Goal: Task Accomplishment & Management: Use online tool/utility

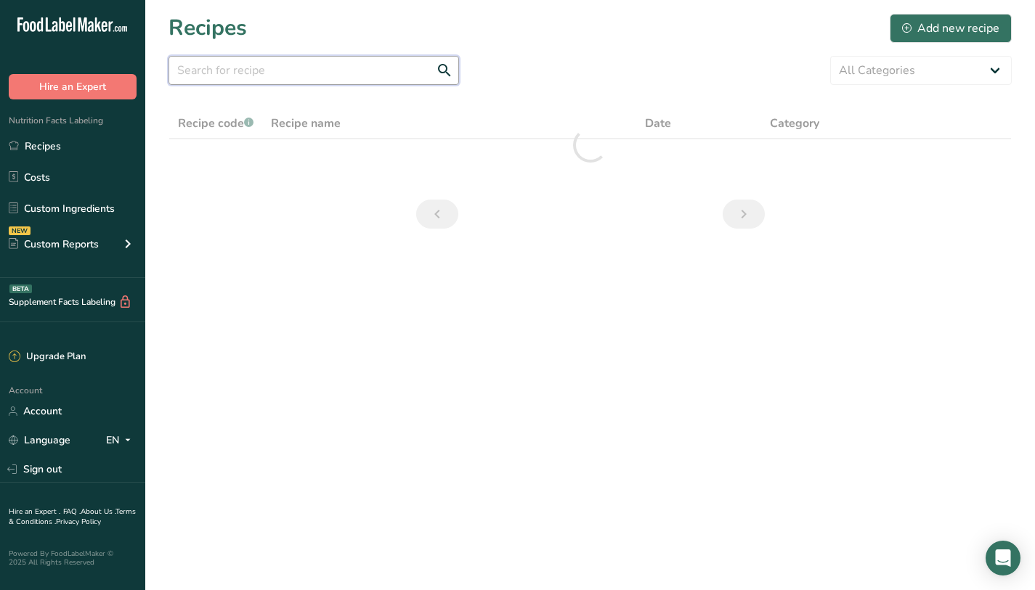
click at [373, 73] on input "text" at bounding box center [313, 70] width 291 height 29
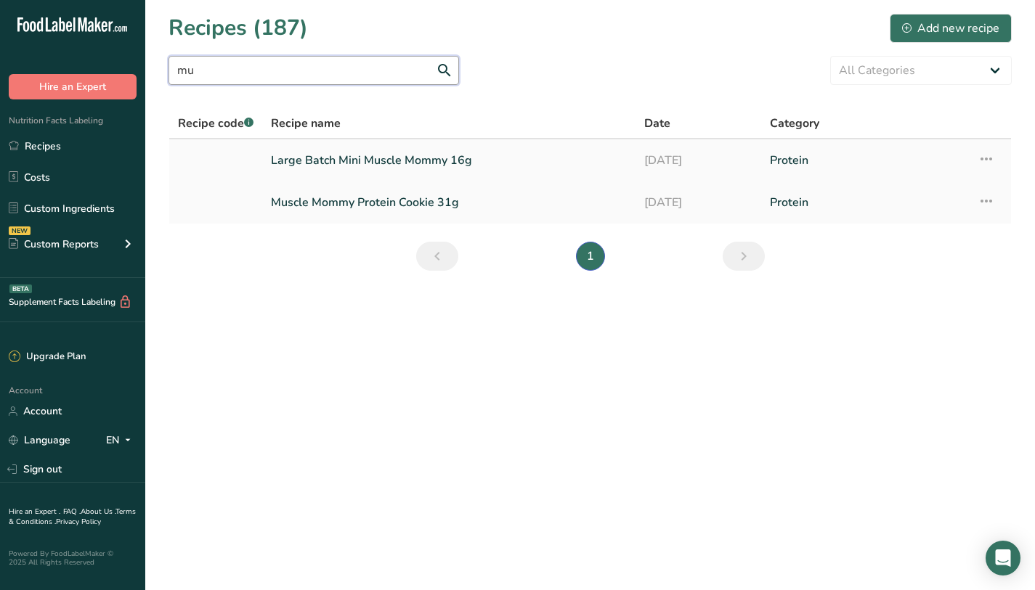
type input "mu"
click at [673, 155] on link "[DATE]" at bounding box center [697, 160] width 107 height 31
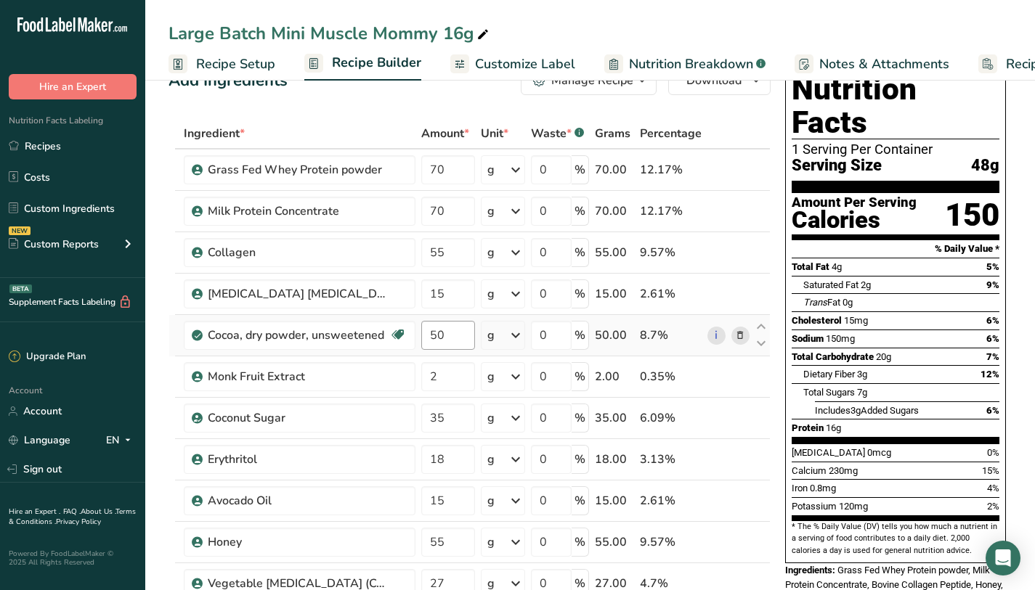
scroll to position [145, 0]
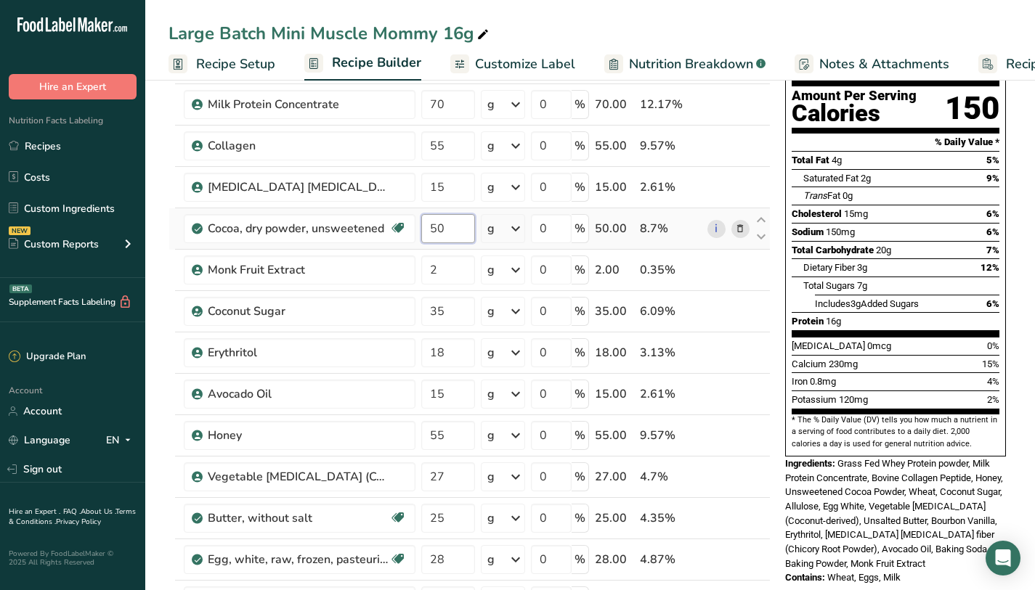
click at [451, 232] on input "50" at bounding box center [448, 228] width 54 height 29
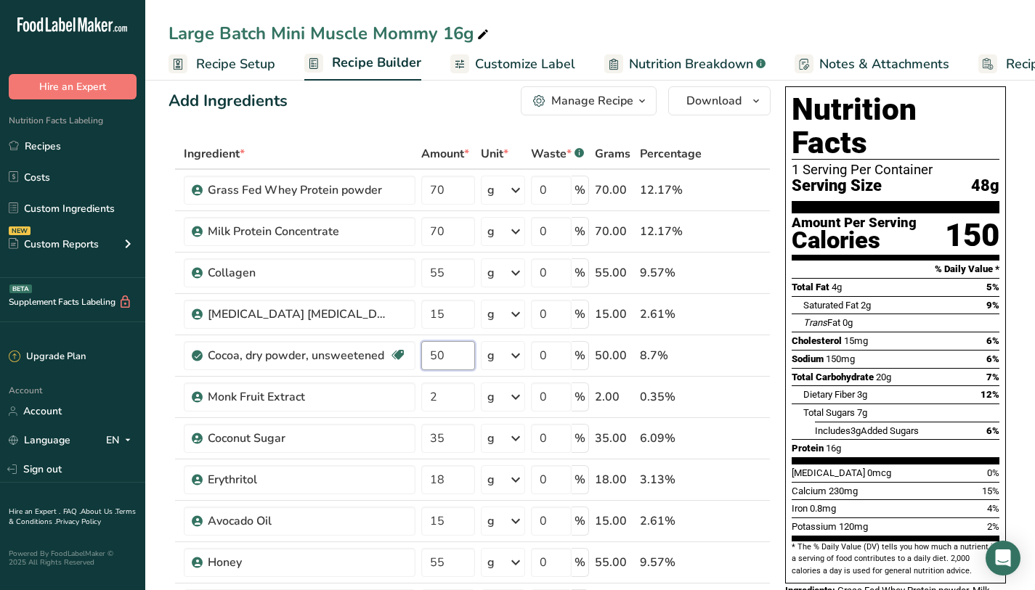
scroll to position [0, 0]
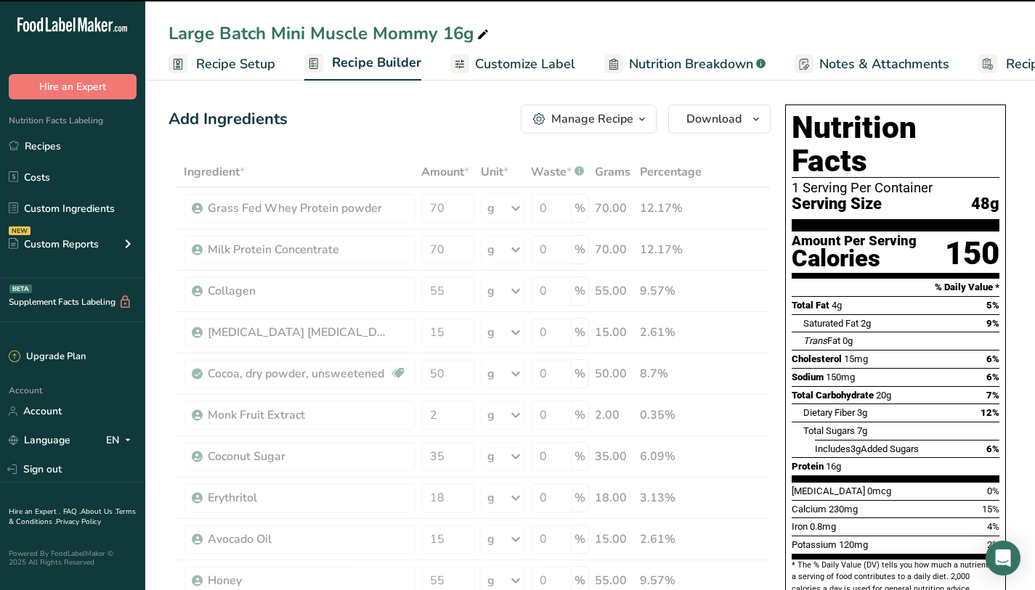
click at [684, 63] on span "Nutrition Breakdown" at bounding box center [691, 64] width 124 height 20
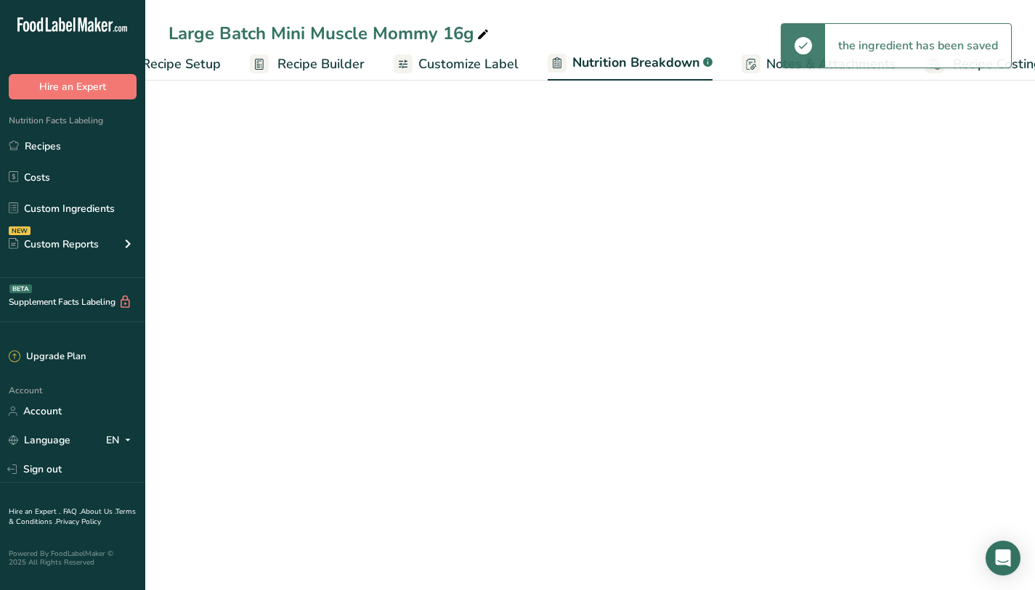
select select "Calories"
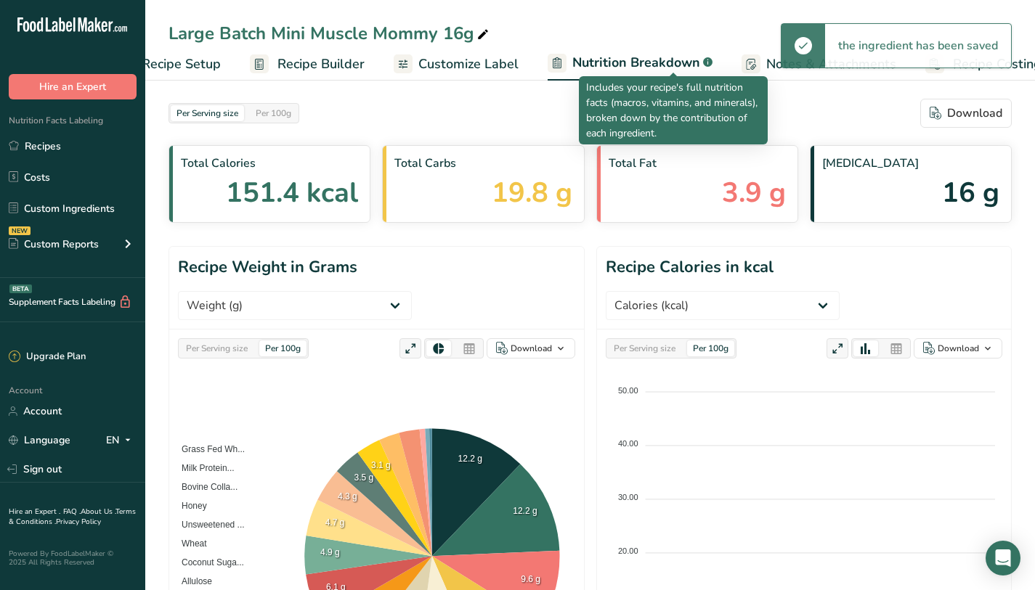
scroll to position [0, 84]
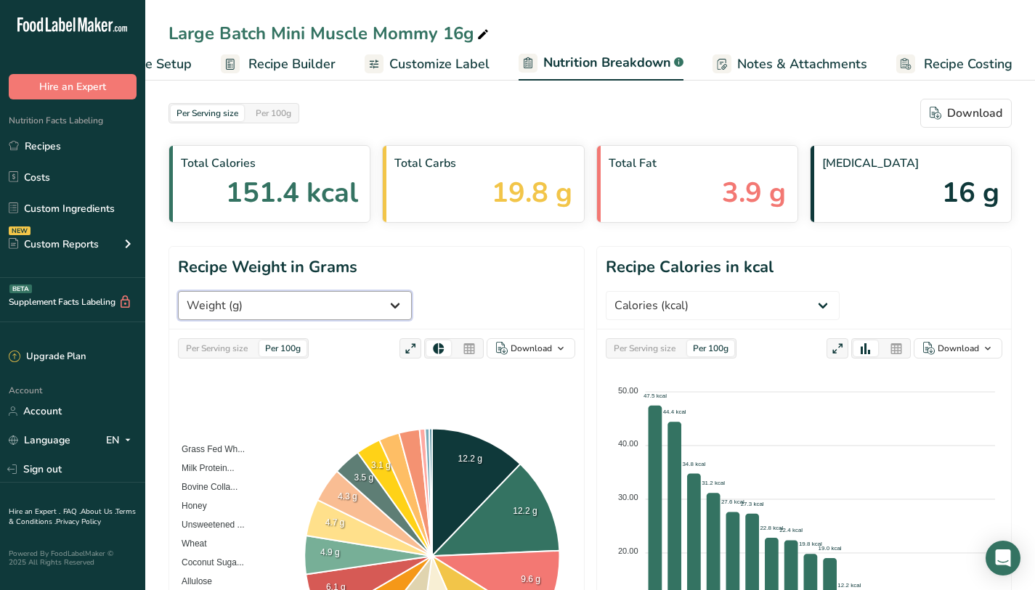
click at [412, 291] on select "Weight (g) Calories (kcal) Energy KJ (kj) Total Fat (g) Saturated Fat (g) Trans…" at bounding box center [295, 305] width 234 height 29
select select "Caffeine"
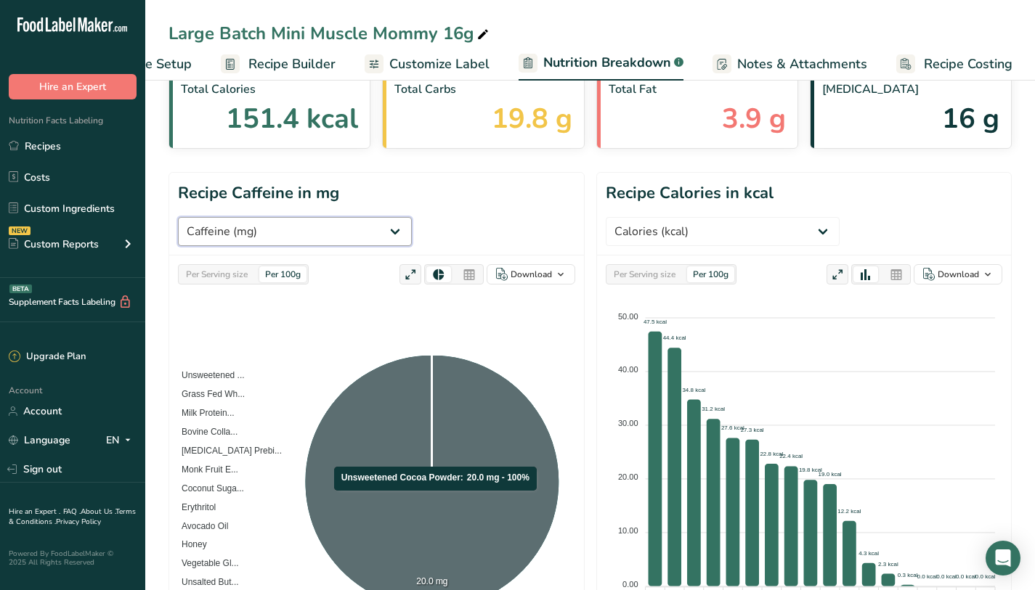
scroll to position [91, 0]
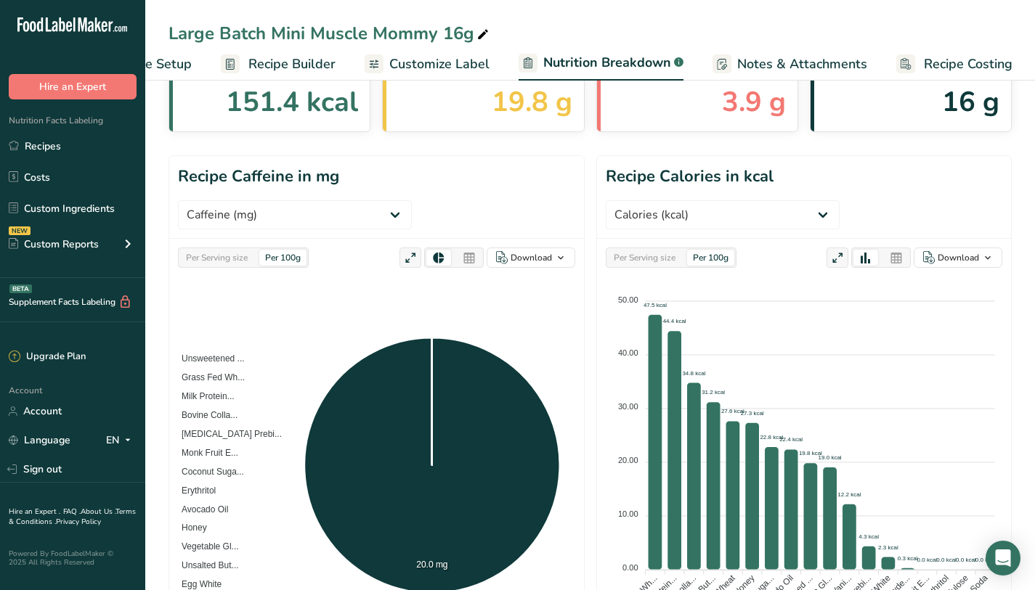
click at [240, 250] on div "Per Serving size" at bounding box center [216, 258] width 73 height 16
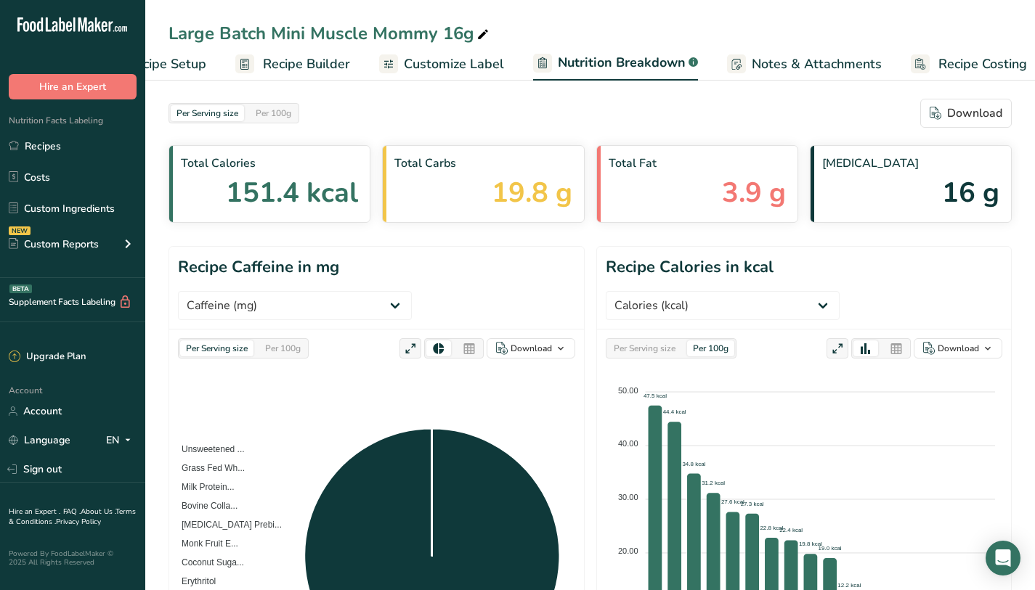
scroll to position [0, 0]
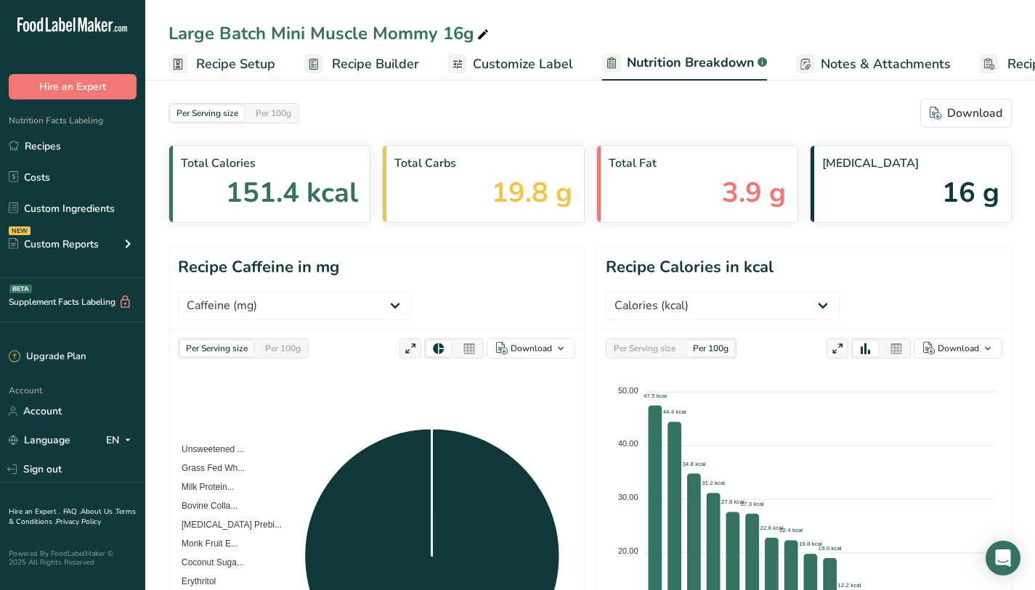
click at [206, 71] on span "Recipe Setup" at bounding box center [235, 64] width 79 height 20
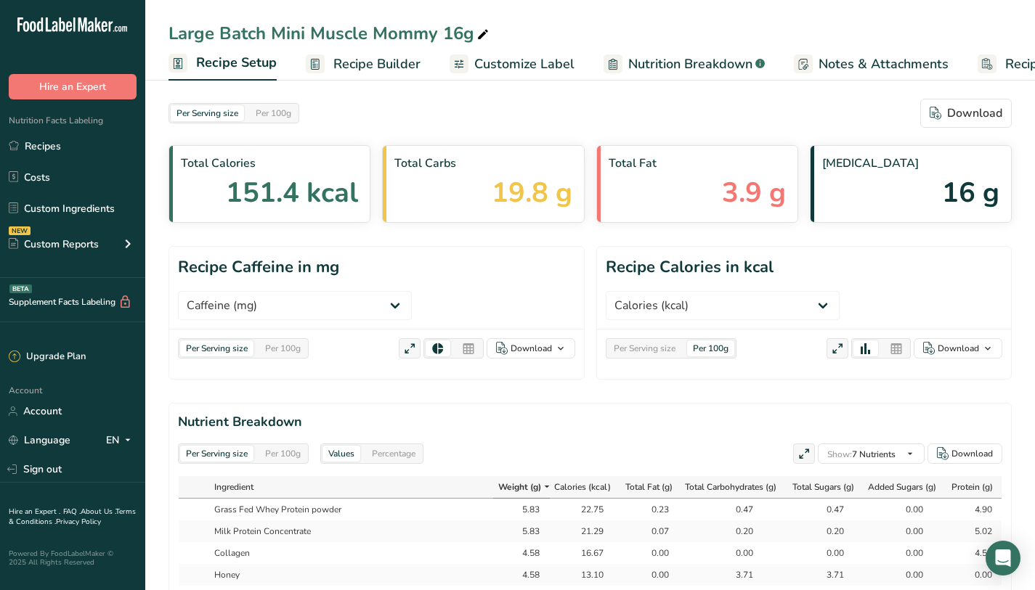
scroll to position [0, 5]
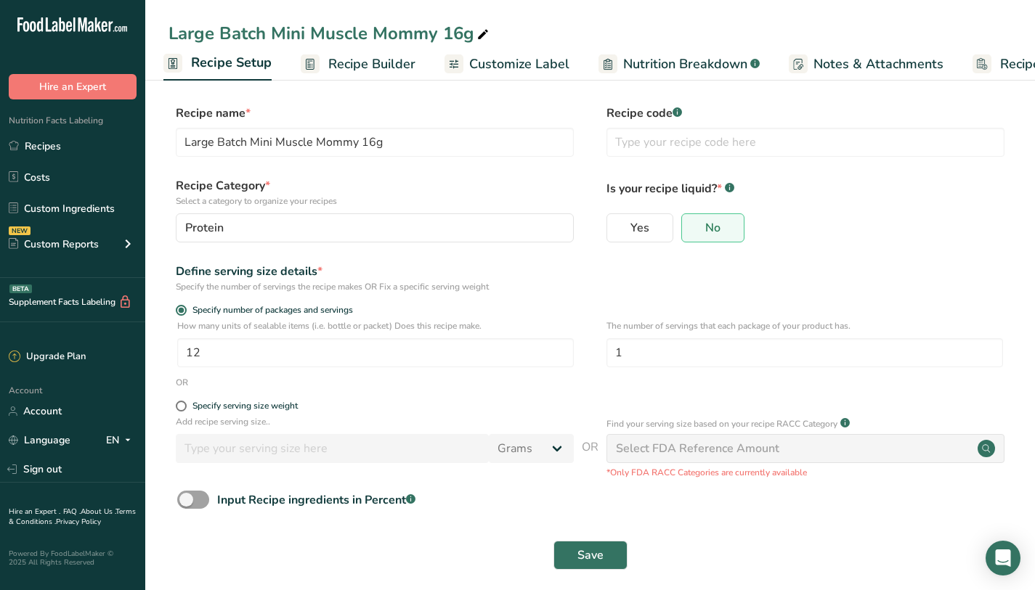
click at [335, 68] on span "Recipe Builder" at bounding box center [371, 64] width 87 height 20
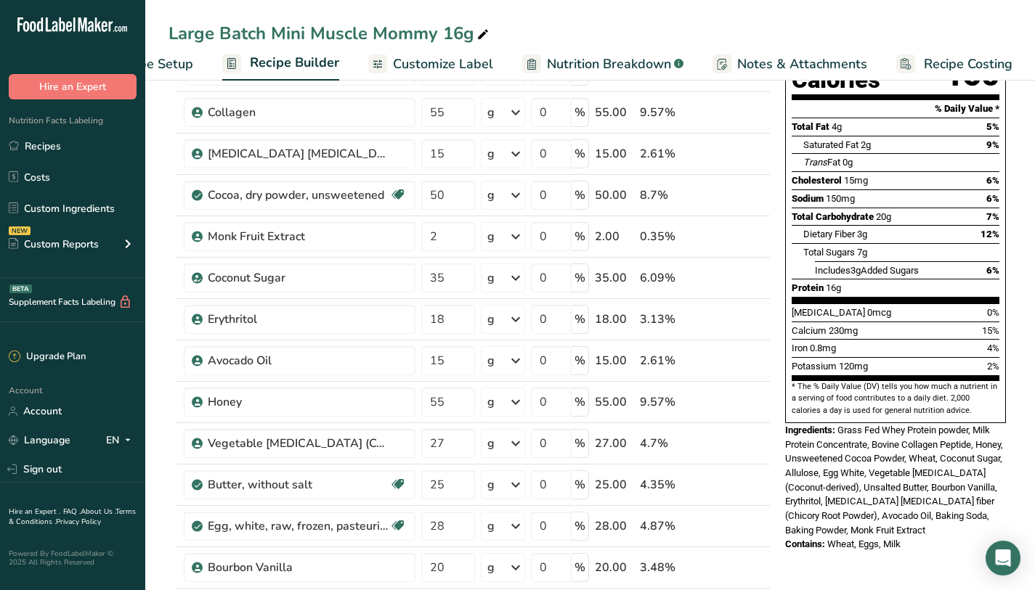
scroll to position [187, 0]
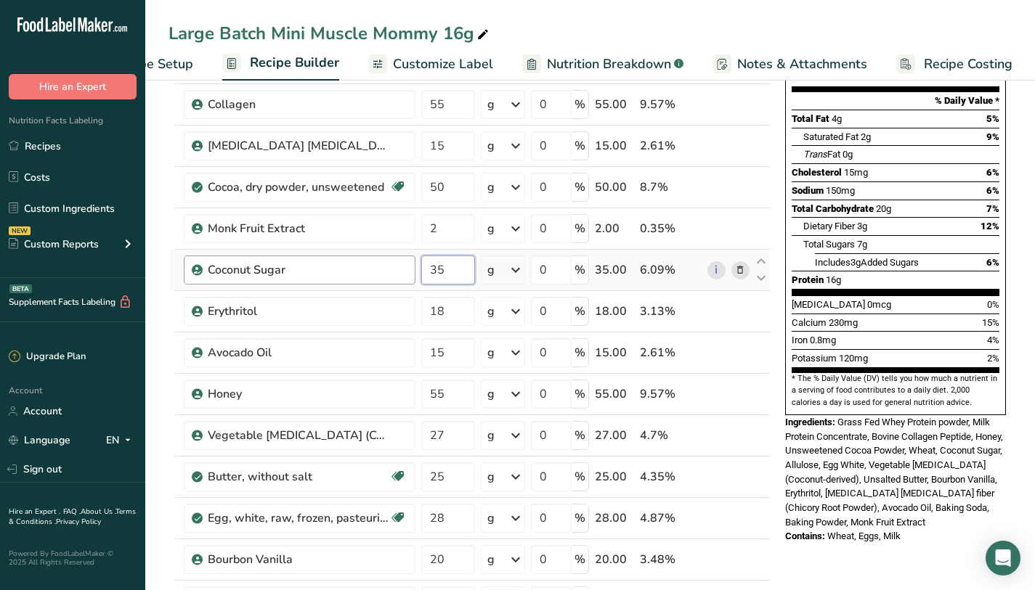
drag, startPoint x: 462, startPoint y: 275, endPoint x: 405, endPoint y: 271, distance: 56.8
click at [405, 271] on tr "Coconut Sugar 35 g Portions 1 Teaspoon Weight Units g kg mg See more Volume Uni…" at bounding box center [469, 270] width 601 height 41
type input "40"
click at [943, 260] on section "Total Fat 4g 5% Saturated Fat 2g 9% Trans Fat 0g Cholesterol 15mg 6% Sodium 150…" at bounding box center [896, 203] width 208 height 186
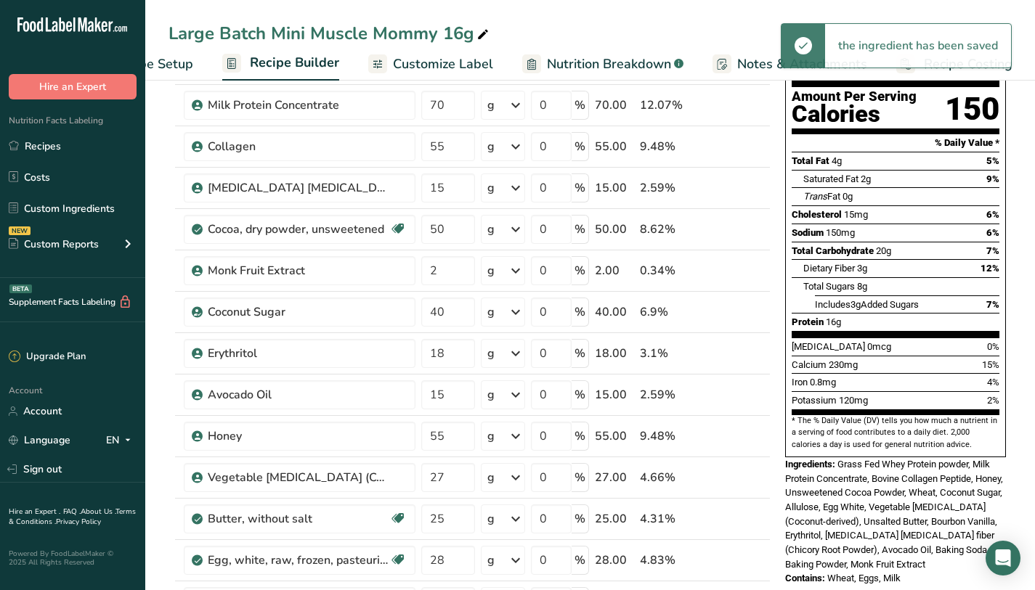
scroll to position [145, 0]
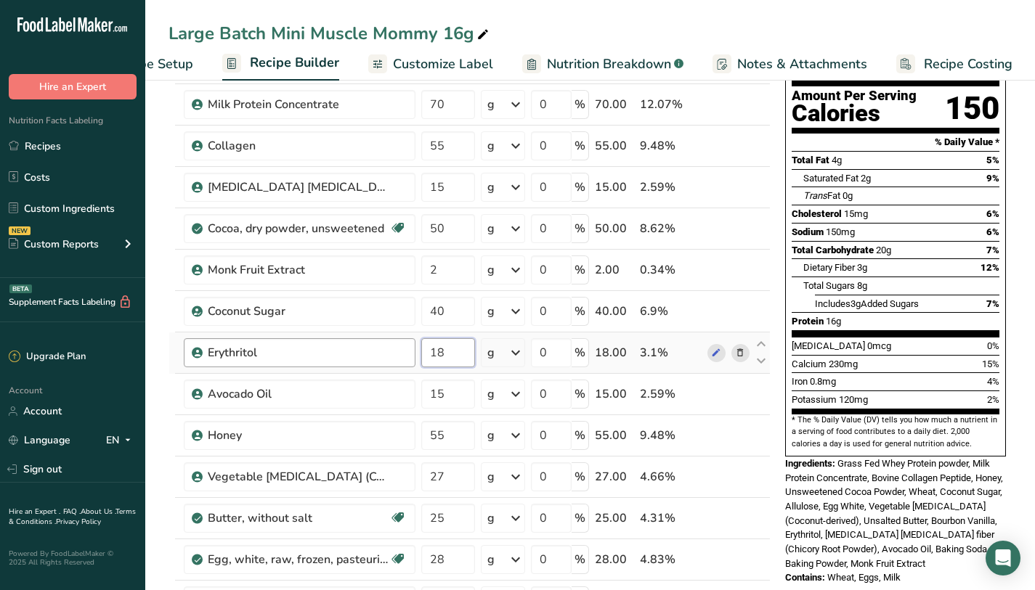
drag, startPoint x: 470, startPoint y: 349, endPoint x: 411, endPoint y: 357, distance: 59.4
click at [411, 357] on tr "Erythritol 18 g Weight Units g kg mg See more Volume Units l Volume units requi…" at bounding box center [469, 353] width 601 height 41
type input "20"
click at [994, 312] on div "Protein 16g" at bounding box center [896, 321] width 208 height 18
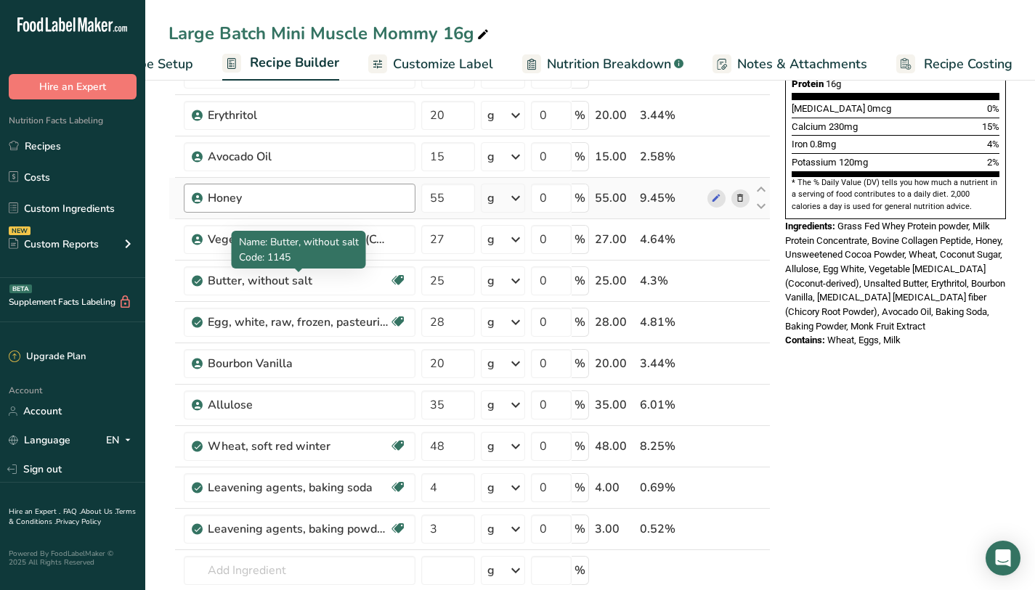
scroll to position [383, 0]
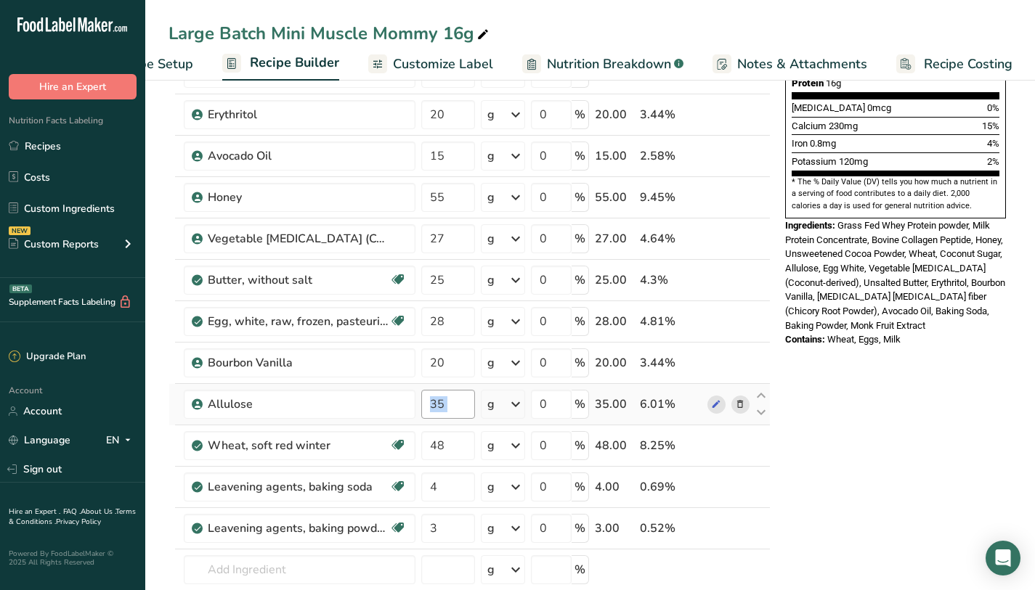
drag, startPoint x: 471, startPoint y: 399, endPoint x: 429, endPoint y: 402, distance: 42.3
click at [429, 402] on tr "Allulose 35 g Weight Units g kg mg See more Volume Units l Volume units require…" at bounding box center [469, 404] width 601 height 41
click at [447, 402] on input "35" at bounding box center [448, 404] width 54 height 29
click at [465, 406] on input "35" at bounding box center [448, 404] width 54 height 29
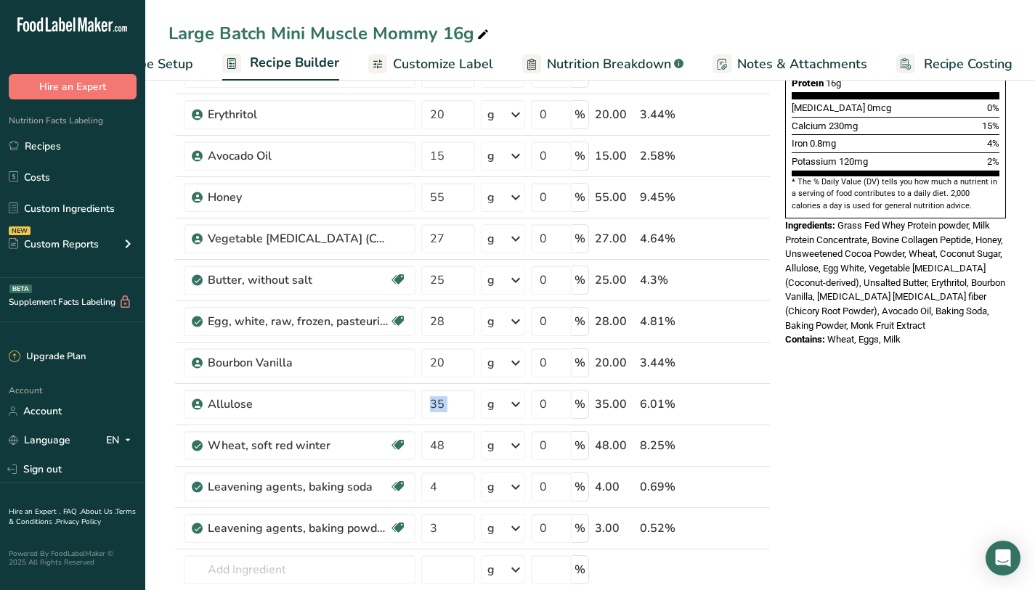
click at [781, 358] on div "Nutrition Facts 1 Serving Per Container Serving Size 49g Amount Per Serving Cal…" at bounding box center [895, 452] width 232 height 1474
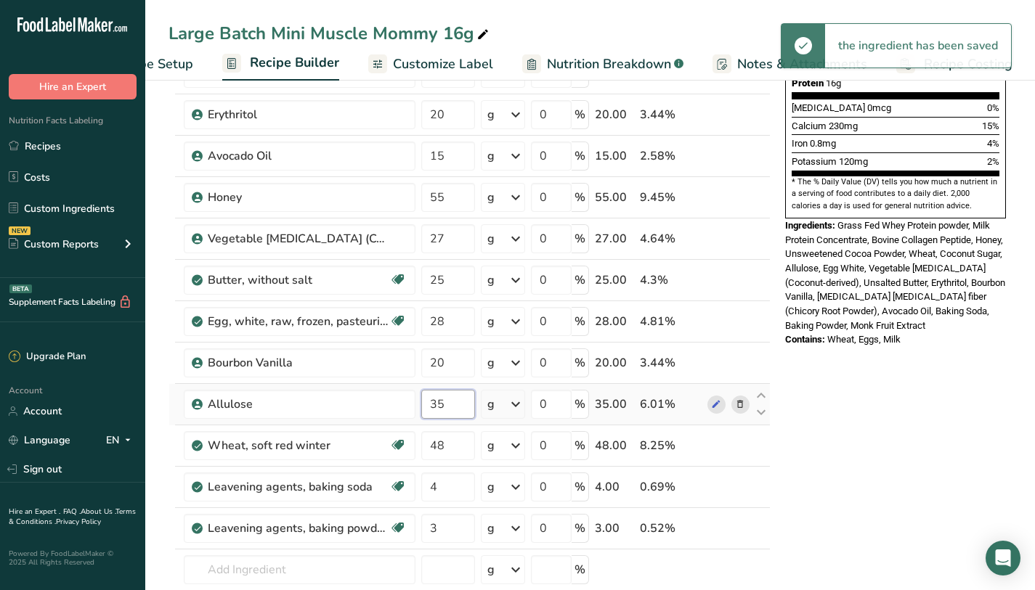
click at [455, 407] on input "35" at bounding box center [448, 404] width 54 height 29
type input "3"
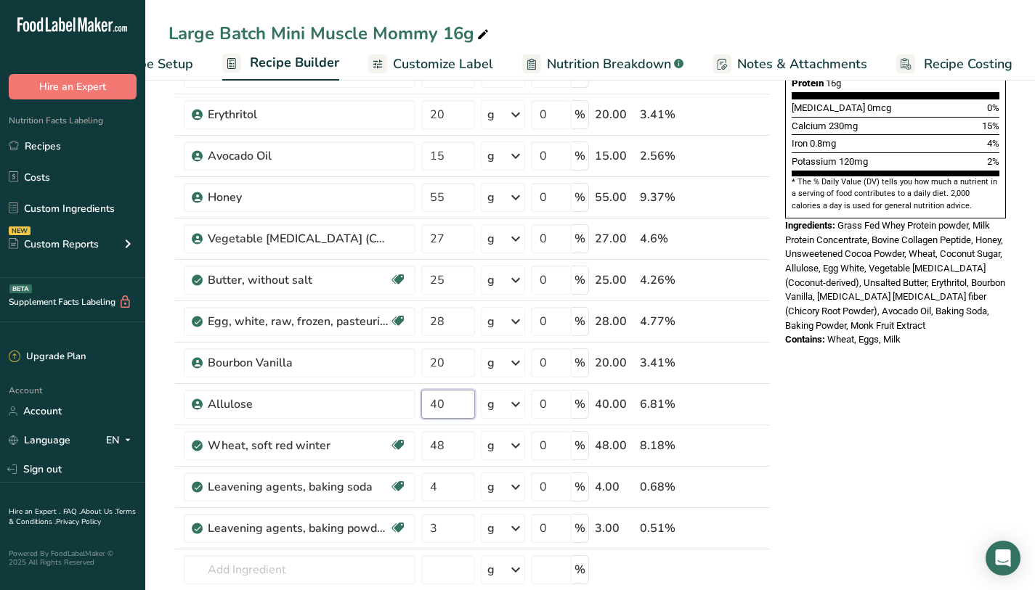
type input "40"
click at [933, 354] on div "Nutrition Facts 1 Serving Per Container Serving Size 49g Amount Per Serving Cal…" at bounding box center [895, 452] width 232 height 1474
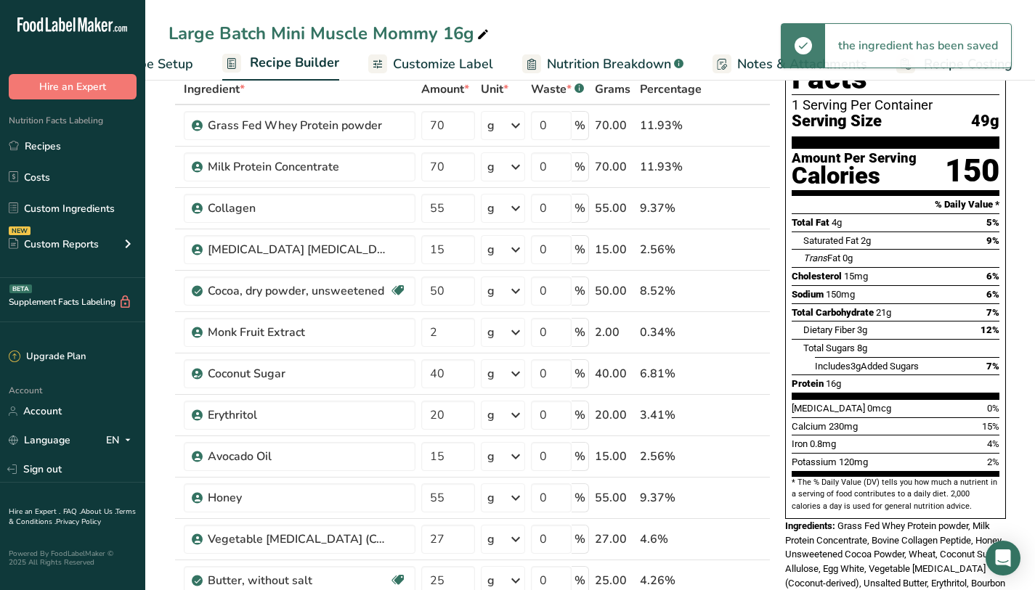
scroll to position [387, 0]
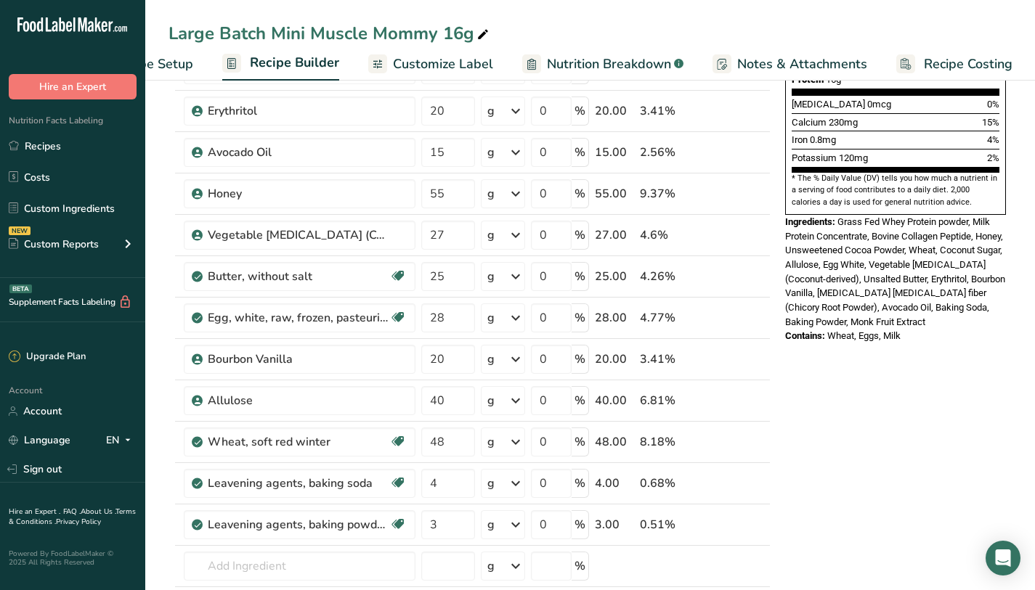
click at [601, 70] on span "Nutrition Breakdown" at bounding box center [609, 64] width 124 height 20
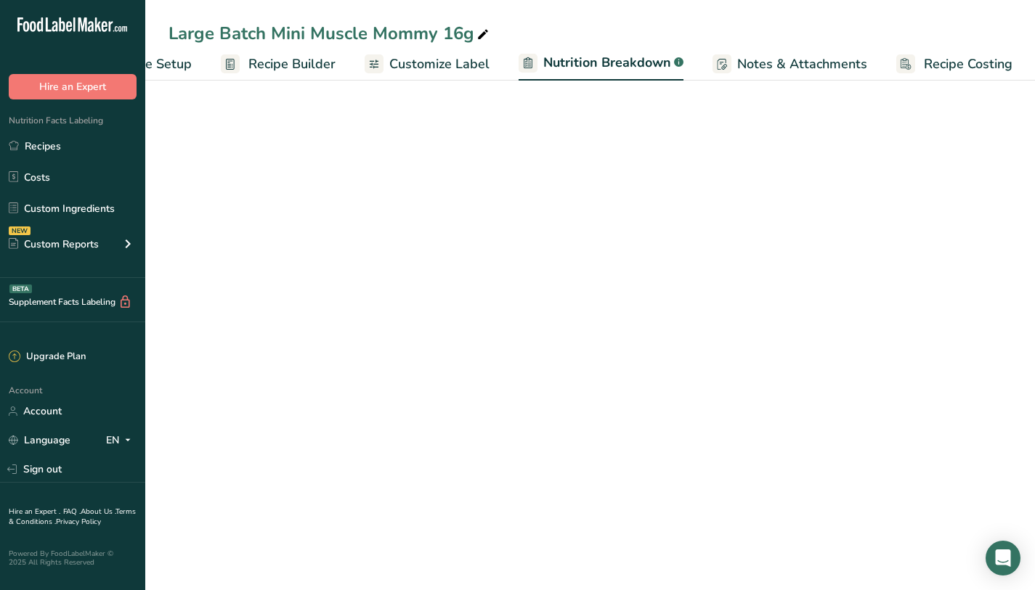
select select "Calories"
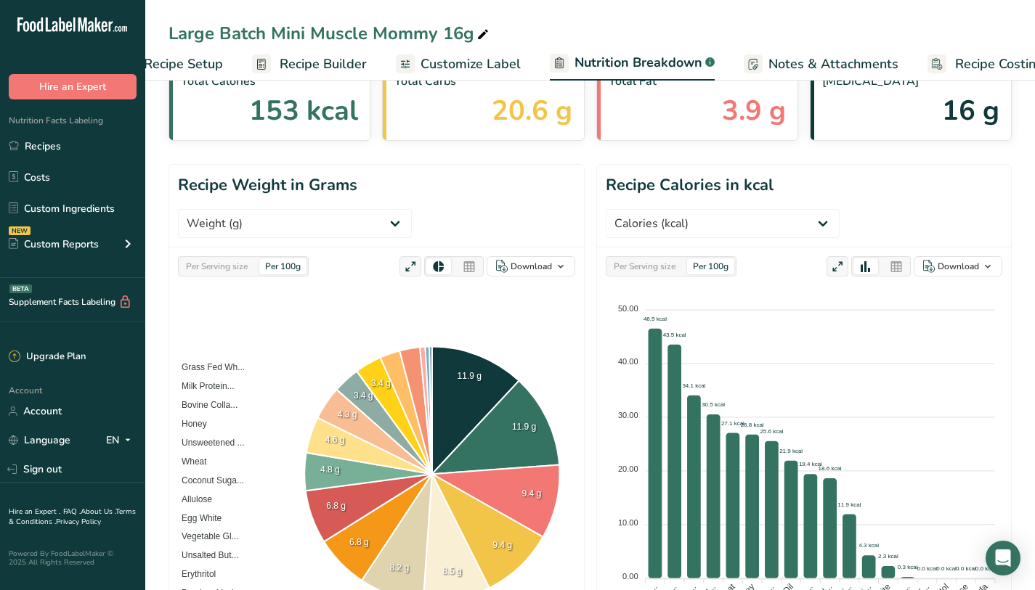
scroll to position [0, 0]
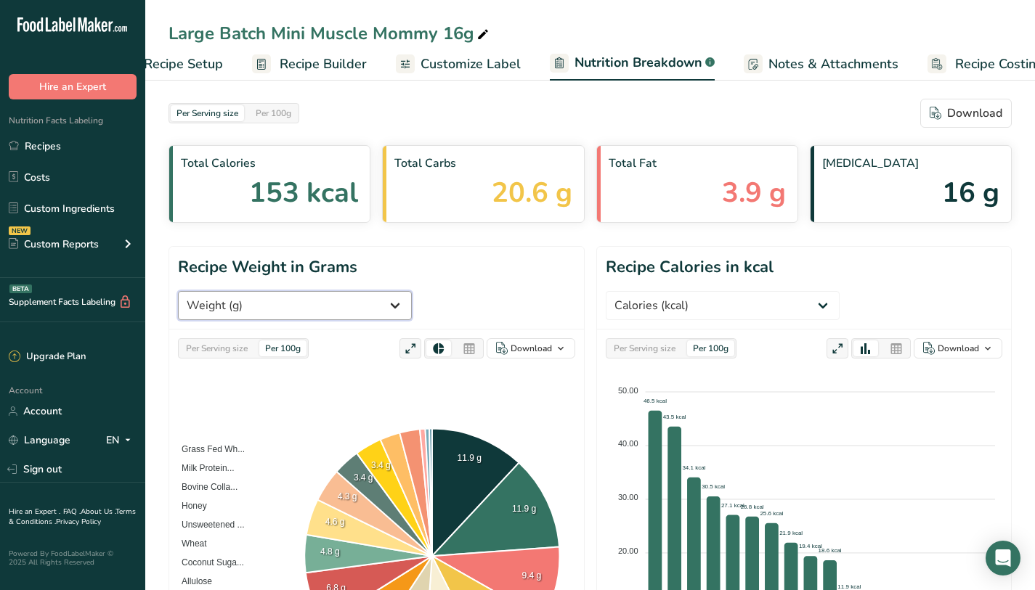
click at [412, 291] on select "Weight (g) Calories (kcal) Energy KJ (kj) Total Fat (g) Saturated Fat (g) Trans…" at bounding box center [295, 305] width 234 height 29
select select "Caffeine"
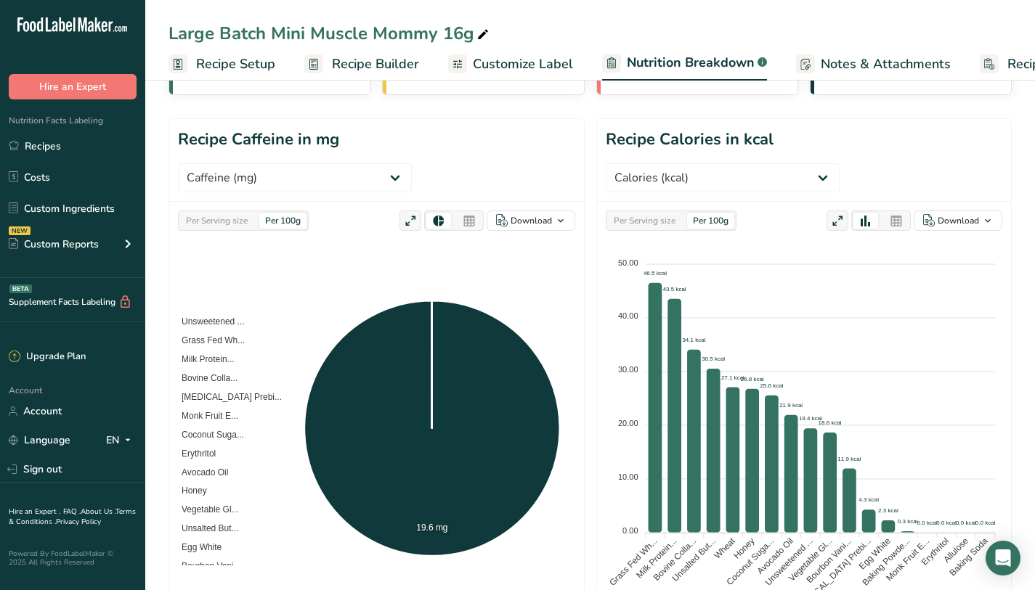
click at [280, 65] on ul "Recipe Setup Recipe Builder Customize Label Nutrition Breakdown .a-a{fill:#3473…" at bounding box center [635, 63] width 980 height 34
click at [370, 69] on span "Recipe Builder" at bounding box center [375, 64] width 87 height 20
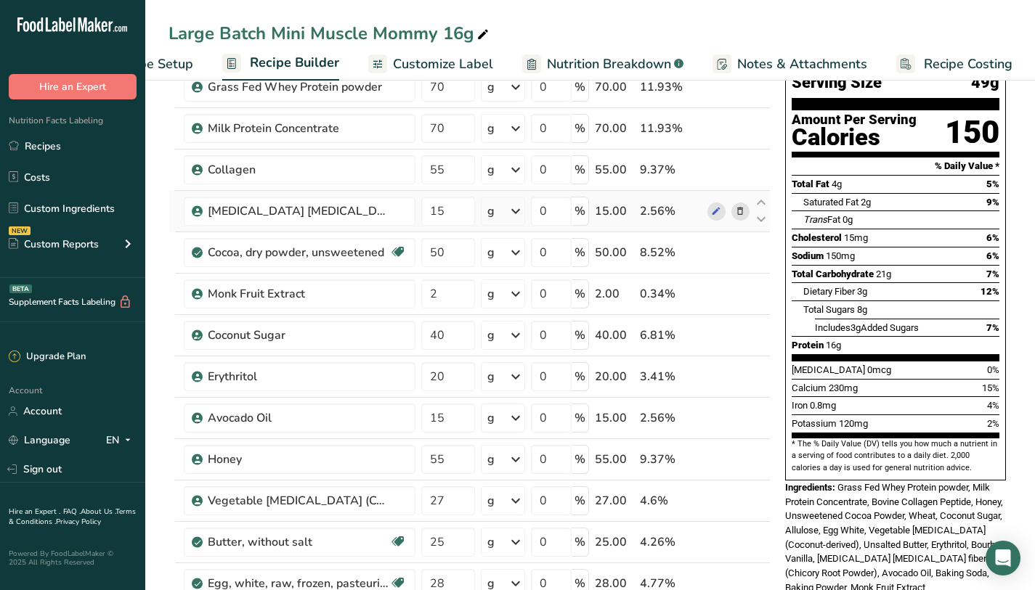
scroll to position [76, 0]
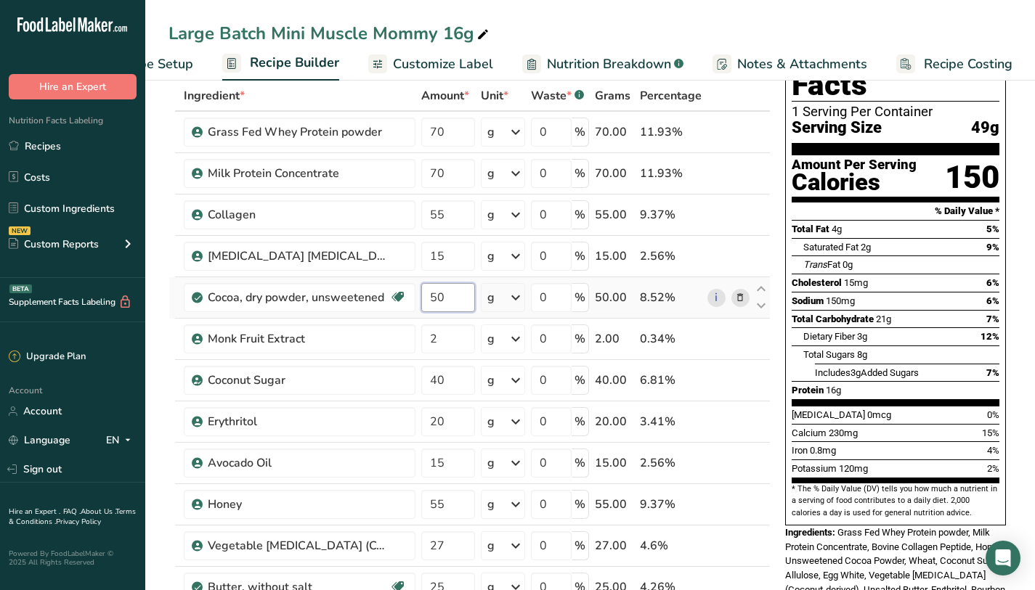
click at [463, 289] on input "50" at bounding box center [448, 297] width 54 height 29
type input "55"
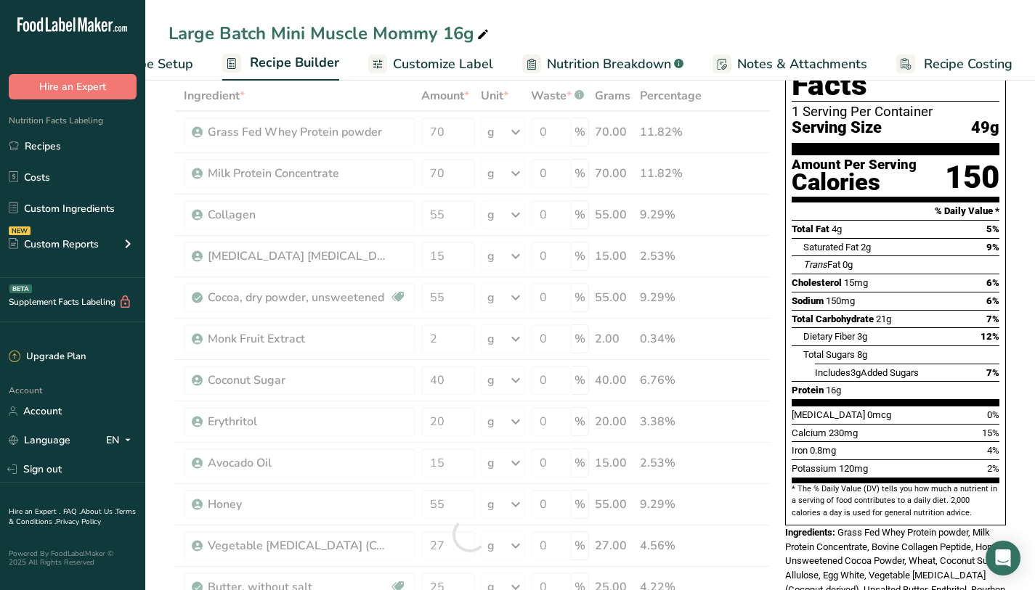
click at [921, 274] on div "Cholesterol 15mg 6%" at bounding box center [896, 283] width 208 height 18
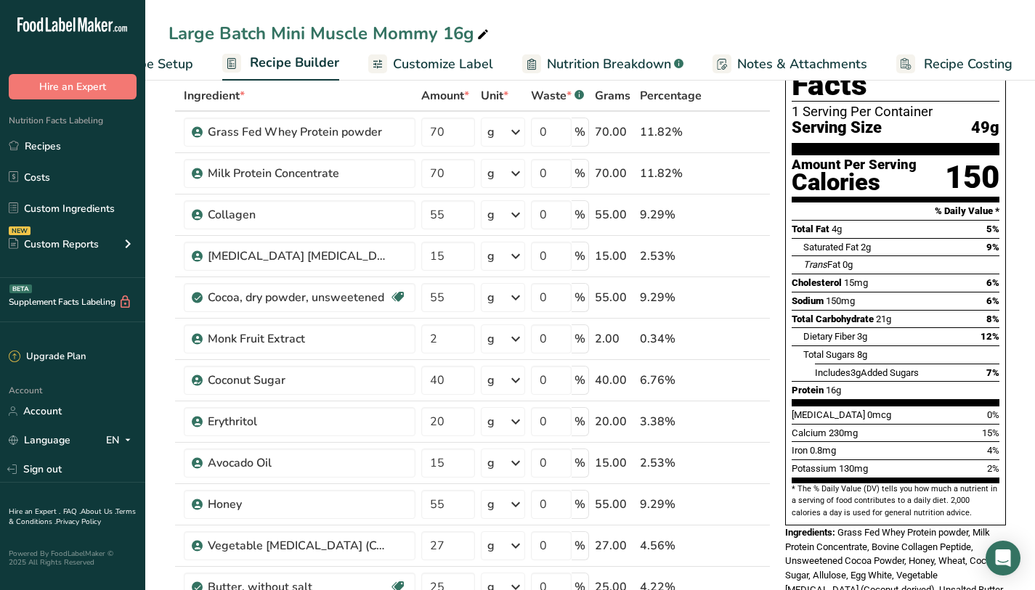
click at [596, 69] on span "Nutrition Breakdown" at bounding box center [609, 64] width 124 height 20
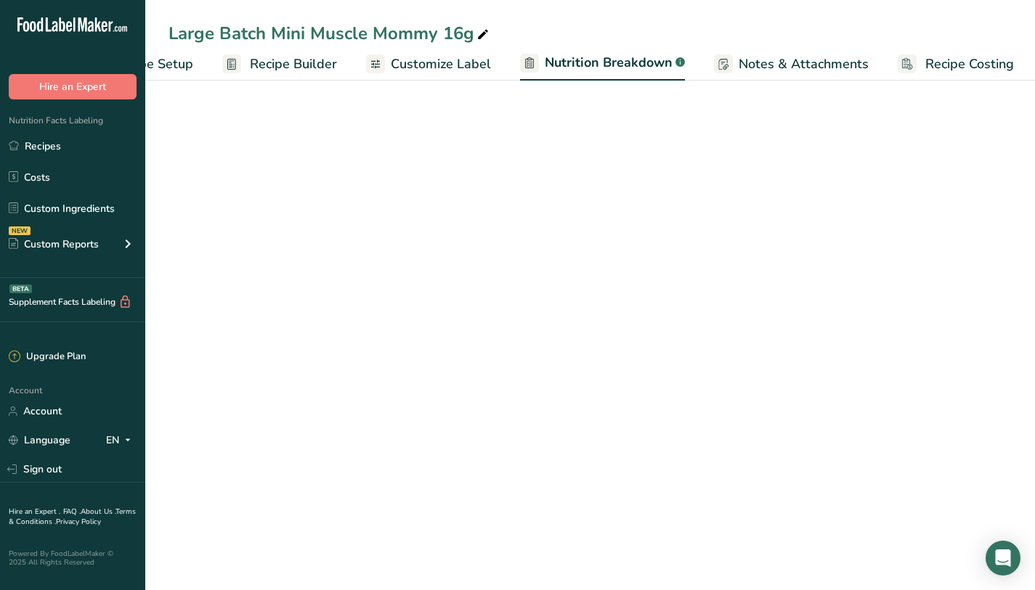
scroll to position [0, 84]
select select "Calories"
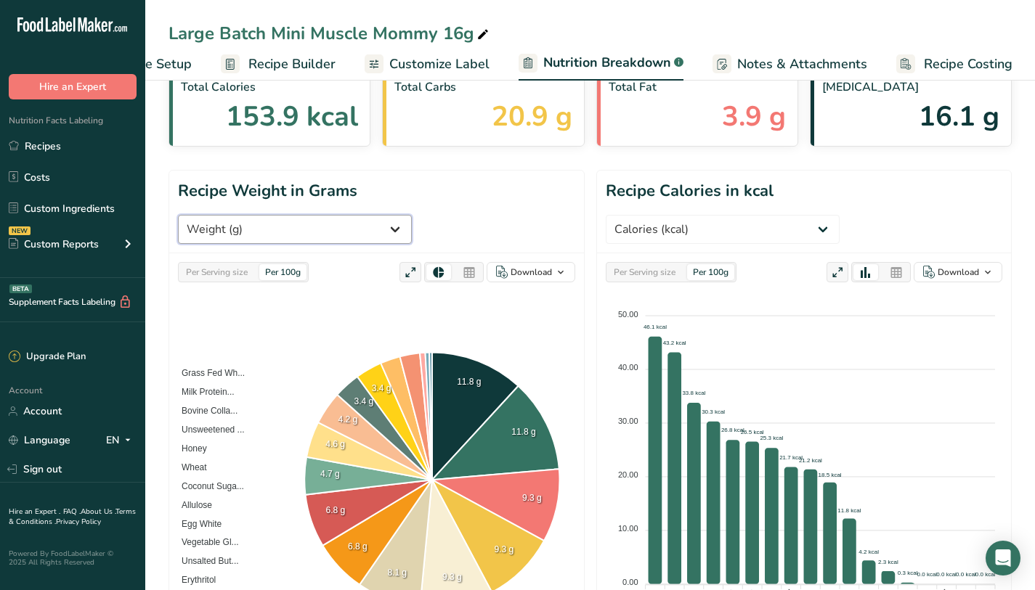
click at [412, 215] on select "Weight (g) Calories (kcal) Energy KJ (kj) Total Fat (g) Saturated Fat (g) Trans…" at bounding box center [295, 229] width 234 height 29
select select "Caffeine"
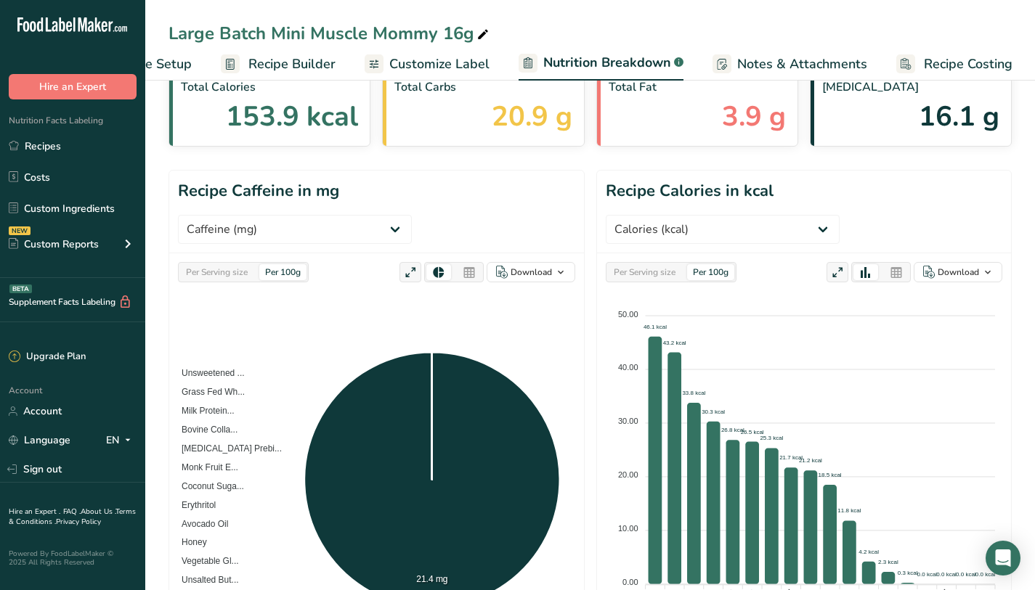
click at [271, 66] on span "Recipe Builder" at bounding box center [291, 64] width 87 height 20
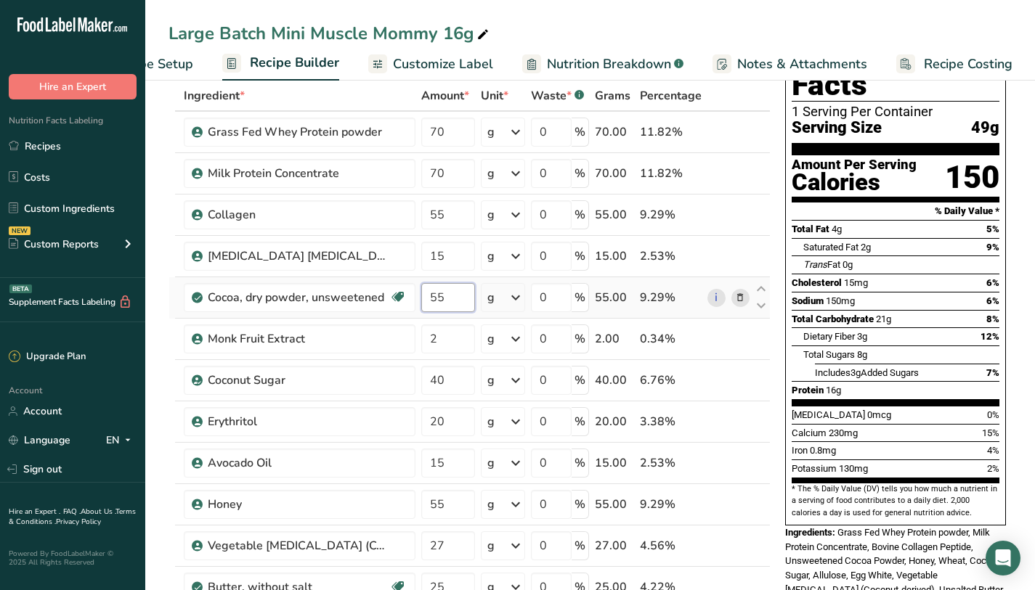
drag, startPoint x: 455, startPoint y: 292, endPoint x: 428, endPoint y: 291, distance: 26.9
click at [428, 291] on input "55" at bounding box center [448, 297] width 54 height 29
type input "60"
click at [902, 274] on div "Cholesterol 15mg 6%" at bounding box center [896, 283] width 208 height 18
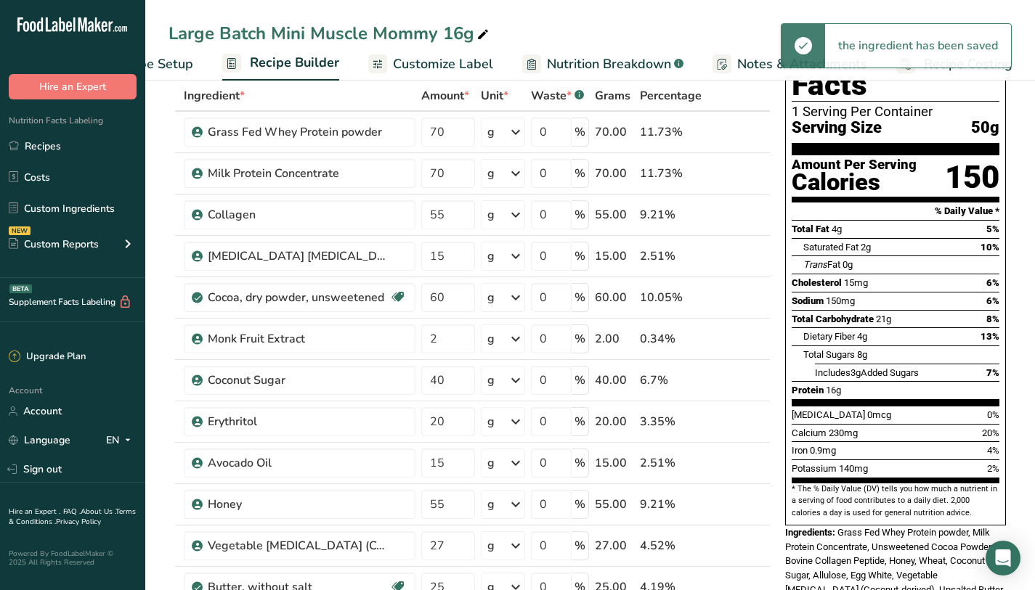
click at [617, 68] on span "Nutrition Breakdown" at bounding box center [609, 64] width 124 height 20
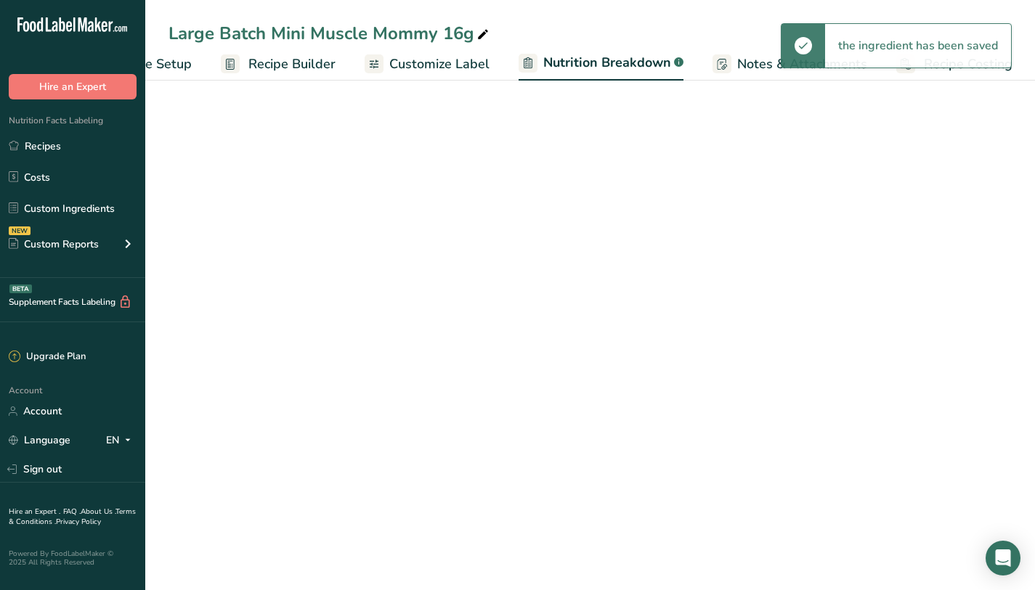
select select "Calories"
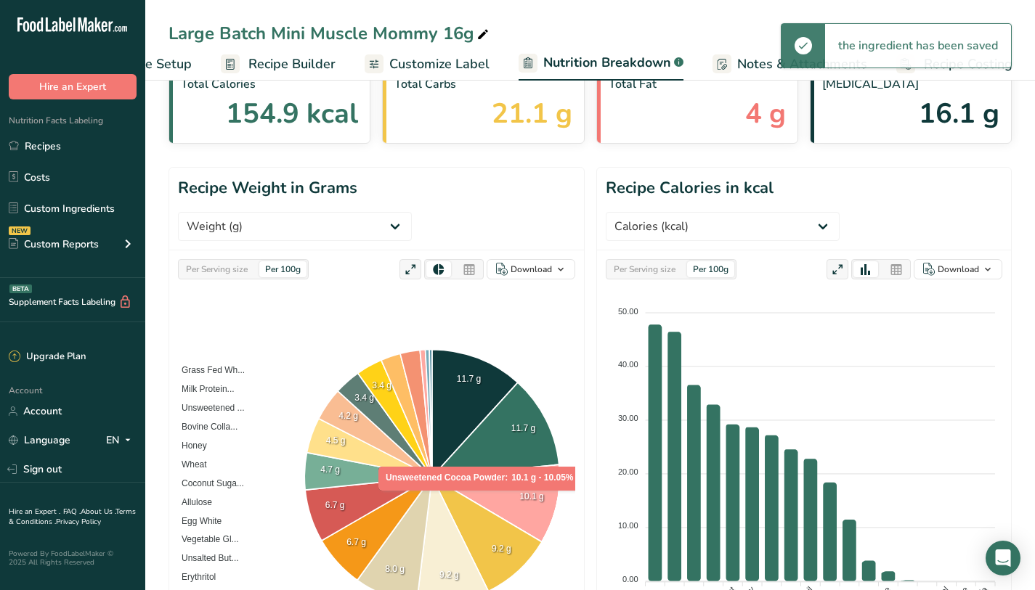
scroll to position [79, 0]
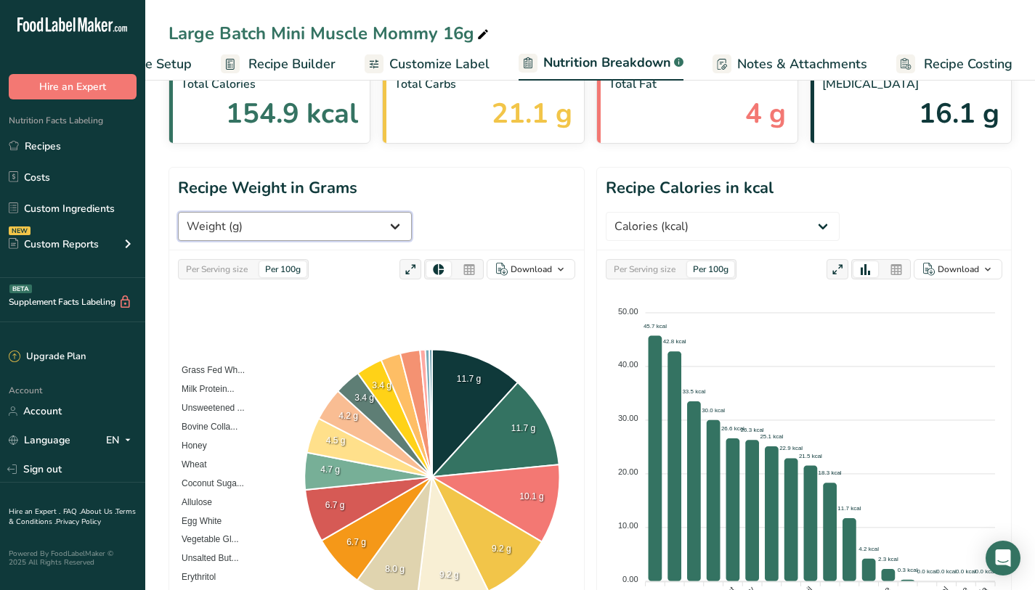
click at [412, 212] on select "Weight (g) Calories (kcal) Energy KJ (kj) Total Fat (g) Saturated Fat (g) Trans…" at bounding box center [295, 226] width 234 height 29
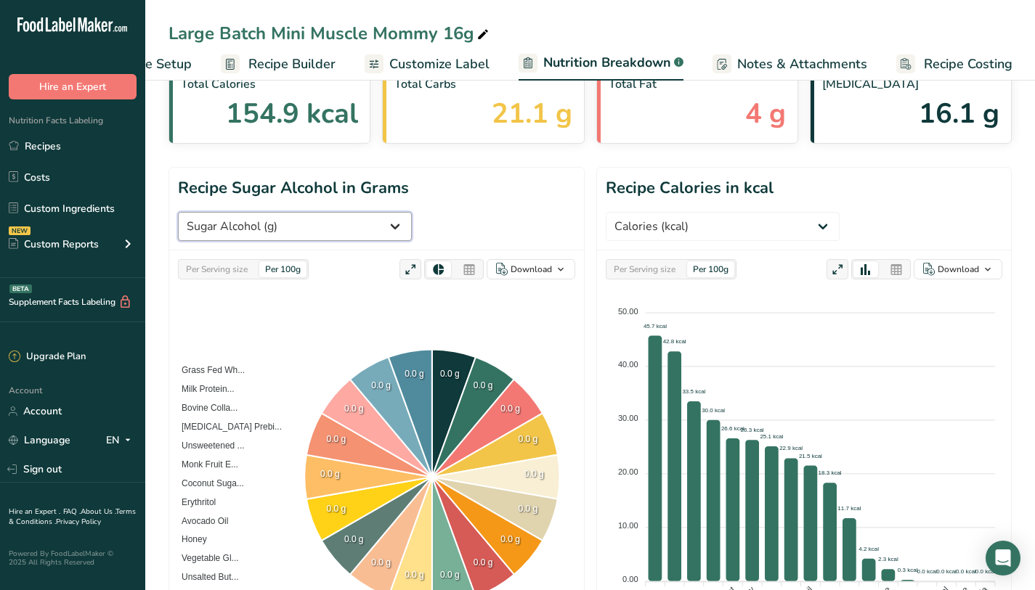
click at [311, 229] on select "Weight (g) Calories (kcal) Energy KJ (kj) Total Fat (g) Saturated Fat (g) Trans…" at bounding box center [295, 226] width 234 height 29
select select "Caffeine"
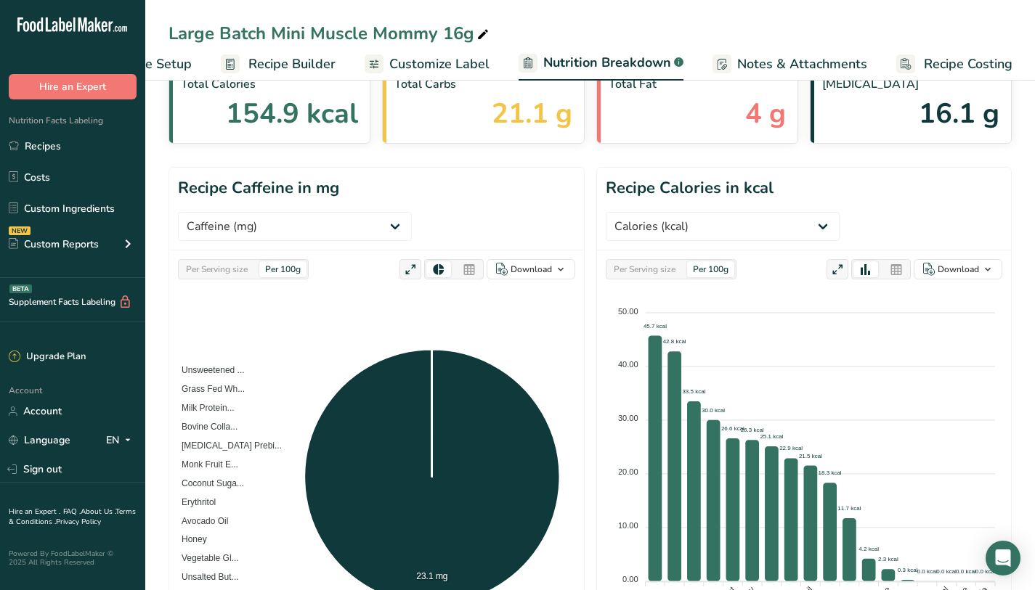
click at [271, 68] on span "Recipe Builder" at bounding box center [291, 64] width 87 height 20
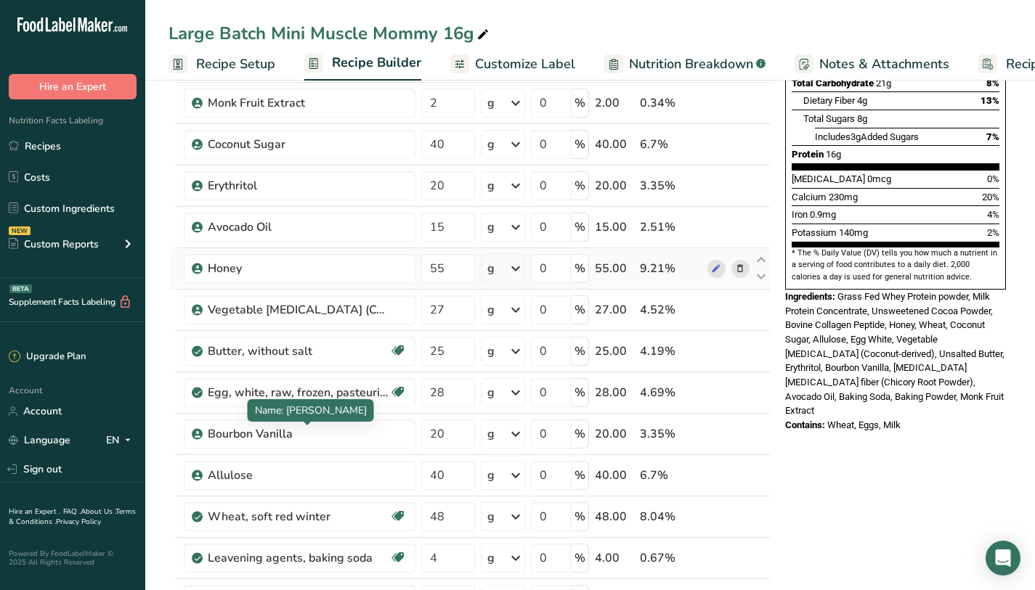
scroll to position [46, 0]
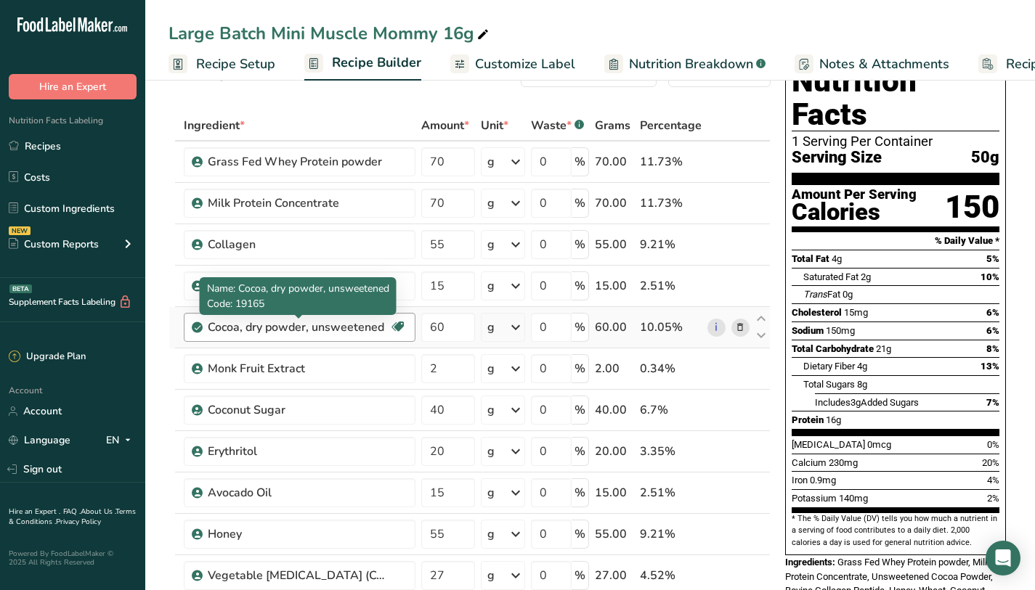
click at [211, 335] on div "Cocoa, dry powder, unsweetened" at bounding box center [299, 327] width 182 height 17
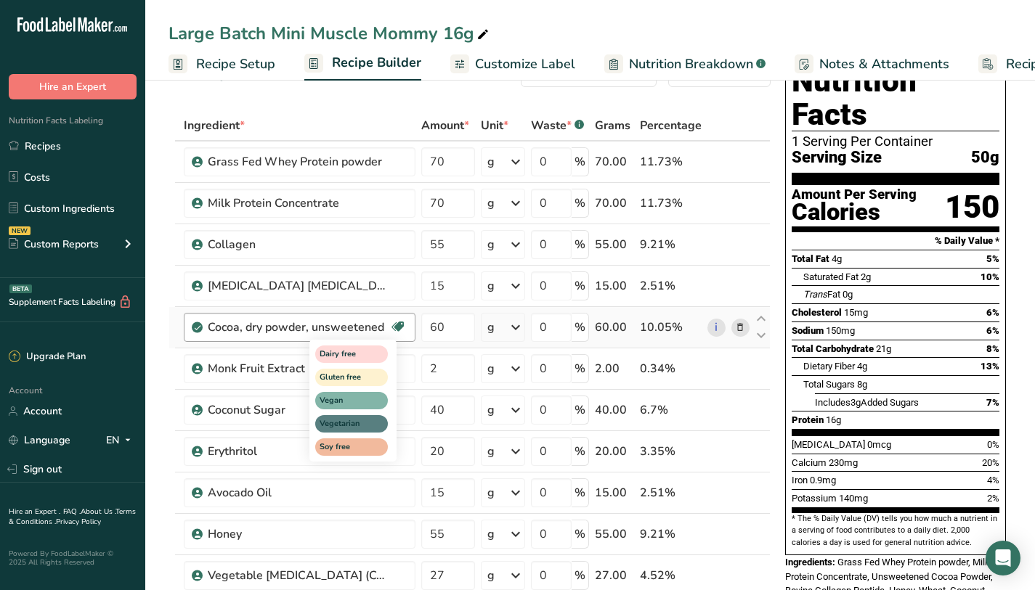
click at [401, 326] on icon at bounding box center [398, 327] width 15 height 23
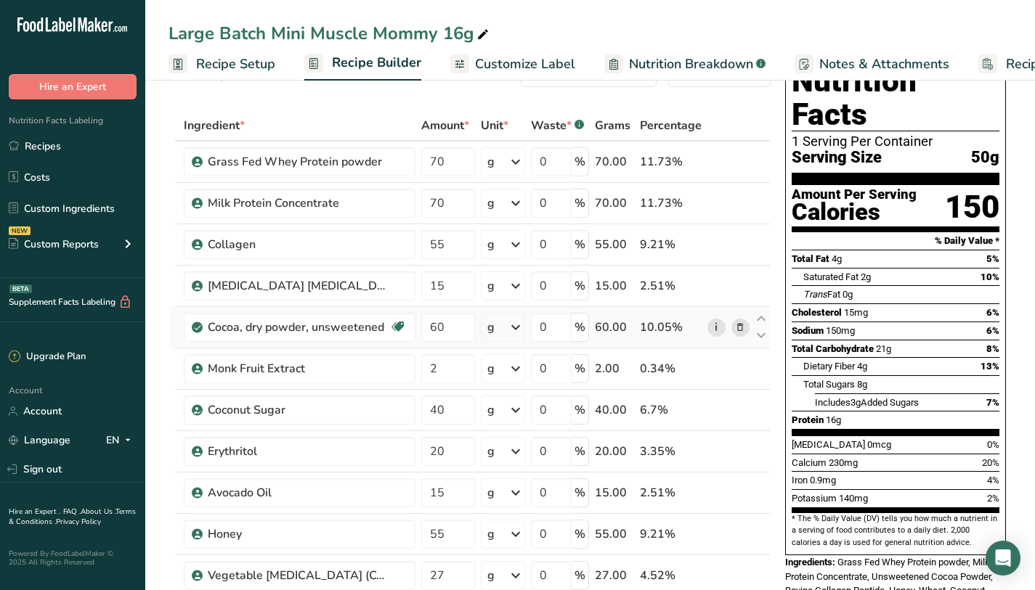
click at [720, 329] on link "i" at bounding box center [716, 328] width 18 height 18
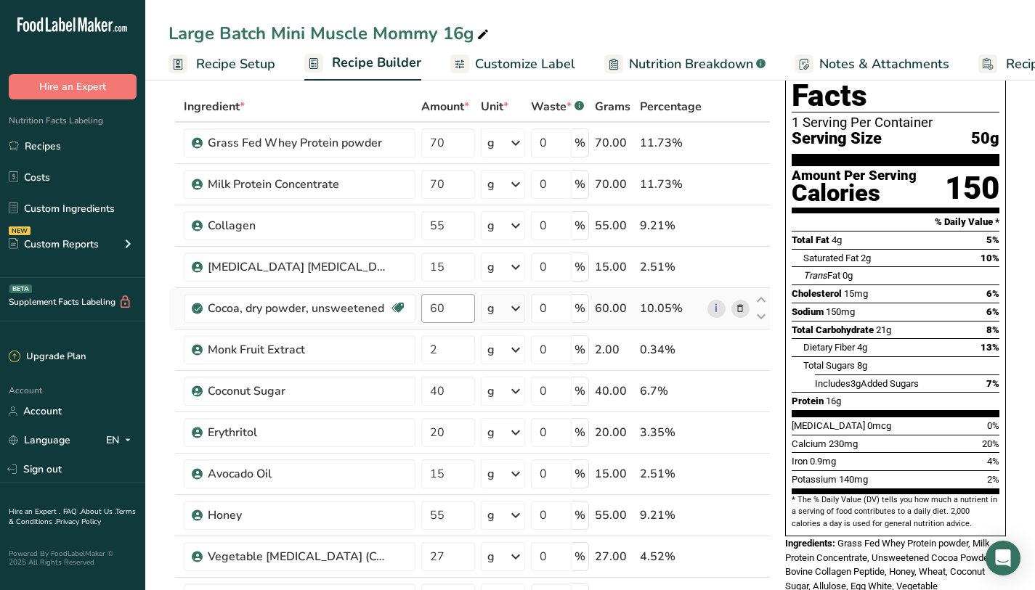
scroll to position [0, 0]
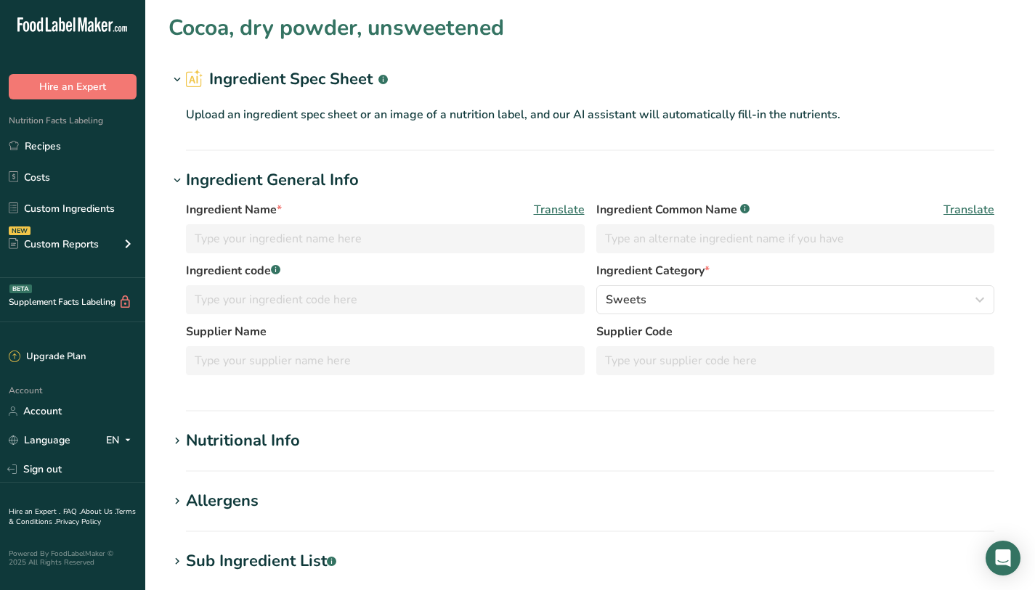
type input "Cocoa, dry powder, unsweetened"
type input "Unsweetened Cocoa Powder"
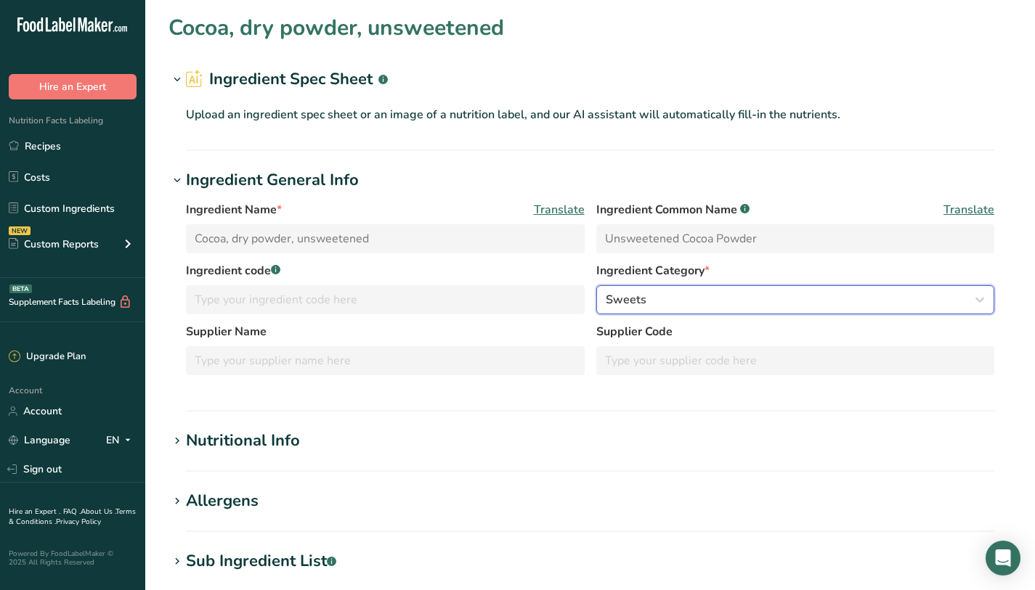
click at [680, 305] on div "Sweets" at bounding box center [791, 299] width 371 height 17
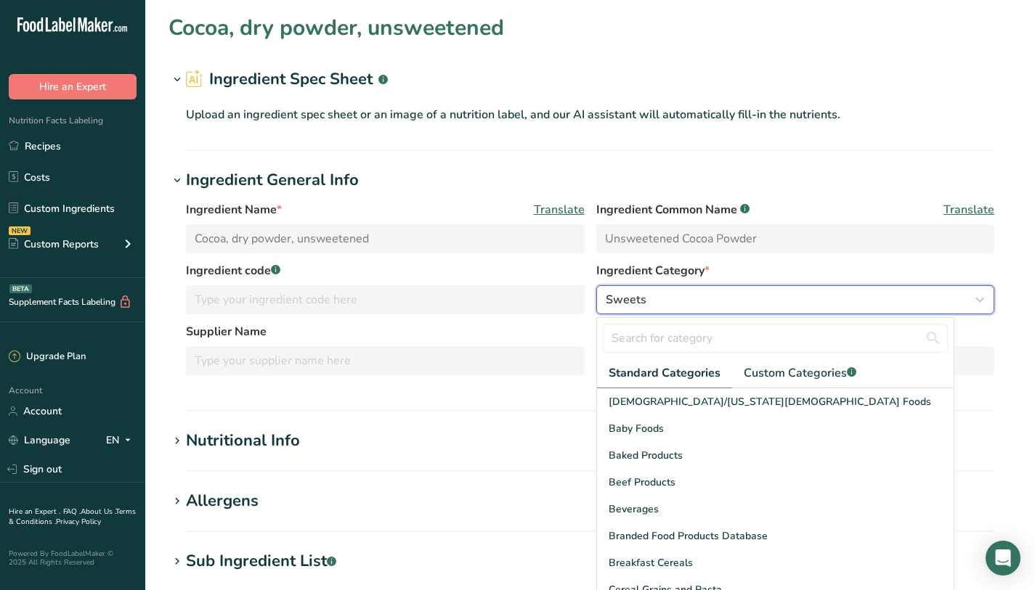
click at [680, 305] on div "Sweets" at bounding box center [791, 299] width 371 height 17
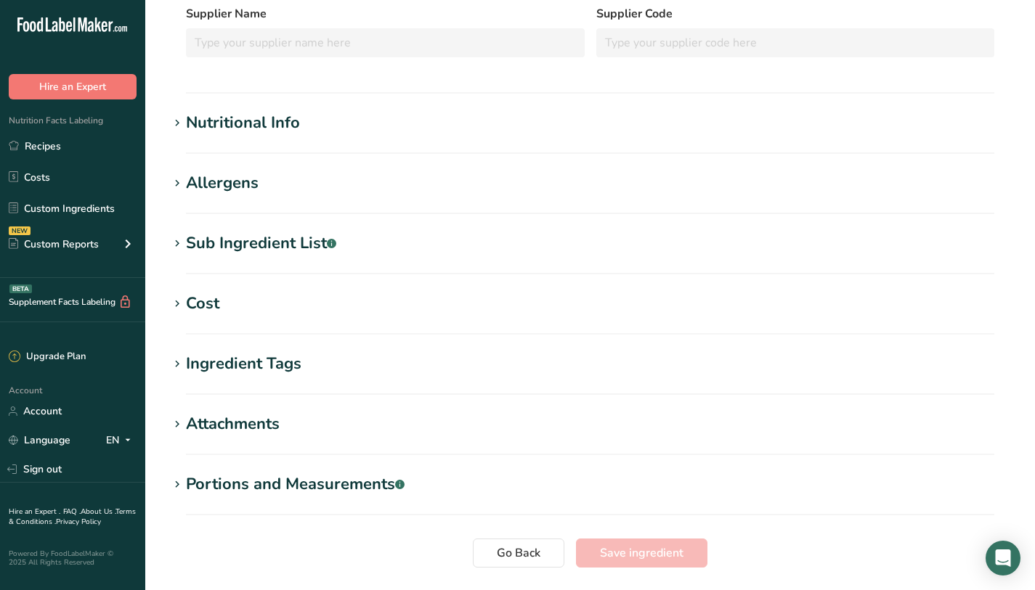
scroll to position [286, 0]
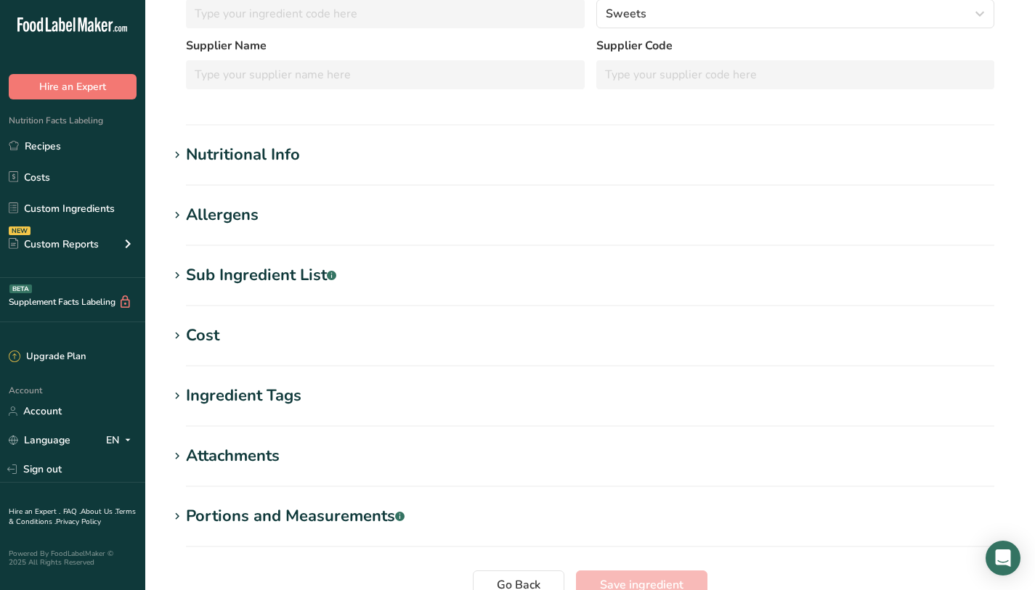
click at [243, 206] on div "Allergens" at bounding box center [222, 215] width 73 height 24
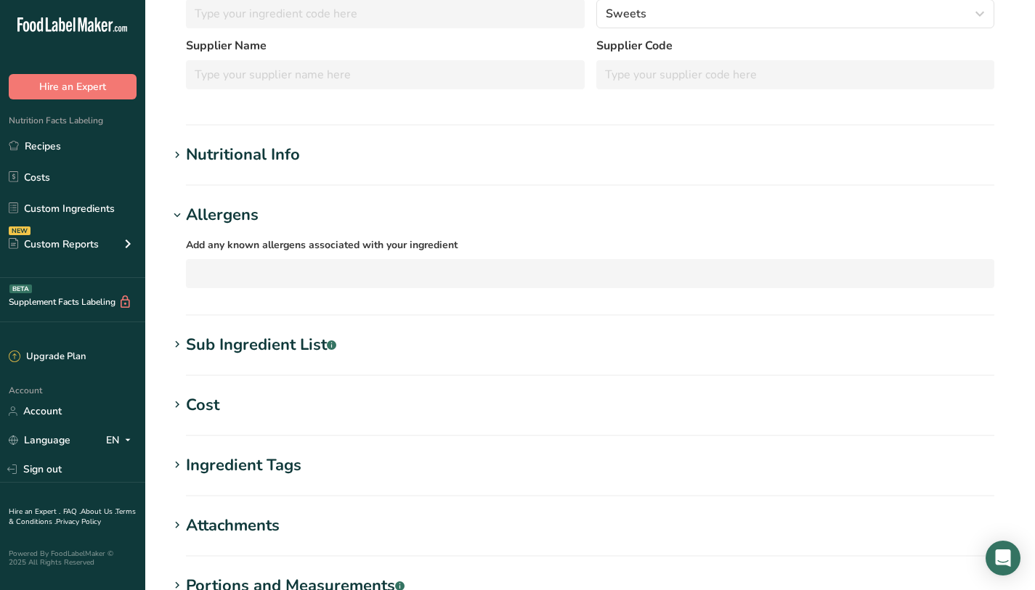
click at [243, 167] on section "Nutritional Info Required Components Vitamins Minerals Other Nutrients Amino Ac…" at bounding box center [589, 164] width 843 height 43
click at [244, 161] on div "Nutritional Info" at bounding box center [243, 155] width 114 height 24
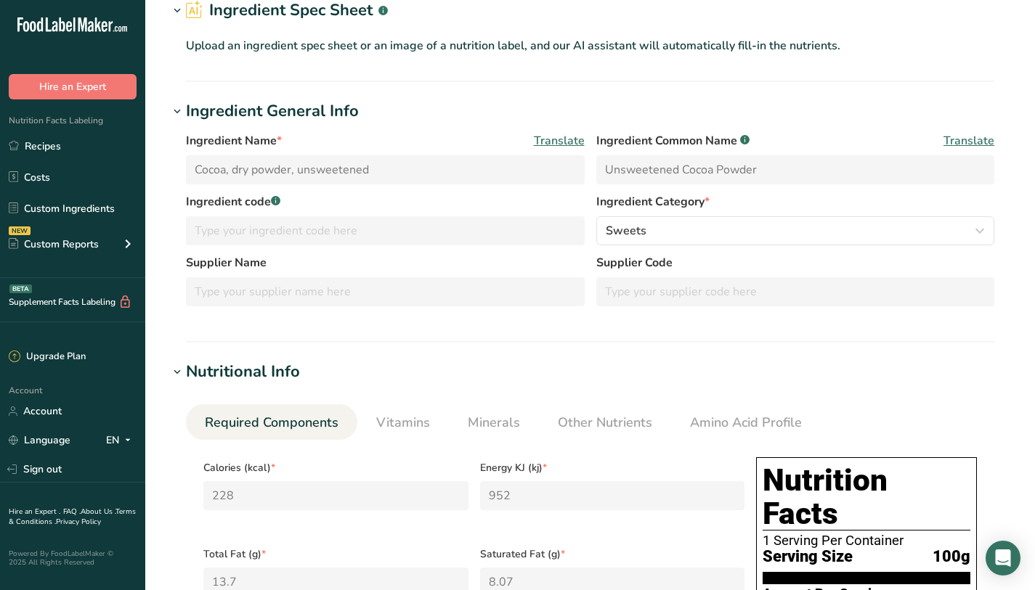
scroll to position [0, 0]
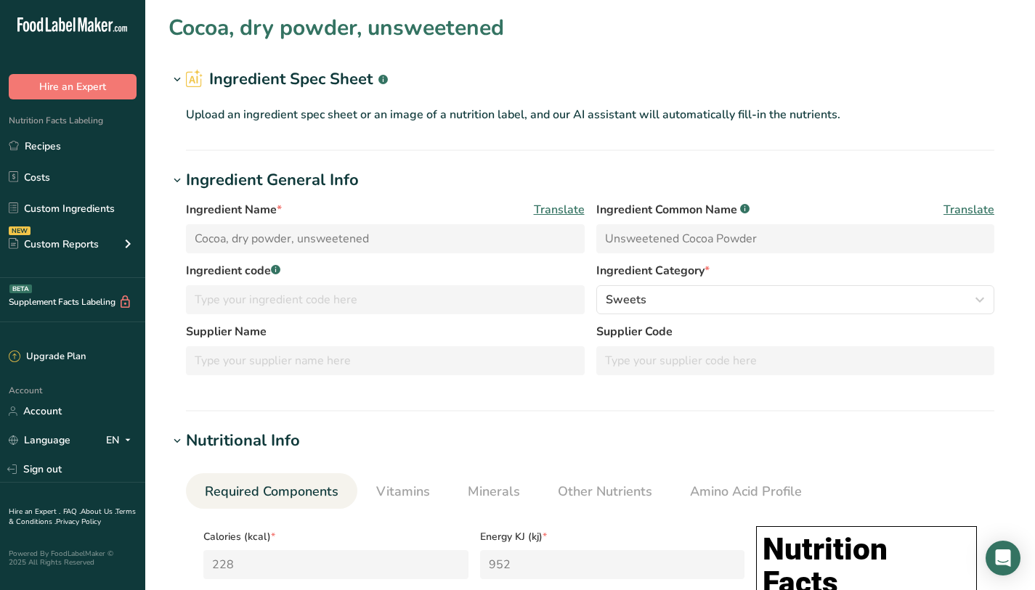
click at [174, 77] on icon at bounding box center [177, 80] width 13 height 20
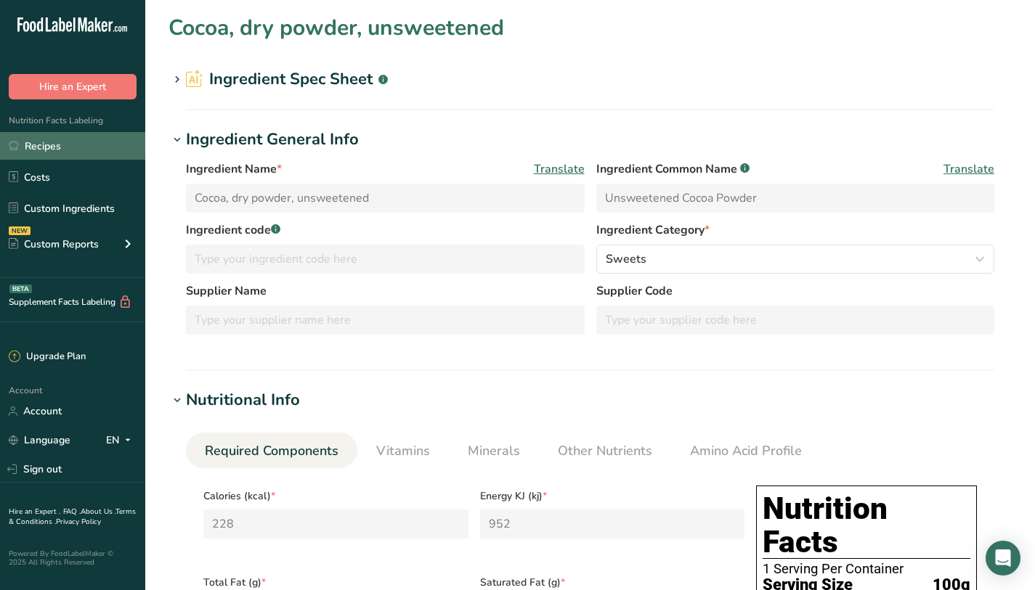
click at [44, 139] on link "Recipes" at bounding box center [72, 146] width 145 height 28
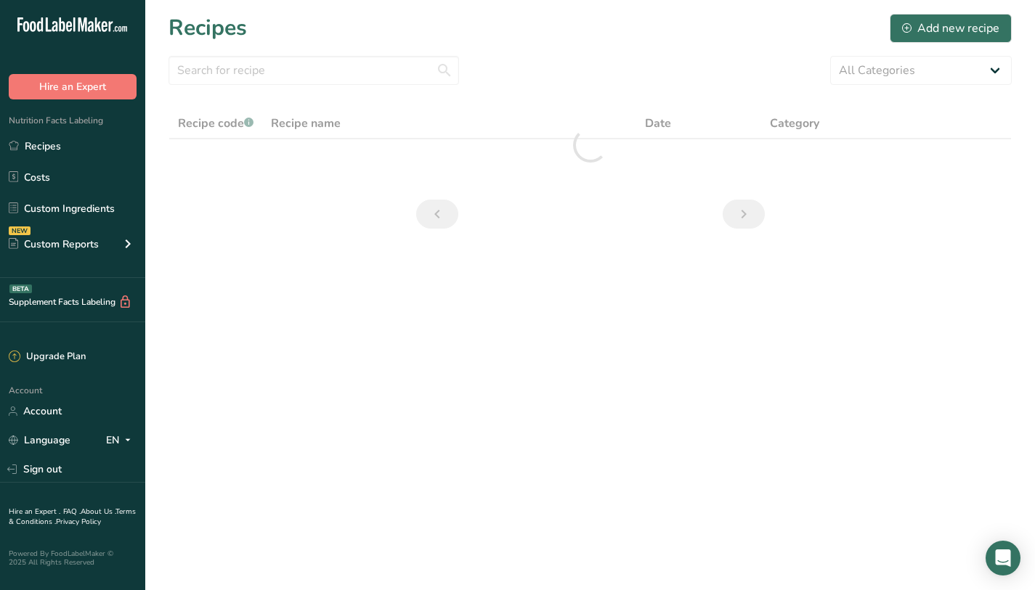
click at [346, 53] on section "Recipes Add new recipe All Categories 1.4 oz Mini Cookie 2.75 oz Cookies 3 oz C…" at bounding box center [590, 126] width 890 height 252
click at [345, 60] on input "text" at bounding box center [313, 70] width 291 height 29
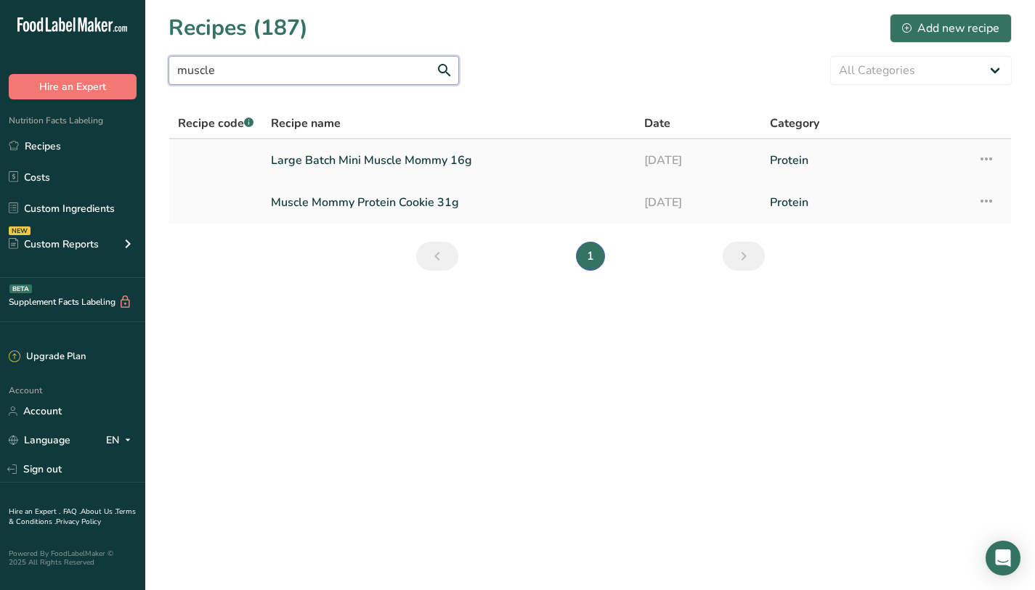
type input "muscle"
click at [387, 162] on link "Large Batch Mini Muscle Mommy 16g" at bounding box center [449, 160] width 356 height 31
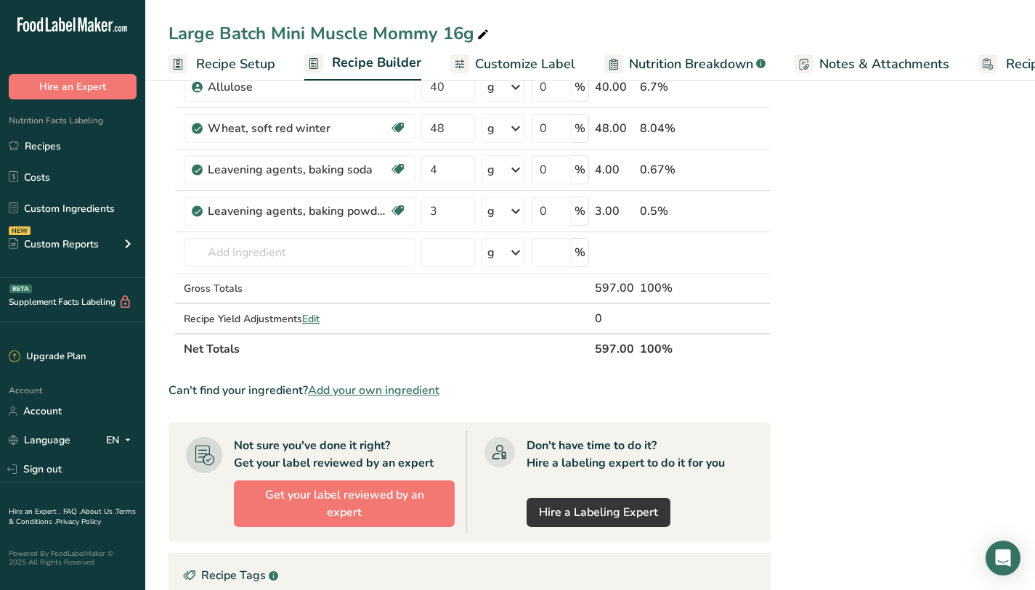
scroll to position [728, 0]
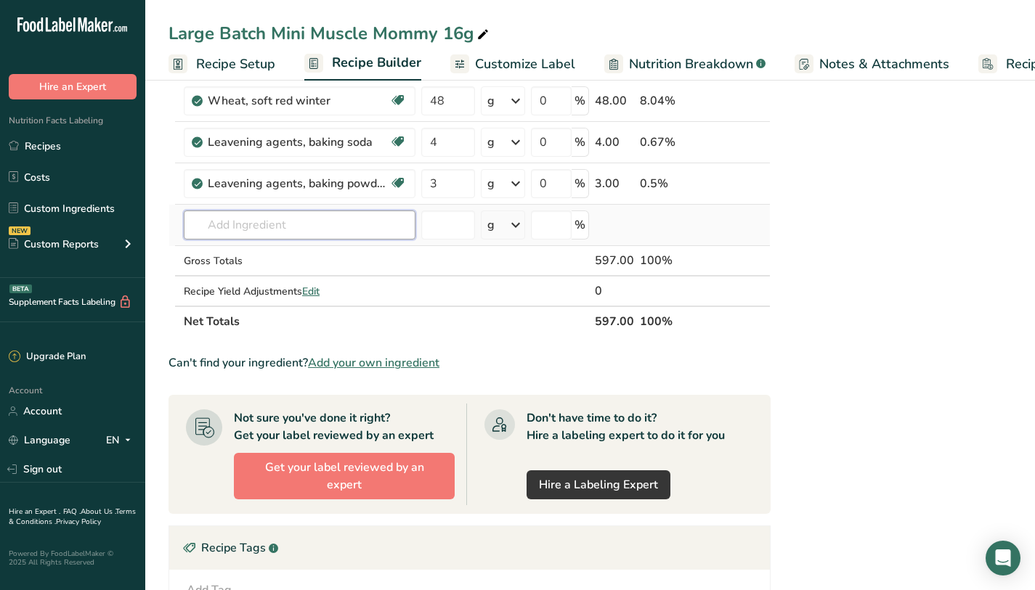
click at [328, 221] on input "text" at bounding box center [300, 225] width 232 height 29
click at [503, 218] on div "g" at bounding box center [503, 225] width 45 height 29
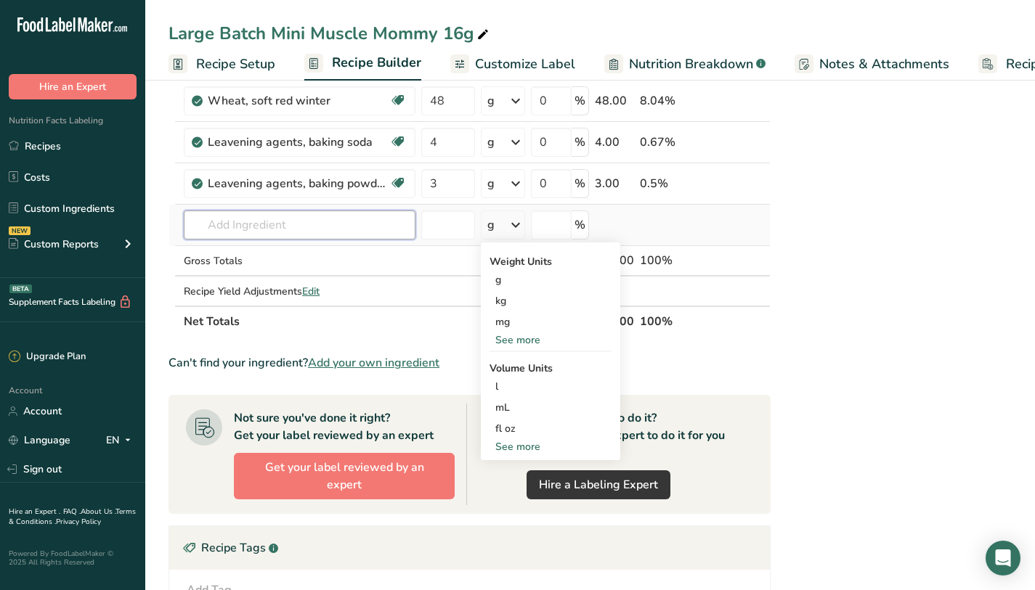
click at [370, 224] on input "text" at bounding box center [300, 225] width 232 height 29
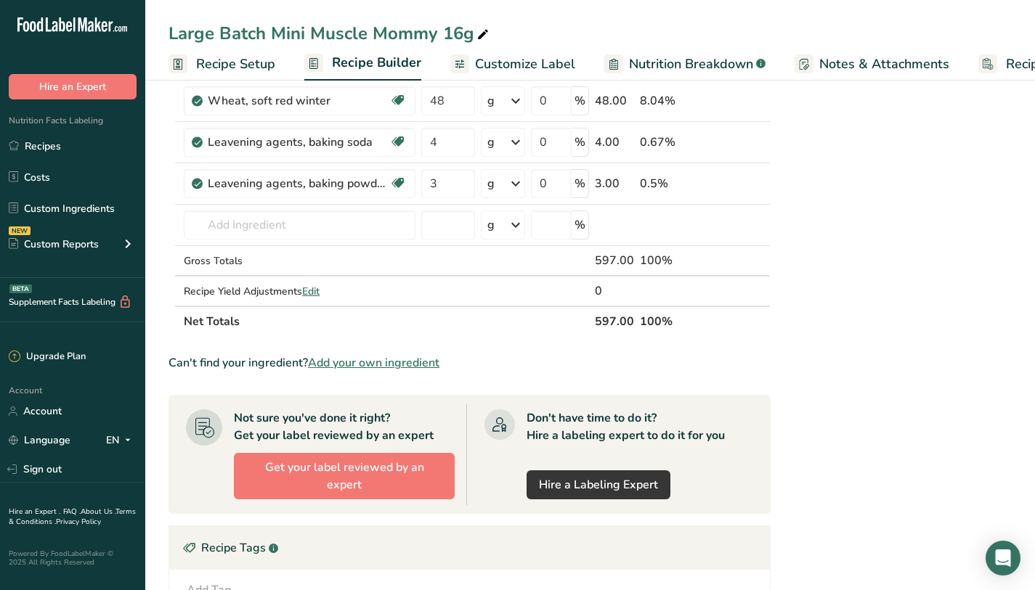
click at [360, 351] on section "Ingredient * Amount * Unit * Waste * .a-a{fill:#347362;}.b-a{fill:#fff;} Grams …" at bounding box center [469, 124] width 602 height 1393
click at [366, 360] on span "Add your own ingredient" at bounding box center [373, 362] width 131 height 17
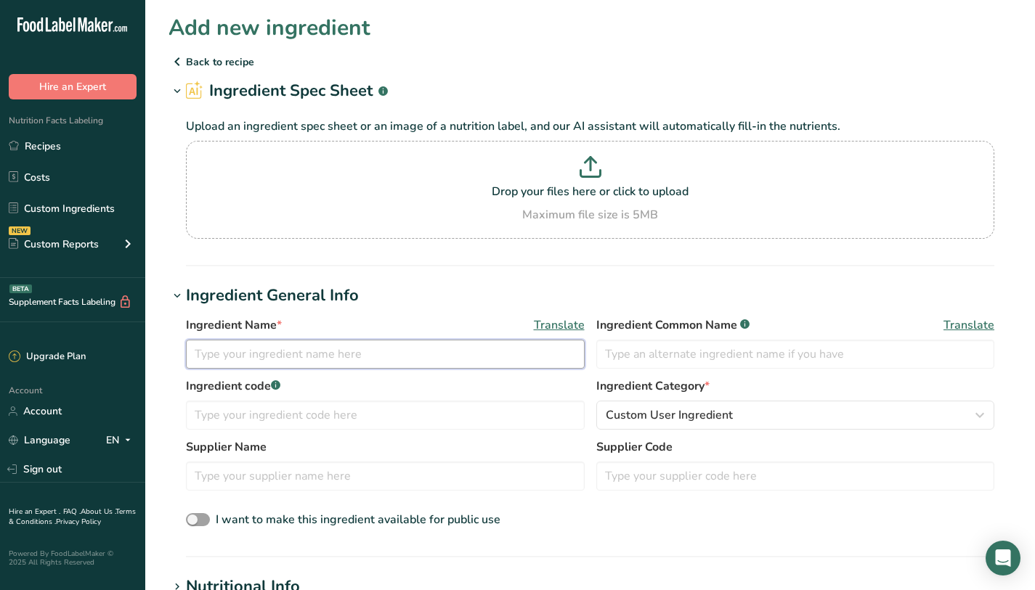
click at [346, 362] on input "text" at bounding box center [385, 354] width 399 height 29
type input "Dutch processed Cocoa powder"
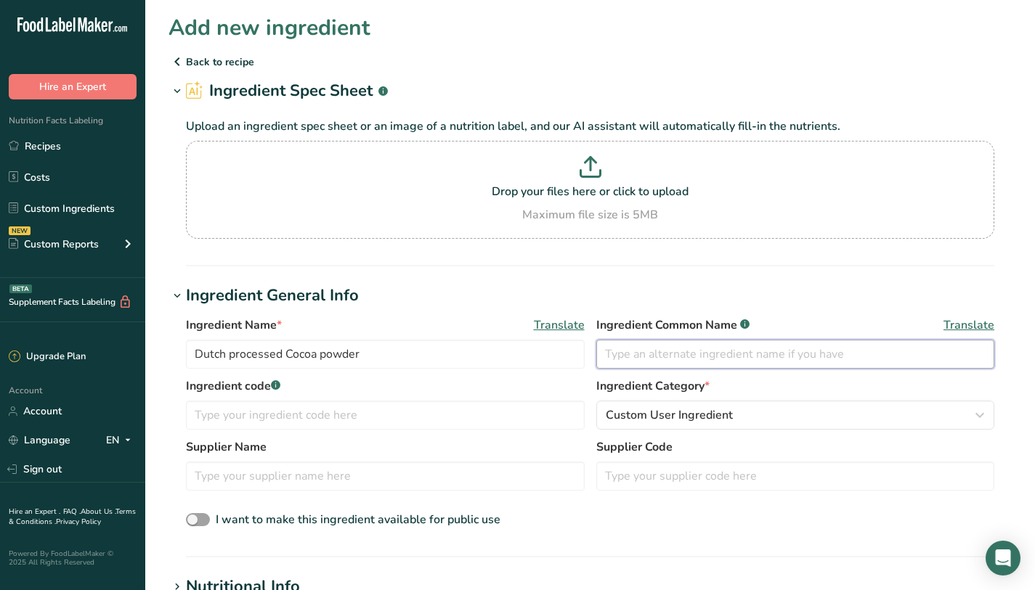
click at [703, 347] on input "text" at bounding box center [795, 354] width 399 height 29
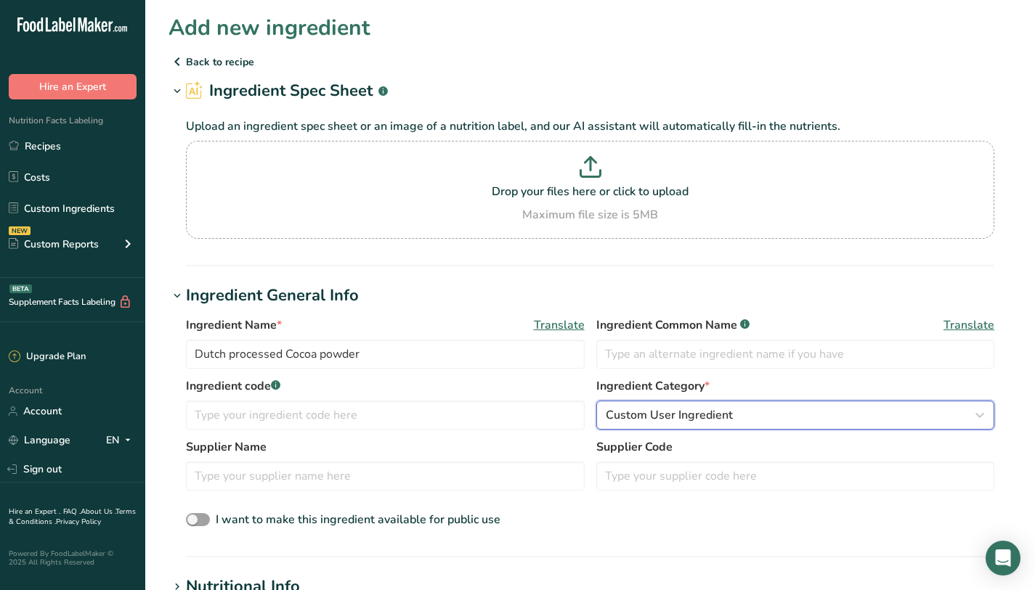
click at [772, 404] on button "Custom User Ingredient" at bounding box center [795, 415] width 399 height 29
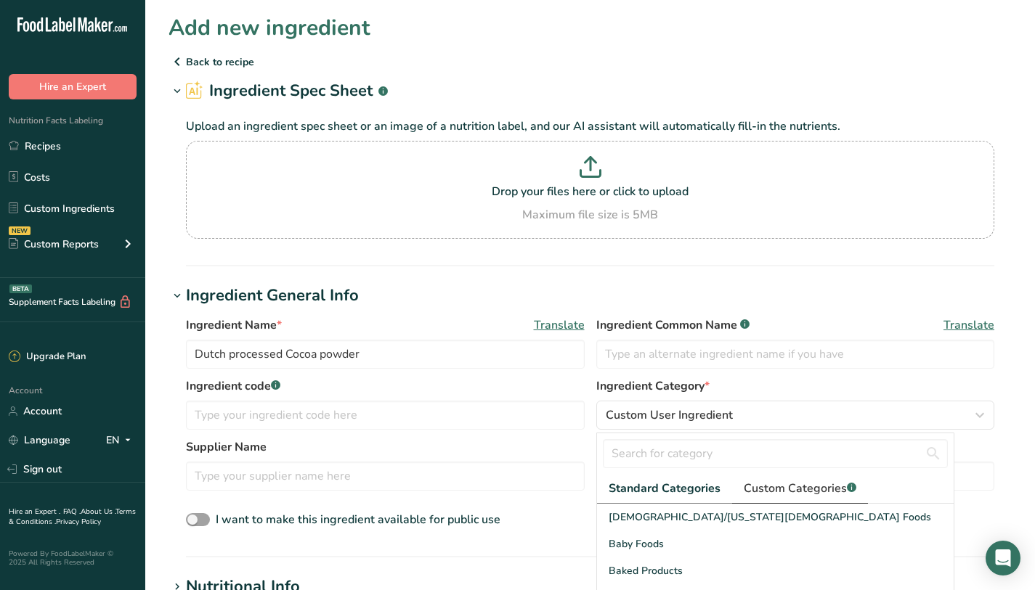
click at [774, 490] on span "Custom Categories .a-a{fill:#347362;}.b-a{fill:#fff;}" at bounding box center [800, 488] width 113 height 17
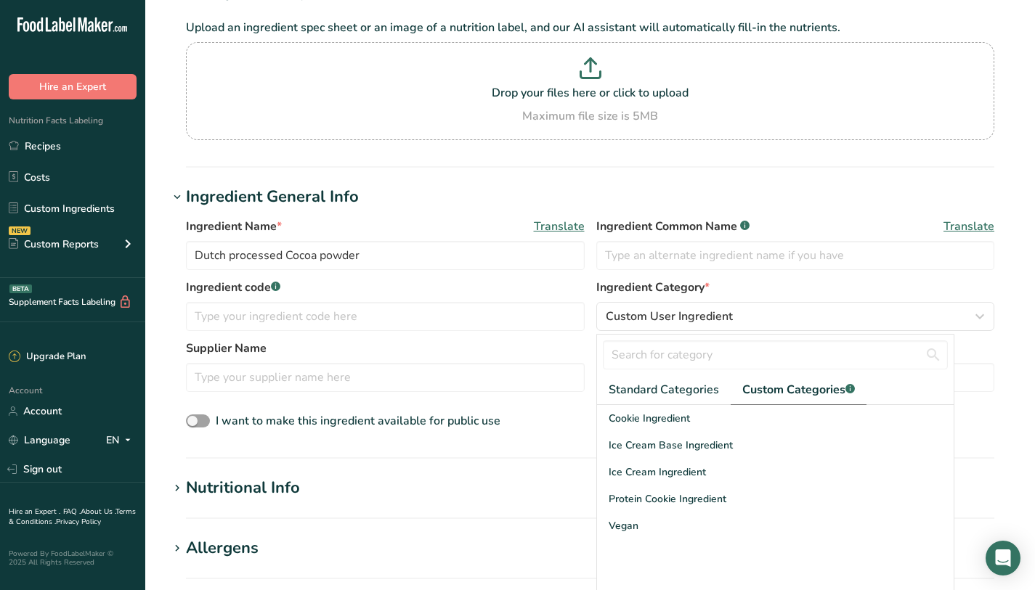
scroll to position [122, 0]
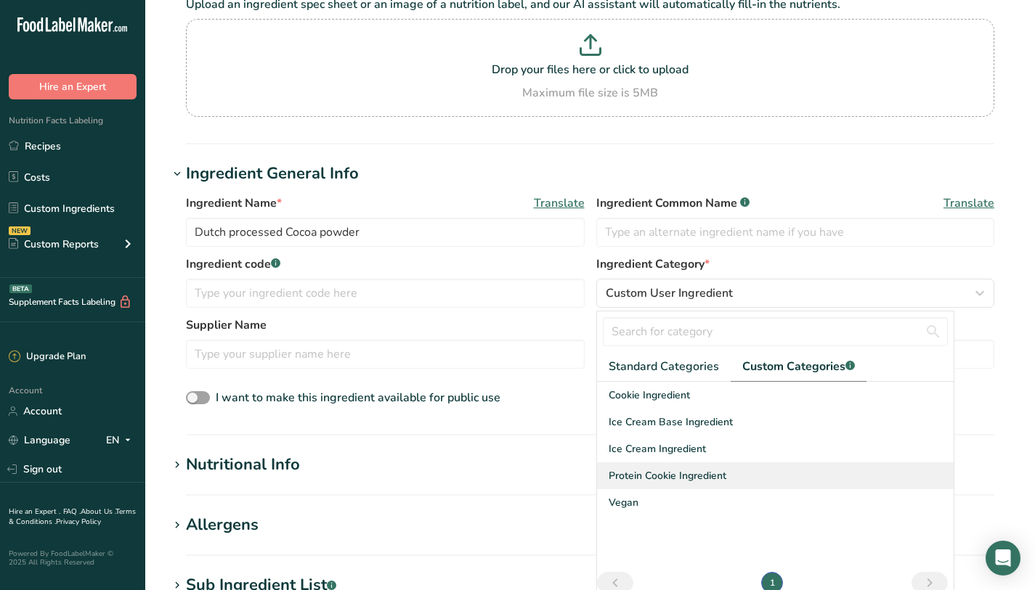
click at [641, 483] on span "Protein Cookie Ingredient" at bounding box center [668, 475] width 118 height 15
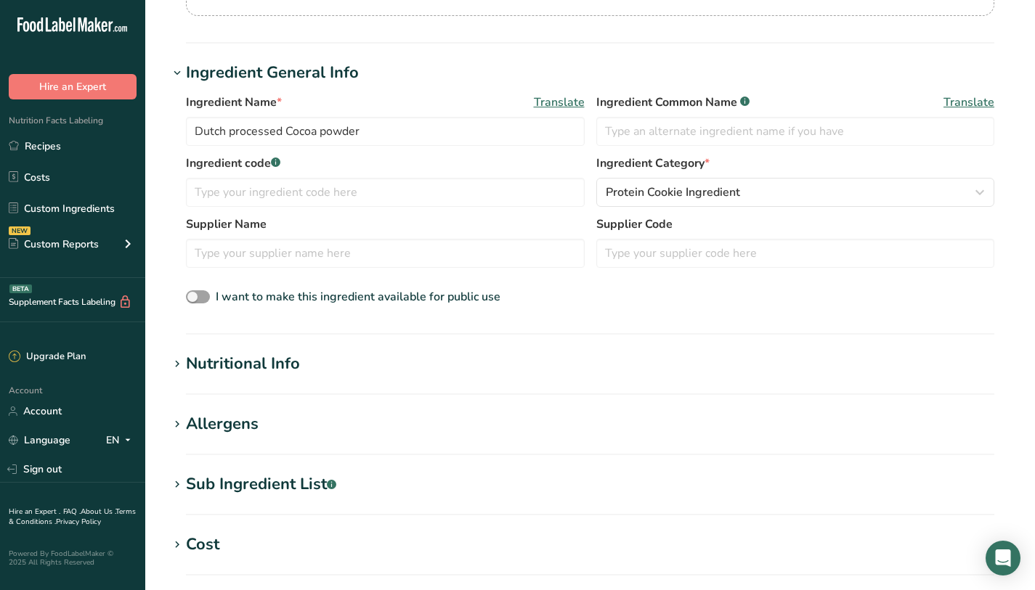
scroll to position [235, 0]
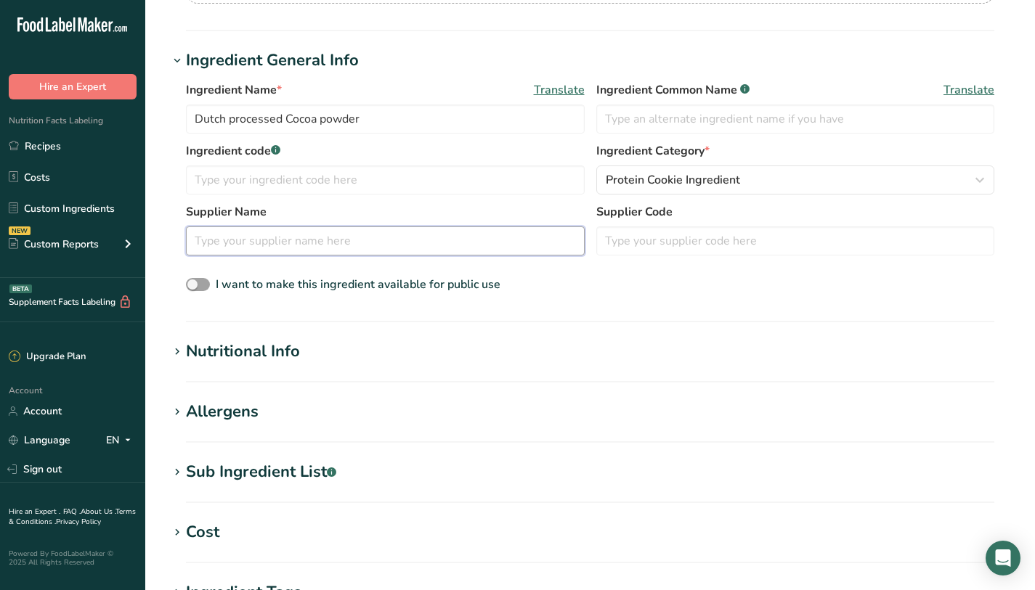
click at [236, 233] on input "text" at bounding box center [385, 241] width 399 height 29
drag, startPoint x: 281, startPoint y: 119, endPoint x: 192, endPoint y: 121, distance: 88.6
click at [192, 120] on input "Dutch processed Cocoa powder" at bounding box center [385, 119] width 399 height 29
click at [349, 243] on input "text" at bounding box center [385, 241] width 399 height 29
type input "Cargill"
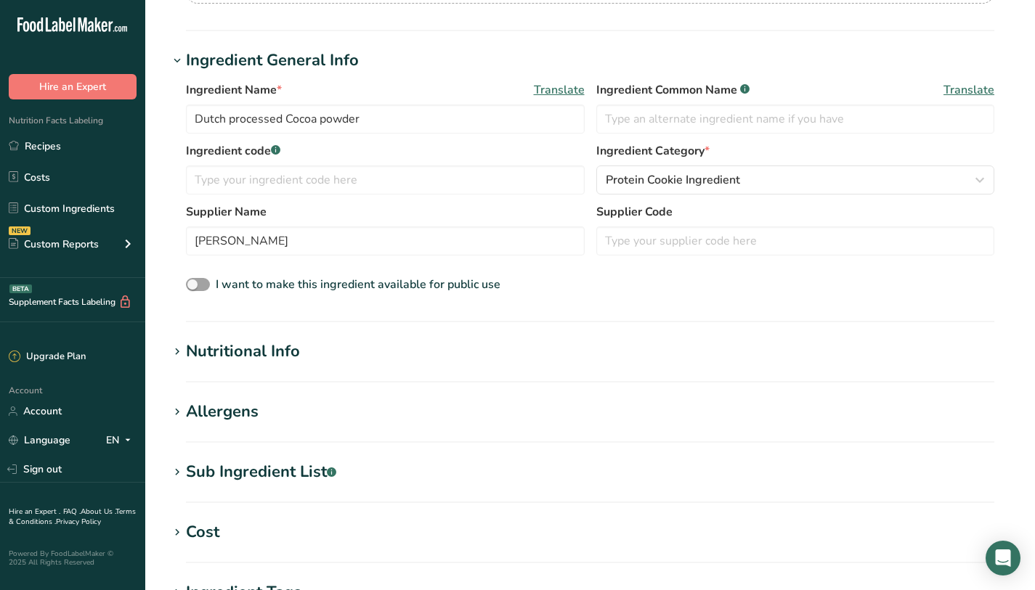
click at [311, 360] on h1 "Nutritional Info" at bounding box center [589, 352] width 843 height 24
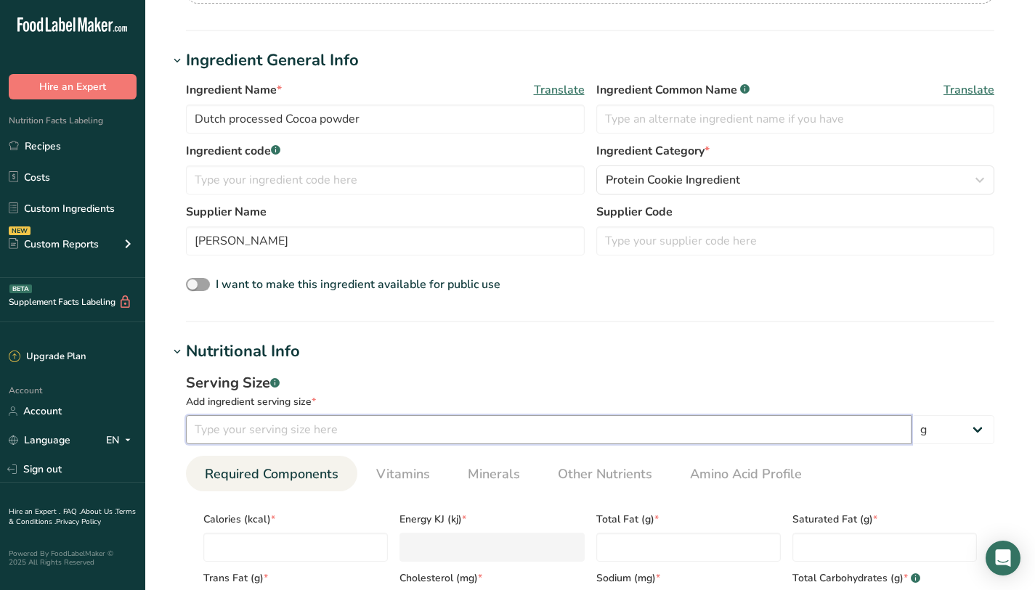
click at [297, 419] on input "number" at bounding box center [549, 429] width 726 height 29
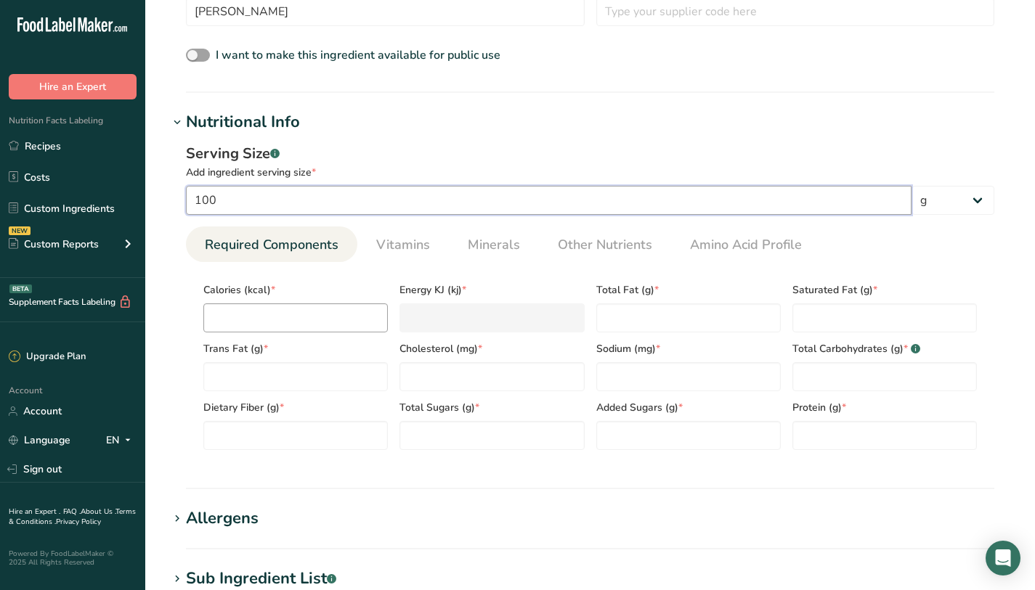
type input "100"
click at [320, 322] on input "number" at bounding box center [295, 318] width 184 height 29
type input "3"
type KJ "12.6"
type input "38"
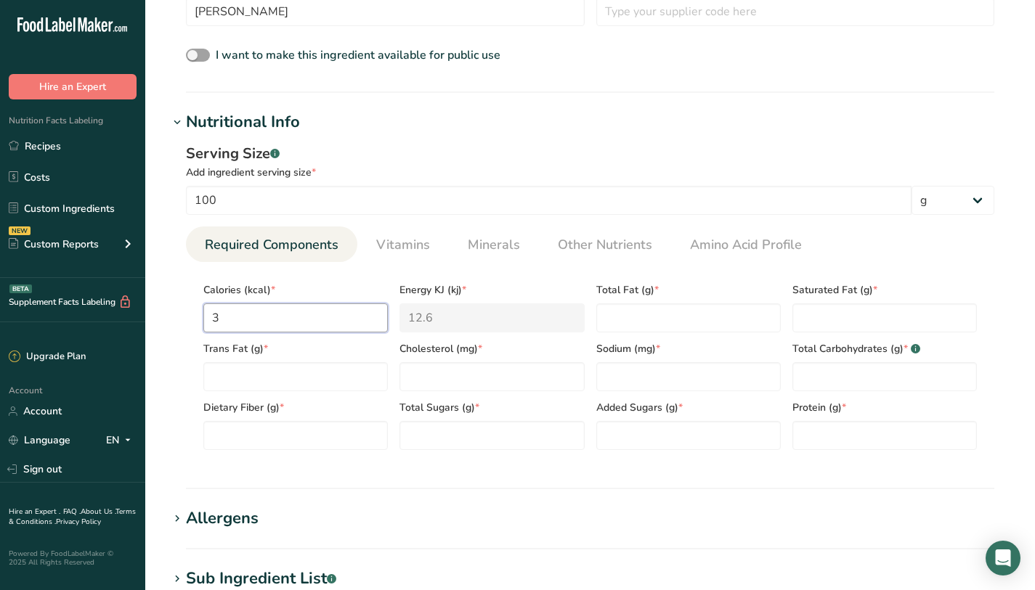
type KJ "159"
type input "380"
type KJ "1589.9"
type input "380"
click at [691, 320] on Fat "number" at bounding box center [688, 318] width 184 height 29
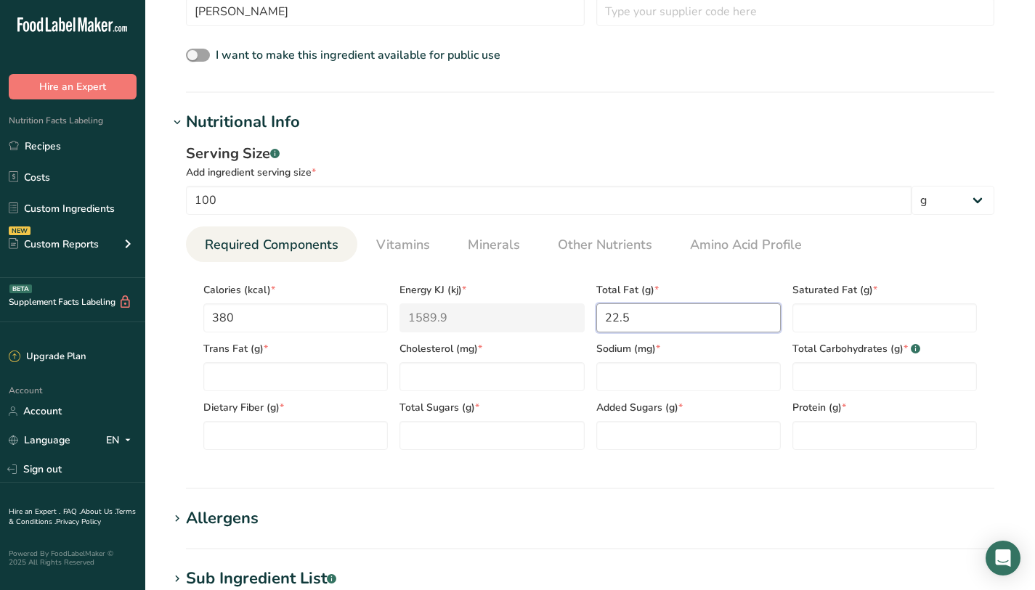
type Fat "22.5"
click at [848, 344] on div "Total Carbohydrates (g) * .a-a{fill:#347362;}.b-a{fill:#fff;}" at bounding box center [885, 362] width 196 height 59
click at [845, 330] on Fat "number" at bounding box center [884, 318] width 184 height 29
type Fat "13.6"
click at [360, 372] on Fat "number" at bounding box center [295, 376] width 184 height 29
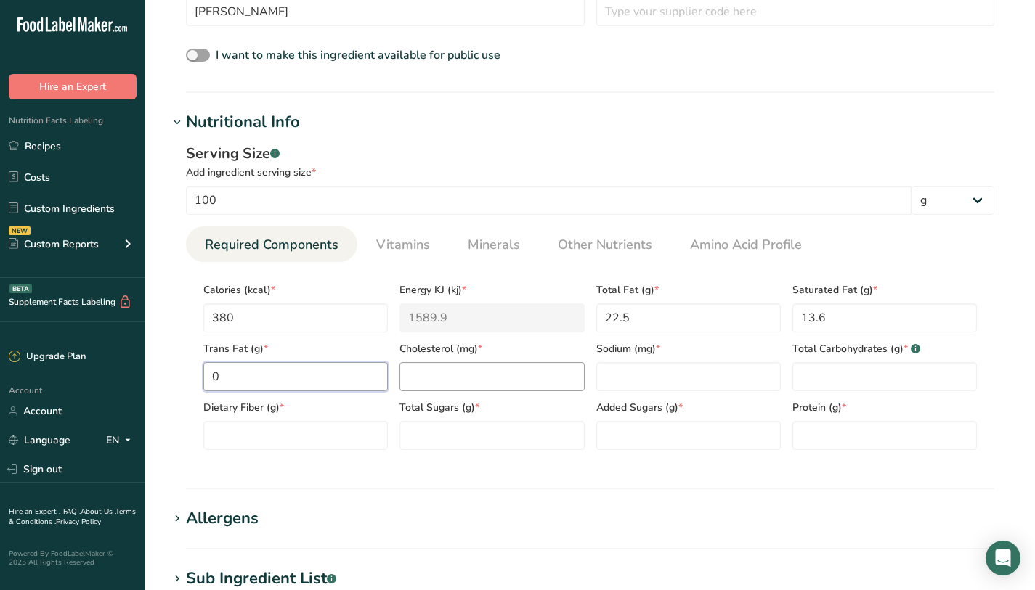
type Fat "0"
click at [413, 367] on input "number" at bounding box center [491, 376] width 184 height 29
type input "0"
click at [705, 372] on input "number" at bounding box center [688, 376] width 184 height 29
click at [365, 383] on Fat "0" at bounding box center [295, 376] width 184 height 29
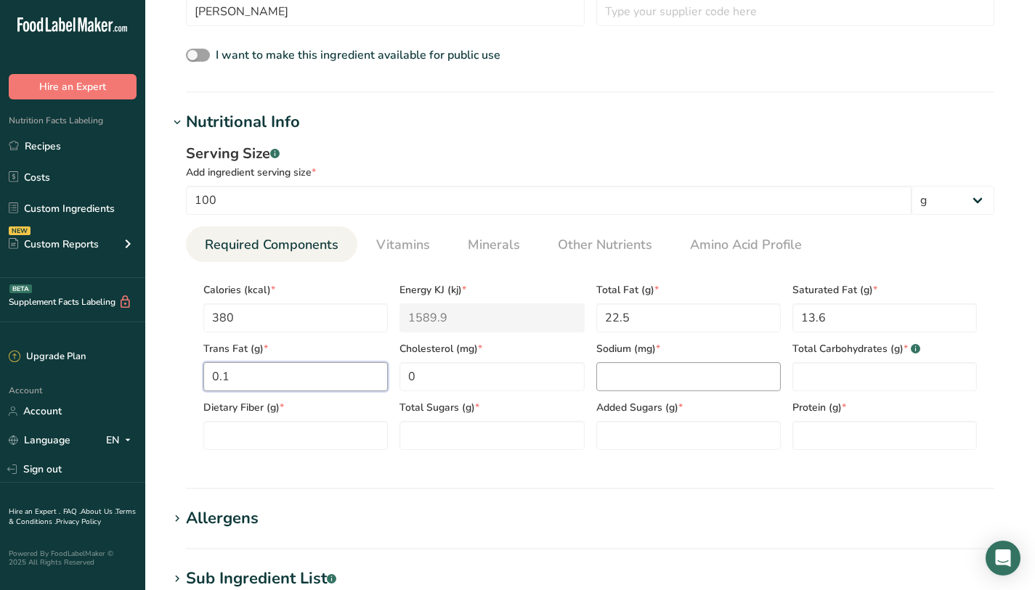
type Fat "0.1"
click at [702, 386] on input "number" at bounding box center [688, 376] width 184 height 29
type input "0"
click at [938, 389] on Carbohydrates "number" at bounding box center [884, 376] width 184 height 29
type Carbohydrates "8.5"
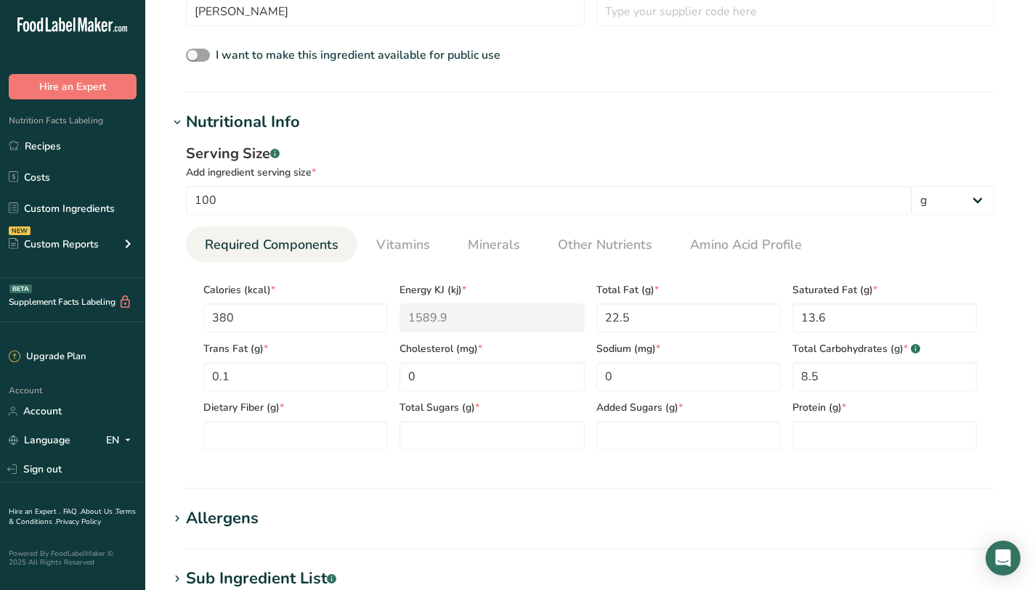
click at [318, 452] on section "Calories (kcal) * 380 Energy KJ (kj) * 1589.9 Total Fat (g) * 22.5 Saturated Fa…" at bounding box center [590, 362] width 808 height 200
click at [319, 429] on Fiber "number" at bounding box center [295, 435] width 184 height 29
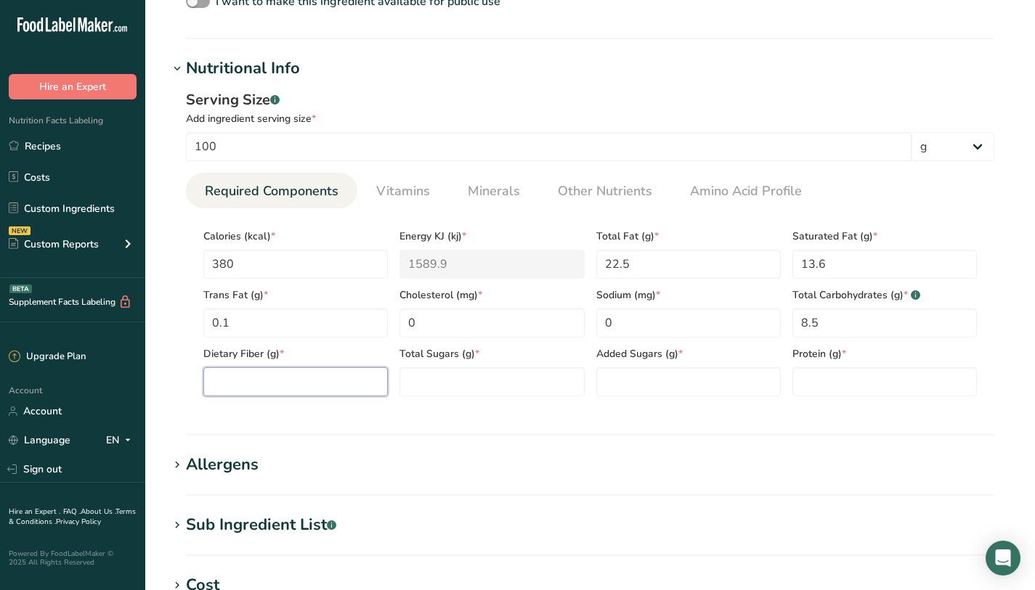
scroll to position [590, 0]
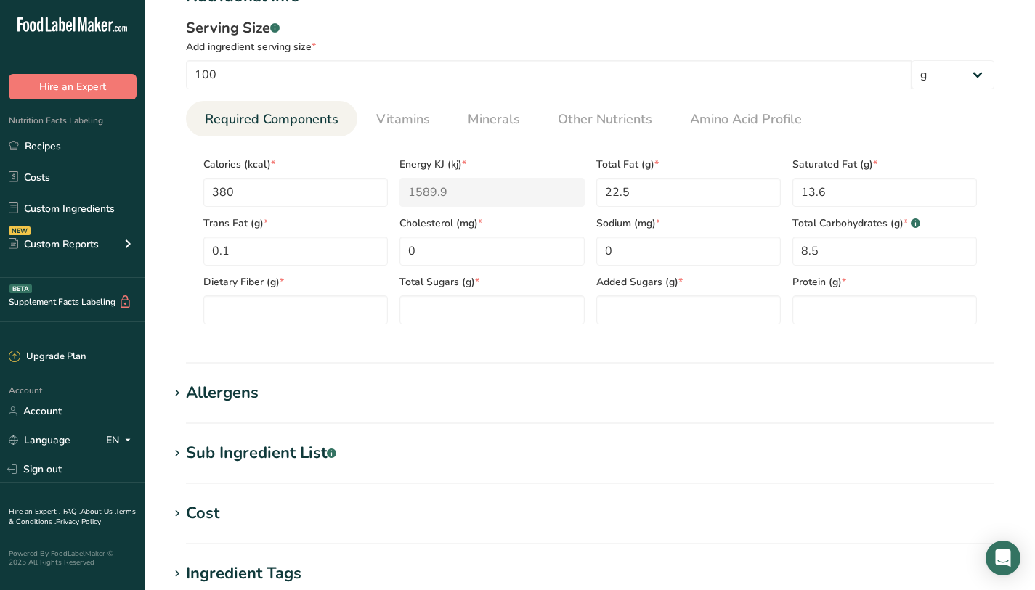
click at [433, 451] on h1 "Sub Ingredient List .a-a{fill:#347362;}.b-a{fill:#fff;}" at bounding box center [589, 454] width 843 height 24
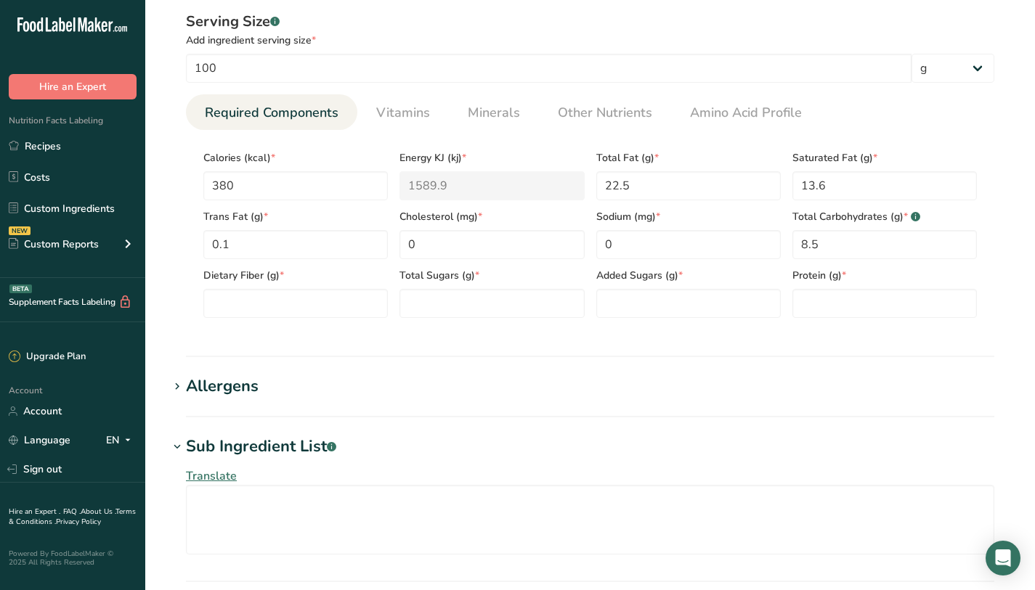
scroll to position [608, 0]
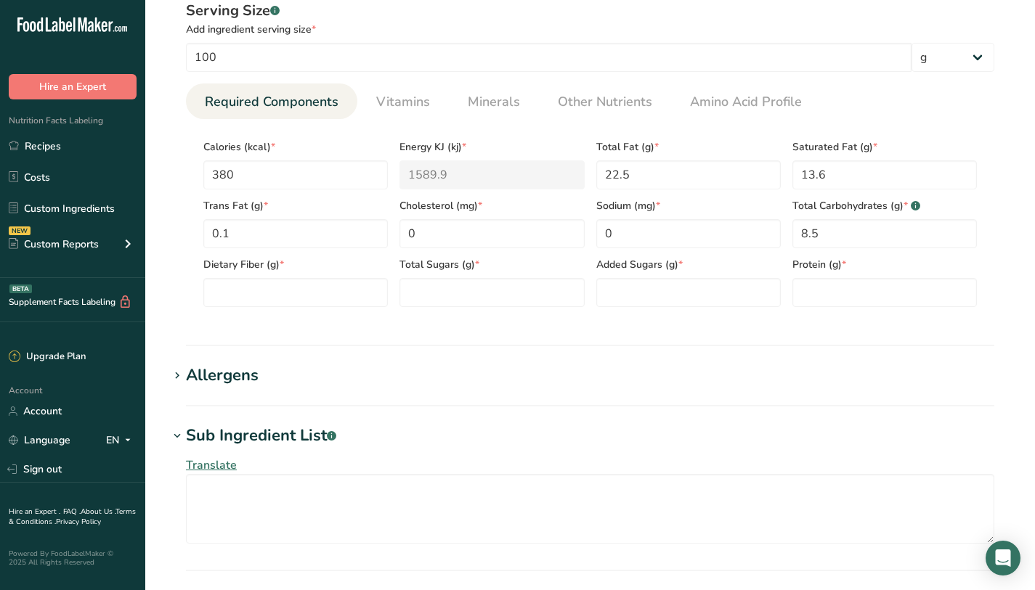
click at [442, 431] on h1 "Sub Ingredient List .a-a{fill:#347362;}.b-a{fill:#fff;}" at bounding box center [589, 436] width 843 height 24
click at [422, 107] on span "Vitamins" at bounding box center [403, 102] width 54 height 20
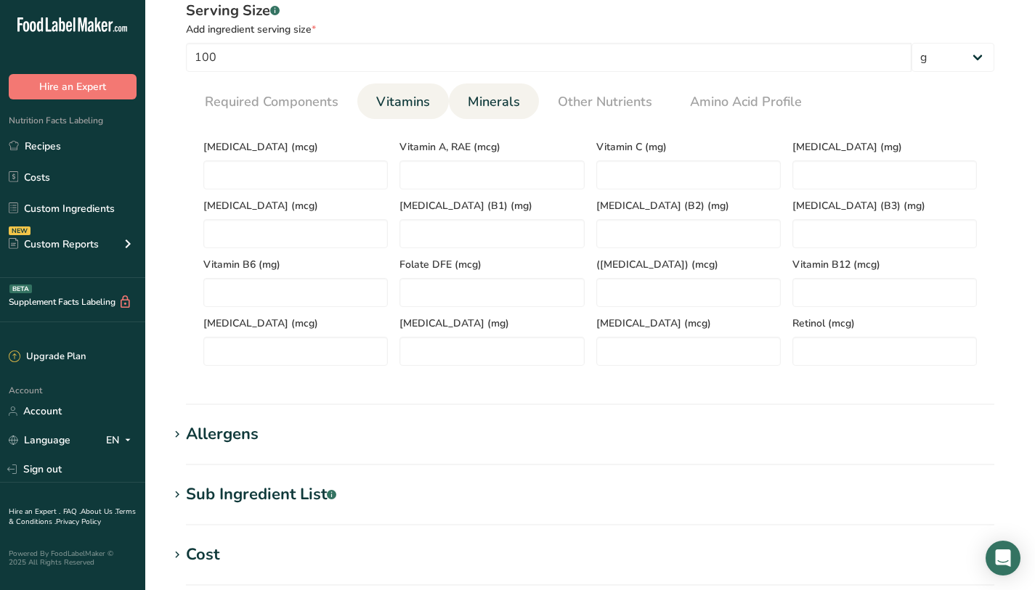
click at [498, 97] on span "Minerals" at bounding box center [494, 102] width 52 height 20
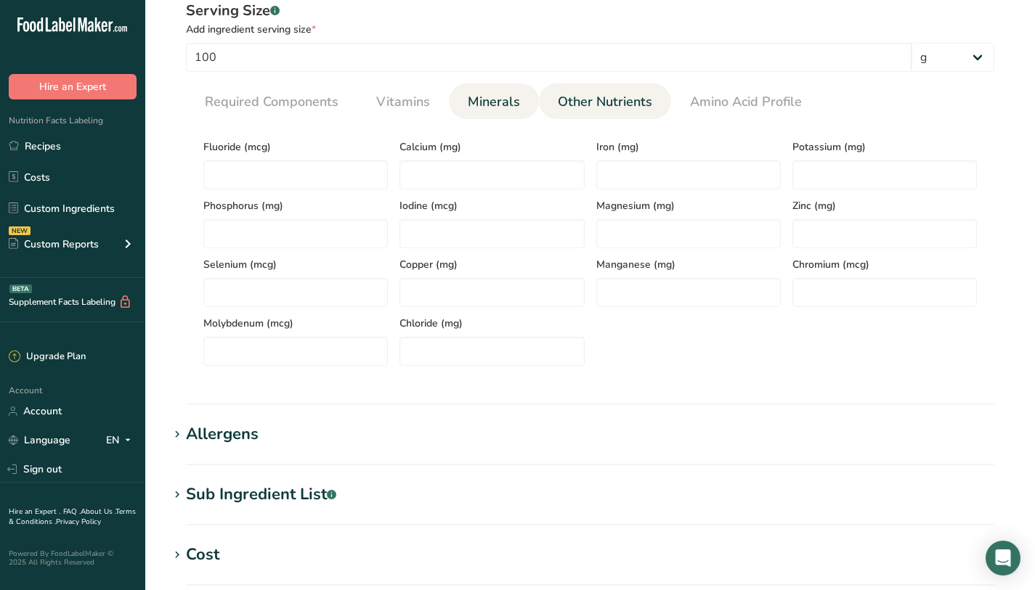
click at [569, 94] on span "Other Nutrients" at bounding box center [605, 102] width 94 height 20
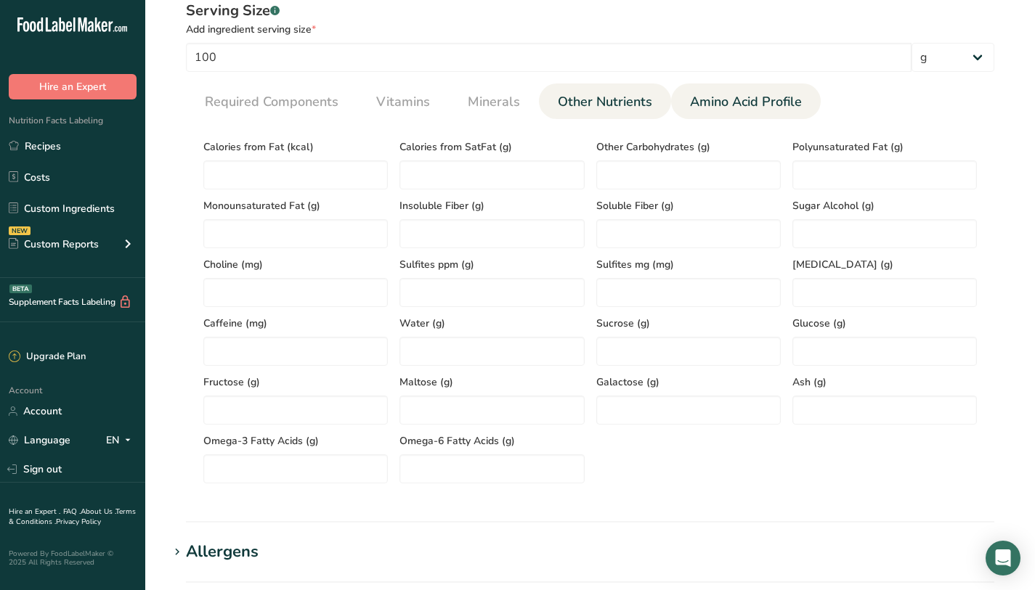
click at [712, 99] on span "Amino Acid Profile" at bounding box center [746, 102] width 112 height 20
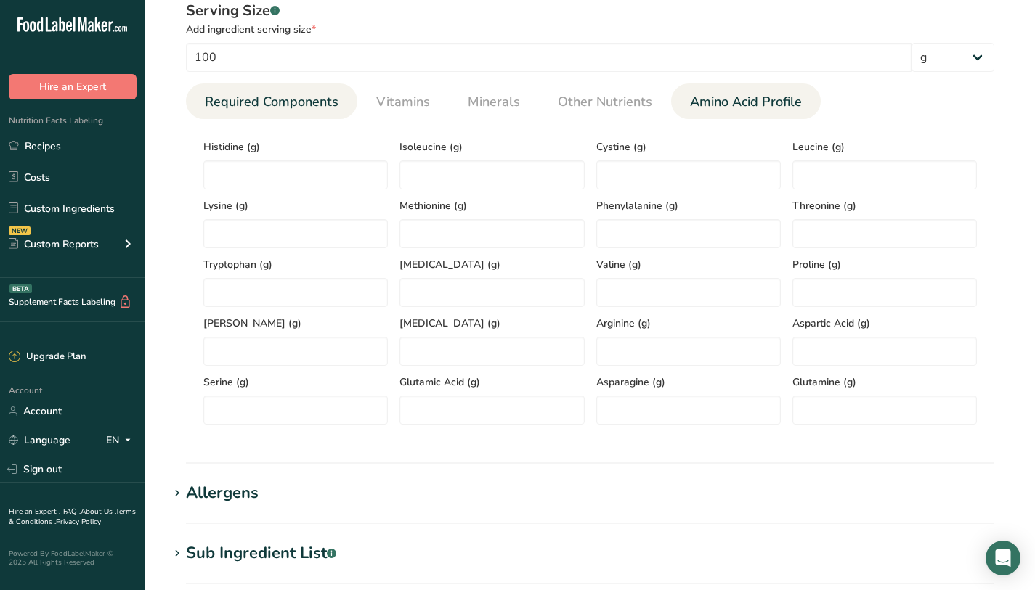
click at [245, 110] on span "Required Components" at bounding box center [272, 102] width 134 height 20
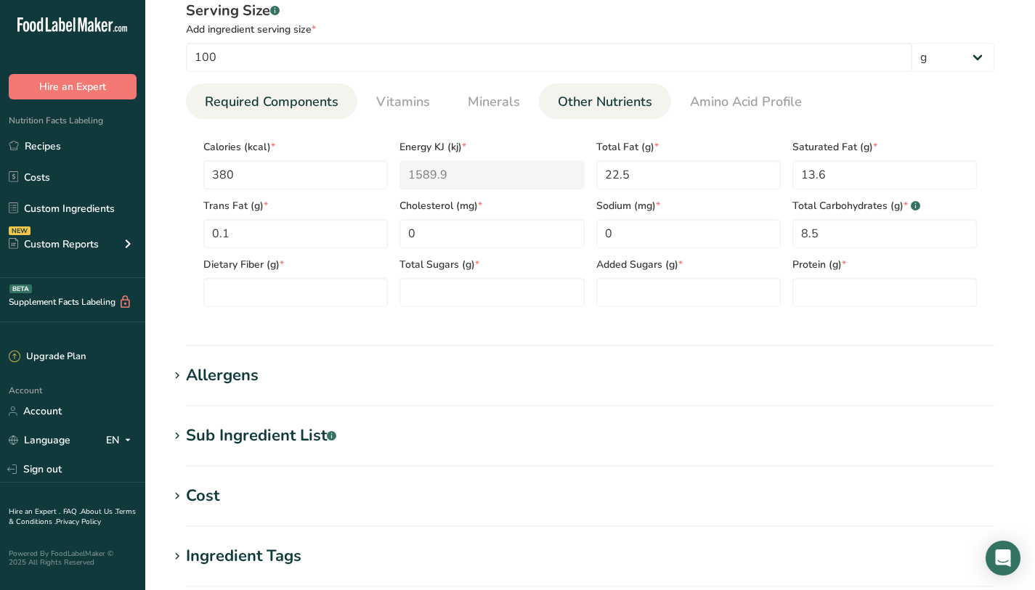
click at [598, 86] on link "Other Nutrients" at bounding box center [605, 102] width 106 height 37
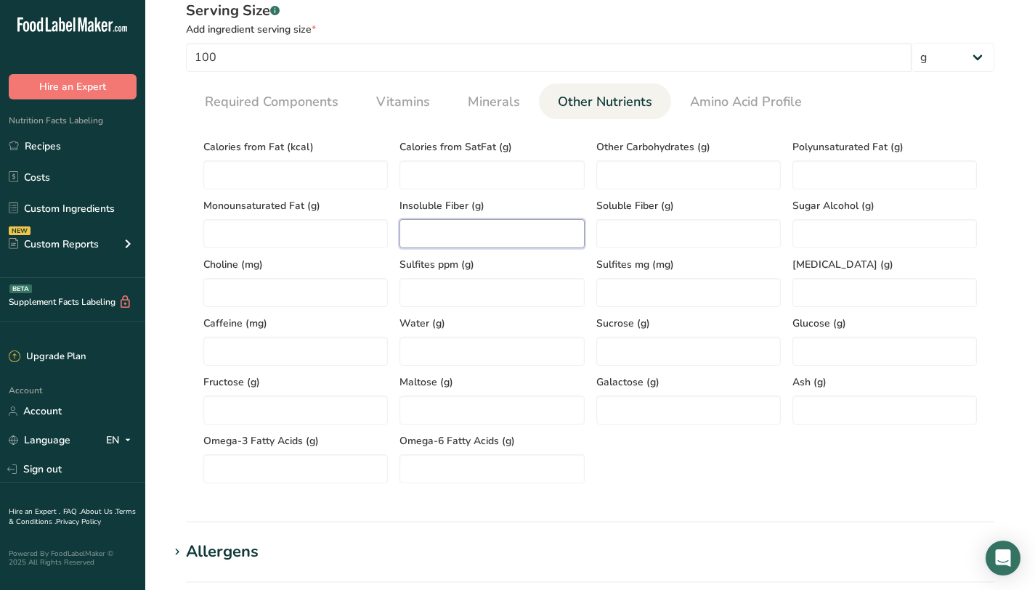
click at [468, 240] on Fiber "number" at bounding box center [491, 233] width 184 height 29
type Fiber "23"
click at [666, 249] on div "Sulfites mg (mg)" at bounding box center [688, 277] width 196 height 59
click at [668, 248] on div "Sulfites mg (mg)" at bounding box center [688, 277] width 196 height 59
click at [668, 246] on Fiber "number" at bounding box center [688, 233] width 184 height 29
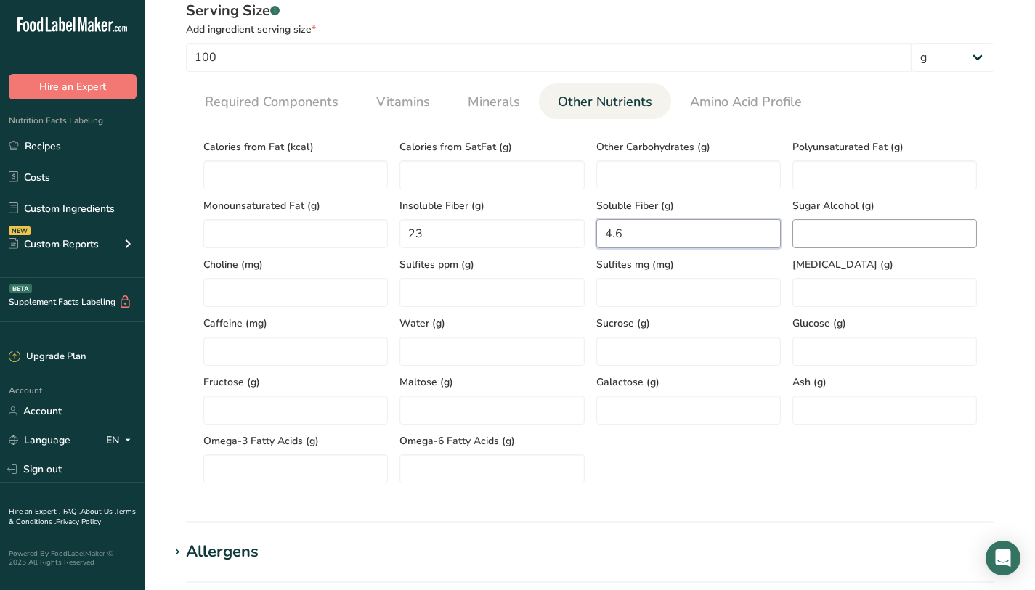
type Fiber "4.6"
click at [837, 235] on Alcohol "number" at bounding box center [884, 233] width 184 height 29
drag, startPoint x: 320, startPoint y: 100, endPoint x: 333, endPoint y: 107, distance: 15.0
click at [320, 100] on span "Required Components" at bounding box center [272, 102] width 134 height 20
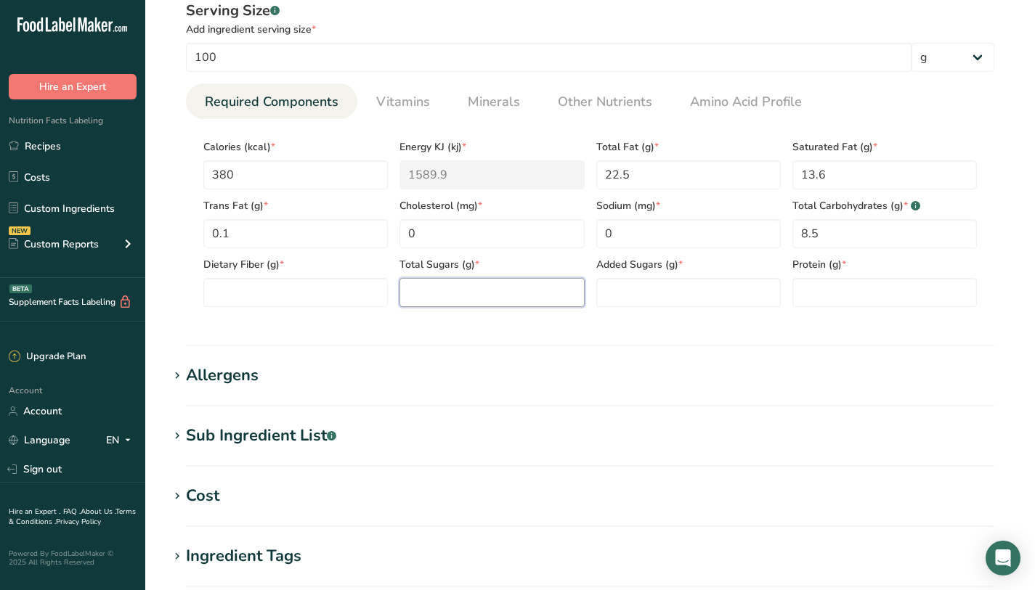
click at [406, 290] on Sugars "number" at bounding box center [491, 292] width 184 height 29
type Sugars "0.5"
click at [657, 291] on Sugars "number" at bounding box center [688, 292] width 184 height 29
type Sugars "0"
click at [903, 293] on input "number" at bounding box center [884, 292] width 184 height 29
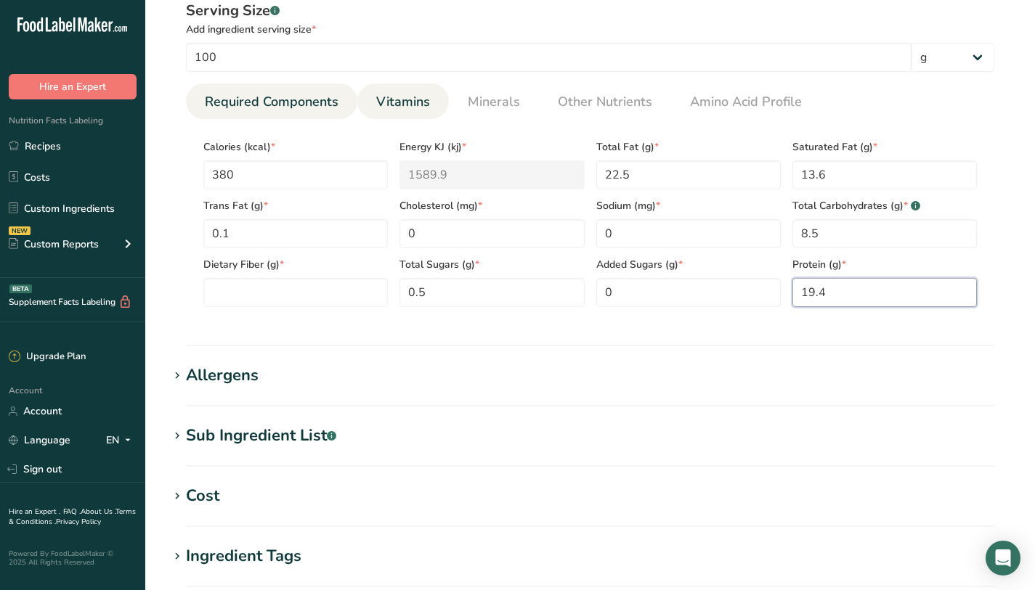
type input "19.4"
click at [400, 105] on span "Vitamins" at bounding box center [403, 102] width 54 height 20
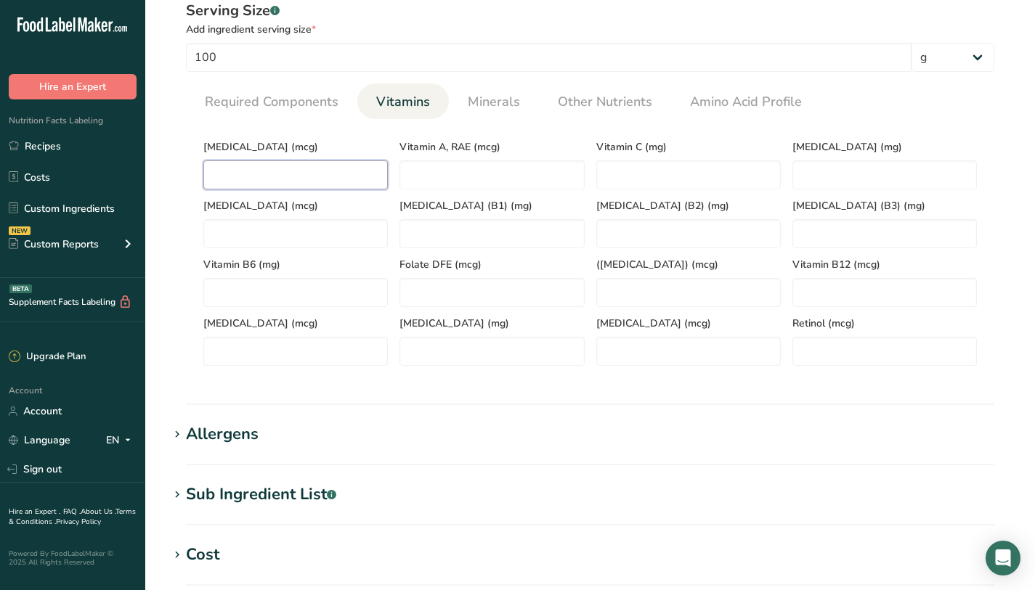
click at [287, 169] on D "number" at bounding box center [295, 175] width 184 height 29
type D "0"
click at [512, 171] on RAE "number" at bounding box center [491, 175] width 184 height 29
click at [719, 179] on C "number" at bounding box center [688, 175] width 184 height 29
type C "0"
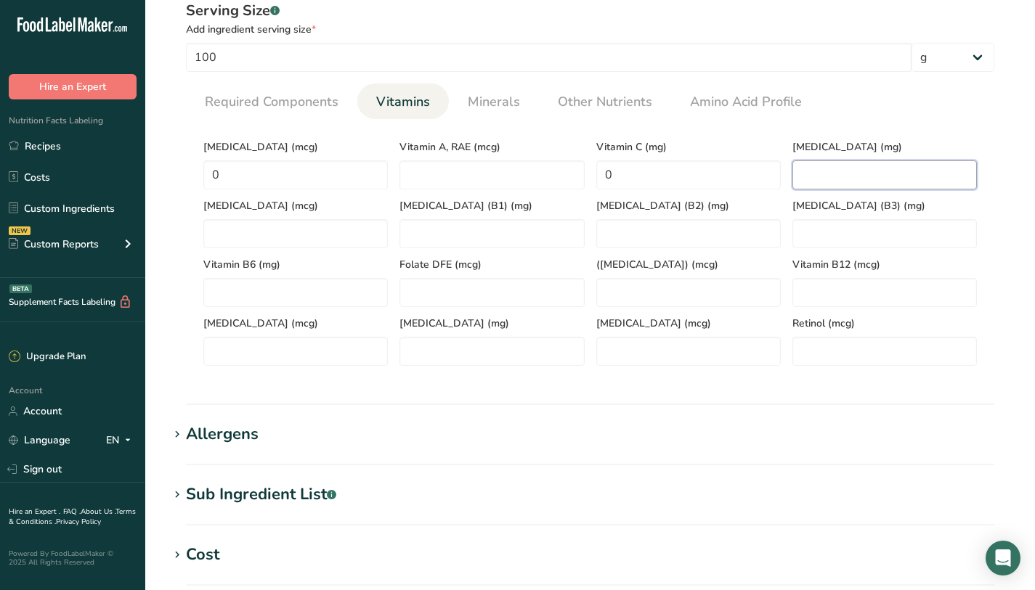
click at [909, 179] on E "number" at bounding box center [884, 175] width 184 height 29
type E "4.7"
click at [357, 222] on K "number" at bounding box center [295, 233] width 184 height 29
click at [427, 228] on \(B1\) "number" at bounding box center [491, 233] width 184 height 29
click at [649, 220] on \(B2\) "number" at bounding box center [688, 233] width 184 height 29
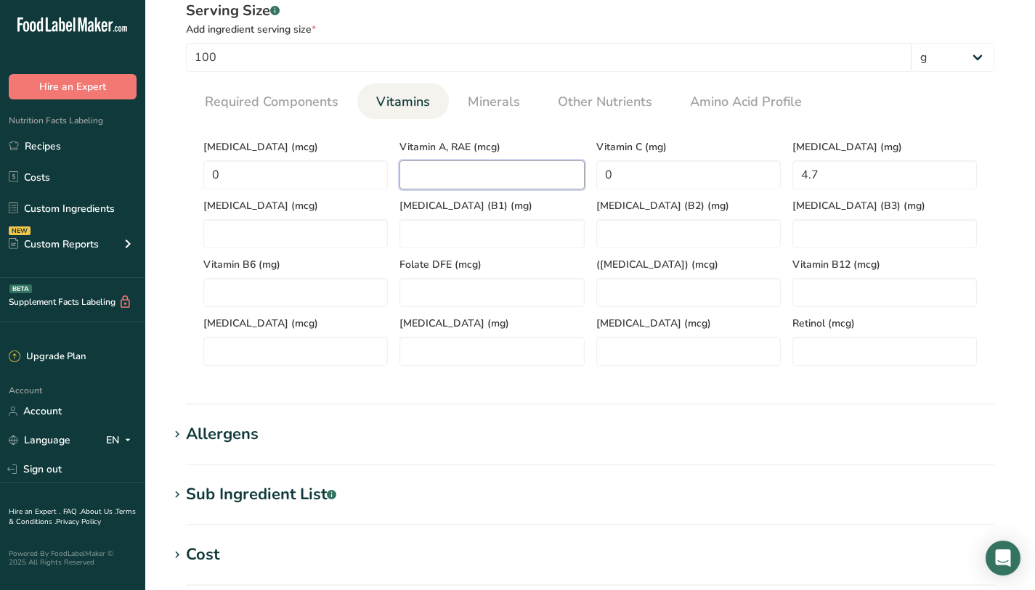
drag, startPoint x: 564, startPoint y: 161, endPoint x: 563, endPoint y: 171, distance: 10.9
click at [564, 161] on RAE "number" at bounding box center [491, 175] width 184 height 29
type RAE "0"
click at [317, 237] on K "number" at bounding box center [295, 233] width 184 height 29
click at [403, 237] on \(B1\) "number" at bounding box center [491, 233] width 184 height 29
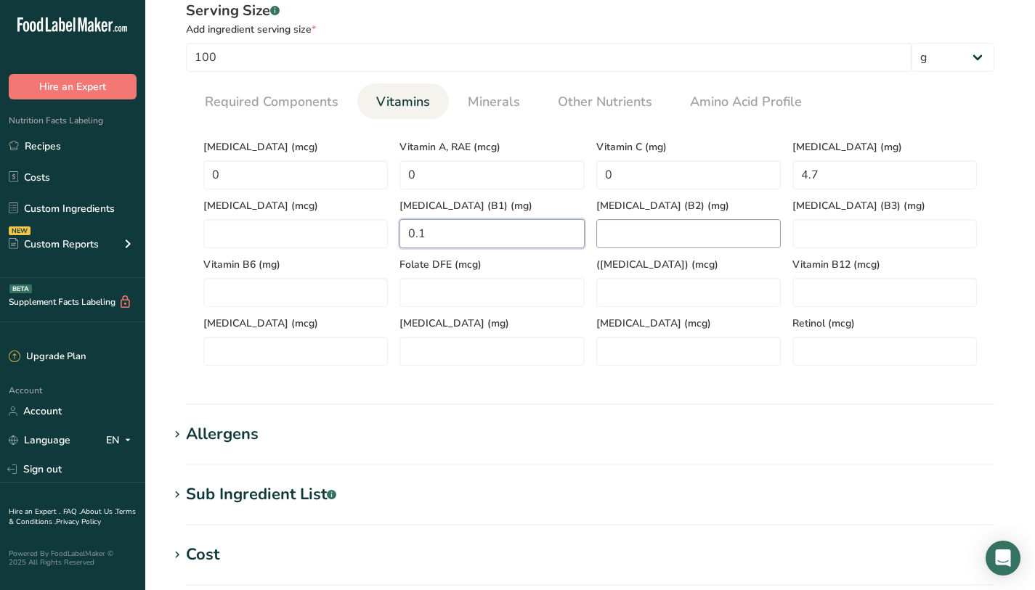
type \(B1\) "0.1"
click at [668, 227] on \(B2\) "number" at bounding box center [688, 233] width 184 height 29
type \(B2\) "0.3"
click at [872, 212] on span "[MEDICAL_DATA] (B3) (mg)" at bounding box center [884, 205] width 184 height 15
click at [878, 226] on \(B3\) "number" at bounding box center [884, 233] width 184 height 29
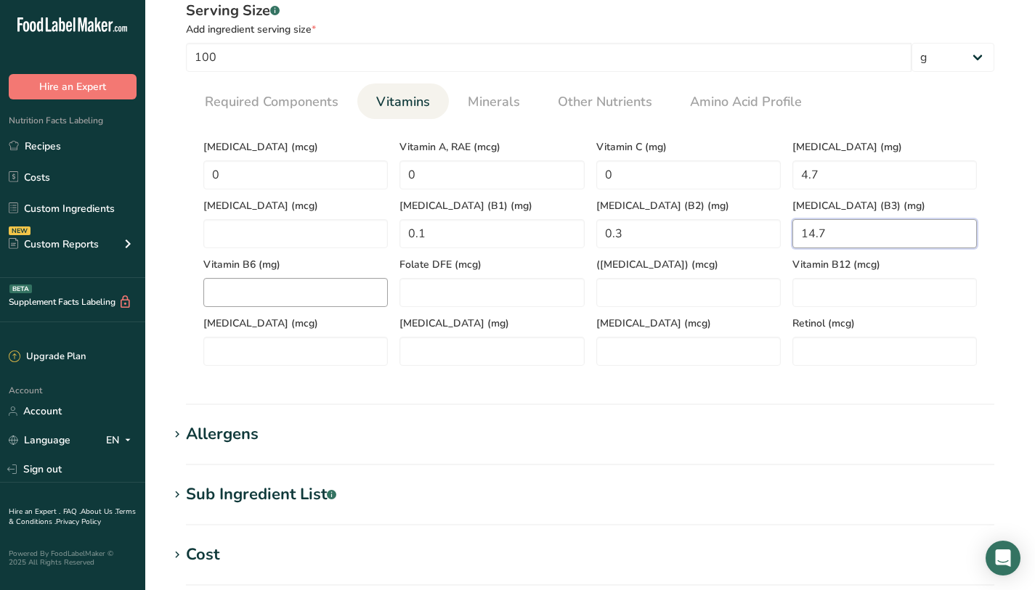
type \(B3\) "14.7"
click at [253, 292] on B6 "number" at bounding box center [295, 292] width 184 height 29
type B6 "0.1"
click at [450, 312] on div "[MEDICAL_DATA] (mg)" at bounding box center [492, 336] width 196 height 59
click at [482, 297] on DFE "number" at bounding box center [491, 292] width 184 height 29
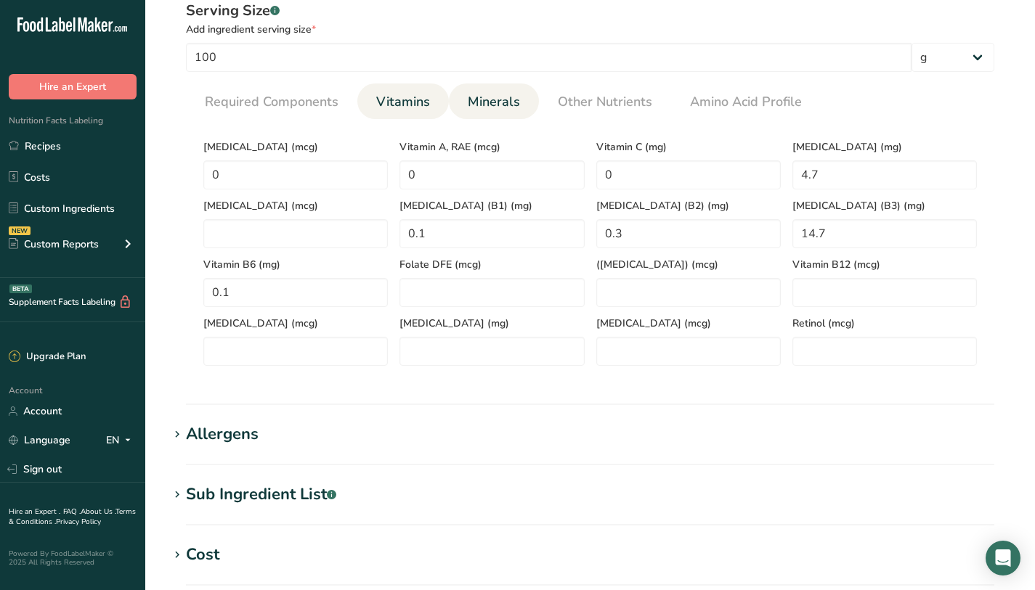
click at [525, 107] on li "Minerals" at bounding box center [494, 102] width 90 height 36
click at [495, 95] on span "Minerals" at bounding box center [494, 102] width 52 height 20
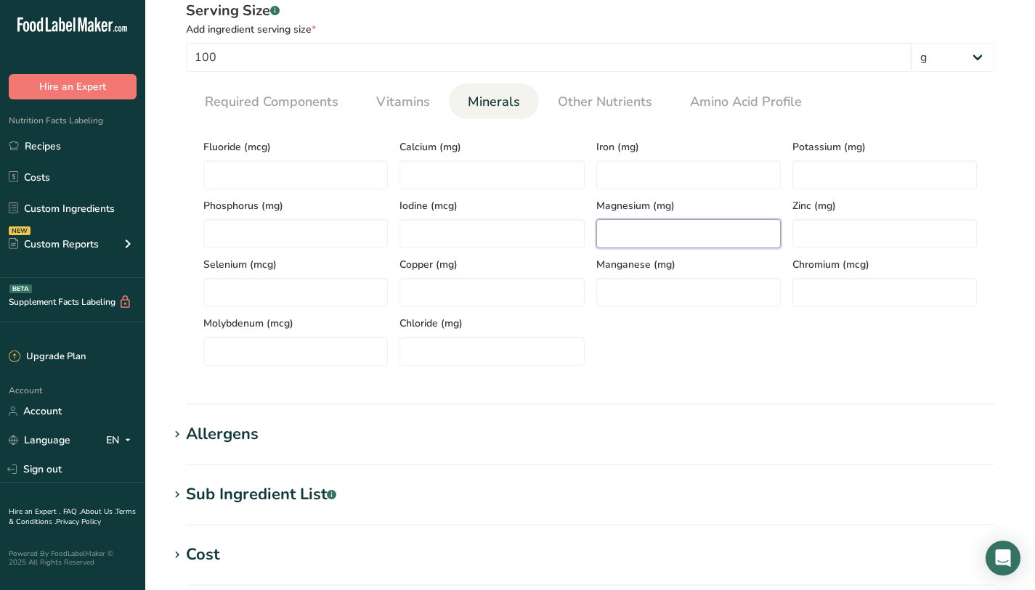
click at [673, 229] on input "number" at bounding box center [688, 233] width 184 height 29
click at [814, 182] on input "number" at bounding box center [884, 175] width 184 height 29
type input "3640"
click at [710, 225] on input "number" at bounding box center [688, 233] width 184 height 29
type input "500"
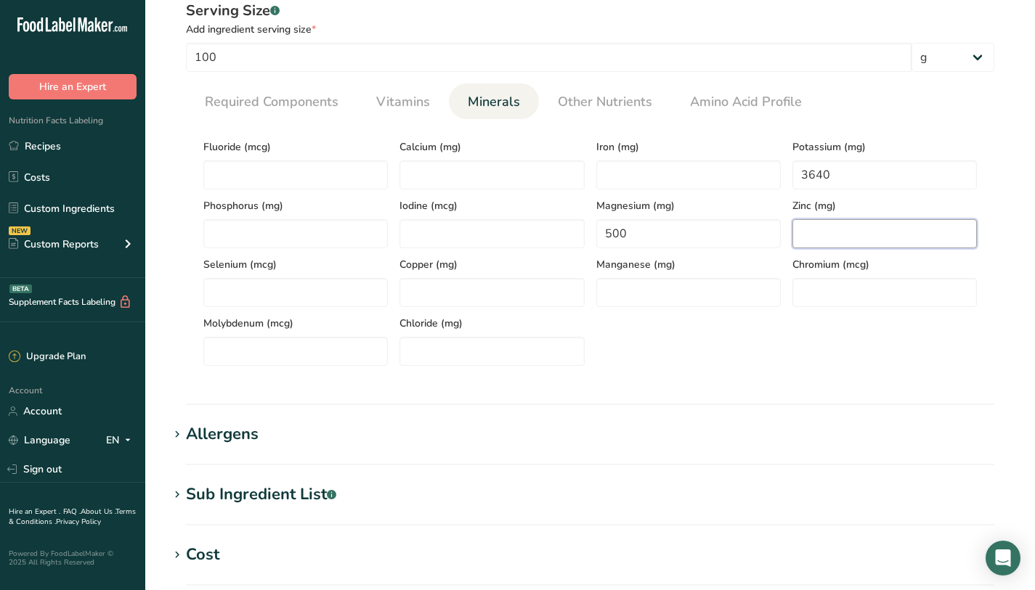
click at [872, 235] on input "number" at bounding box center [884, 233] width 184 height 29
type input "7"
click at [288, 179] on input "number" at bounding box center [295, 175] width 184 height 29
click at [429, 176] on input "number" at bounding box center [491, 175] width 184 height 29
type input "140"
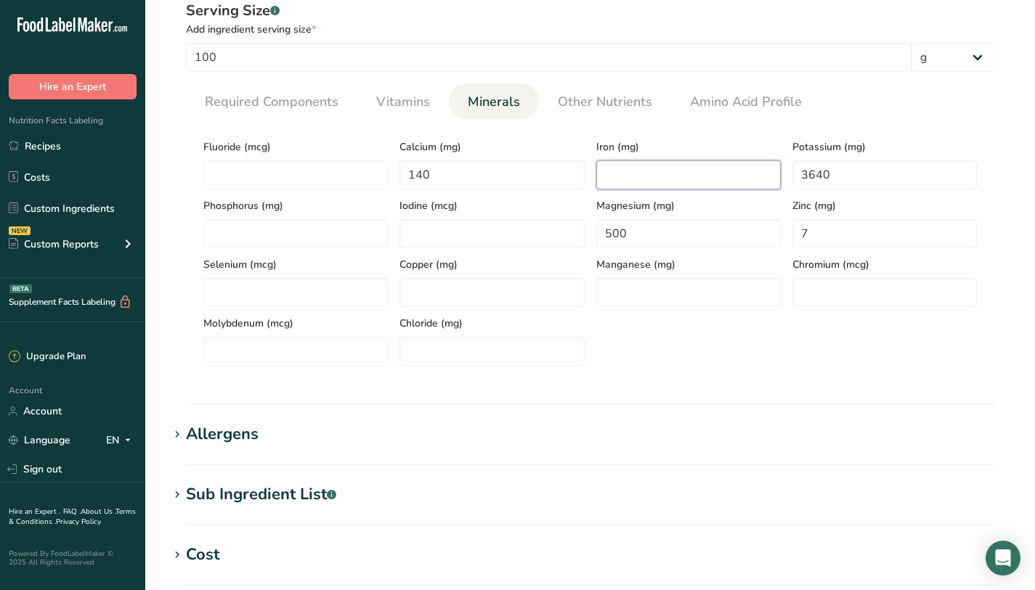
click at [667, 165] on input "number" at bounding box center [688, 175] width 184 height 29
type input "40"
click at [254, 232] on input "number" at bounding box center [295, 233] width 184 height 29
type input "670"
click at [438, 225] on input "number" at bounding box center [491, 233] width 184 height 29
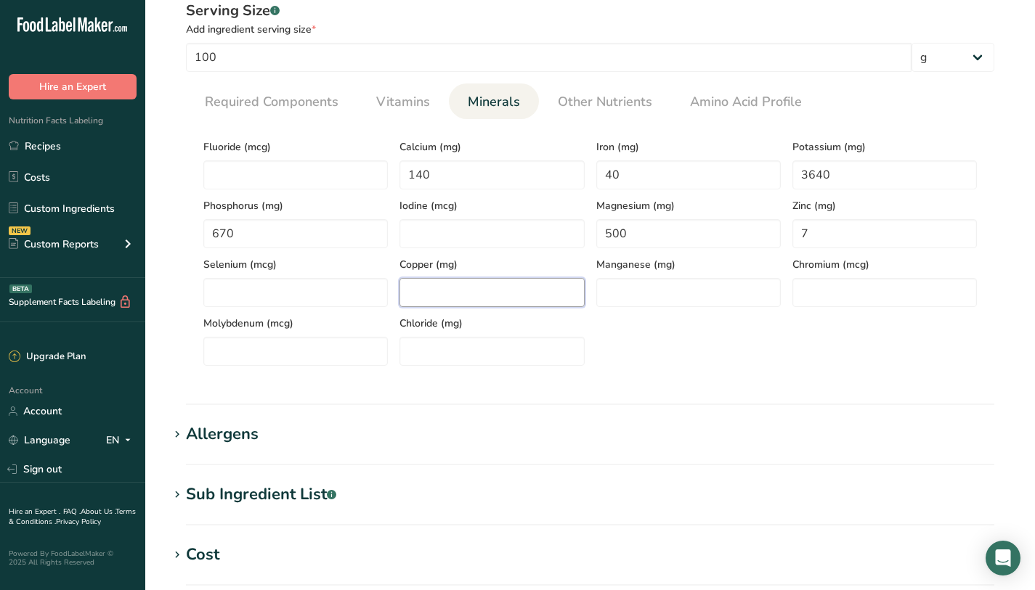
click at [523, 293] on input "number" at bounding box center [491, 292] width 184 height 29
type input "4"
click at [425, 373] on section "Calories (kcal) * 380 Energy KJ (kj) * 1589.9 Total Fat (g) * 22.5 Saturated Fa…" at bounding box center [590, 248] width 808 height 259
click at [442, 344] on input "number" at bounding box center [491, 351] width 184 height 29
type input "0"
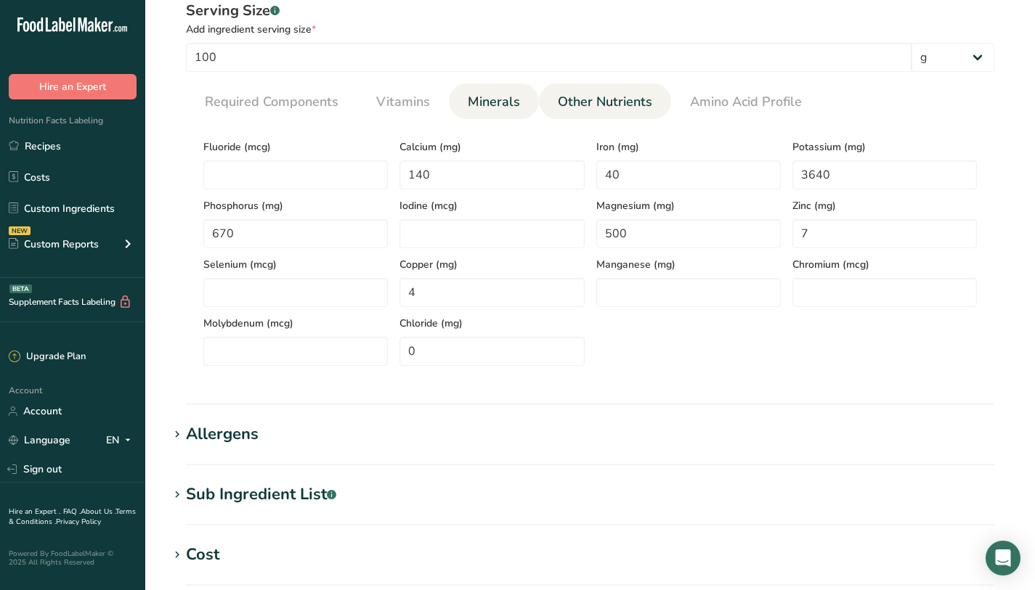
click at [572, 92] on span "Other Nutrients" at bounding box center [605, 102] width 94 height 20
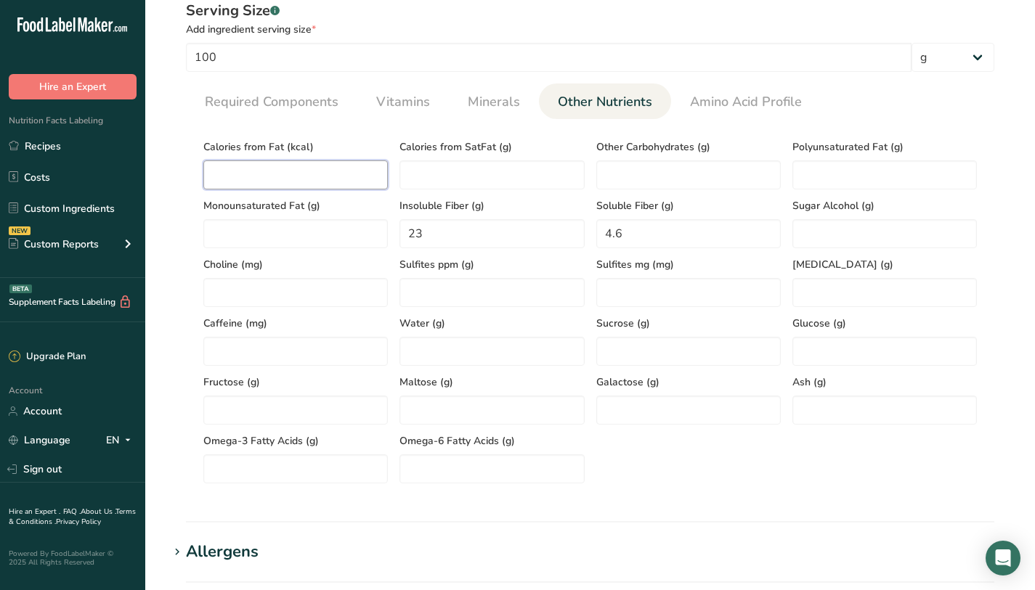
click at [277, 186] on Fat "number" at bounding box center [295, 175] width 184 height 29
click at [752, 179] on Carbohydrates "number" at bounding box center [688, 175] width 184 height 29
click at [338, 344] on input "number" at bounding box center [295, 351] width 184 height 29
type input "0.1"
click at [816, 402] on input "number" at bounding box center [884, 410] width 184 height 29
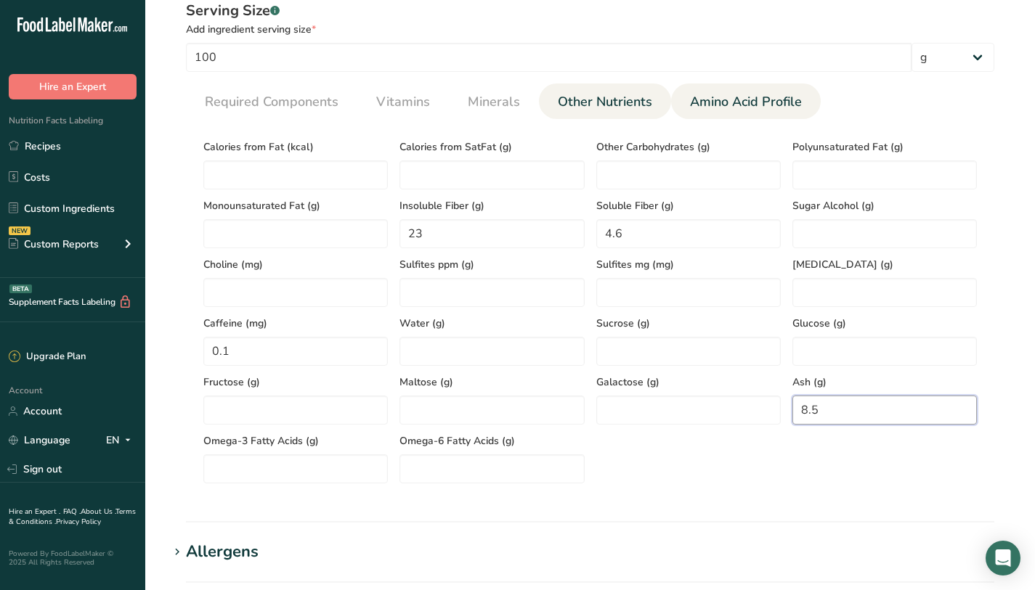
type input "8.5"
click at [754, 105] on span "Amino Acid Profile" at bounding box center [746, 102] width 112 height 20
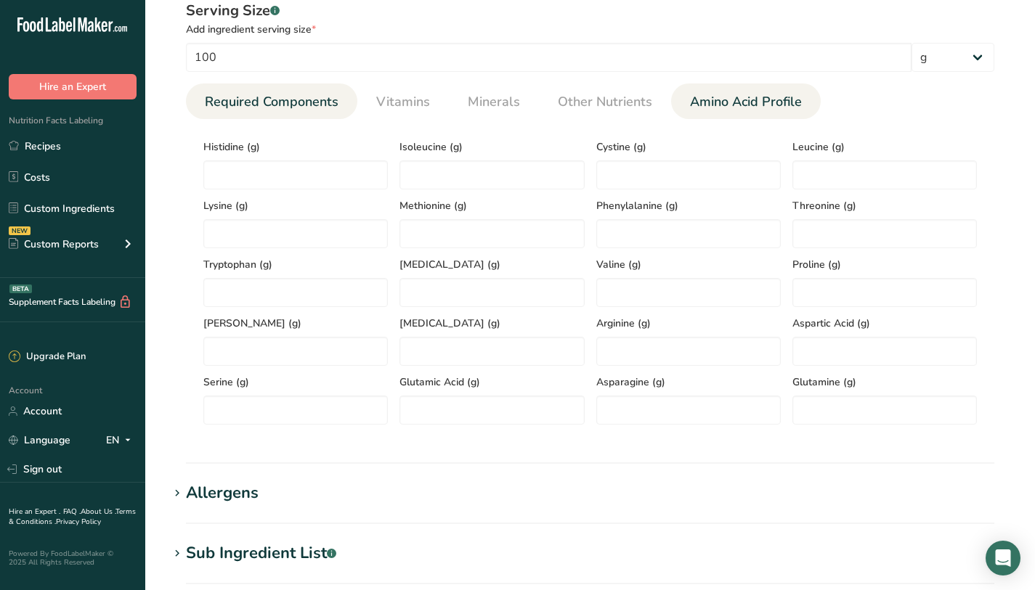
click at [249, 98] on span "Required Components" at bounding box center [272, 102] width 134 height 20
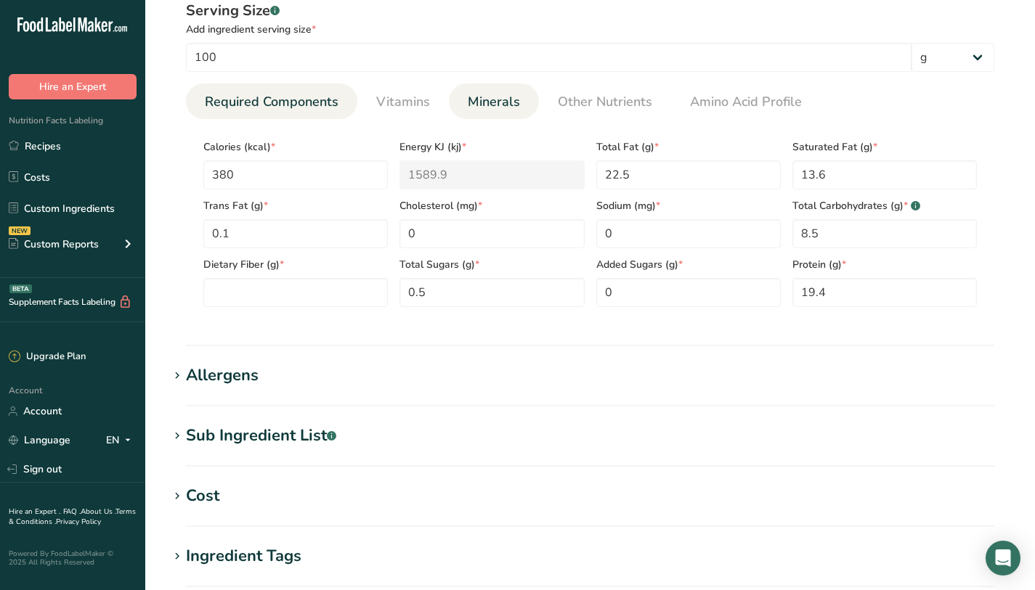
click at [498, 113] on link "Minerals" at bounding box center [494, 102] width 64 height 37
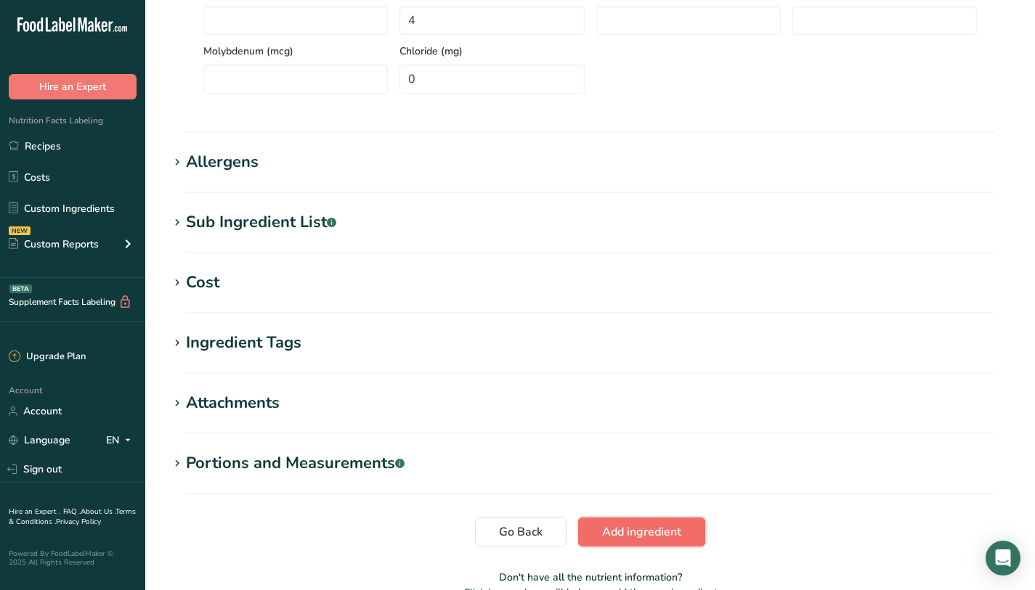
click at [693, 537] on button "Add ingredient" at bounding box center [641, 532] width 127 height 29
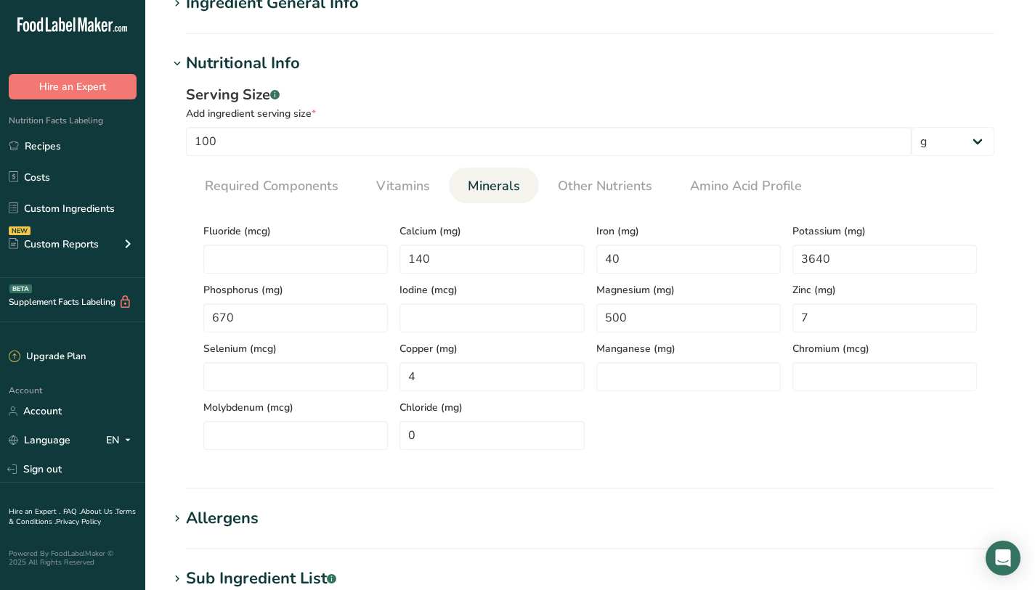
scroll to position [187, 0]
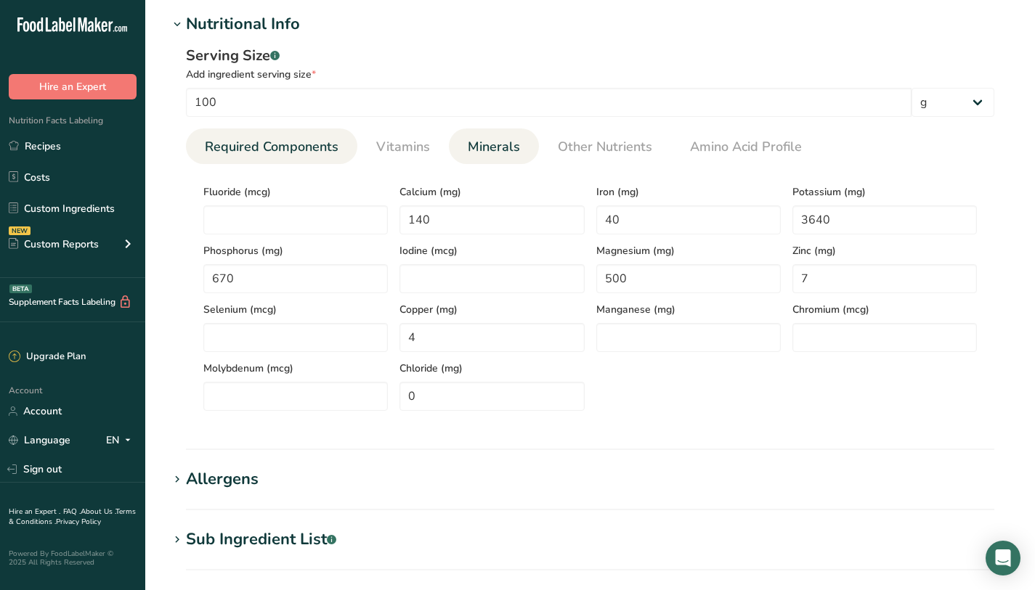
click at [240, 146] on span "Required Components" at bounding box center [272, 147] width 134 height 20
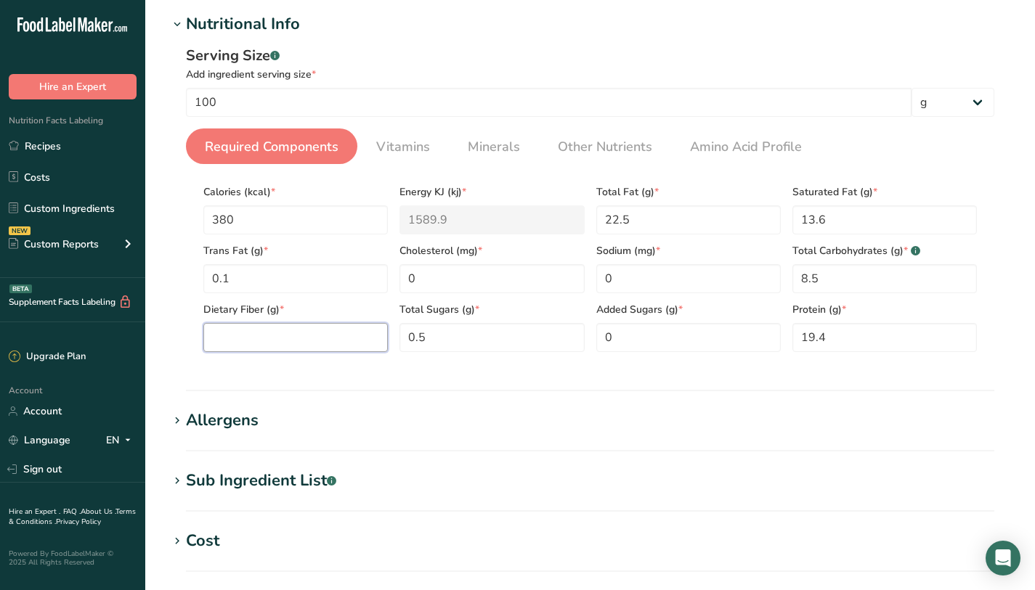
click at [249, 335] on Fiber "number" at bounding box center [295, 337] width 184 height 29
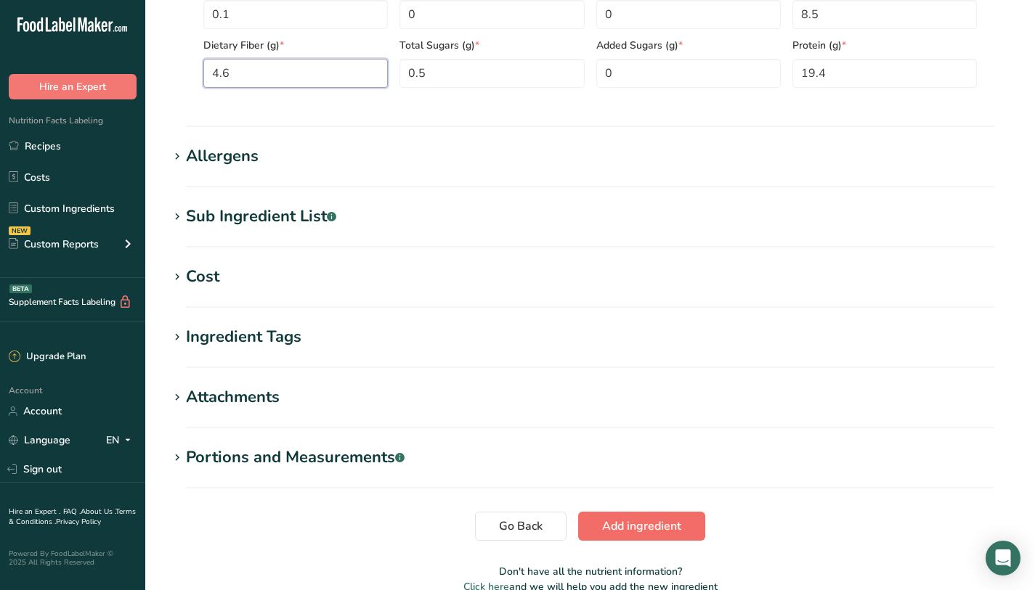
scroll to position [526, 0]
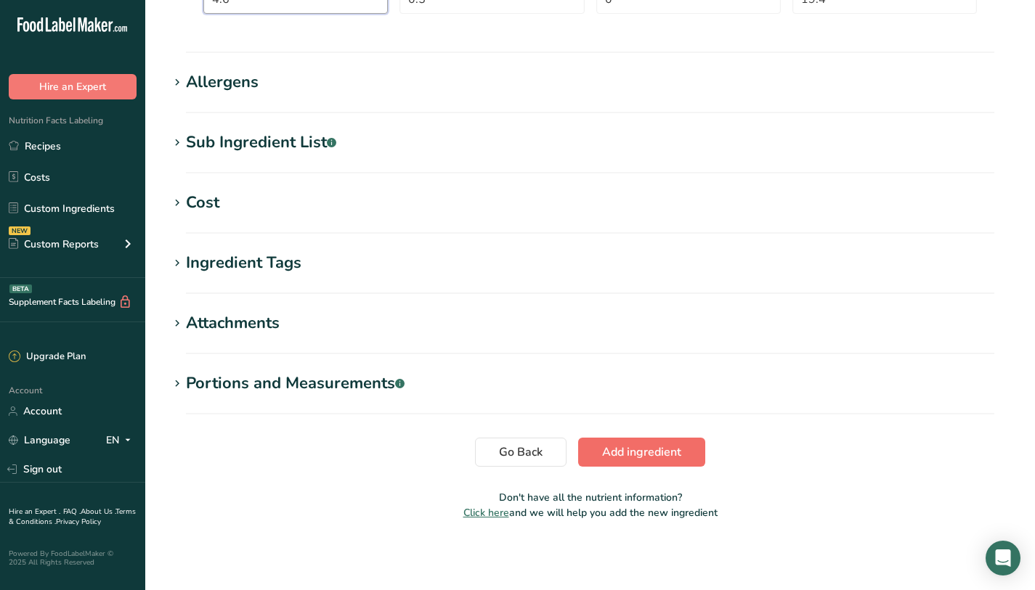
type Fiber "4.6"
click at [638, 459] on span "Add ingredient" at bounding box center [641, 452] width 79 height 17
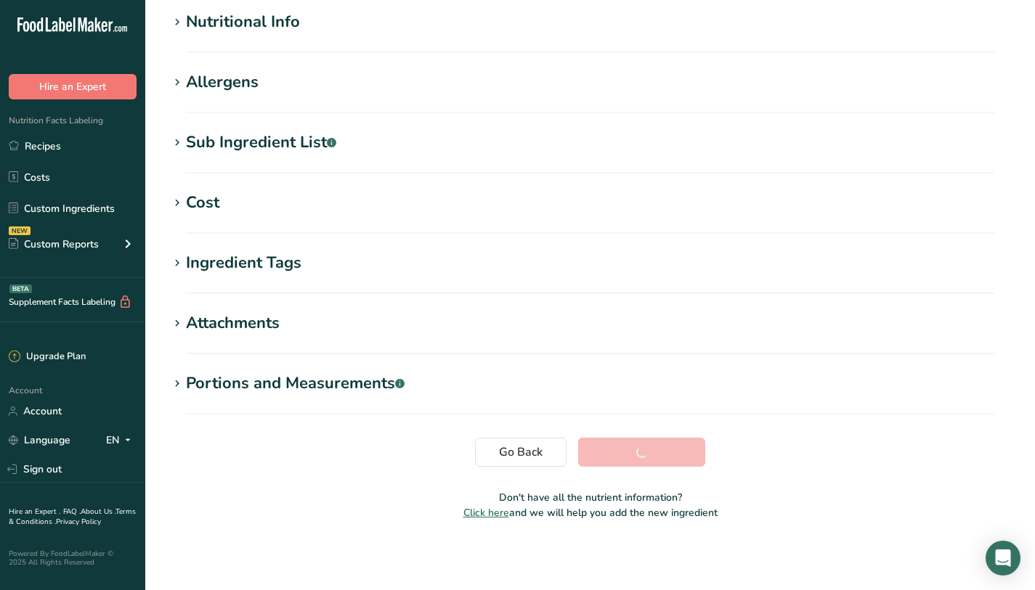
scroll to position [190, 0]
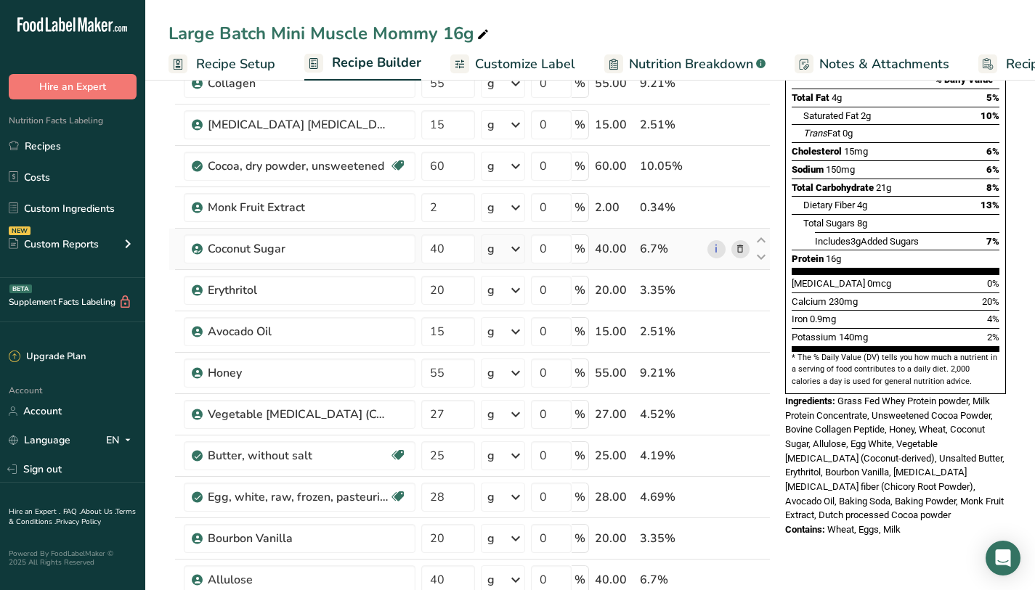
scroll to position [205, 0]
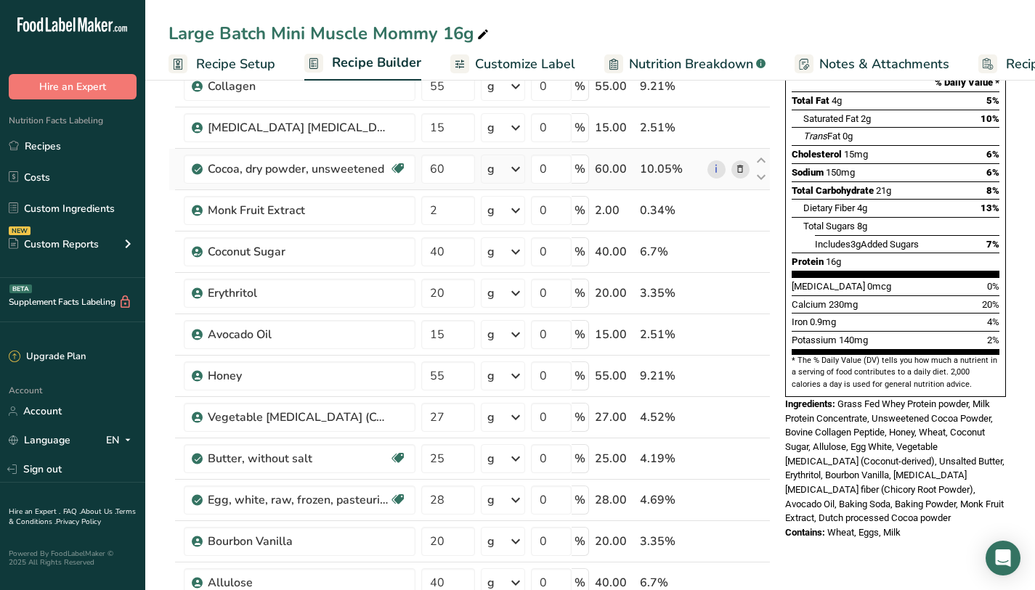
click at [742, 175] on icon at bounding box center [740, 169] width 10 height 15
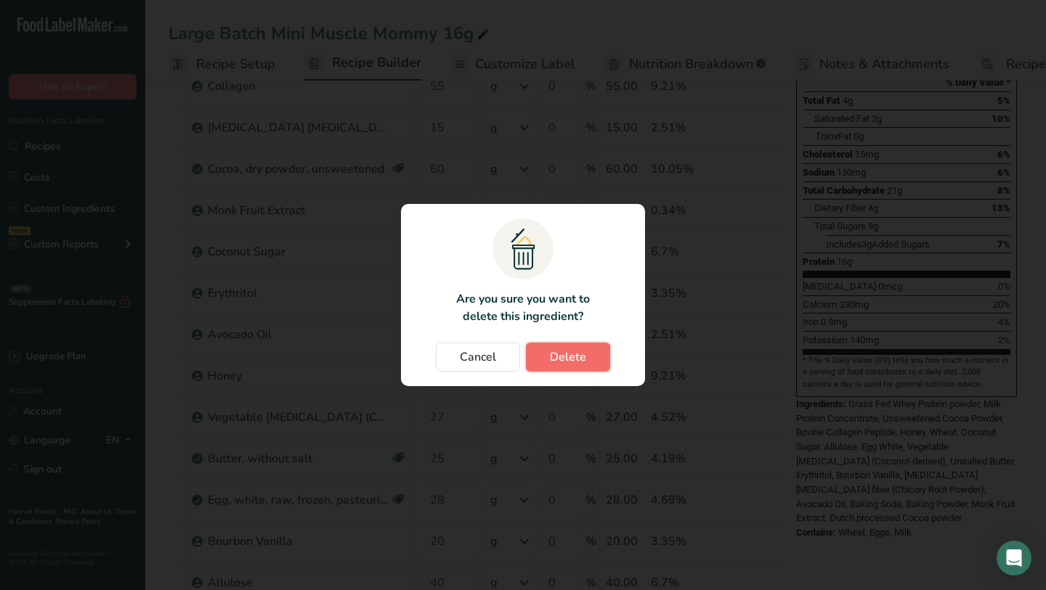
click at [575, 352] on span "Delete" at bounding box center [568, 357] width 36 height 17
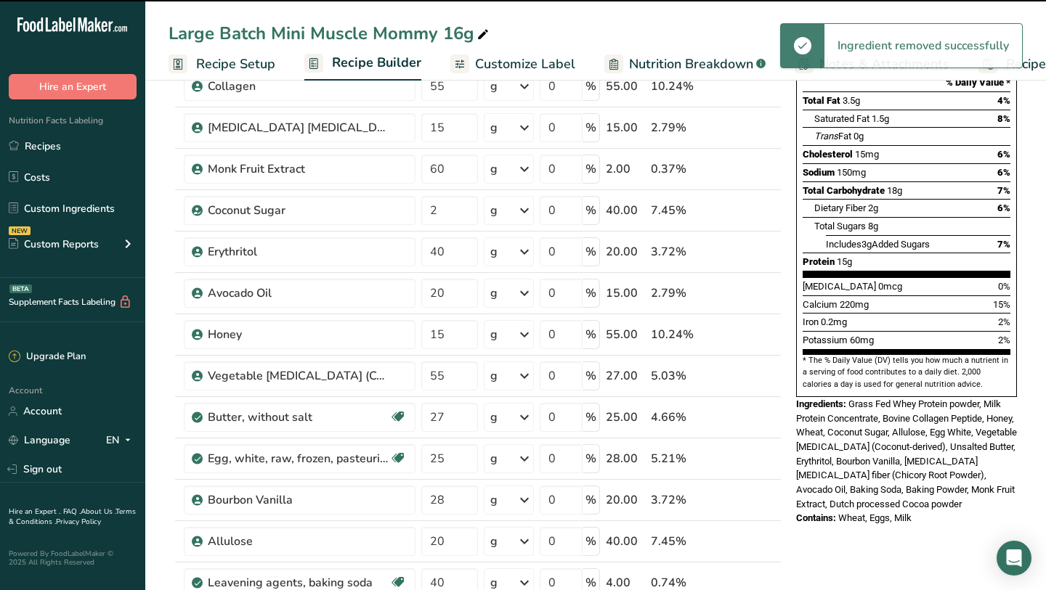
type input "2"
type input "40"
type input "20"
type input "15"
type input "55"
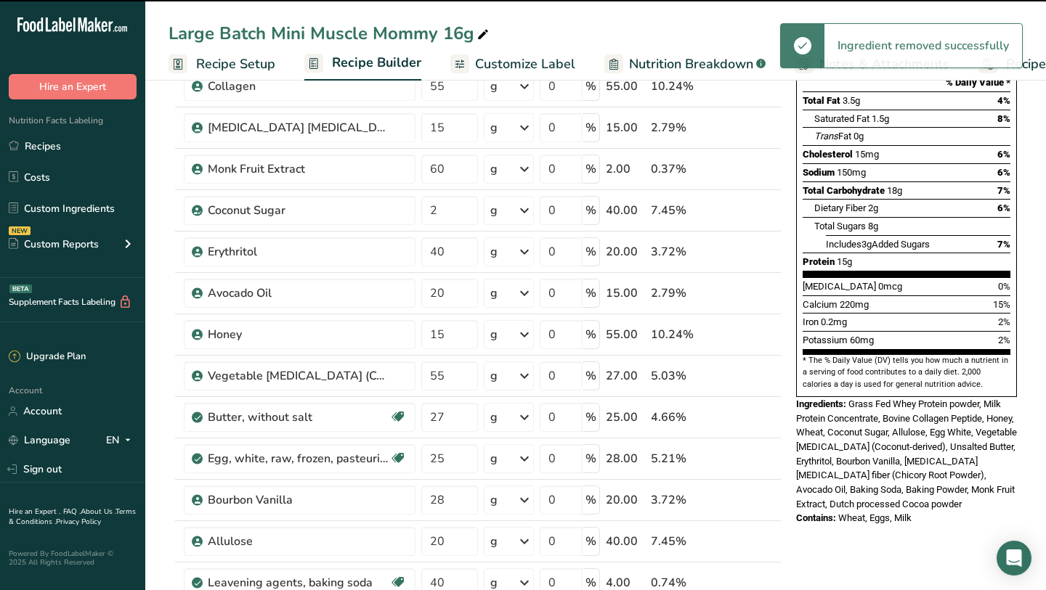
type input "27"
type input "25"
type input "28"
type input "20"
type input "40"
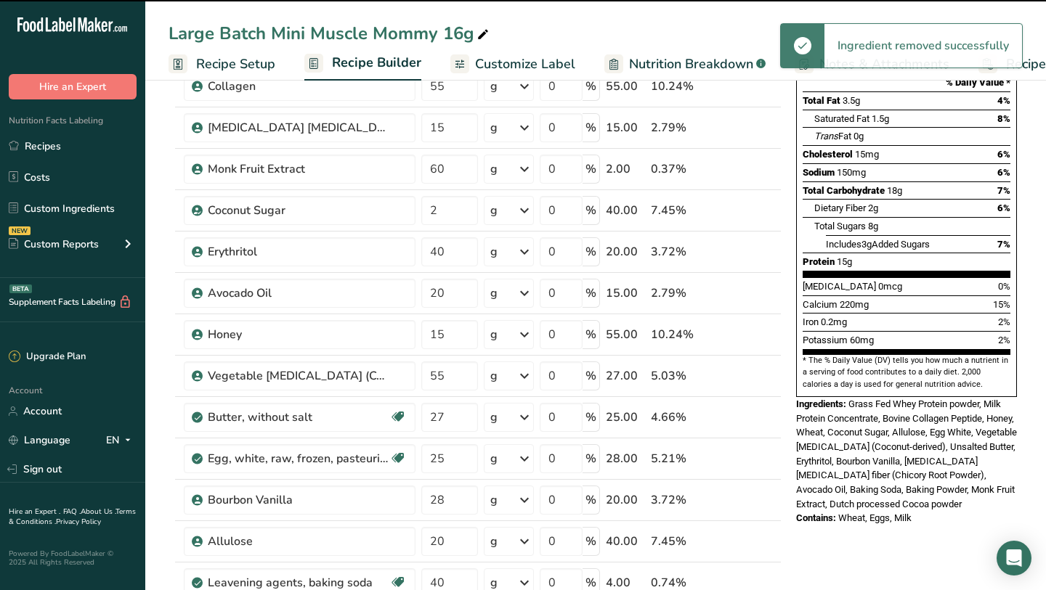
type input "4"
type input "3"
type input "48"
type input "0"
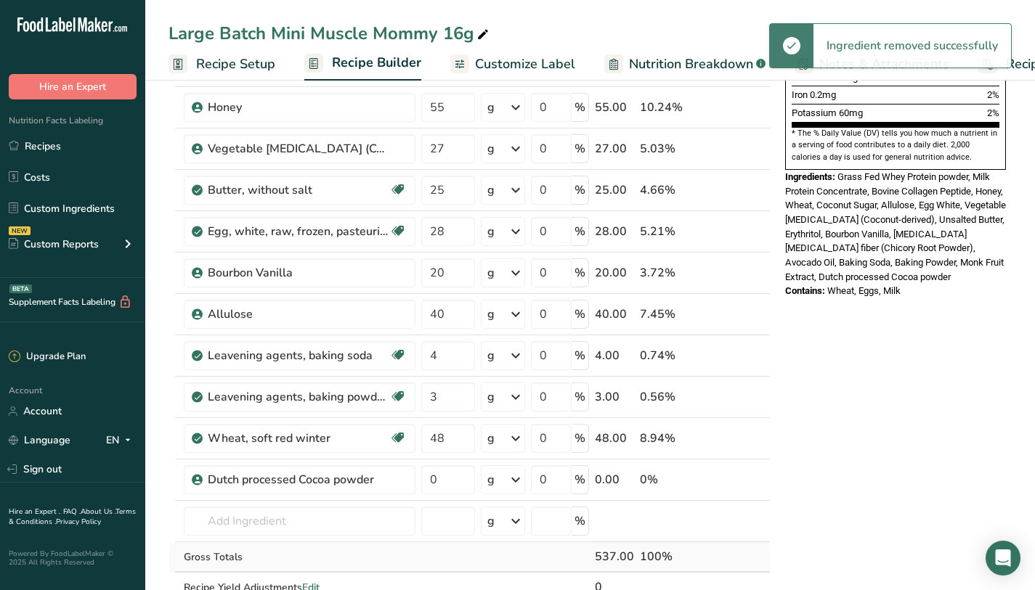
scroll to position [572, 0]
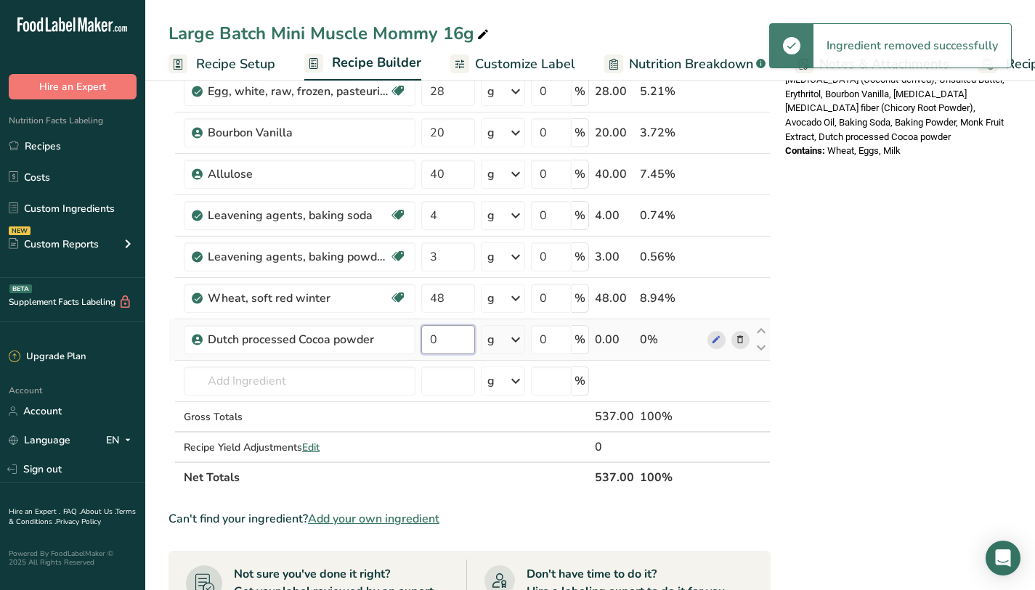
drag, startPoint x: 447, startPoint y: 338, endPoint x: 415, endPoint y: 342, distance: 31.5
click at [415, 342] on tr "Dutch processed Cocoa powder 0 g Weight Units g kg mg See more Volume Units l V…" at bounding box center [469, 340] width 601 height 41
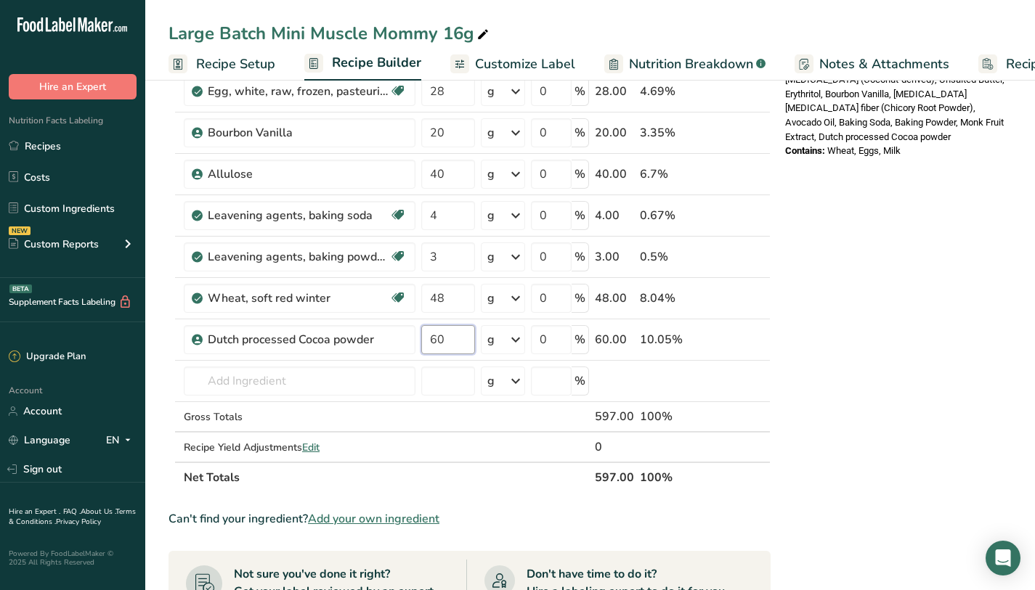
type input "60"
click at [866, 339] on div "Nutrition Facts 1 Serving Per Container Serving Size 45g Amount Per Serving Cal…" at bounding box center [895, 263] width 232 height 1474
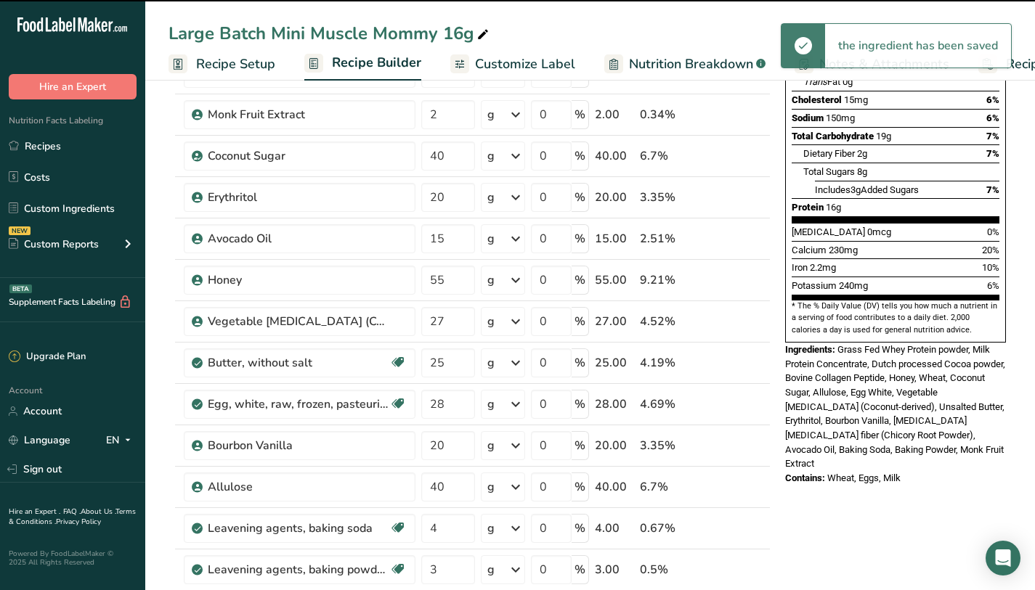
scroll to position [0, 0]
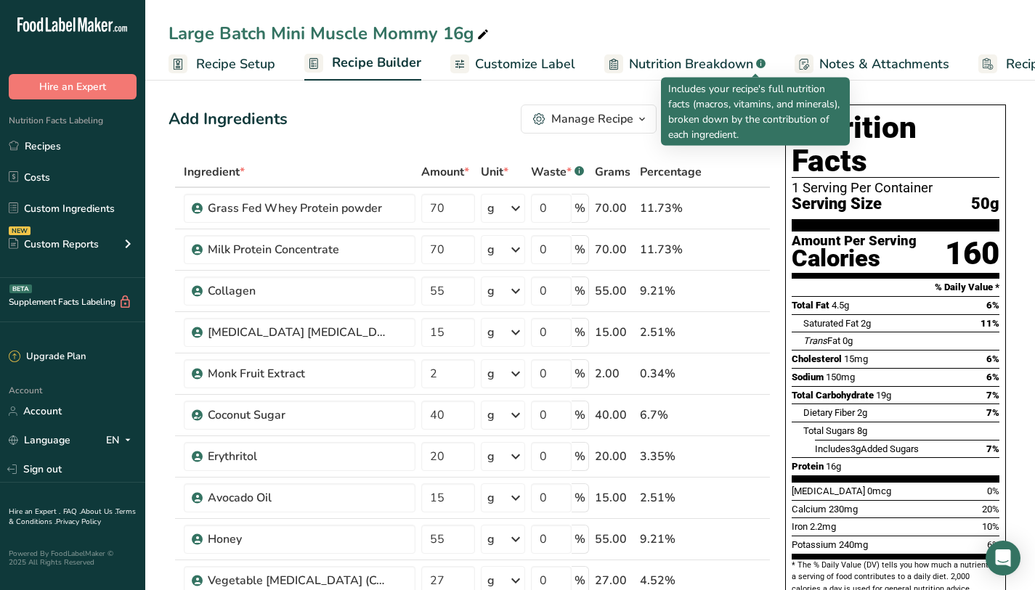
click at [762, 62] on ul "Recipe Setup Recipe Builder Customize Label Nutrition Breakdown .a-a{fill:#3473…" at bounding box center [634, 63] width 978 height 34
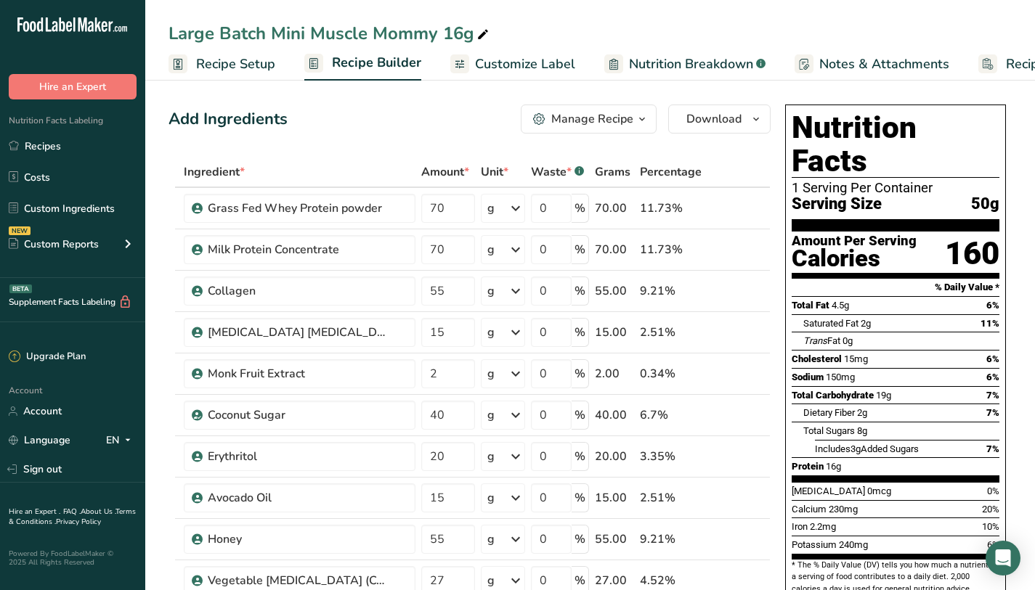
click at [728, 65] on span "Nutrition Breakdown" at bounding box center [691, 64] width 124 height 20
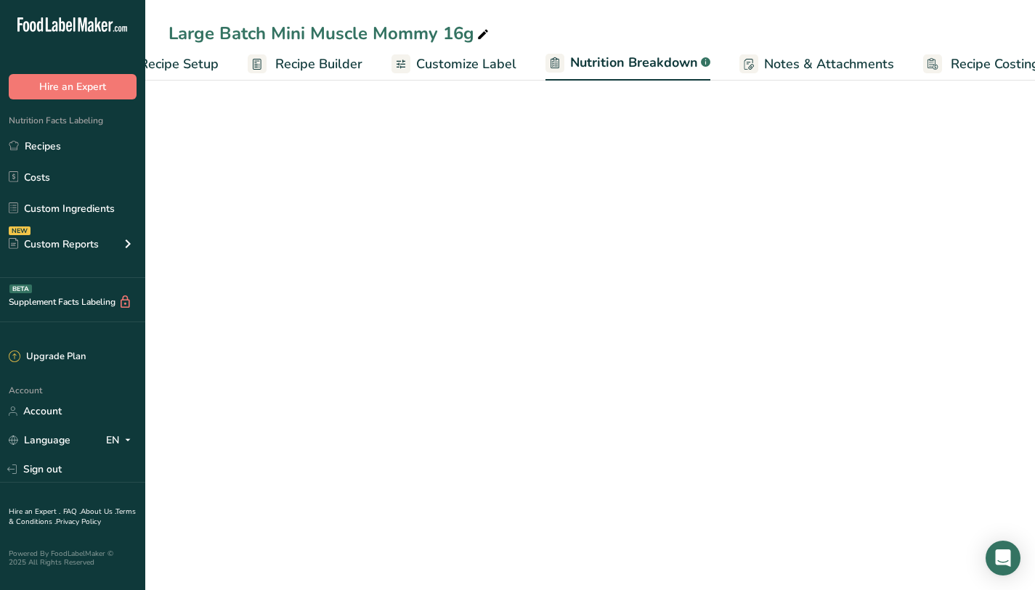
select select "Calories"
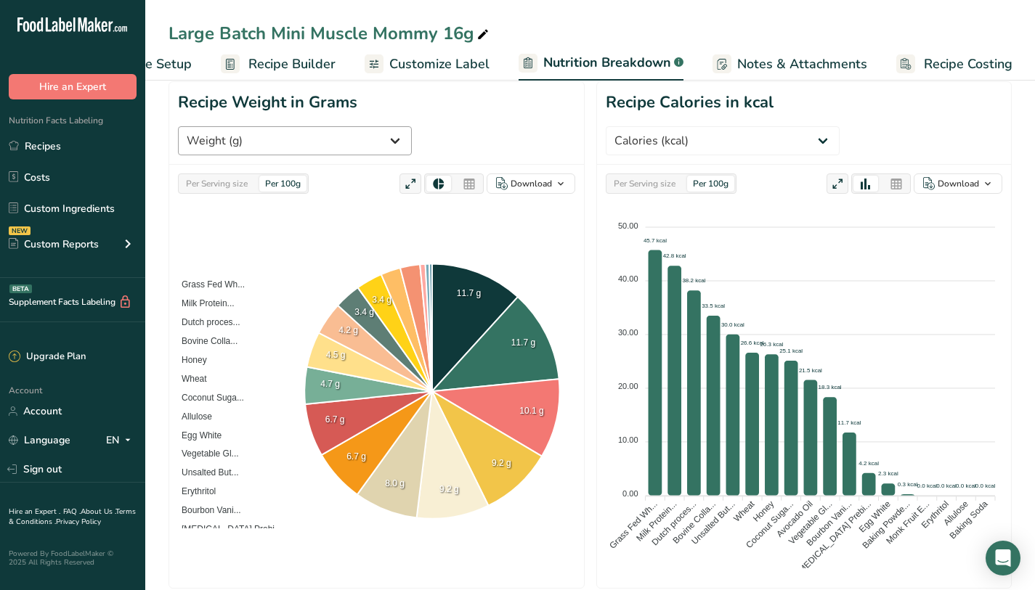
scroll to position [165, 0]
click at [412, 126] on select "Weight (g) Calories (kcal) Energy KJ (kj) Total Fat (g) Saturated Fat (g) Trans…" at bounding box center [295, 140] width 234 height 29
select select "Caffeine"
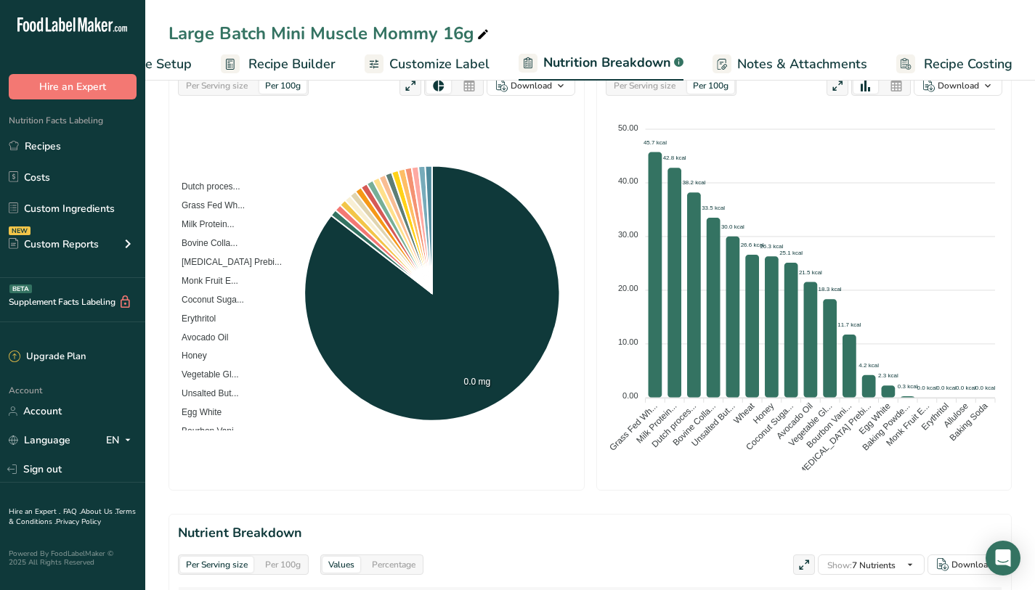
scroll to position [193, 0]
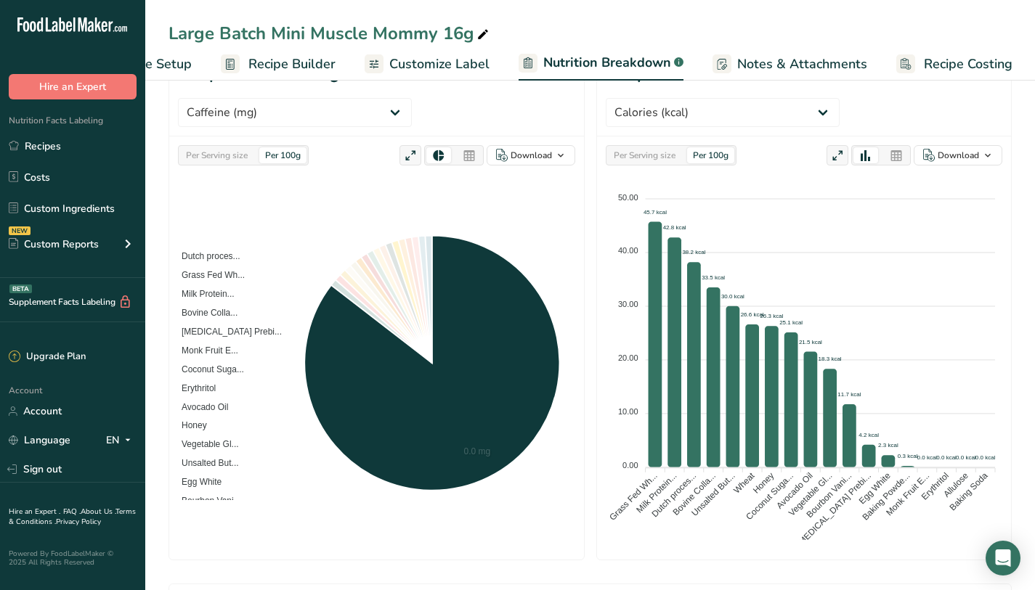
click at [238, 251] on span "Dutch proces..." at bounding box center [206, 256] width 70 height 10
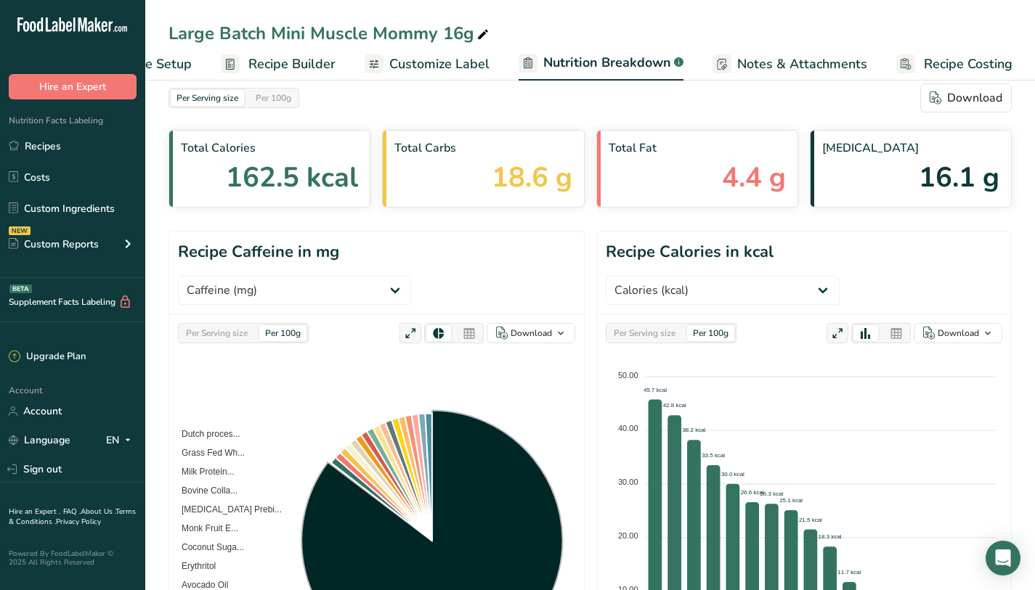
scroll to position [0, 0]
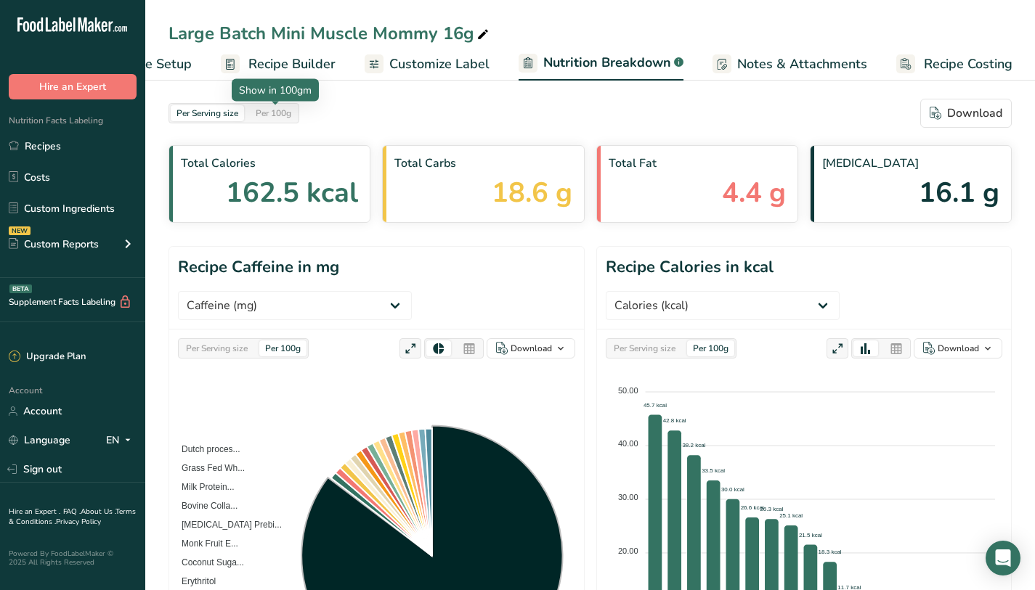
click at [286, 110] on div "Per 100g" at bounding box center [273, 113] width 47 height 16
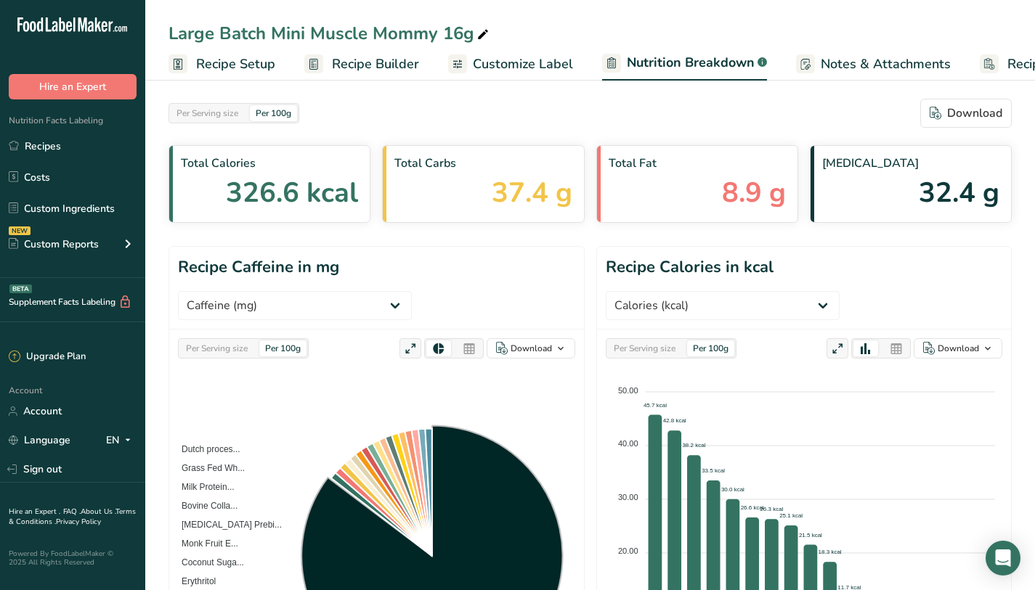
click at [387, 74] on link "Recipe Builder" at bounding box center [361, 64] width 115 height 33
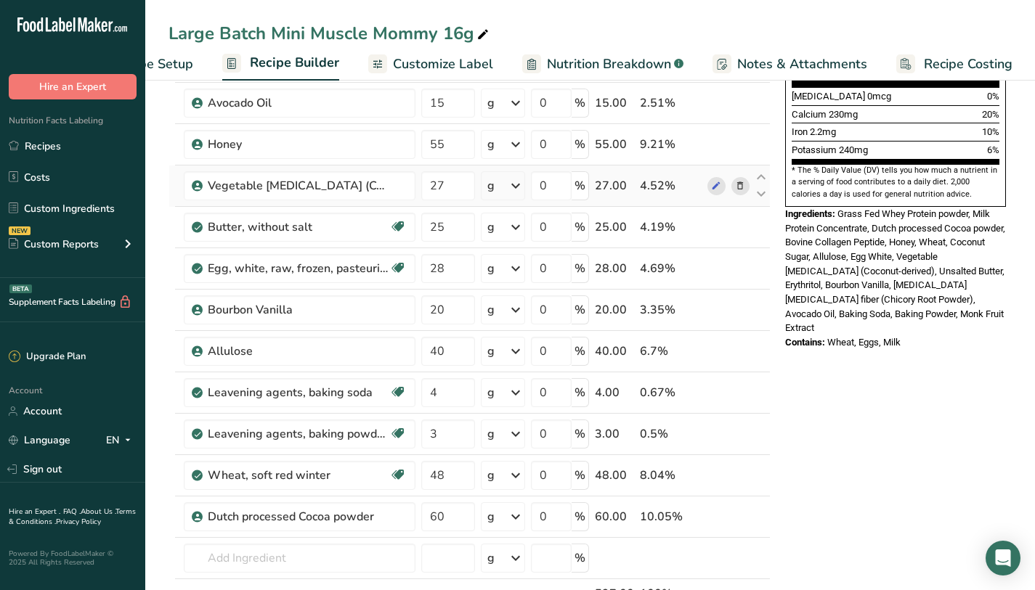
scroll to position [398, 0]
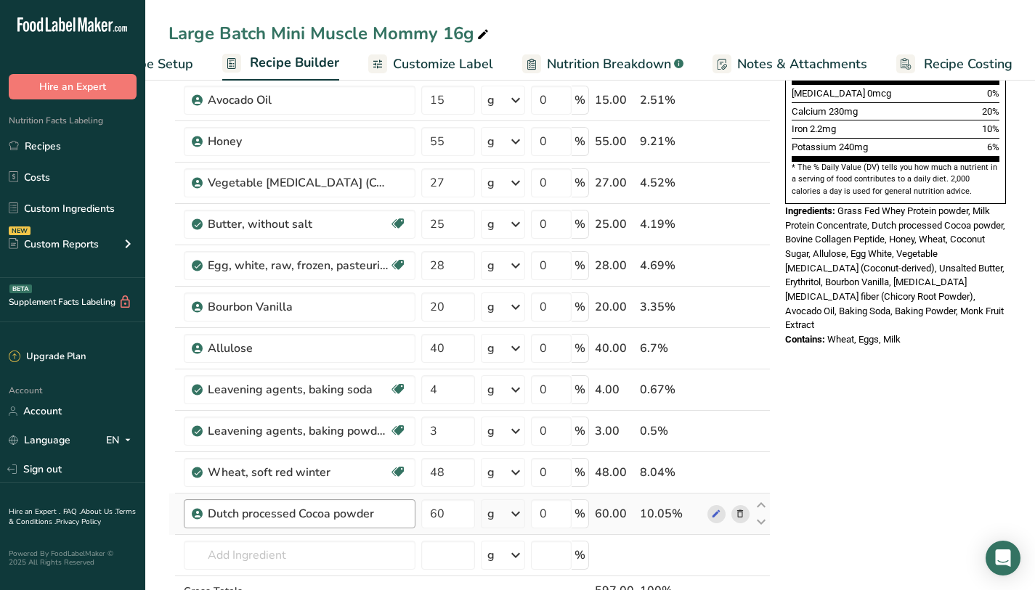
click at [269, 523] on div "Dutch processed Cocoa powder" at bounding box center [300, 514] width 232 height 29
click at [702, 513] on td "10.05%" at bounding box center [671, 514] width 68 height 41
click at [710, 514] on span at bounding box center [715, 513] width 17 height 17
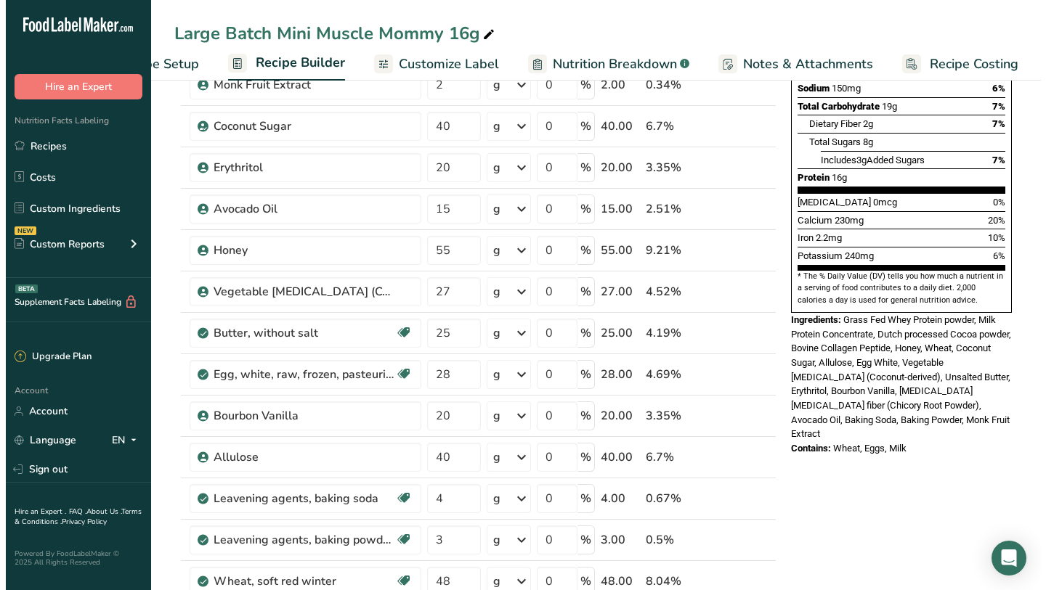
scroll to position [548, 0]
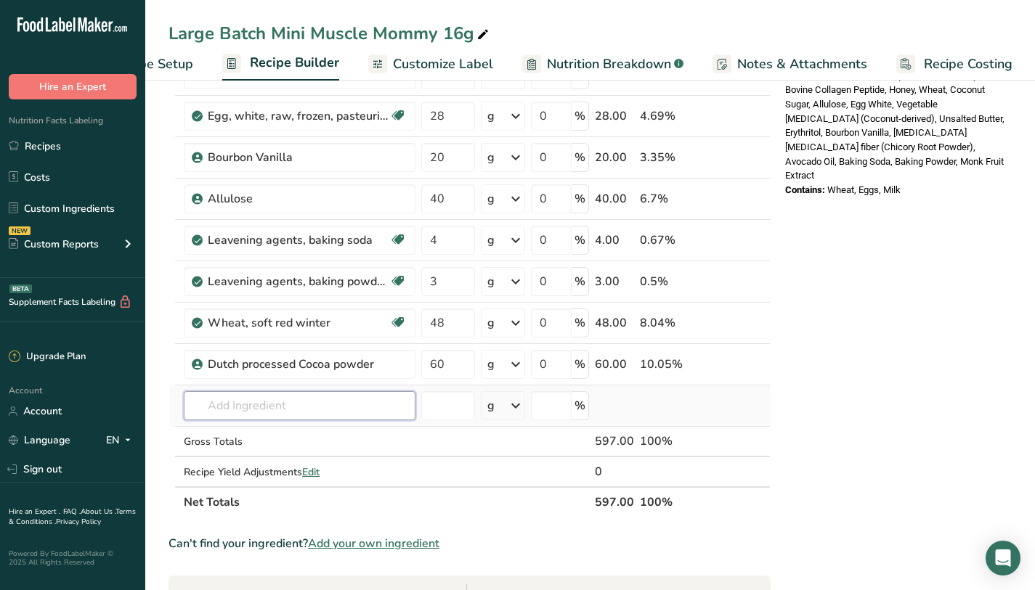
click at [278, 419] on input "text" at bounding box center [300, 405] width 232 height 29
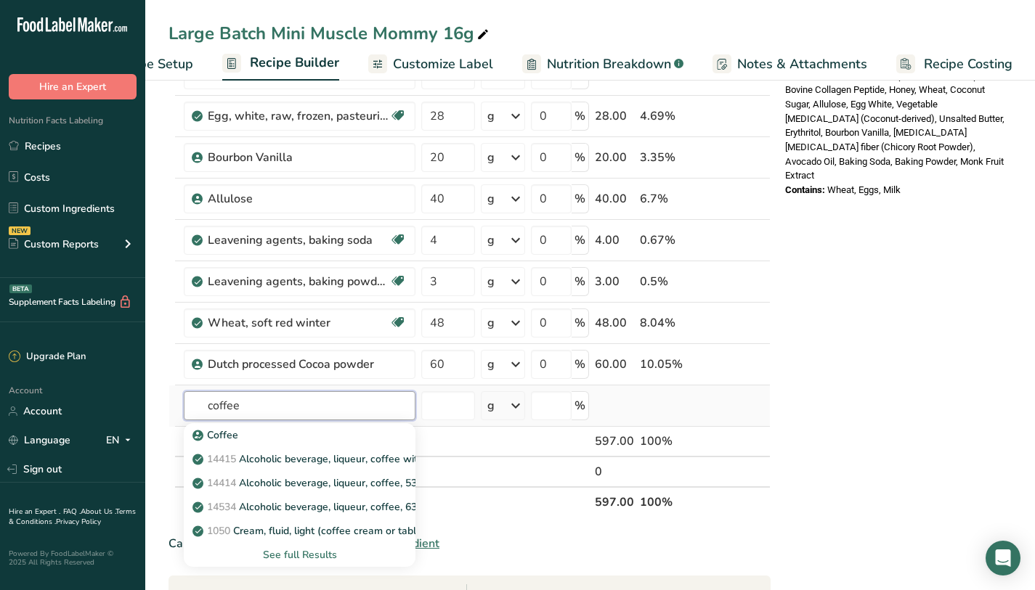
type input "coffee"
click at [312, 561] on div "See full Results" at bounding box center [299, 555] width 208 height 15
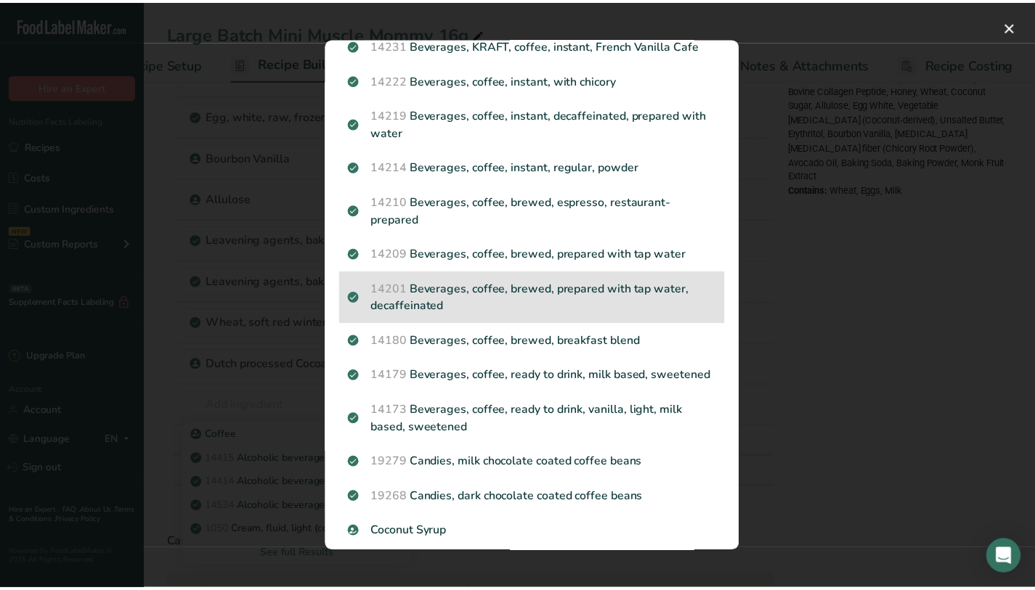
scroll to position [889, 0]
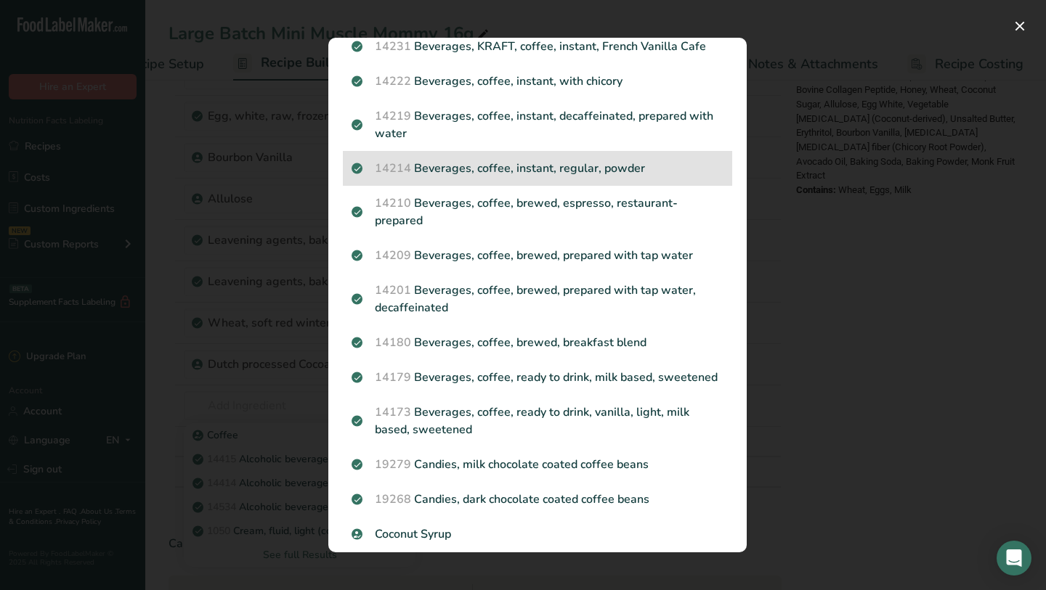
click at [611, 177] on p "14214 Beverages, coffee, instant, regular, powder" at bounding box center [538, 168] width 372 height 17
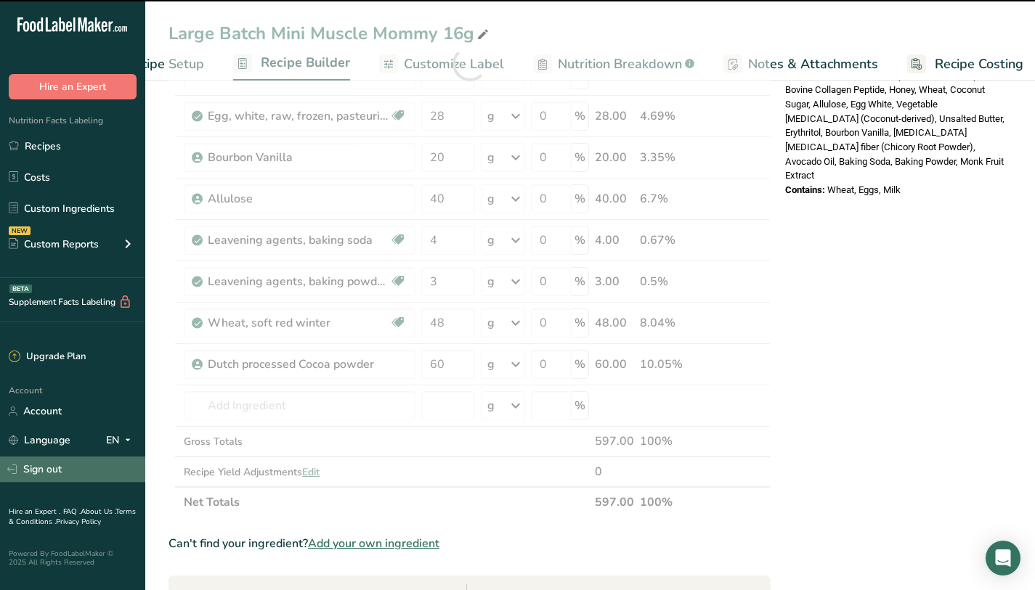
type input "0"
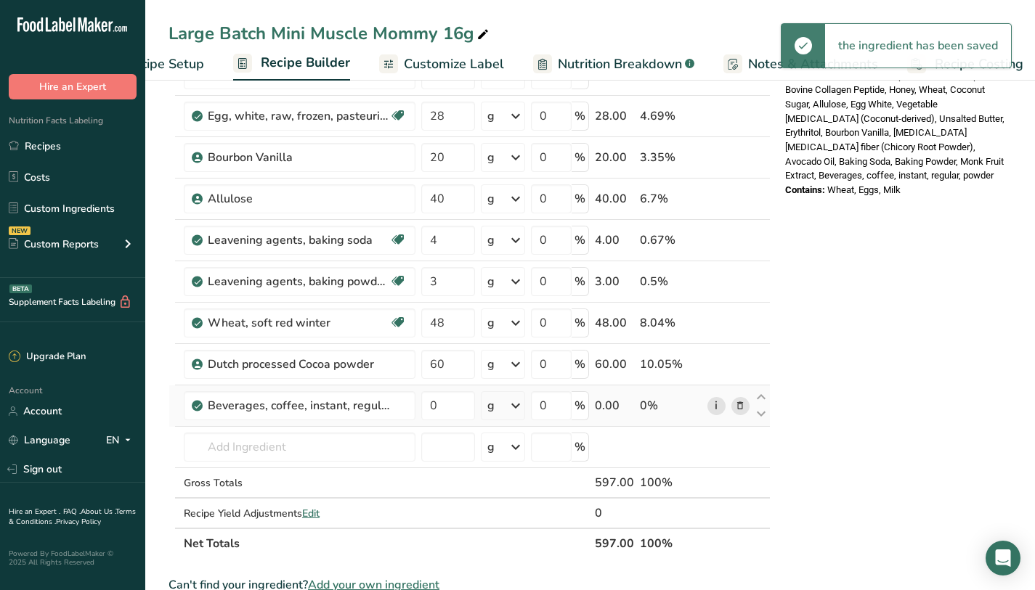
click at [711, 406] on link "i" at bounding box center [716, 406] width 18 height 18
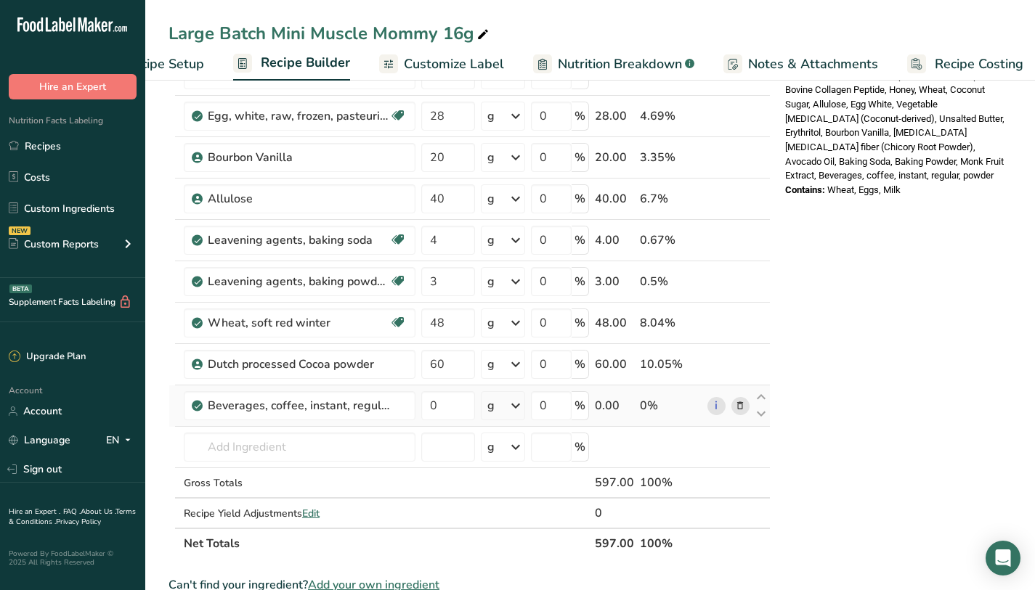
click at [487, 396] on div "g" at bounding box center [503, 405] width 45 height 29
click at [466, 405] on input "0" at bounding box center [448, 405] width 54 height 29
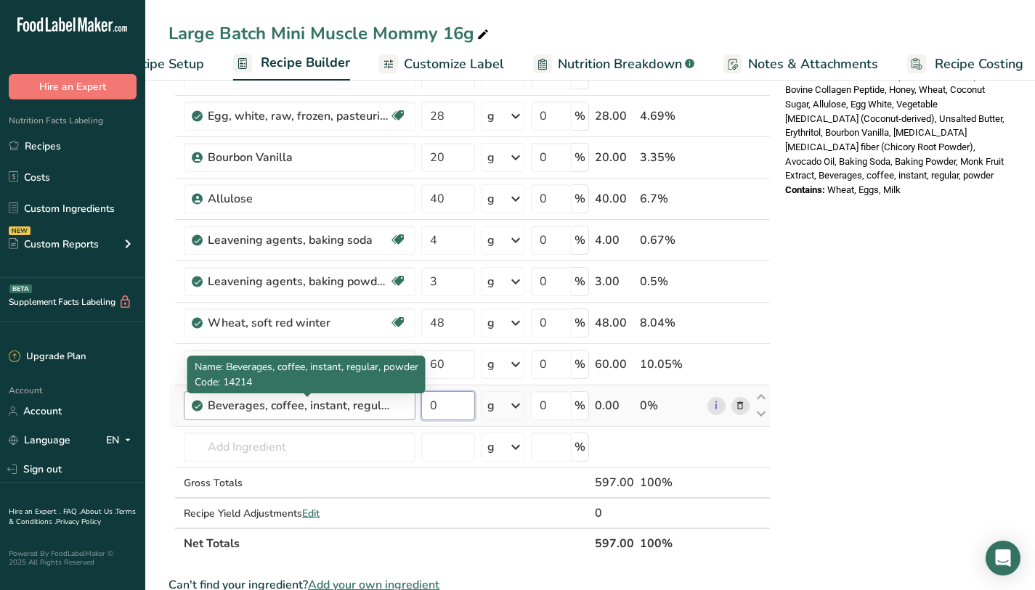
drag, startPoint x: 466, startPoint y: 402, endPoint x: 378, endPoint y: 401, distance: 88.6
click at [378, 401] on tr "Beverages, coffee, instant, regular, powder 0 g Portions 1 tsp 1 packet Weight …" at bounding box center [469, 406] width 601 height 41
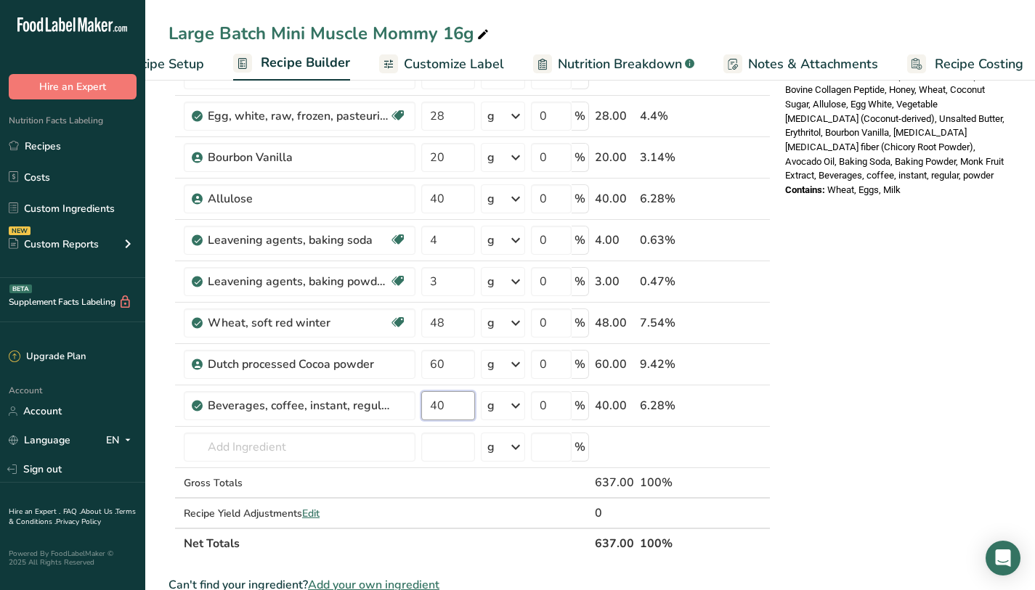
type input "40"
click at [938, 389] on div "Nutrition Facts 1 Serving Per Container Serving Size 50g Amount Per Serving Cal…" at bounding box center [895, 309] width 232 height 1516
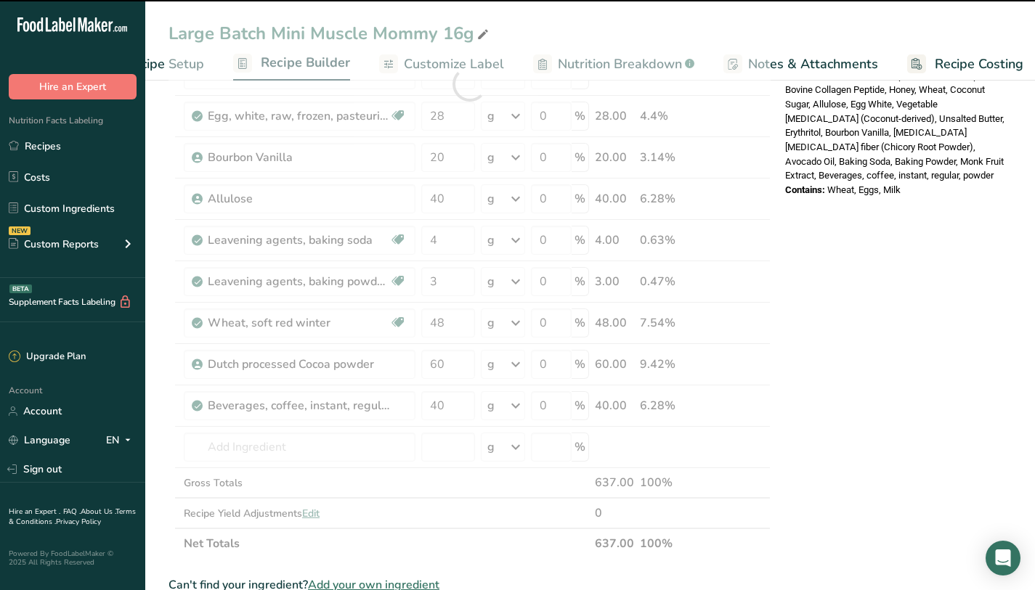
scroll to position [0, 0]
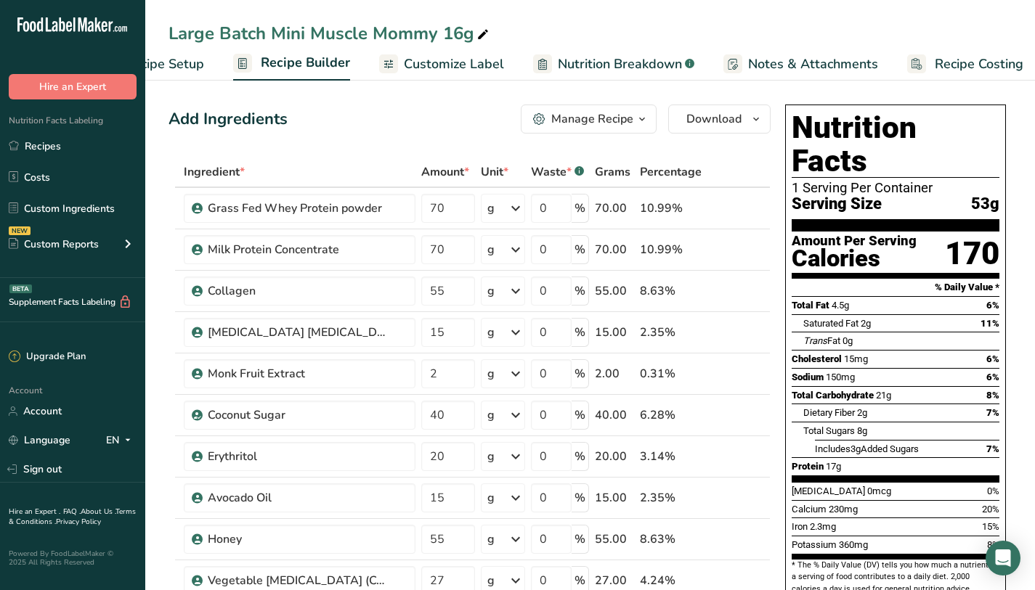
click at [872, 60] on ul "Recipe Setup Recipe Builder Customize Label Nutrition Breakdown .a-a{fill:#3473…" at bounding box center [563, 63] width 978 height 34
click at [605, 52] on link "Nutrition Breakdown .a-a{fill:#347362;}.b-a{fill:#fff;}" at bounding box center [602, 64] width 161 height 33
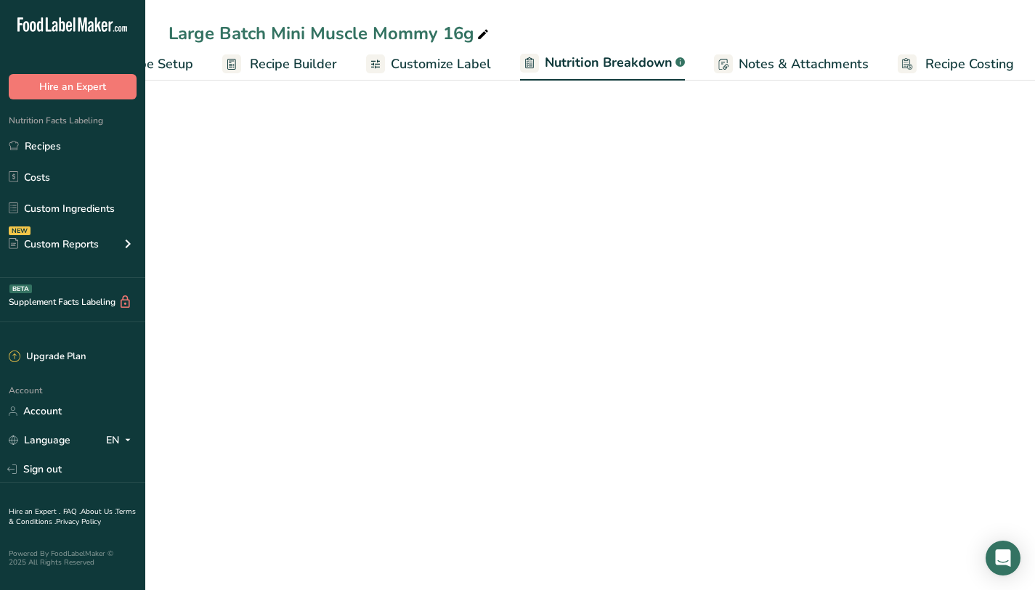
scroll to position [0, 84]
select select "Calories"
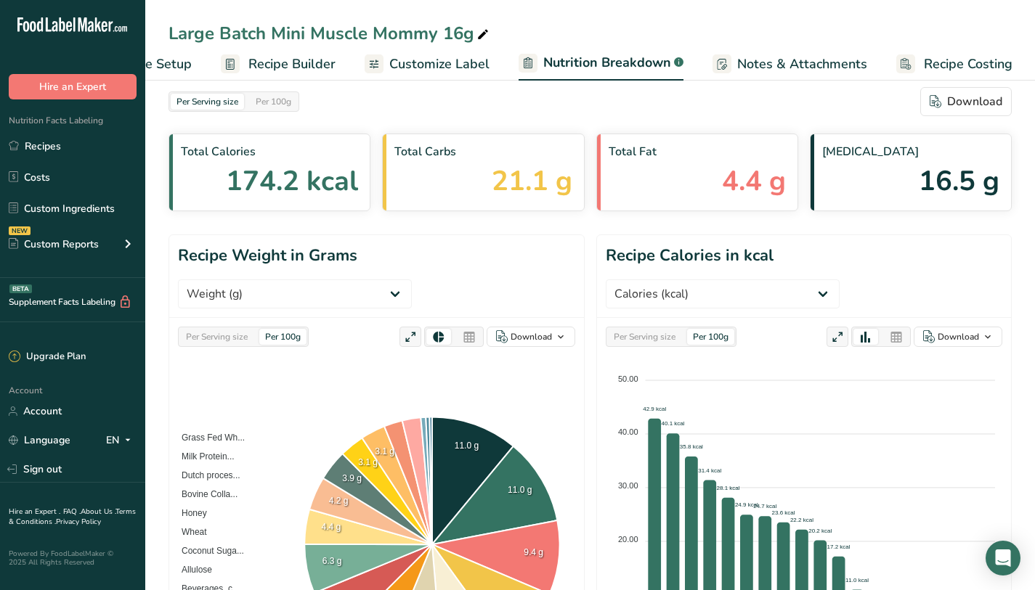
scroll to position [0, 0]
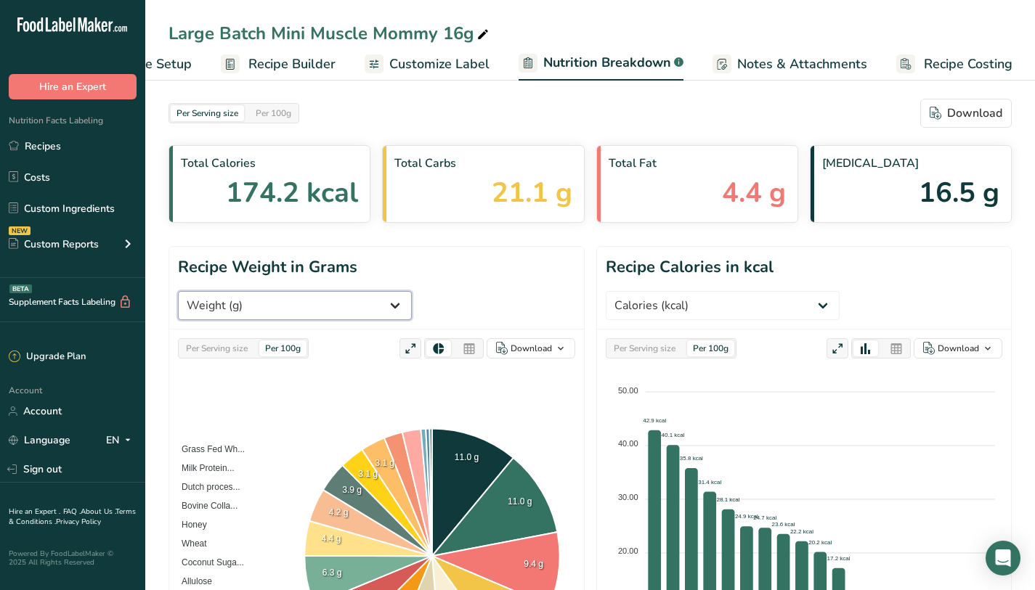
click at [412, 291] on select "Weight (g) Calories (kcal) Energy KJ (kj) Total Fat (g) Saturated Fat (g) Trans…" at bounding box center [295, 305] width 234 height 29
select select "Caffeine"
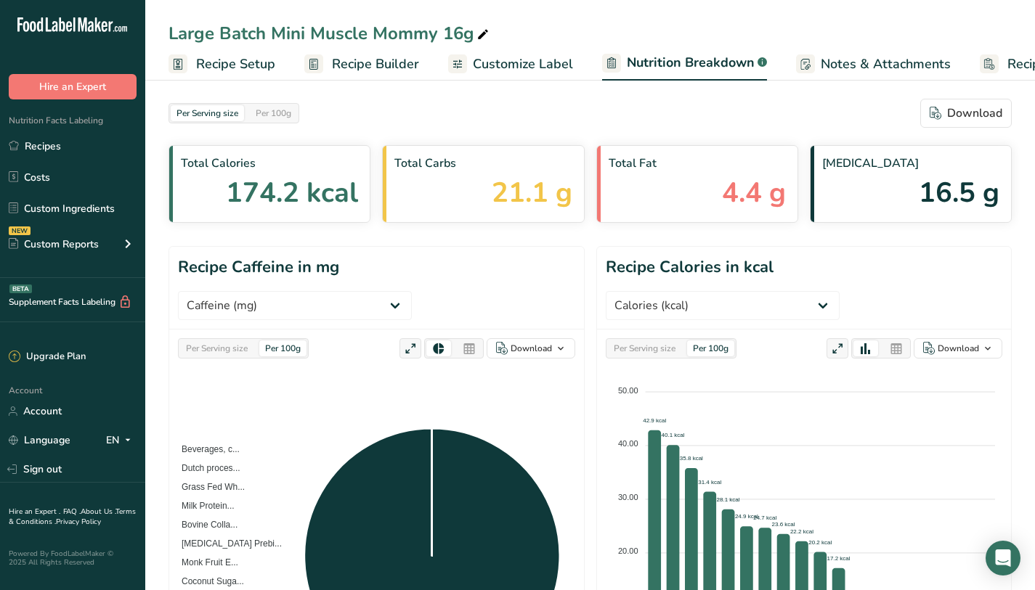
click at [349, 67] on span "Recipe Builder" at bounding box center [375, 64] width 87 height 20
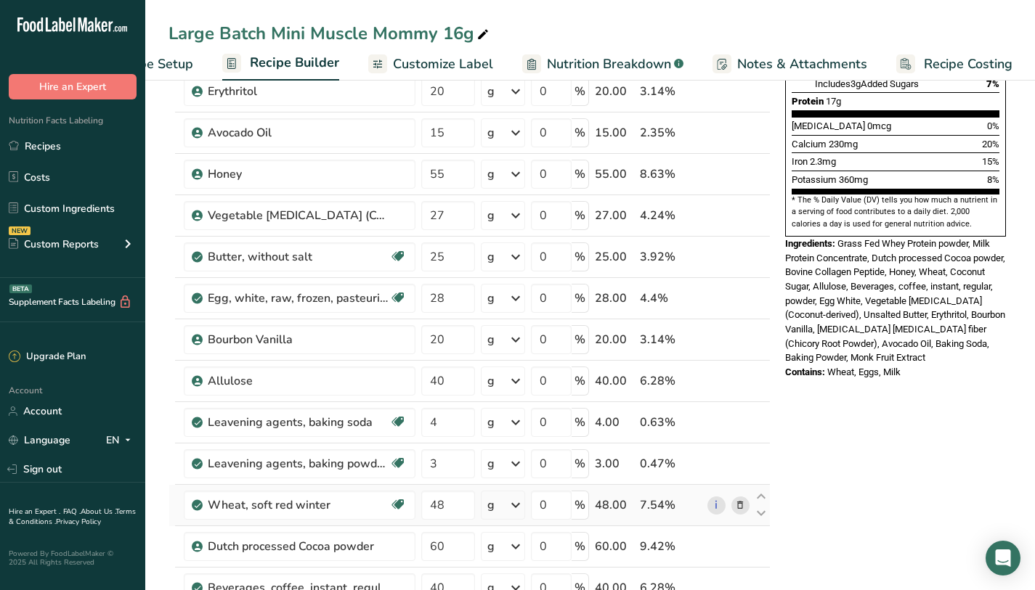
scroll to position [480, 0]
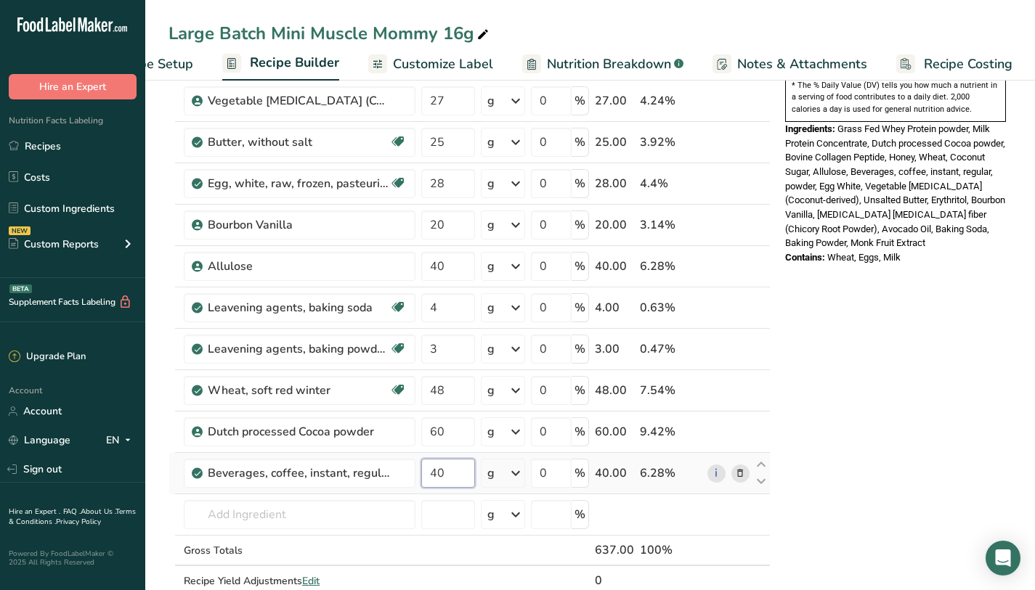
drag, startPoint x: 455, startPoint y: 477, endPoint x: 415, endPoint y: 469, distance: 40.7
click at [415, 469] on tr "Beverages, coffee, instant, regular, powder 40 g Portions 1 tsp 1 packet Weight…" at bounding box center [469, 473] width 601 height 41
type input "35"
click at [851, 364] on div "Nutrition Facts 1 Serving Per Container Serving Size 53g Amount Per Serving Cal…" at bounding box center [895, 377] width 232 height 1516
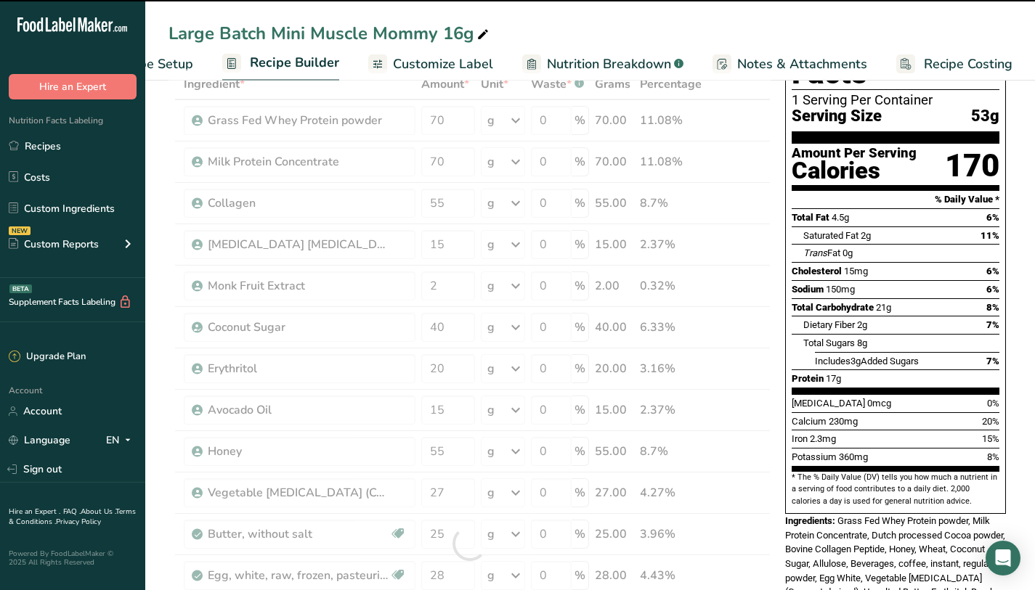
scroll to position [0, 0]
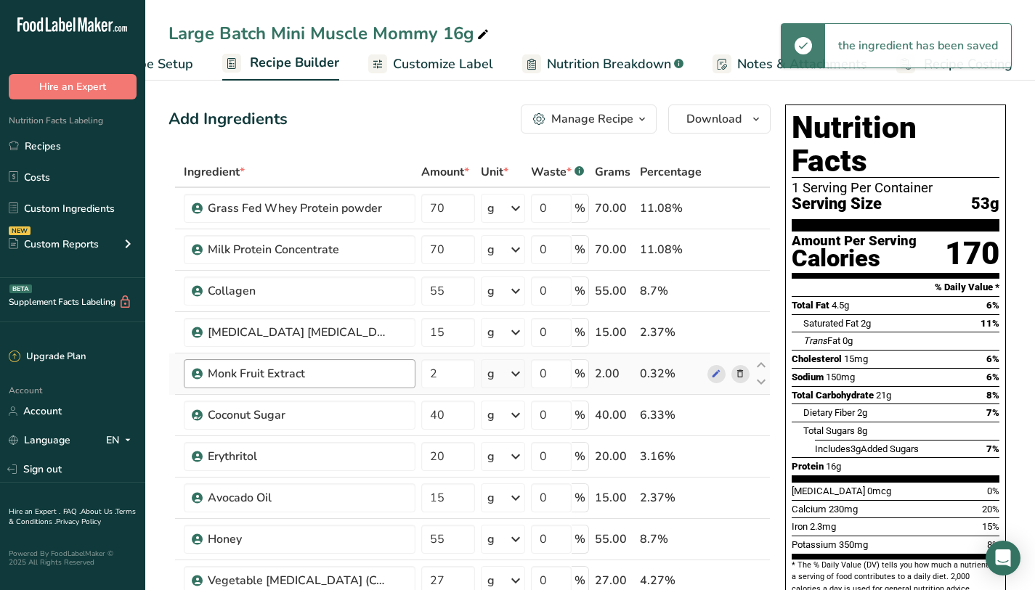
drag, startPoint x: 623, startPoint y: 61, endPoint x: 310, endPoint y: 360, distance: 432.5
click at [623, 61] on span "Nutrition Breakdown" at bounding box center [609, 64] width 124 height 20
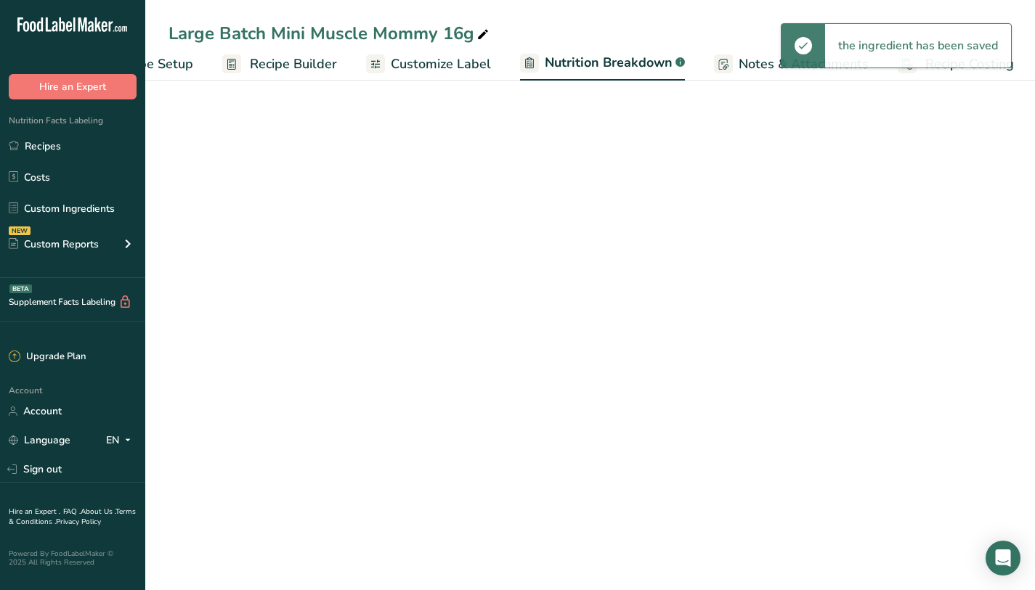
scroll to position [0, 84]
select select "Calories"
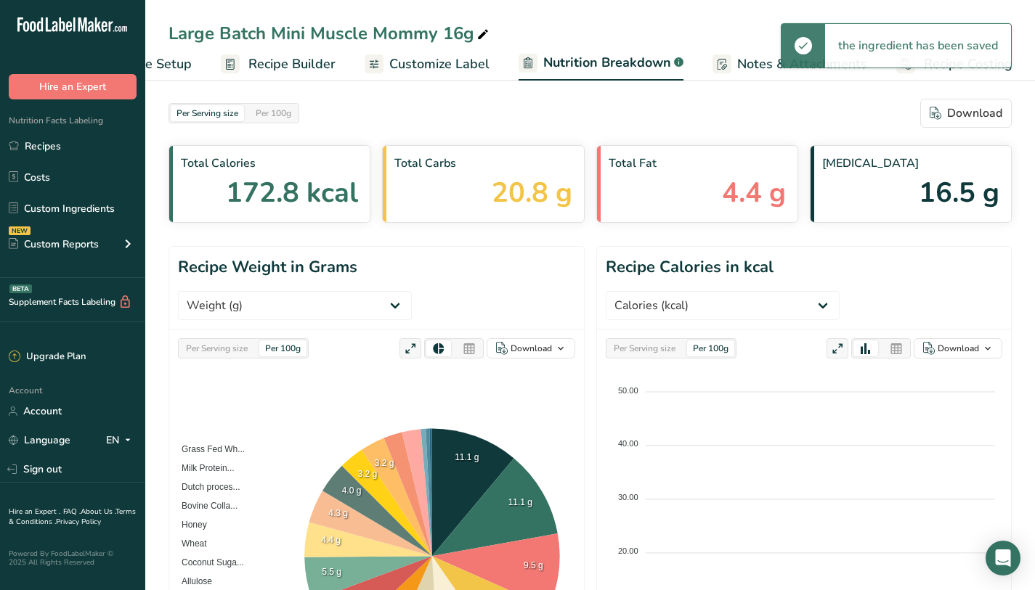
scroll to position [39, 0]
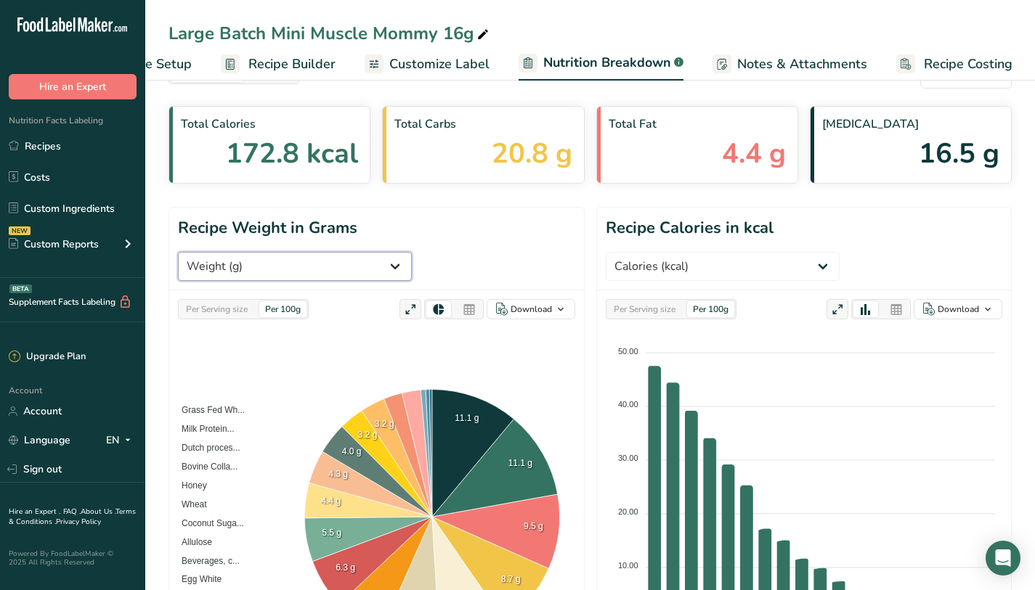
click at [412, 252] on select "Weight (g) Calories (kcal) Energy KJ (kj) Total Fat (g) Saturated Fat (g) Trans…" at bounding box center [295, 266] width 234 height 29
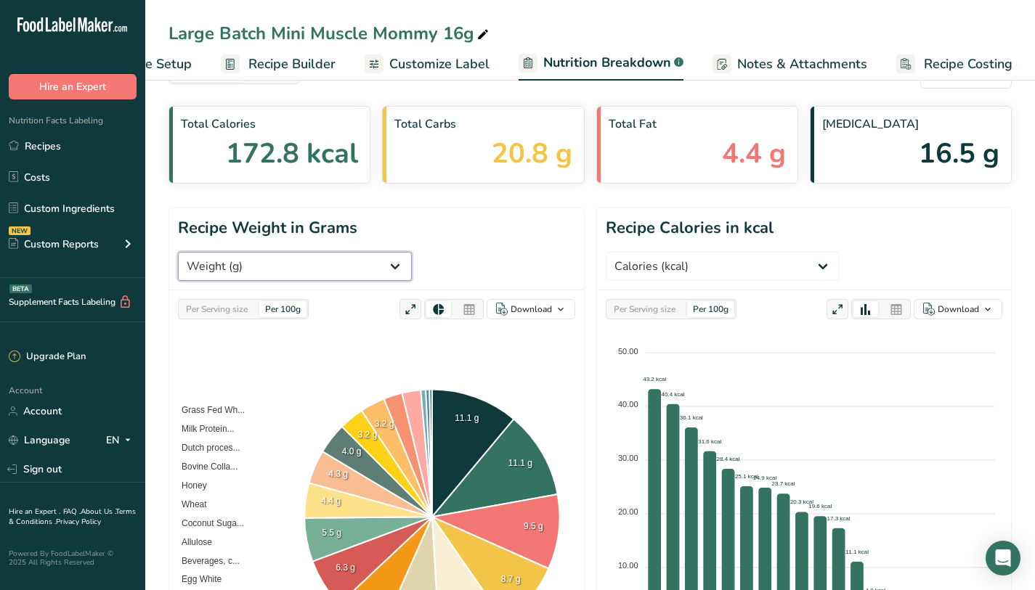
select select "Caffeine"
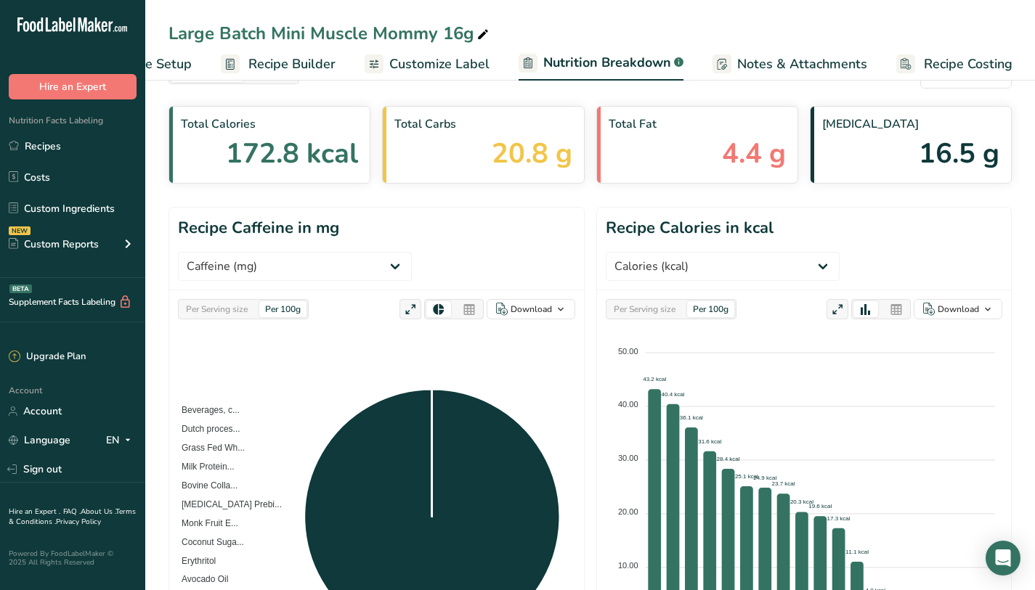
click at [305, 65] on span "Recipe Builder" at bounding box center [291, 64] width 87 height 20
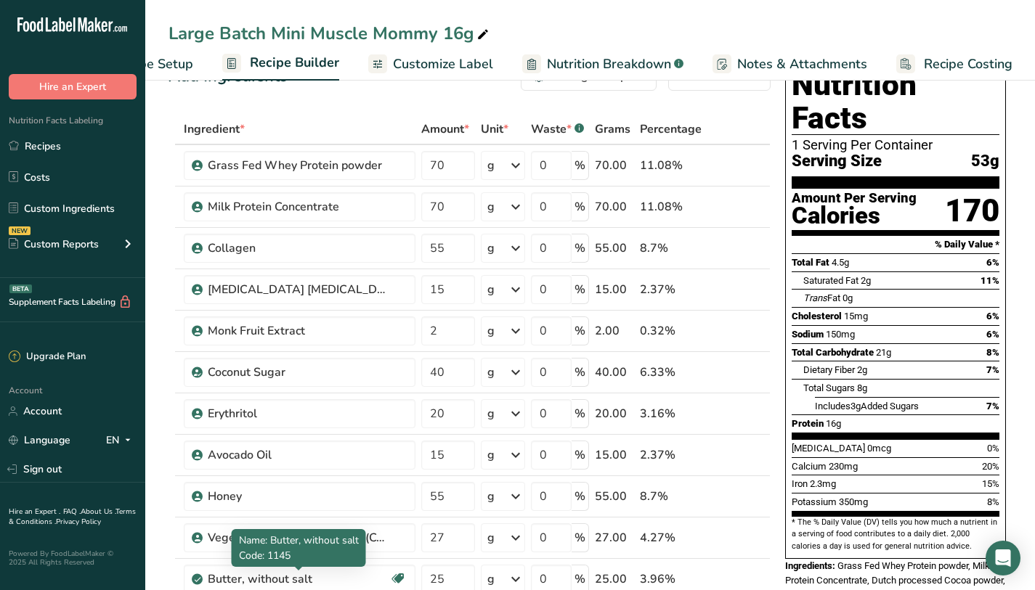
scroll to position [496, 0]
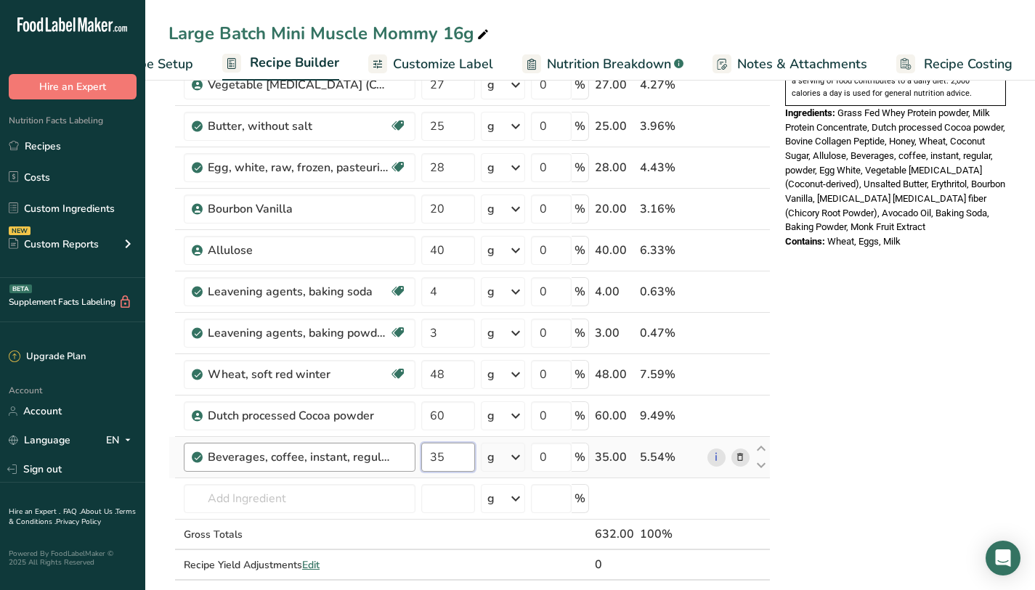
drag, startPoint x: 439, startPoint y: 457, endPoint x: 402, endPoint y: 455, distance: 36.3
click at [402, 455] on tr "Beverages, coffee, instant, regular, powder 35 g Portions 1 tsp 1 packet Weight…" at bounding box center [469, 457] width 601 height 41
type input "25"
click at [814, 382] on div "Nutrition Facts 1 Serving Per Container Serving Size 53g Amount Per Serving Cal…" at bounding box center [895, 361] width 232 height 1516
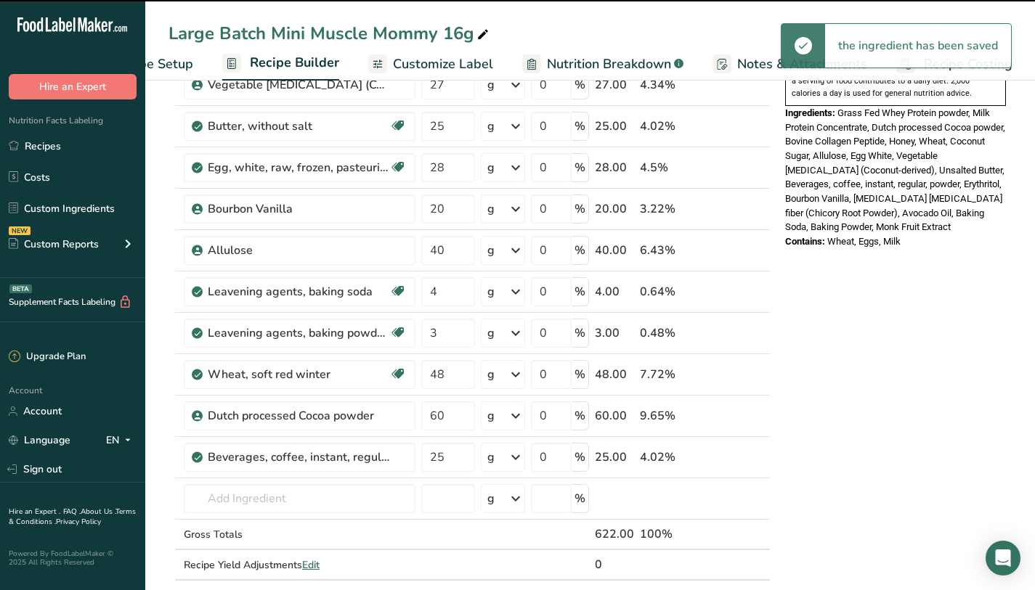
scroll to position [0, 0]
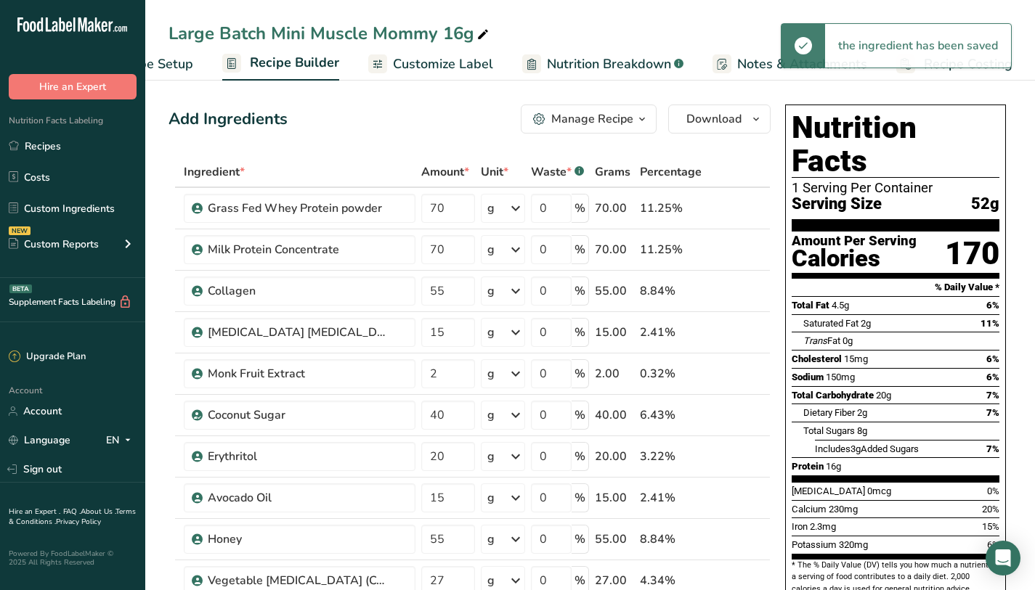
click at [616, 75] on link "Nutrition Breakdown .a-a{fill:#347362;}.b-a{fill:#fff;}" at bounding box center [602, 64] width 161 height 33
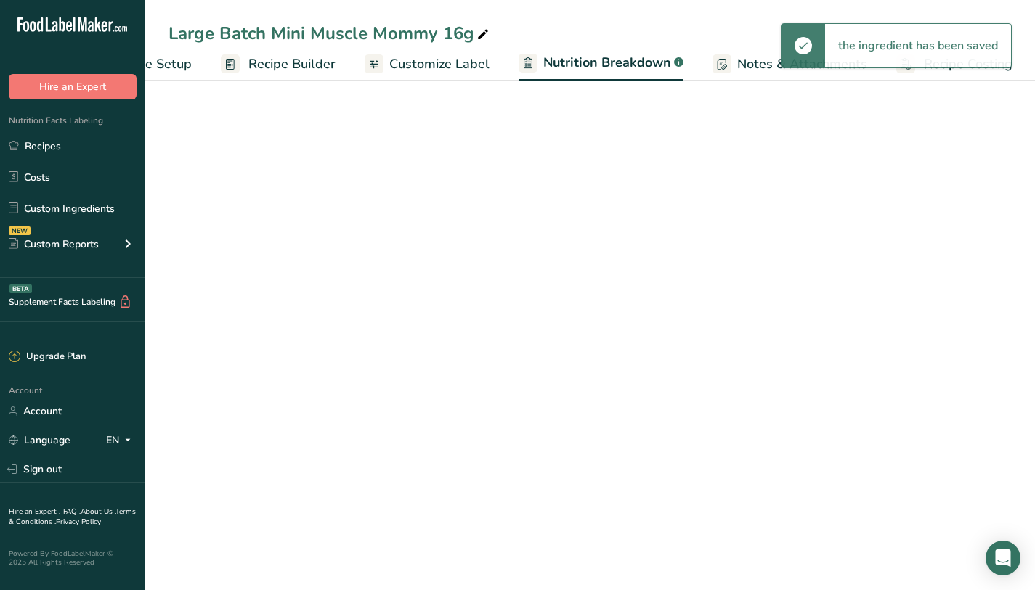
select select "Calories"
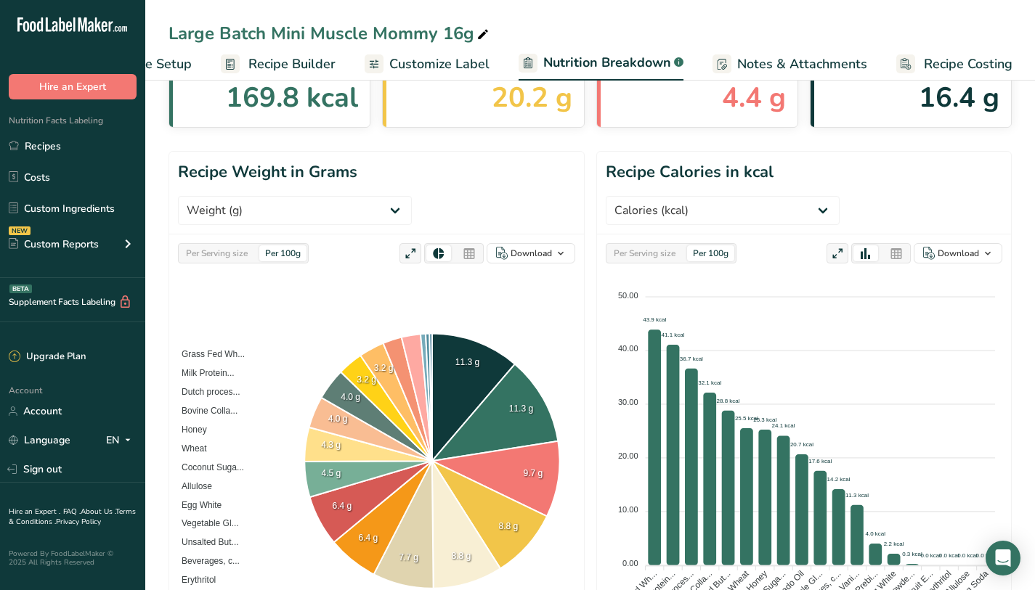
scroll to position [0, 0]
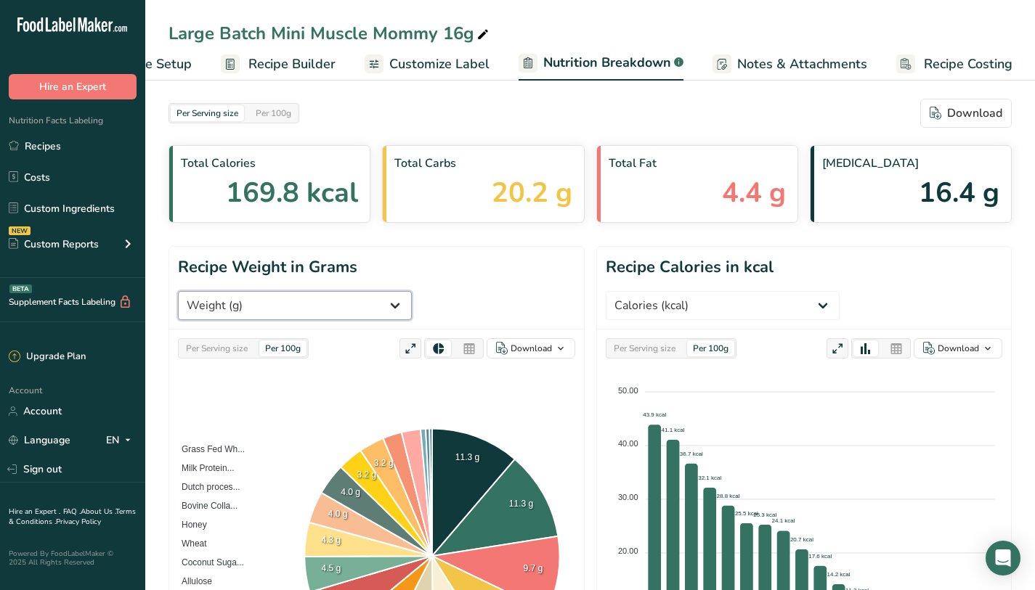
click at [412, 291] on select "Weight (g) Calories (kcal) Energy KJ (kj) Total Fat (g) Saturated Fat (g) Trans…" at bounding box center [295, 305] width 234 height 29
select select "Caffeine"
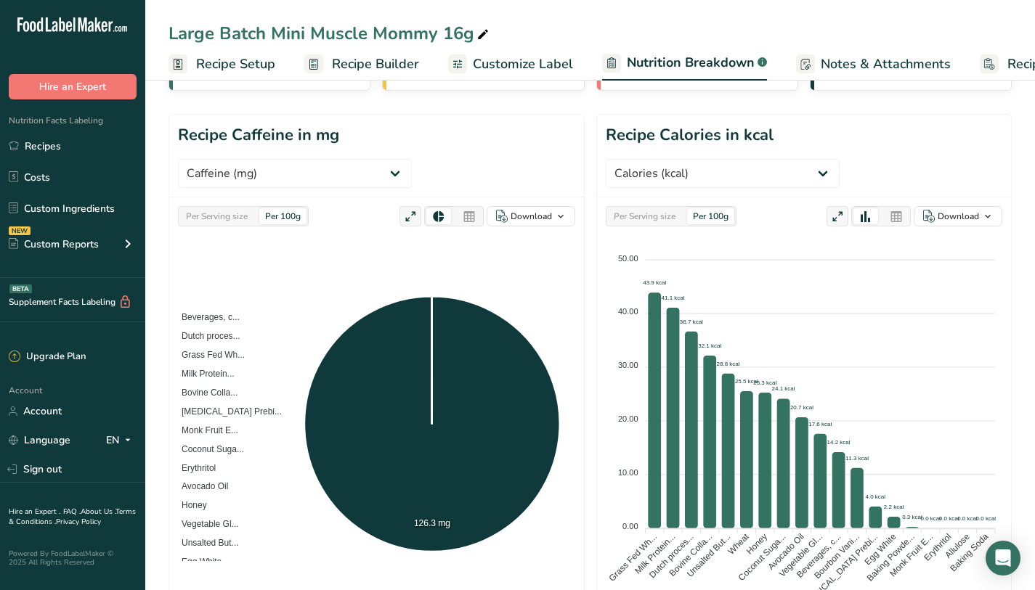
click at [378, 61] on span "Recipe Builder" at bounding box center [375, 64] width 87 height 20
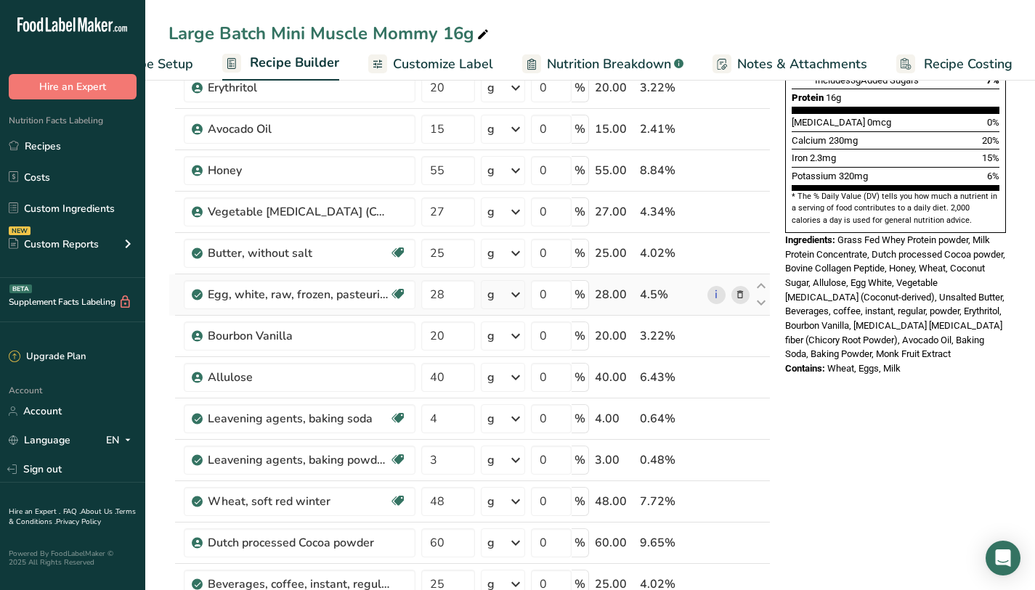
scroll to position [484, 0]
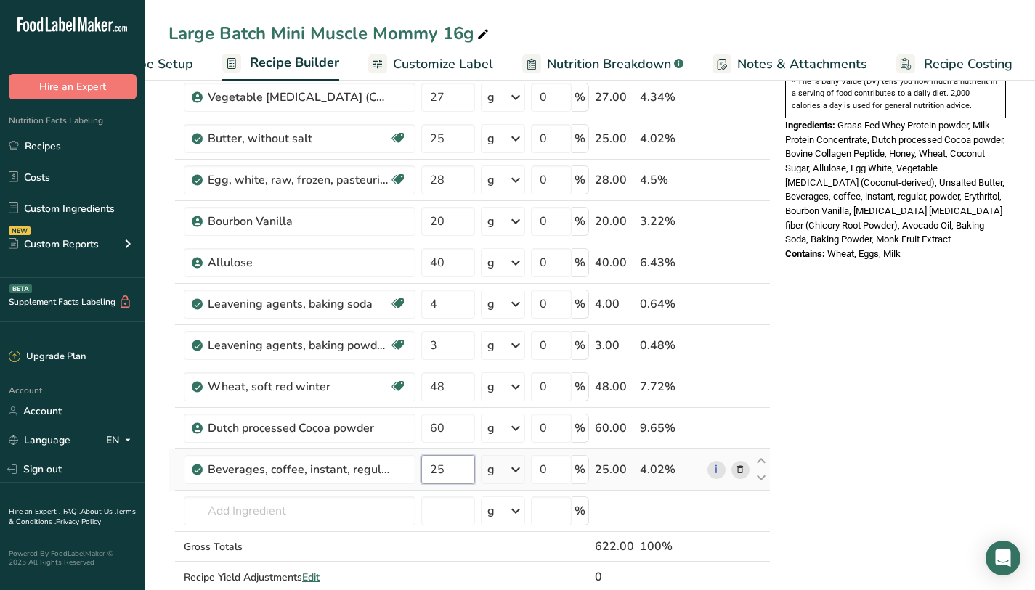
click at [458, 470] on input "25" at bounding box center [448, 469] width 54 height 29
type input "20"
click at [959, 341] on div "Nutrition Facts 1 Serving Per Container Serving Size 52g Amount Per Serving Cal…" at bounding box center [895, 373] width 232 height 1516
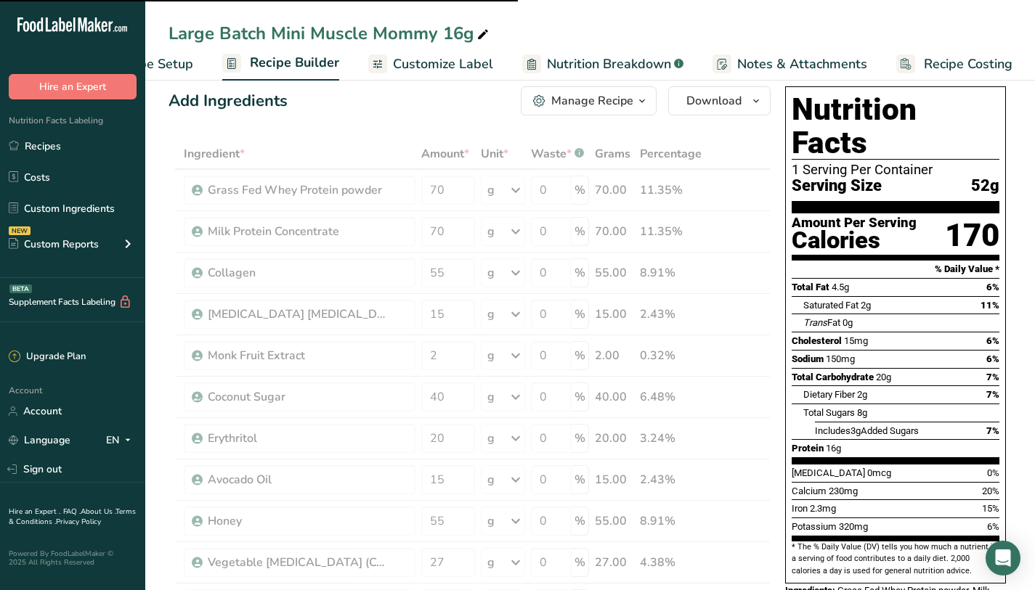
scroll to position [0, 0]
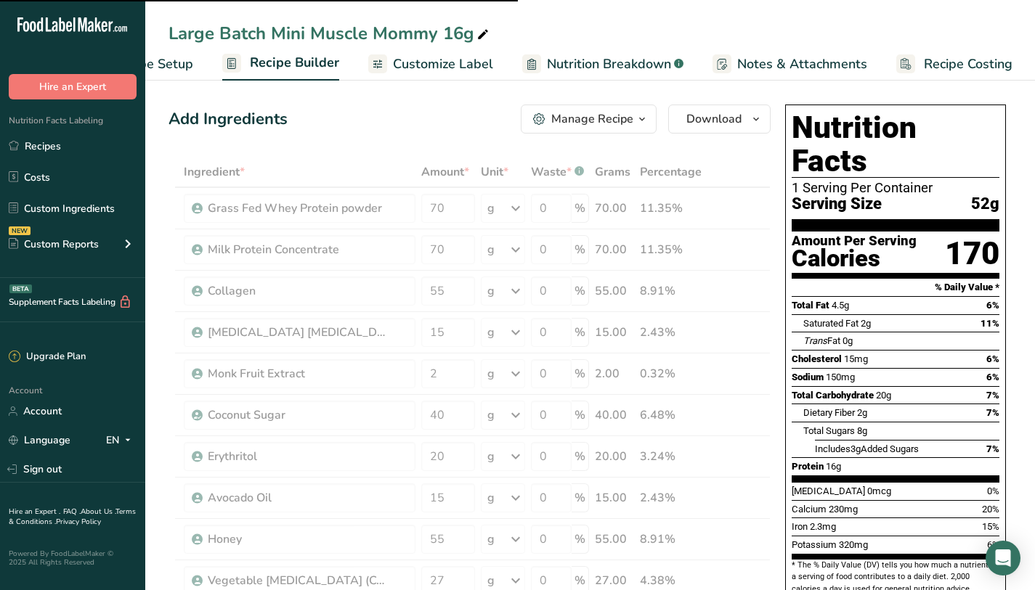
click at [594, 65] on span "Nutrition Breakdown" at bounding box center [609, 64] width 124 height 20
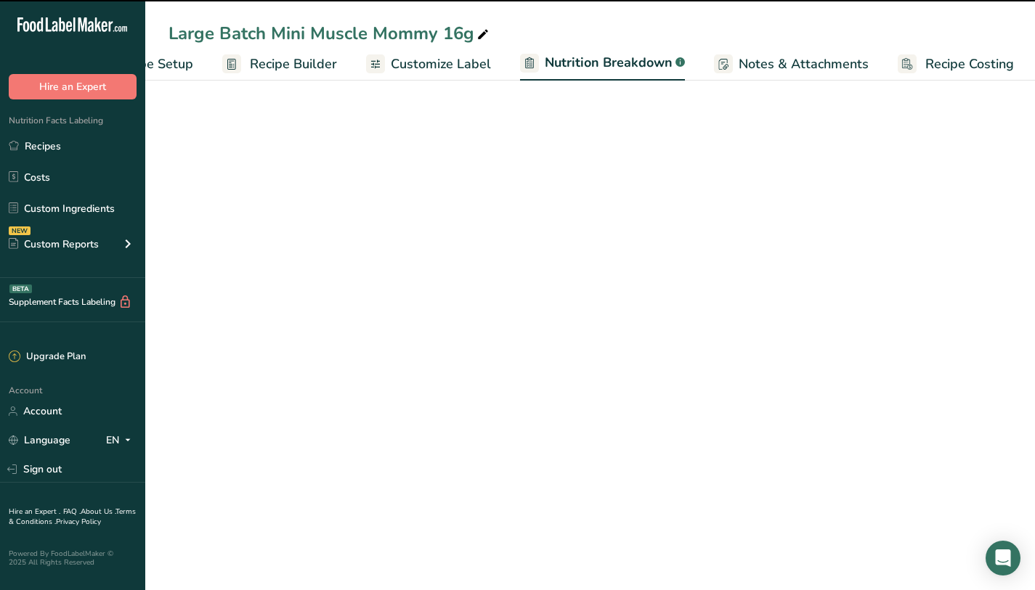
scroll to position [0, 84]
select select "Calories"
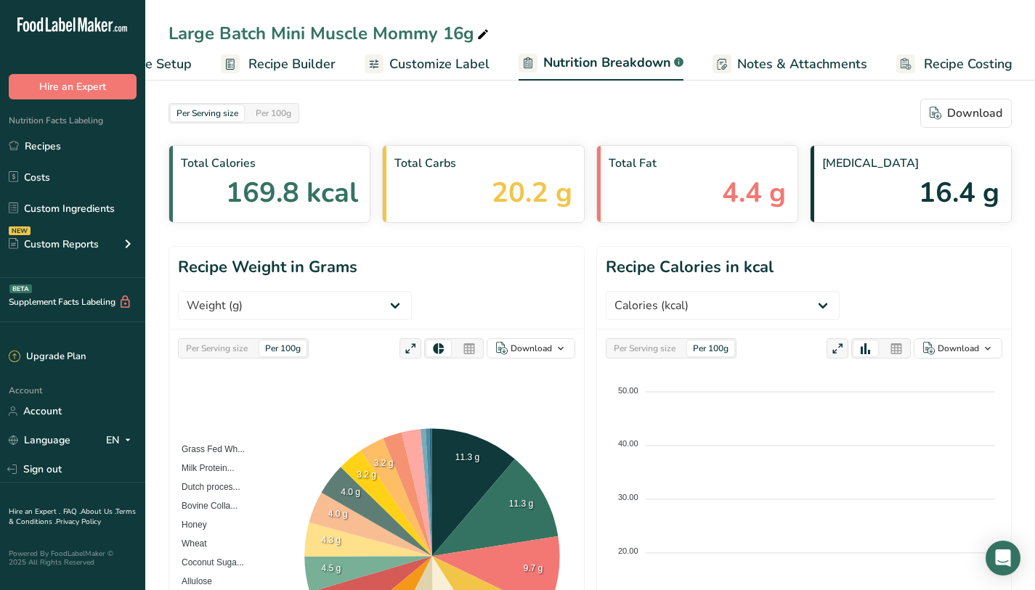
click at [453, 62] on span "Customize Label" at bounding box center [439, 64] width 100 height 20
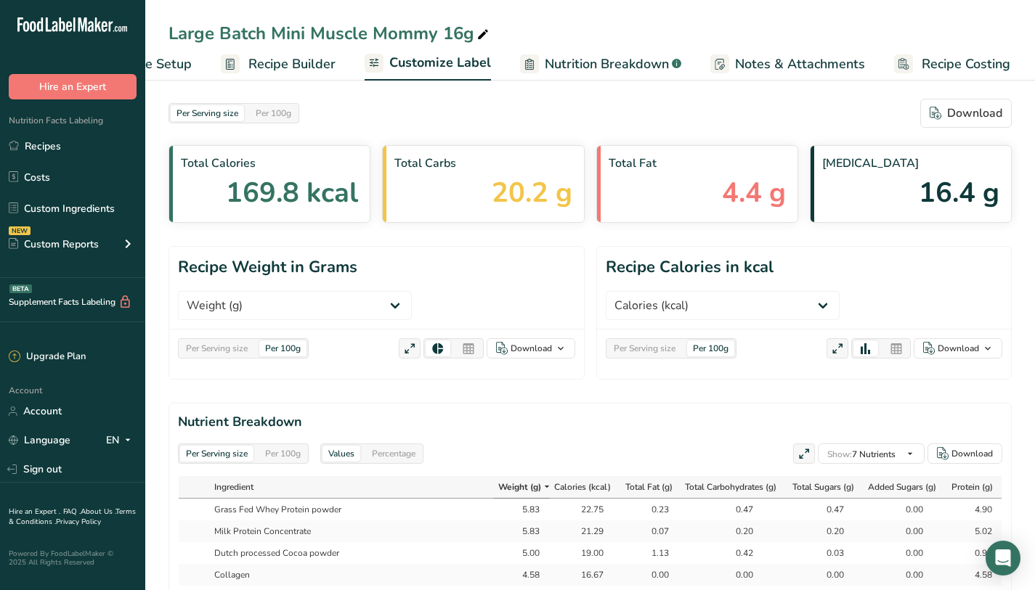
scroll to position [0, 82]
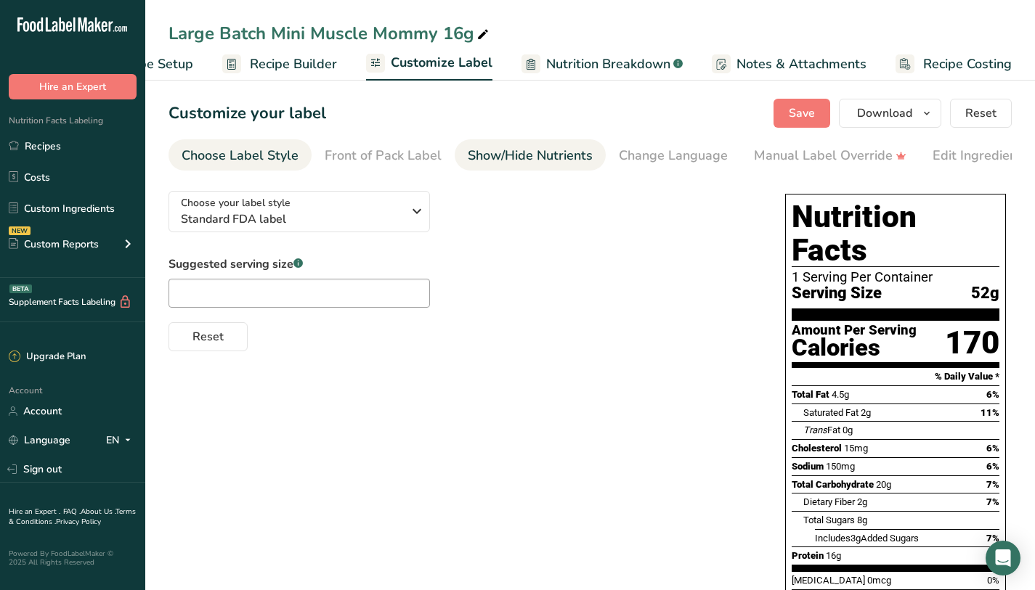
click at [565, 61] on span "Nutrition Breakdown" at bounding box center [608, 64] width 124 height 20
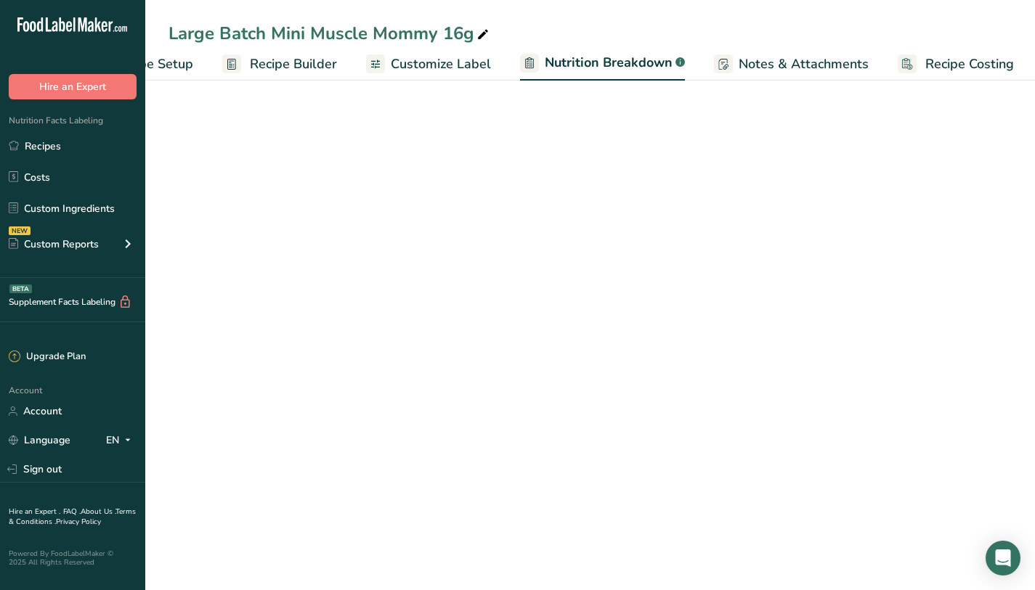
scroll to position [0, 84]
select select "Calories"
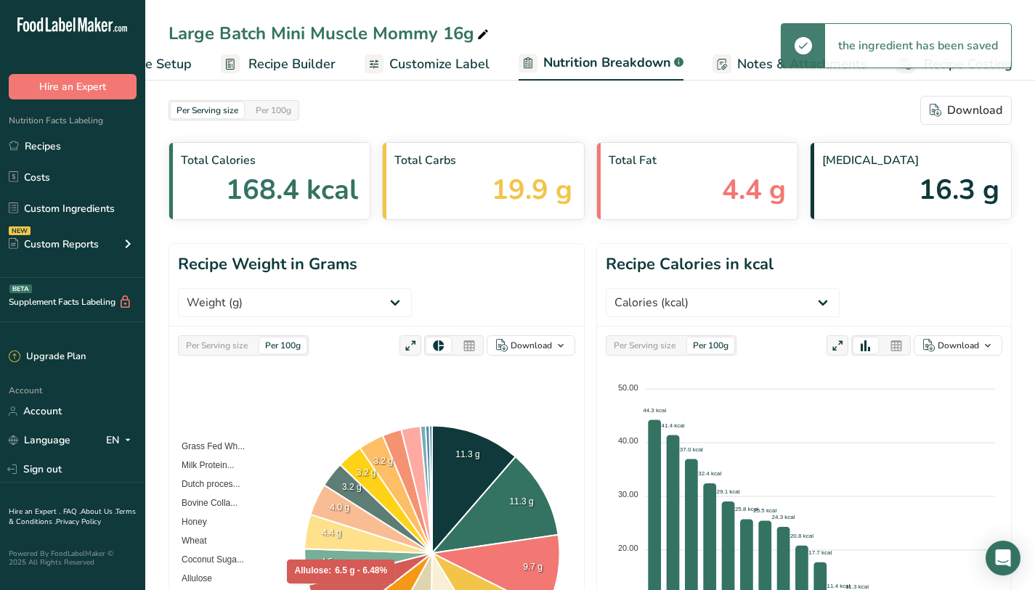
scroll to position [0, 0]
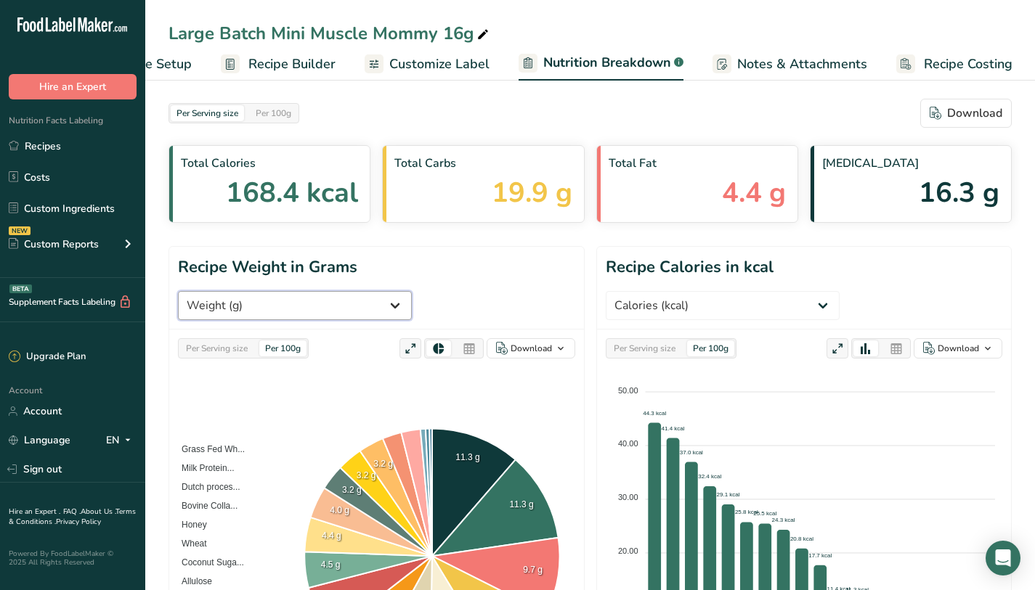
click at [412, 291] on select "Weight (g) Calories (kcal) Energy KJ (kj) Total Fat (g) Saturated Fat (g) Trans…" at bounding box center [295, 305] width 234 height 29
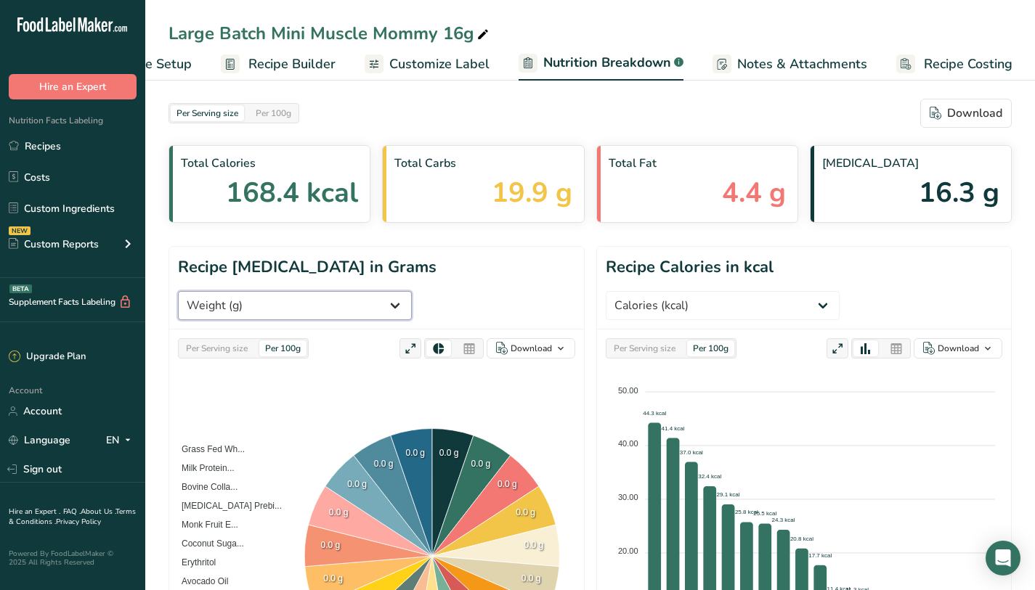
click at [412, 291] on select "Weight (g) Calories (kcal) Energy KJ (kj) Total Fat (g) Saturated Fat (g) Trans…" at bounding box center [295, 305] width 234 height 29
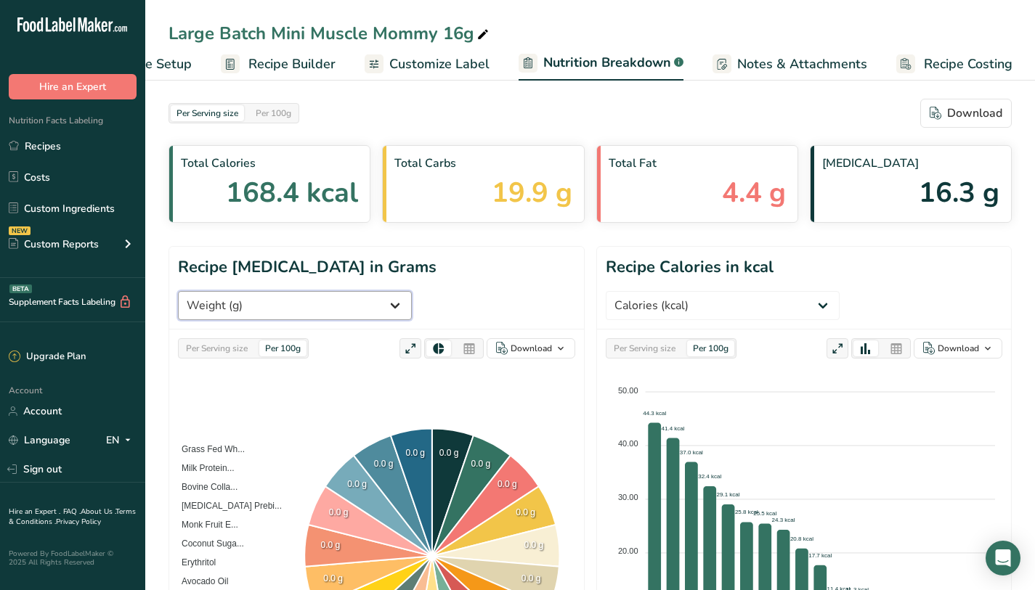
select select "Caffeine"
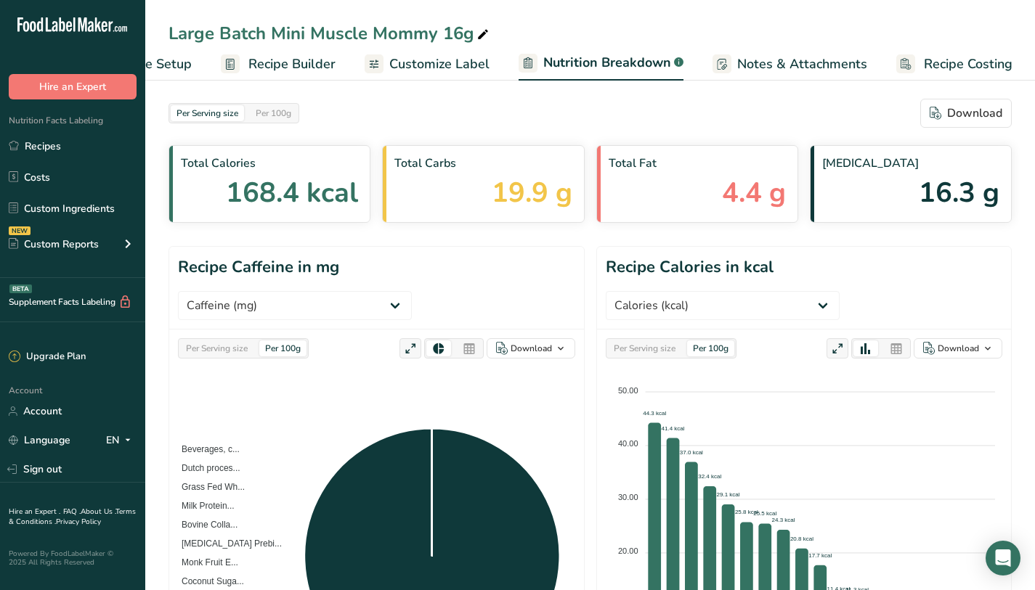
click at [307, 78] on link "Recipe Builder" at bounding box center [278, 64] width 115 height 33
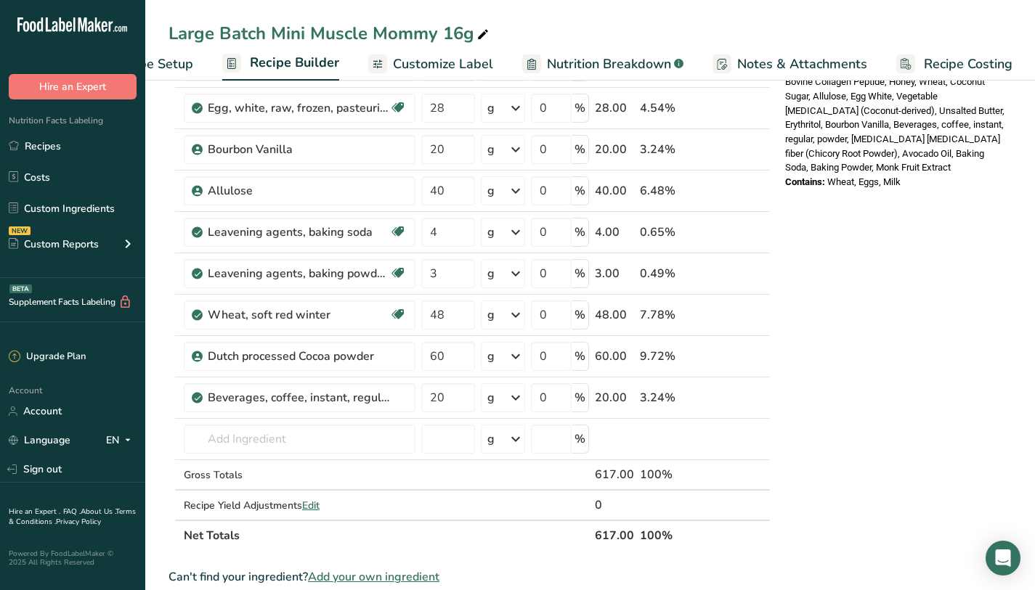
scroll to position [726, 0]
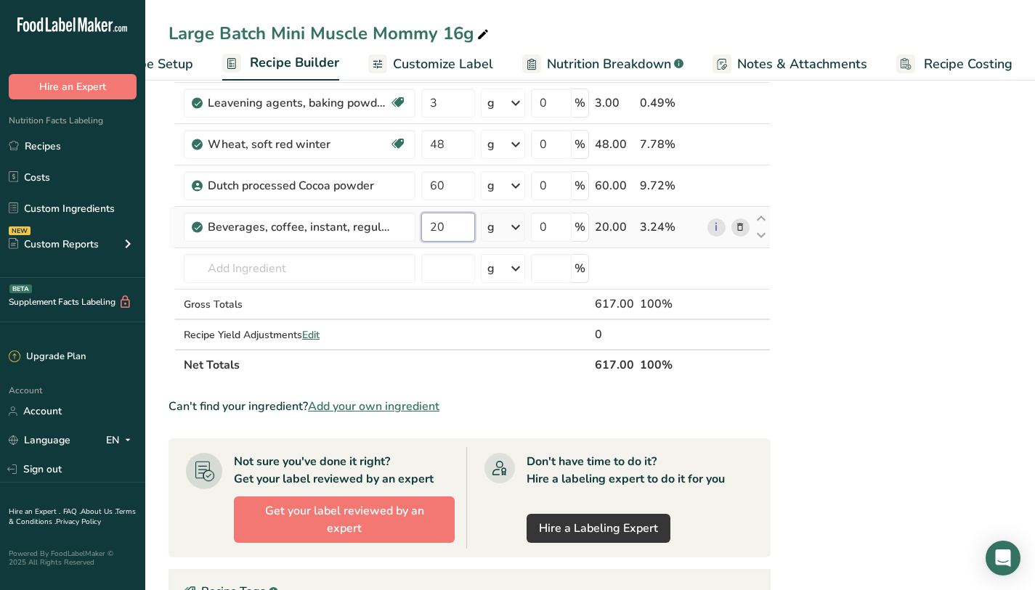
click at [450, 229] on input "20" at bounding box center [448, 227] width 54 height 29
type input "22"
click at [943, 200] on div "Nutrition Facts 1 Serving Per Container Serving Size 51g Amount Per Serving Cal…" at bounding box center [895, 130] width 232 height 1516
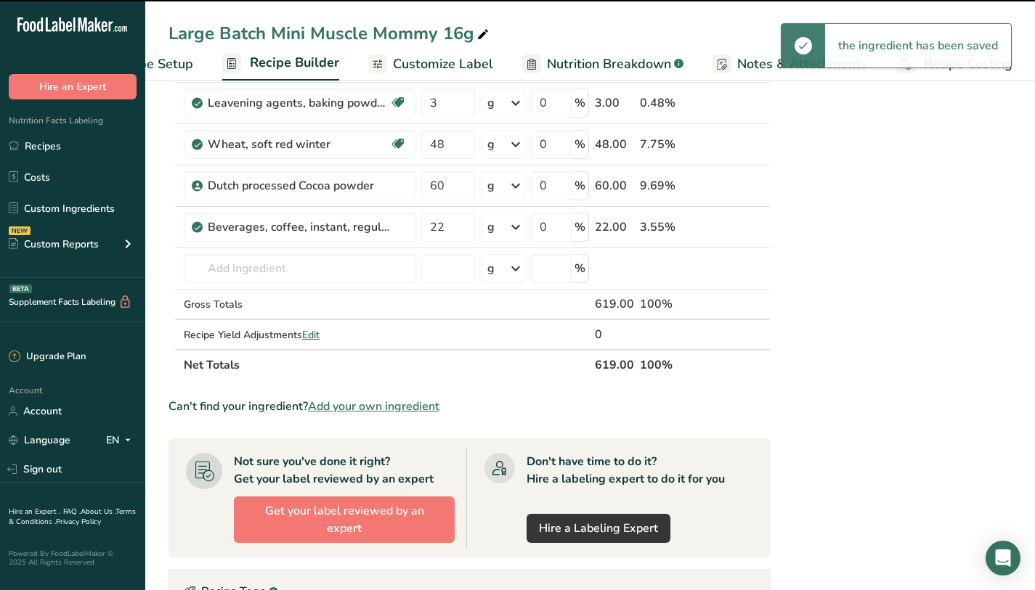
scroll to position [0, 0]
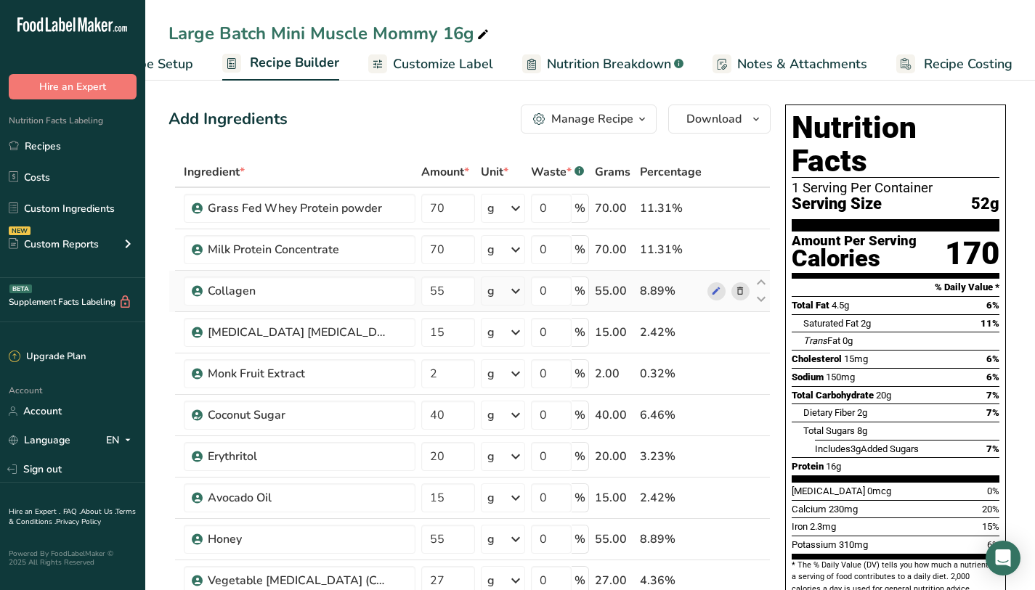
click at [599, 77] on link "Nutrition Breakdown .a-a{fill:#347362;}.b-a{fill:#fff;}" at bounding box center [602, 64] width 161 height 33
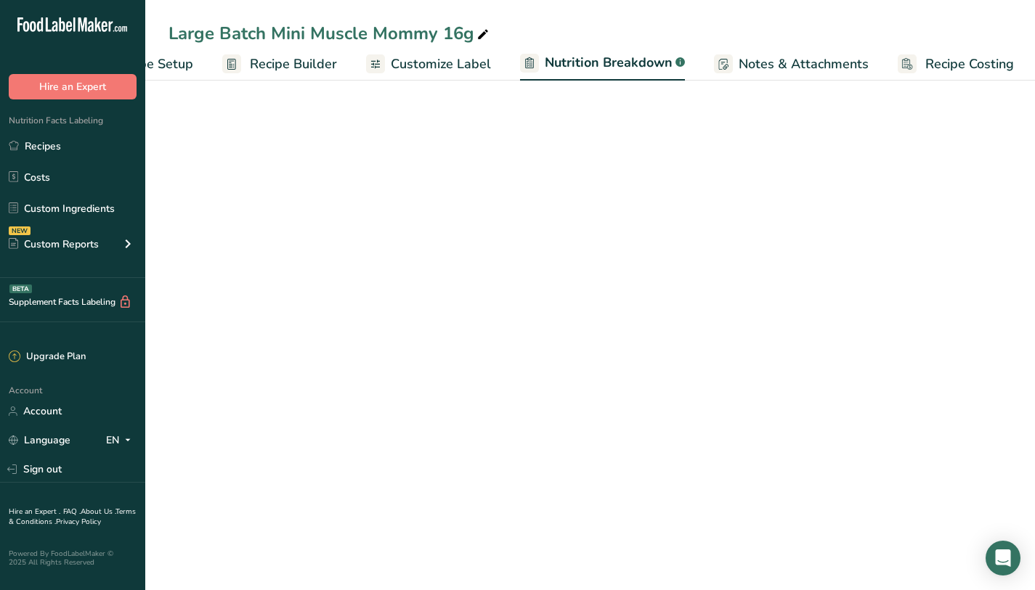
scroll to position [0, 84]
select select "Calories"
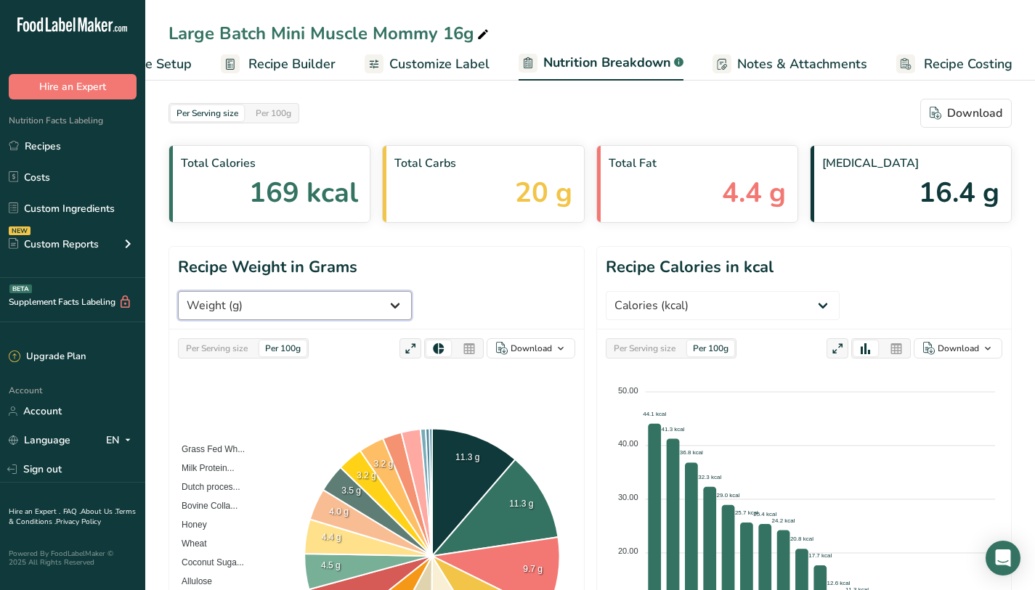
click at [412, 291] on select "Weight (g) Calories (kcal) Energy KJ (kj) Total Fat (g) Saturated Fat (g) Trans…" at bounding box center [295, 305] width 234 height 29
select select "Caffeine"
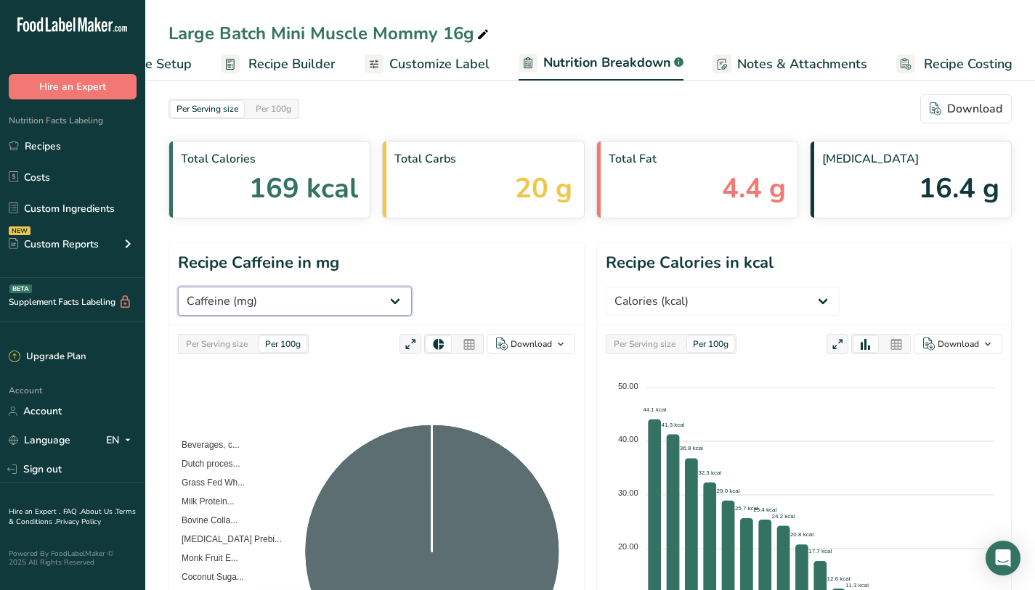
scroll to position [0, 0]
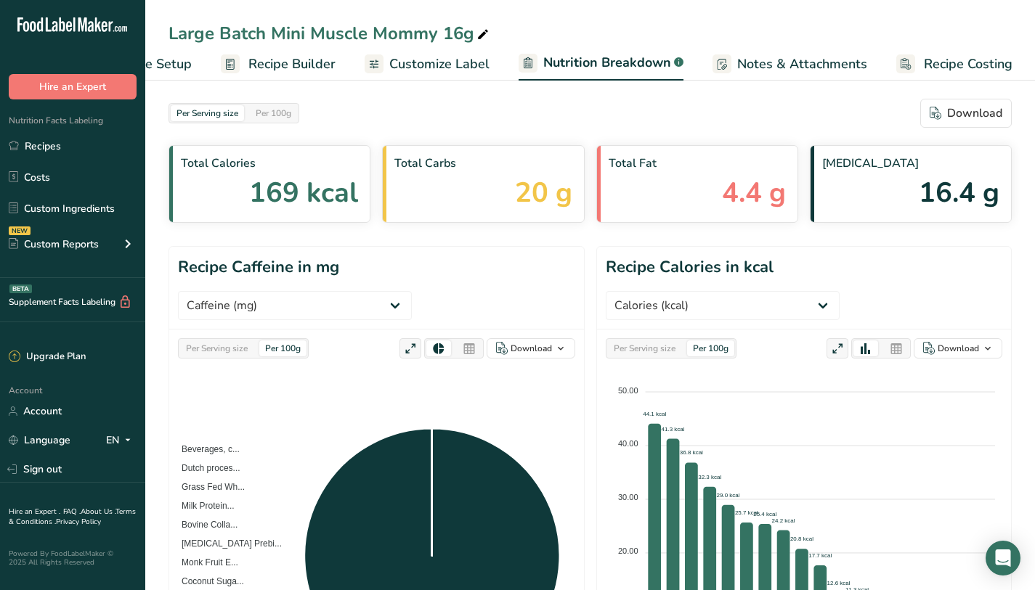
click at [177, 57] on span "Recipe Setup" at bounding box center [152, 64] width 79 height 20
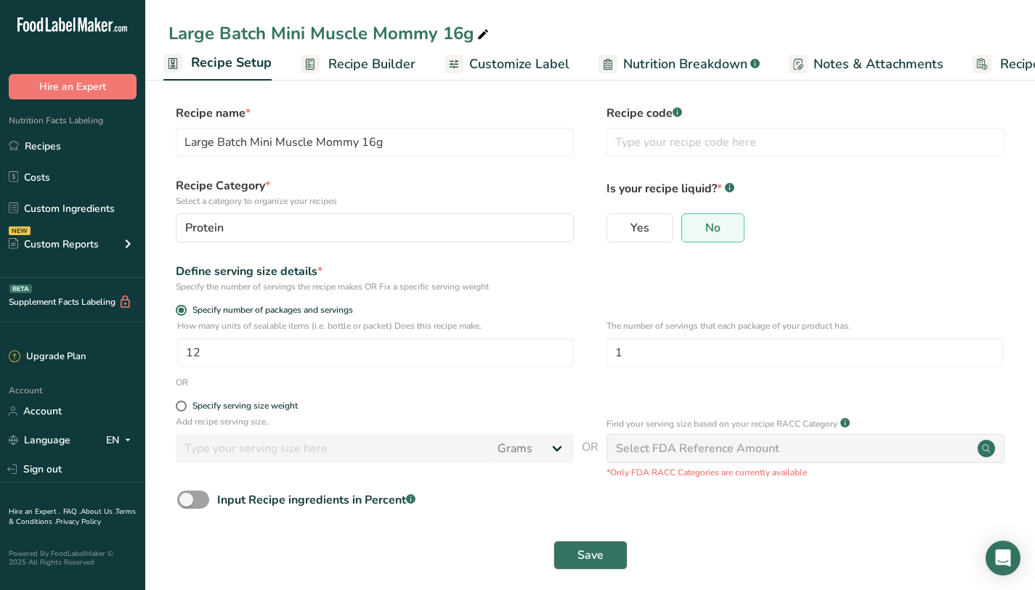
click at [352, 64] on span "Recipe Builder" at bounding box center [371, 64] width 87 height 20
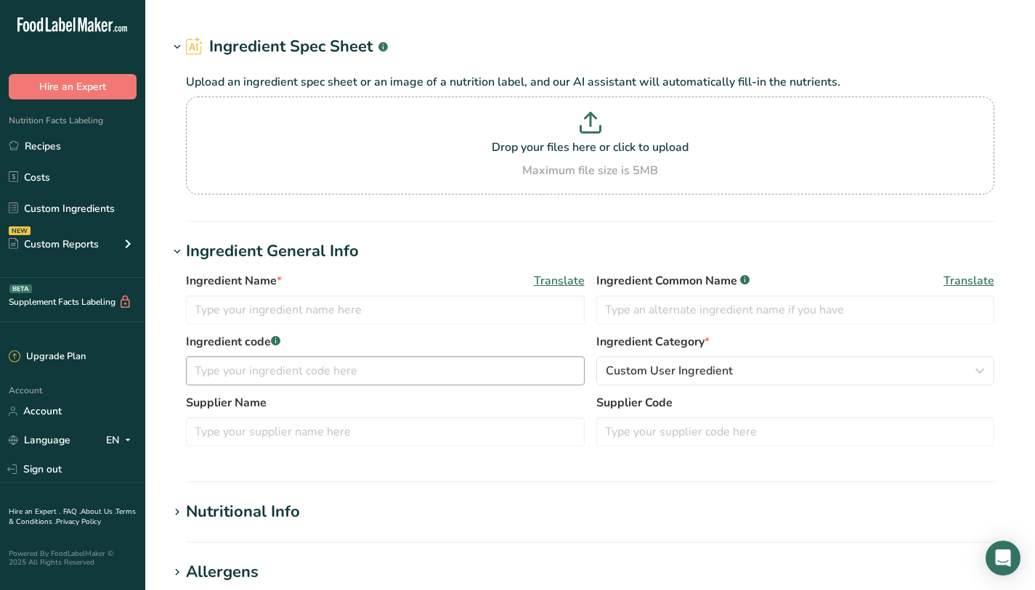
type input "Dutch processed Cocoa powder"
type input "Cargill"
type input "100"
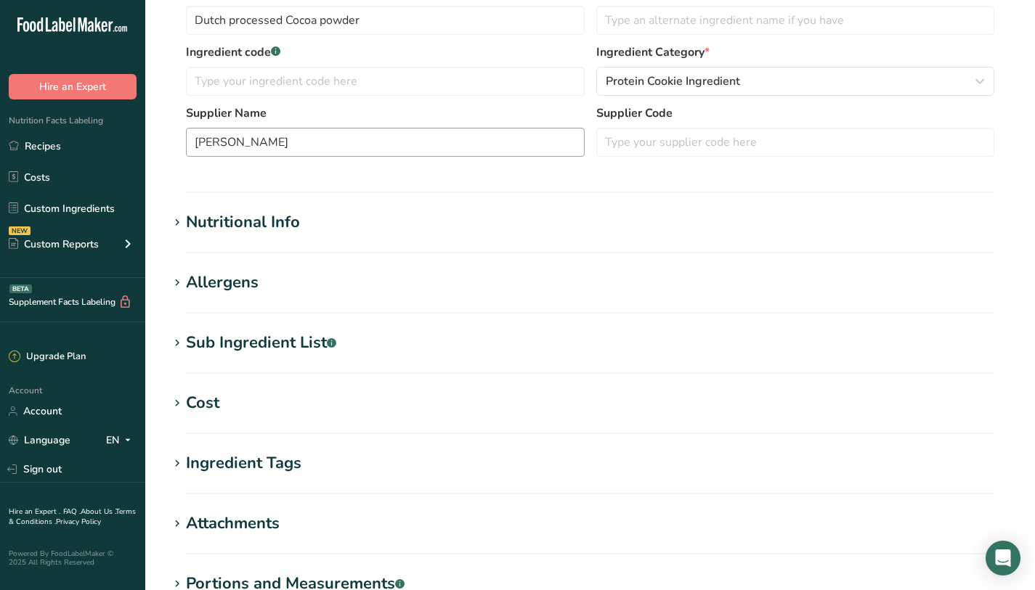
scroll to position [383, 0]
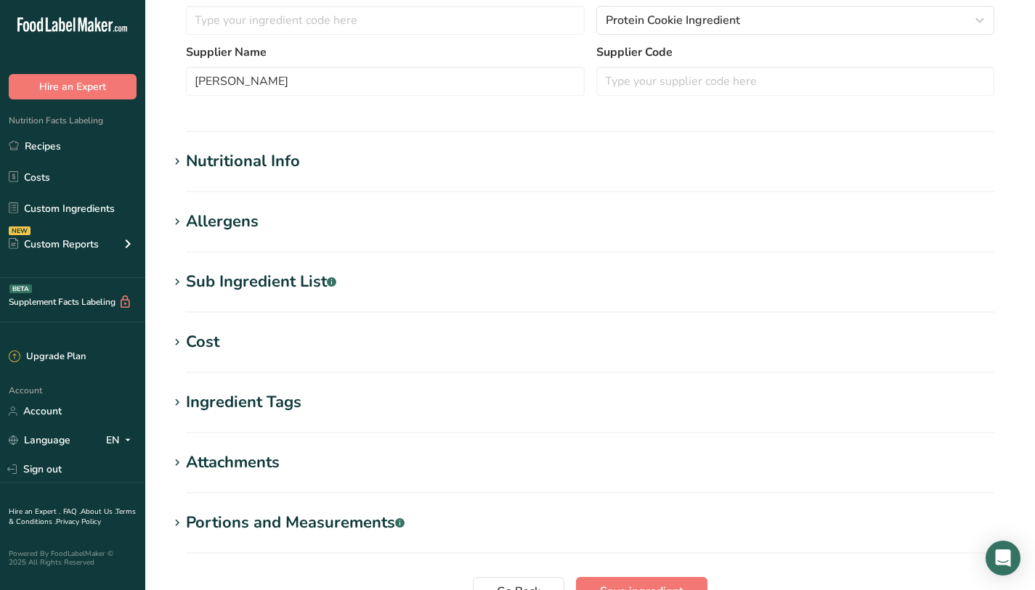
click at [265, 161] on div "Nutritional Info" at bounding box center [243, 162] width 114 height 24
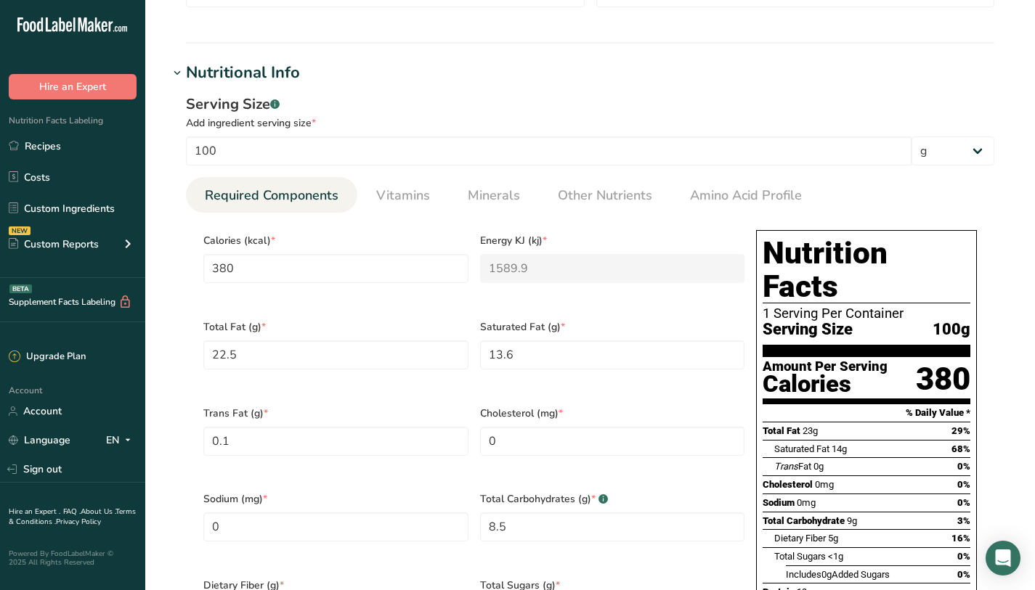
scroll to position [470, 0]
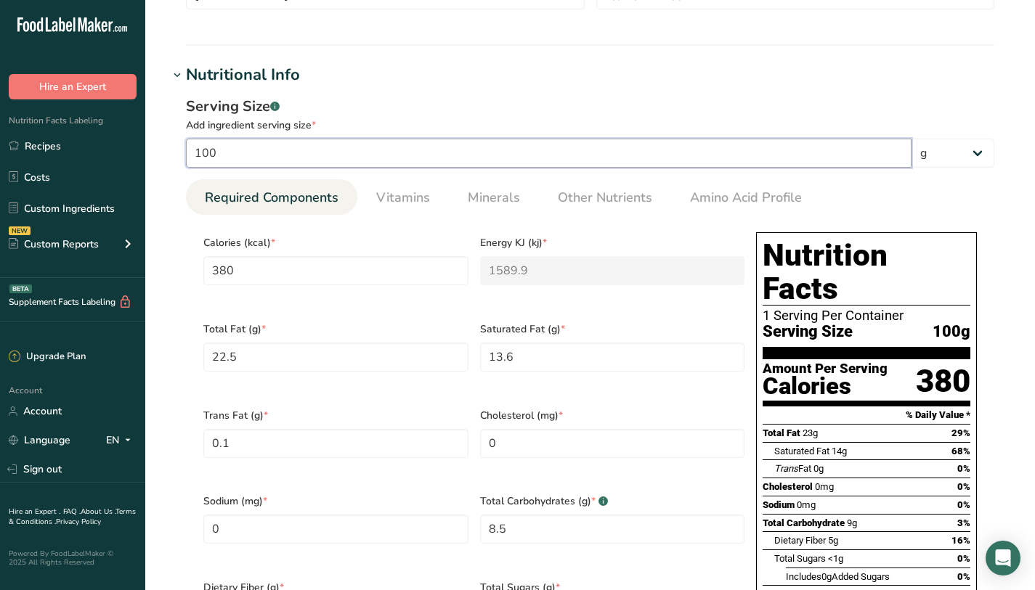
click at [366, 155] on input "100" at bounding box center [549, 153] width 726 height 29
click at [948, 153] on select "g kg mg mcg lb oz l mL fl oz tbsp tsp cup qt gallon" at bounding box center [952, 153] width 83 height 29
click at [737, 192] on span "Amino Acid Profile" at bounding box center [746, 198] width 112 height 20
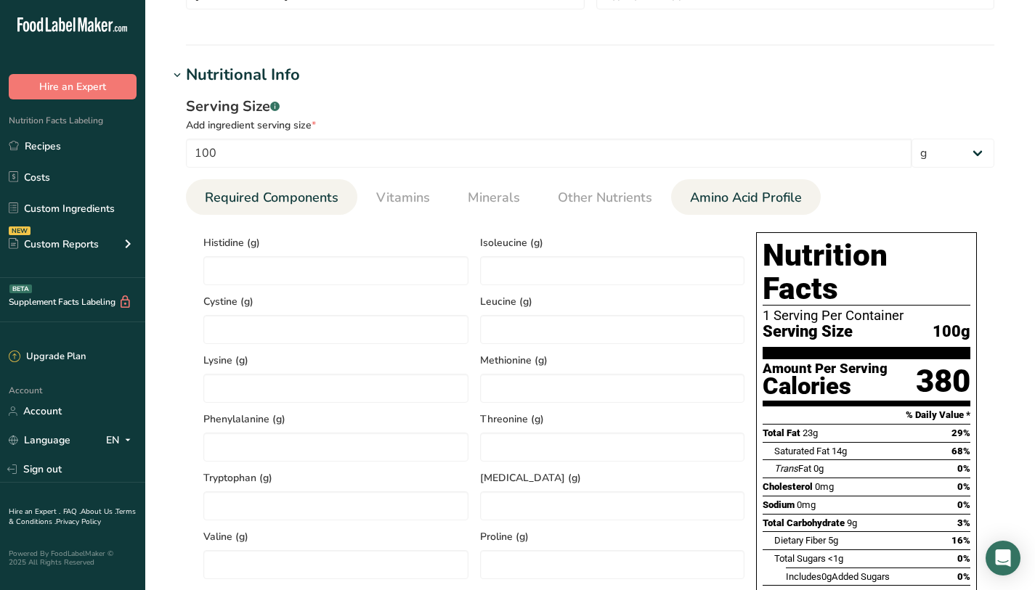
click at [307, 194] on span "Required Components" at bounding box center [272, 198] width 134 height 20
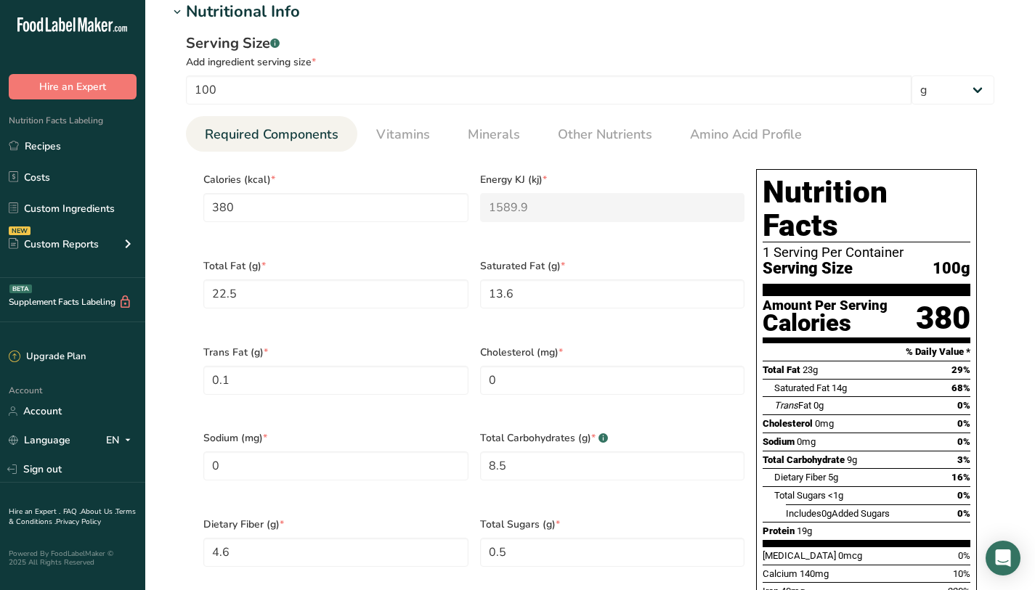
scroll to position [540, 0]
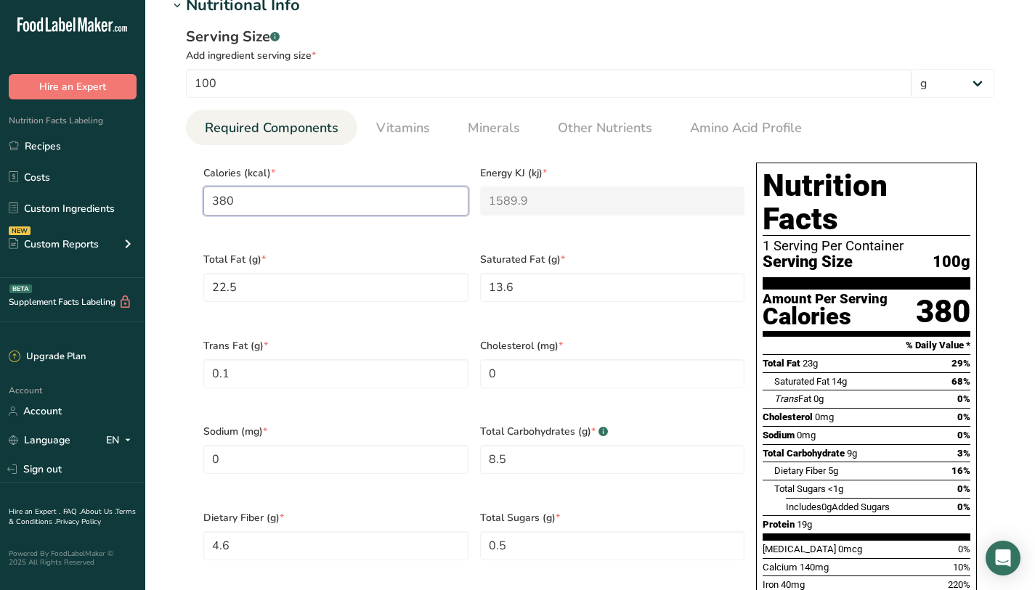
click at [291, 208] on input "380" at bounding box center [335, 201] width 265 height 29
type input "38"
type KJ "159"
type input "3"
type KJ "12.6"
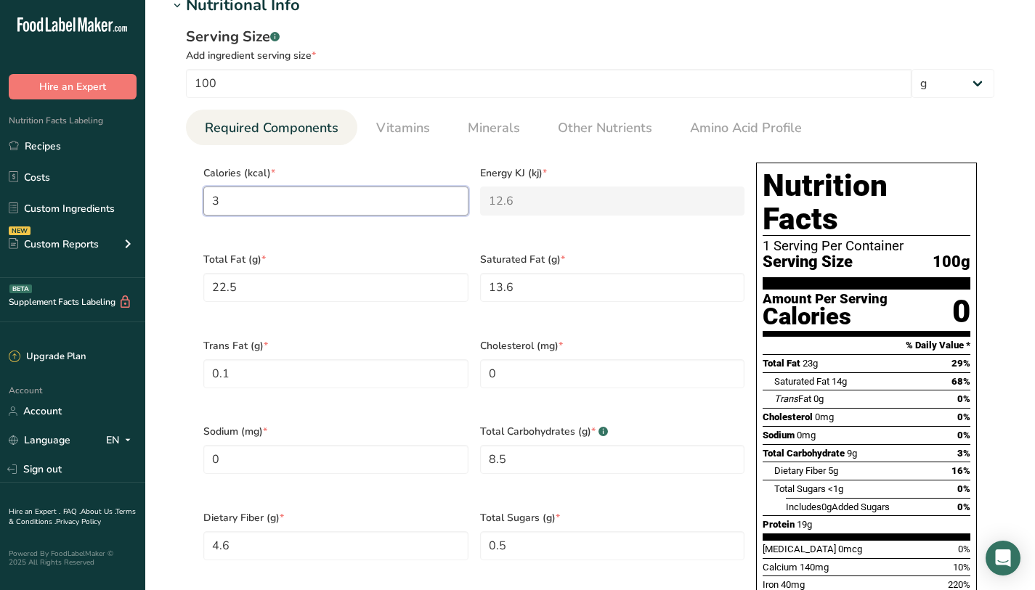
type input "37"
type KJ "154.8"
type input "379"
type KJ "1585.7"
type input "37"
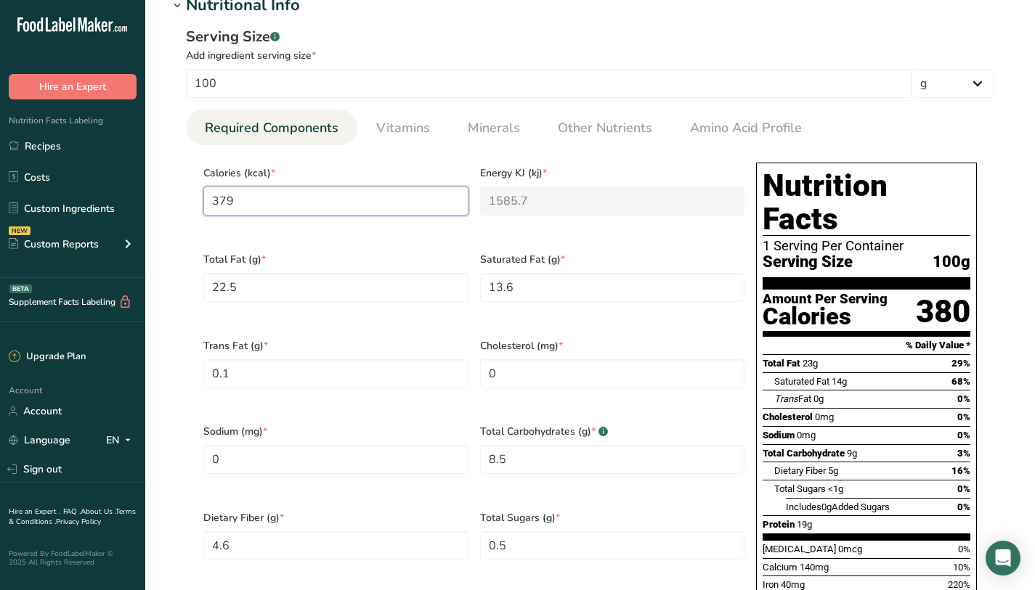
type KJ "154.8"
type input "3"
type KJ "12.6"
type input "38"
type KJ "159"
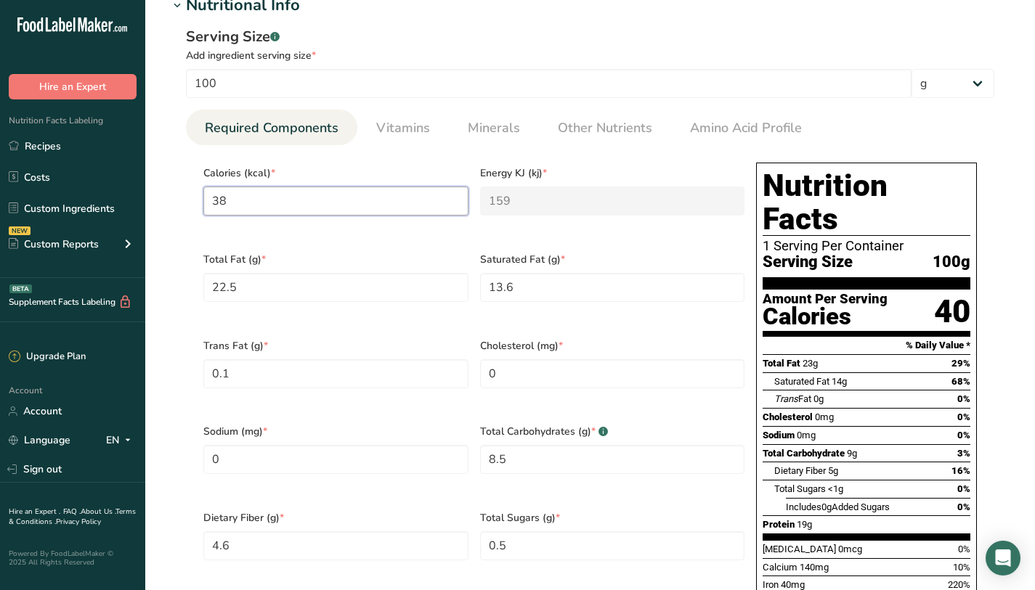
type input "380"
type KJ "1589.9"
type input "38"
type KJ "159"
type input "381"
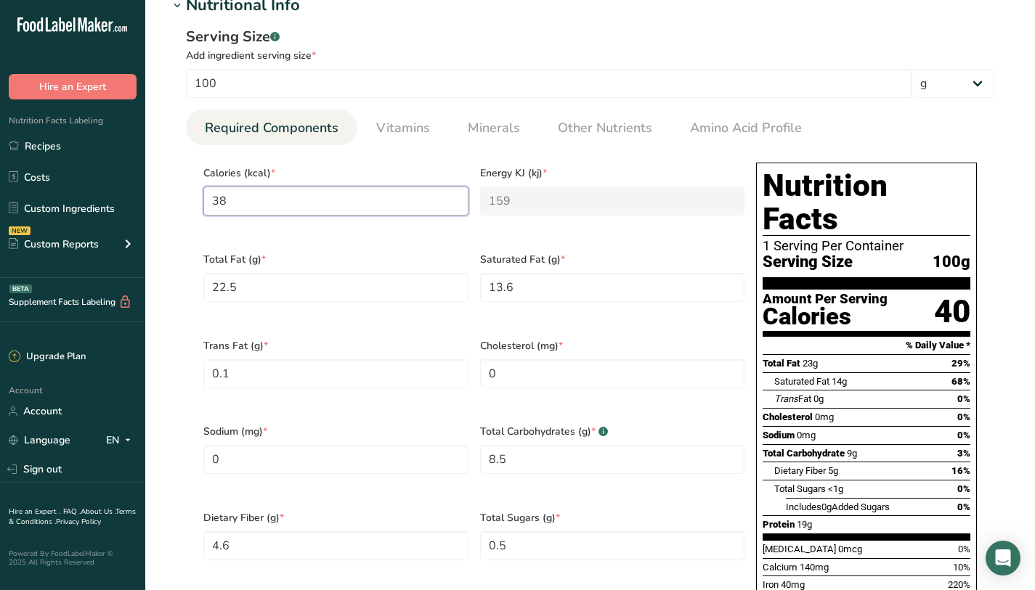
type KJ "1594.1"
type input "38"
type KJ "159"
type input "3"
type KJ "12.6"
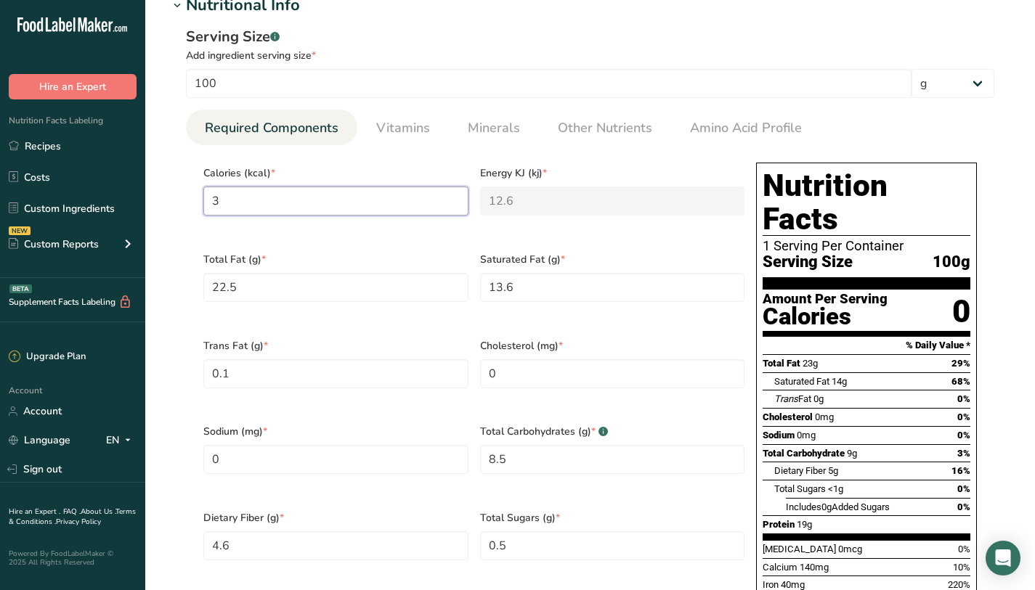
type input "37"
type KJ "154.8"
type input "379"
type KJ "1585.7"
type input "379.9"
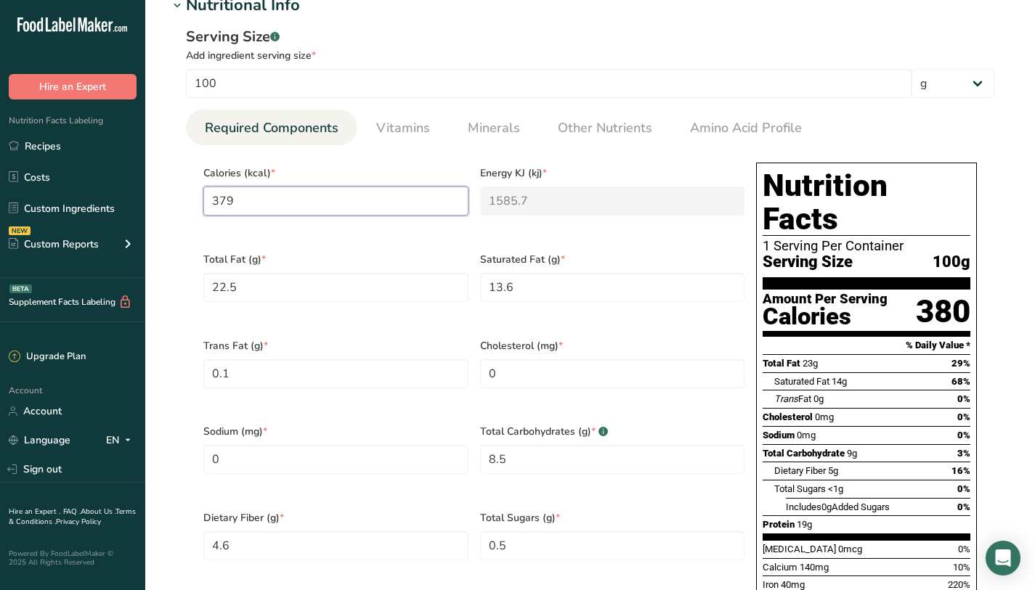
type KJ "1589.5"
type input "379"
type KJ "1585.7"
type input "379.8"
type KJ "1589.1"
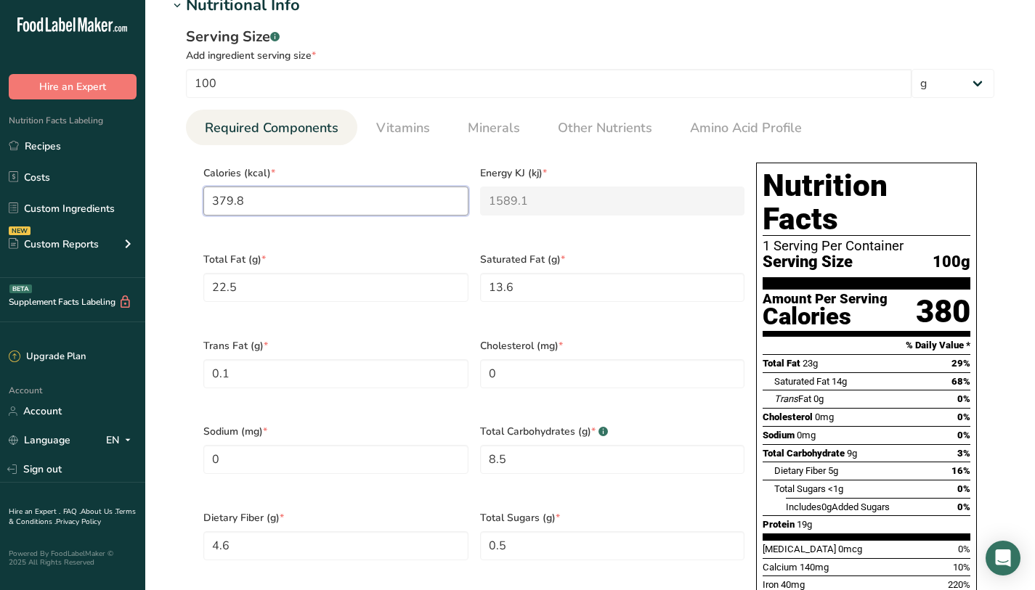
type input "379"
type KJ "1585.7"
type input "37"
type KJ "154.8"
type input "3"
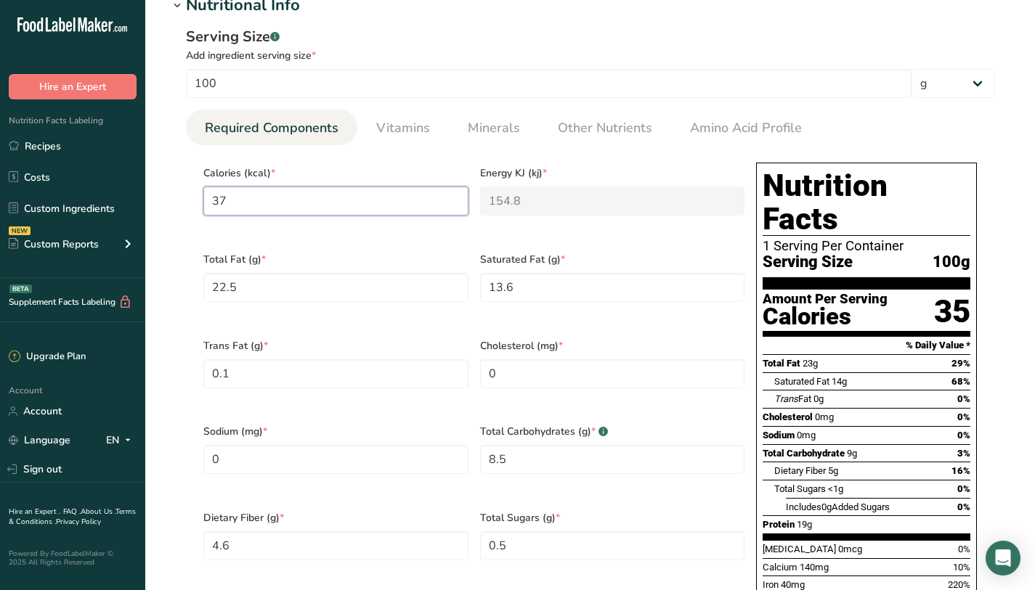
type KJ "12.6"
type input "38"
type KJ "159"
type input "380"
type KJ "1589.9"
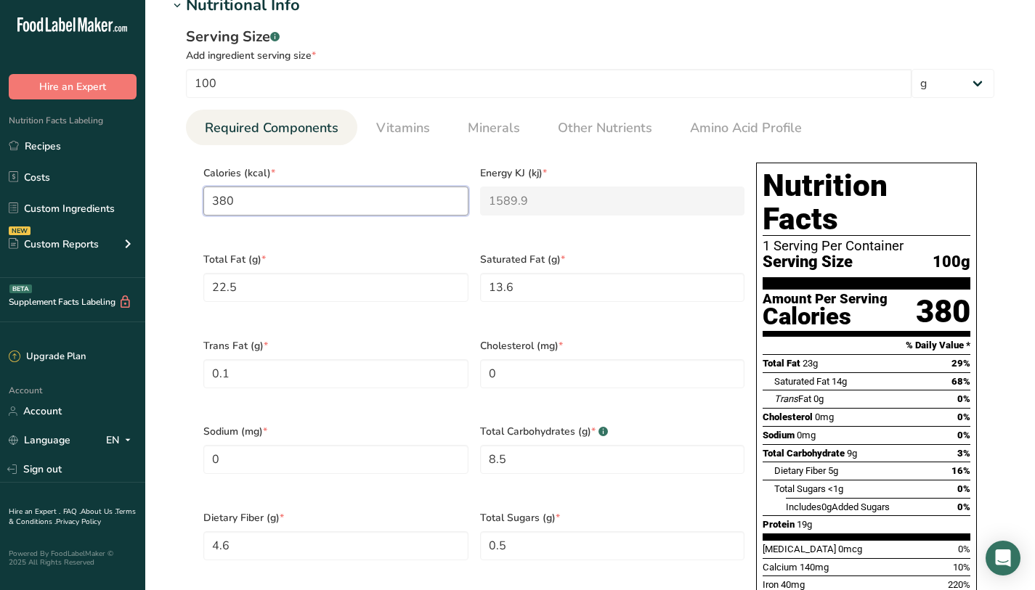
click at [376, 207] on input "380" at bounding box center [335, 201] width 265 height 29
drag, startPoint x: 889, startPoint y: 351, endPoint x: 905, endPoint y: 352, distance: 16.0
click at [892, 373] on div "Saturated Fat 14g 68%" at bounding box center [872, 382] width 196 height 18
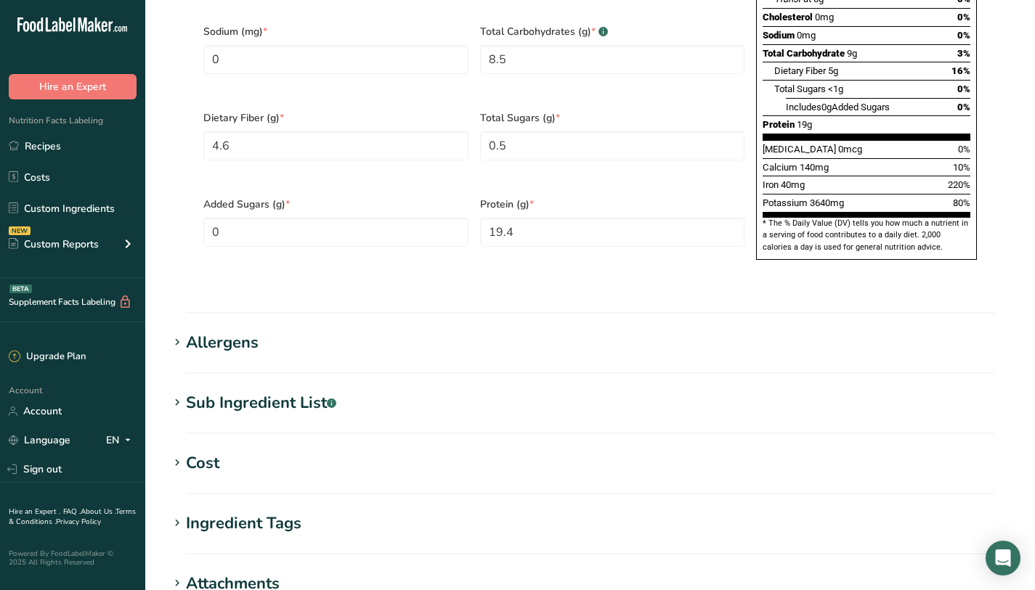
scroll to position [931, 0]
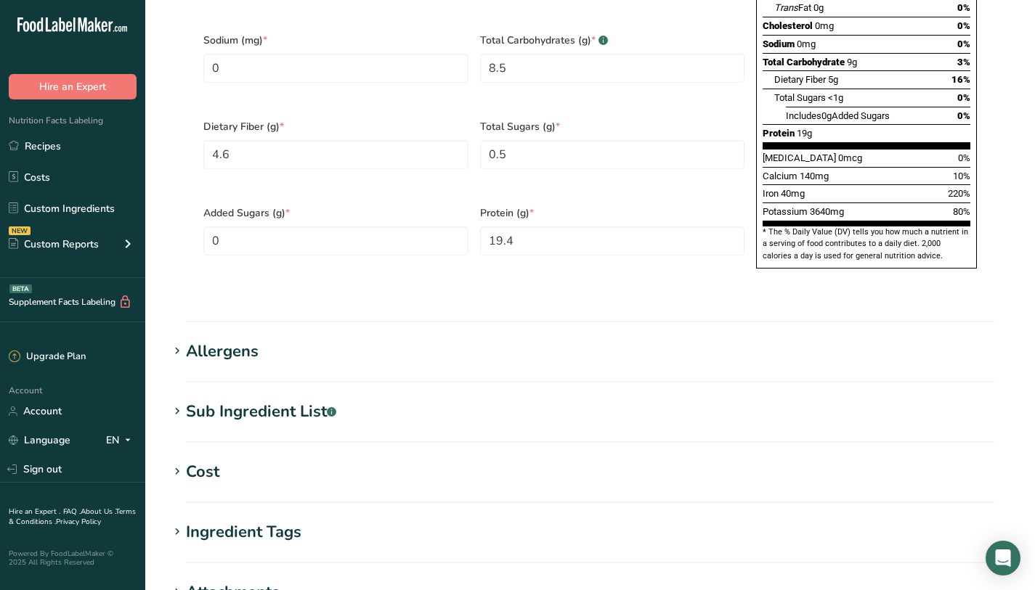
click at [331, 460] on h1 "Cost" at bounding box center [589, 472] width 843 height 24
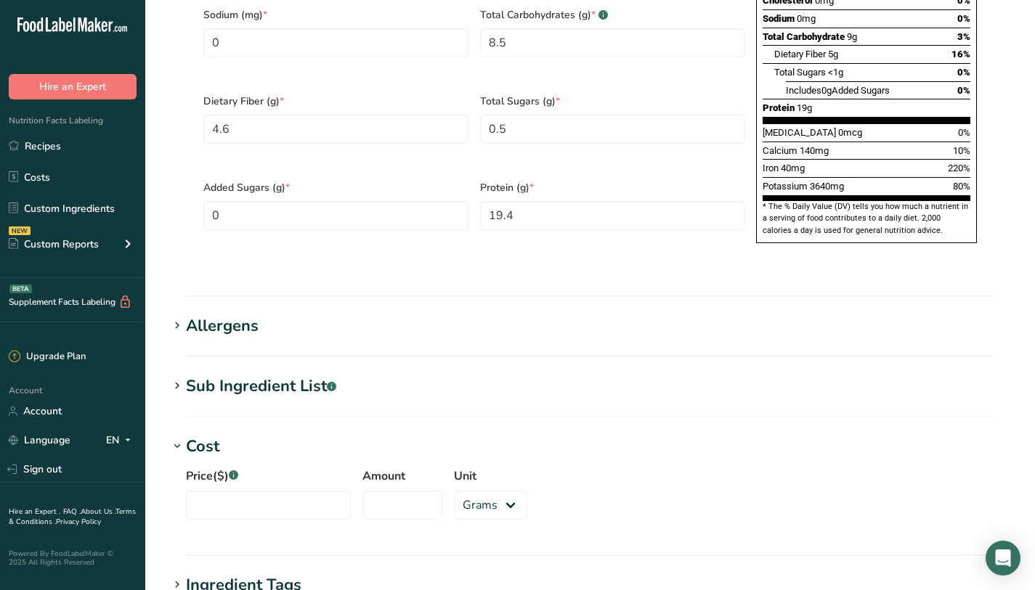
scroll to position [959, 0]
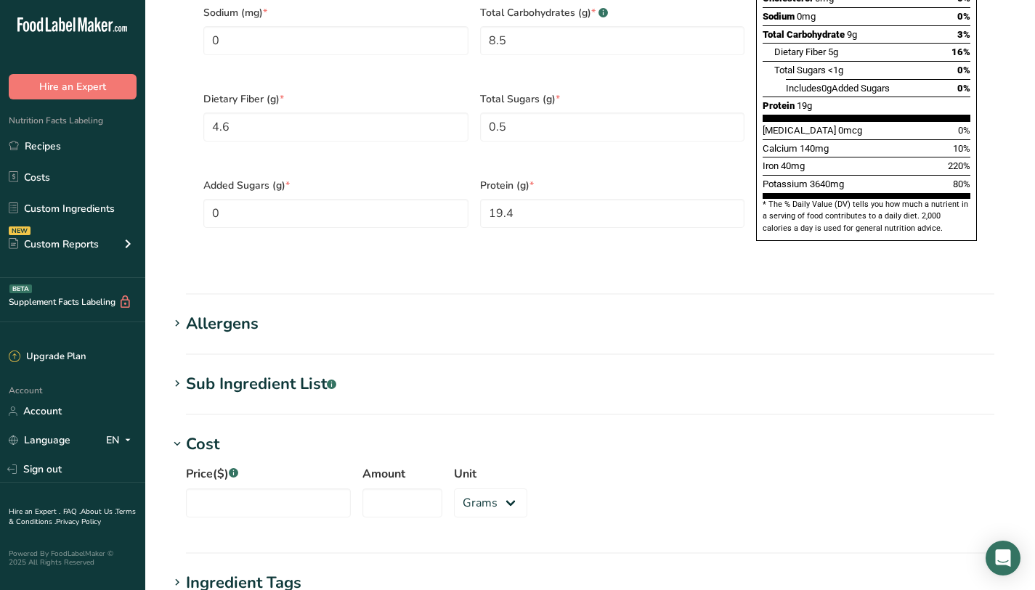
click at [363, 373] on h1 "Sub Ingredient List .a-a{fill:#347362;}.b-a{fill:#fff;}" at bounding box center [589, 385] width 843 height 24
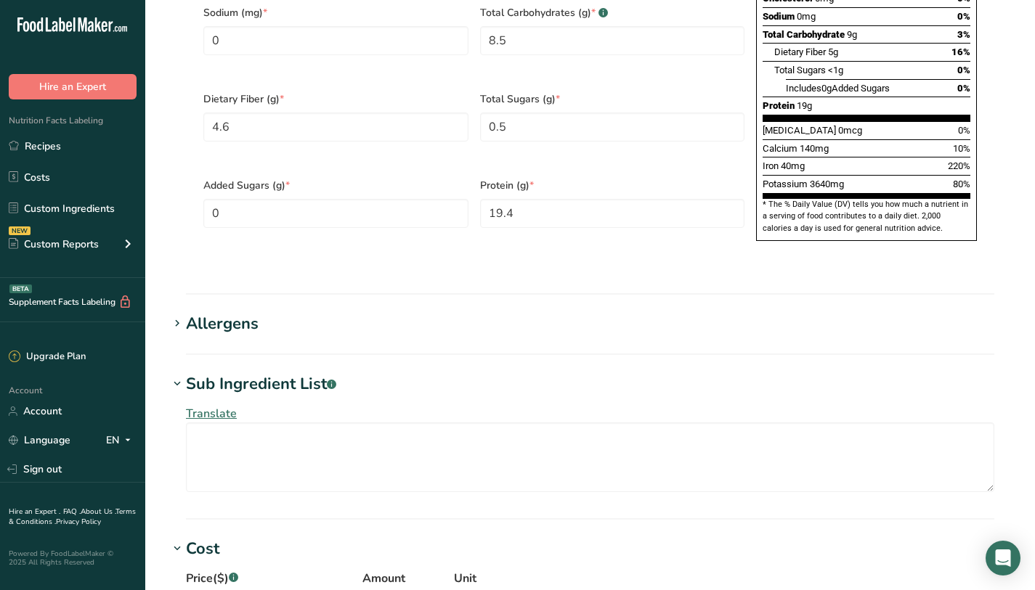
click at [363, 373] on h1 "Sub Ingredient List .a-a{fill:#347362;}.b-a{fill:#fff;}" at bounding box center [589, 385] width 843 height 24
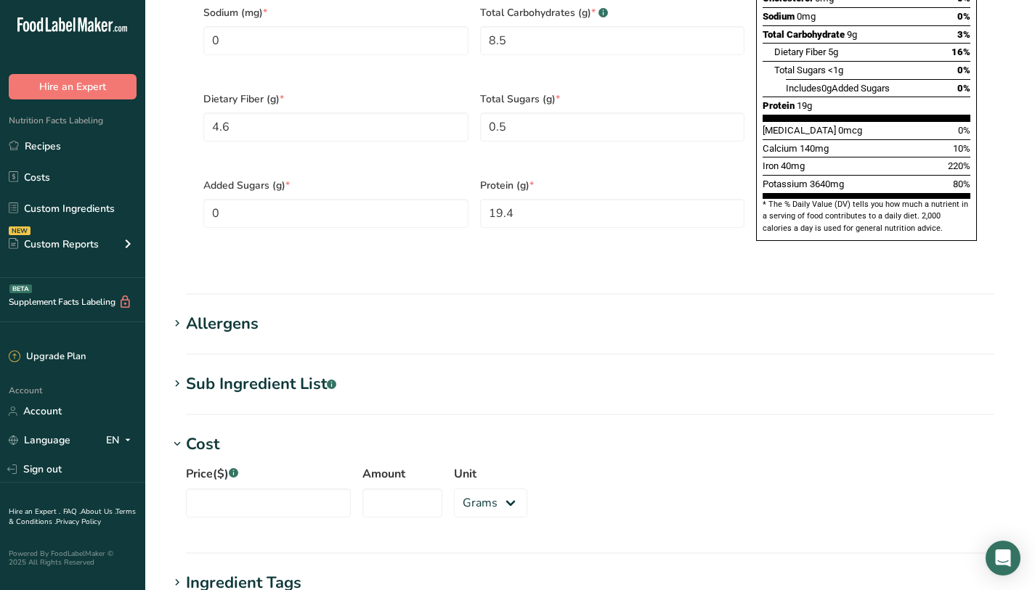
click at [330, 312] on h1 "Allergens" at bounding box center [589, 324] width 843 height 24
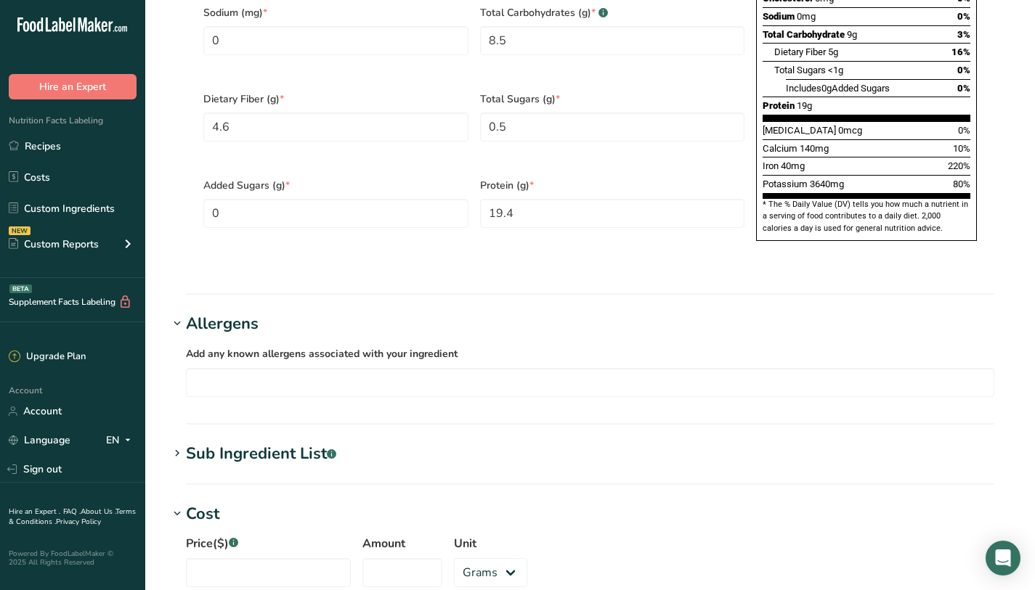
click at [330, 312] on h1 "Allergens" at bounding box center [589, 324] width 843 height 24
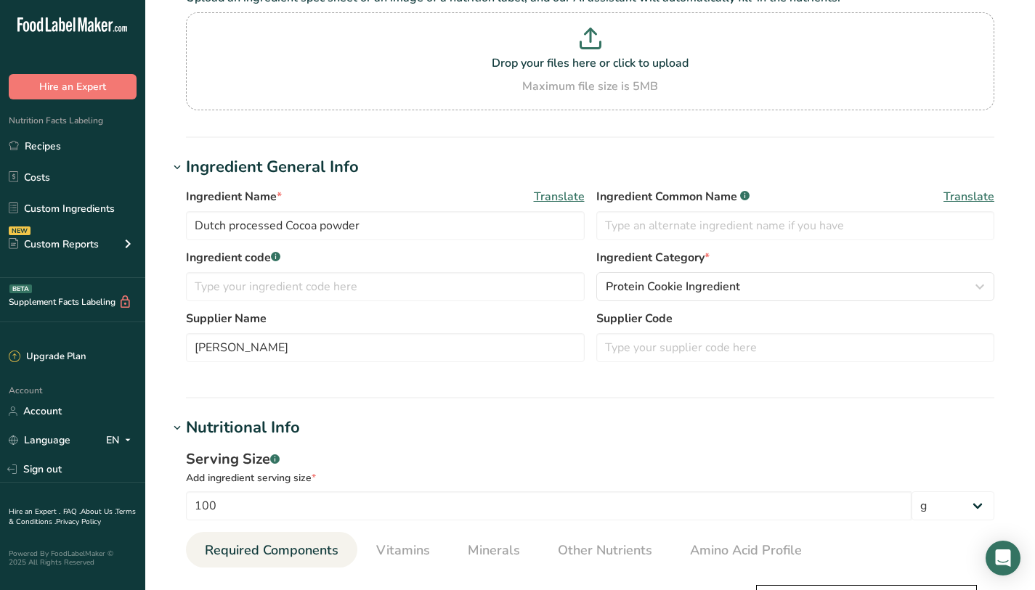
scroll to position [0, 0]
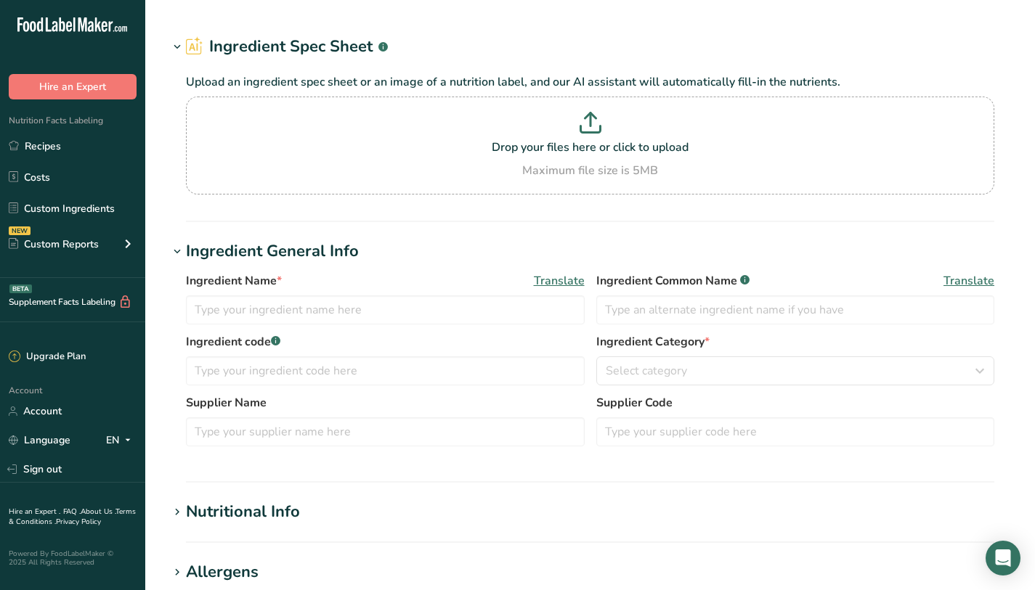
type input "Beverages, coffee, instant, regular, powder"
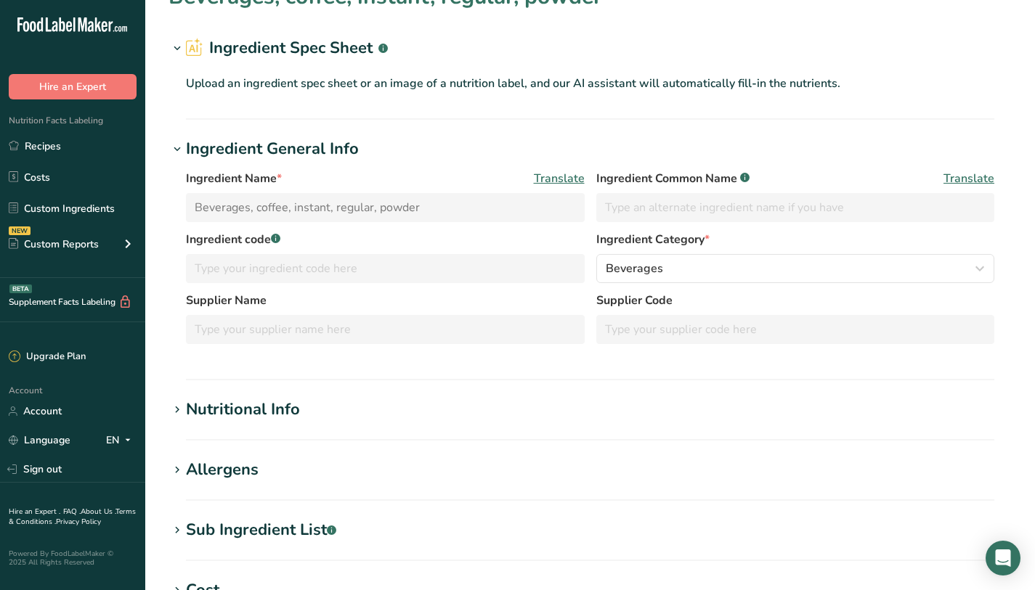
scroll to position [33, 0]
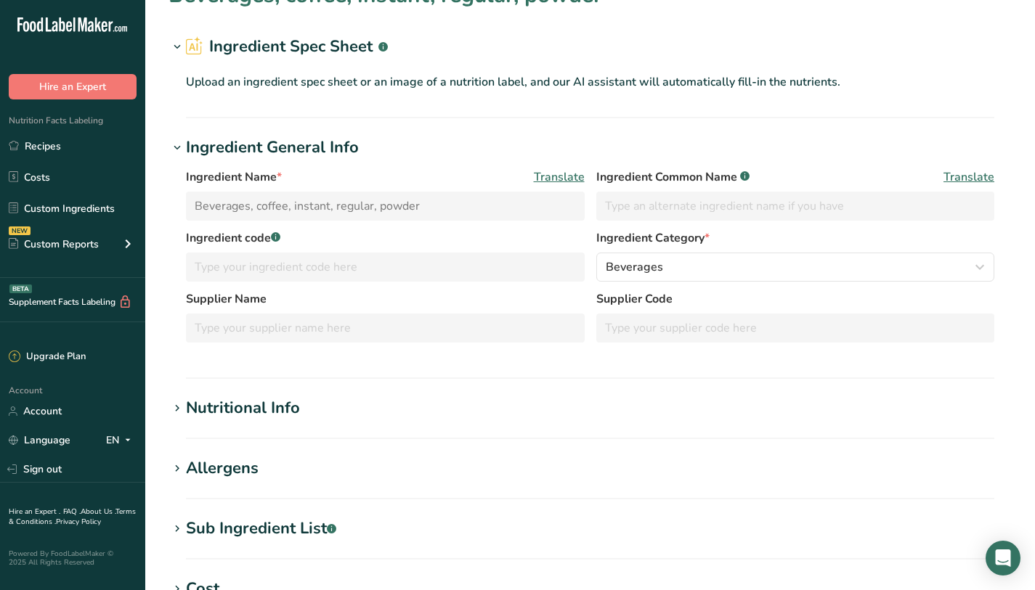
click at [277, 392] on section "Beverages, coffee, instant, regular, powder Ingredient Spec Sheet .a-a{fill:#34…" at bounding box center [590, 448] width 890 height 963
click at [275, 403] on div "Nutritional Info" at bounding box center [243, 409] width 114 height 24
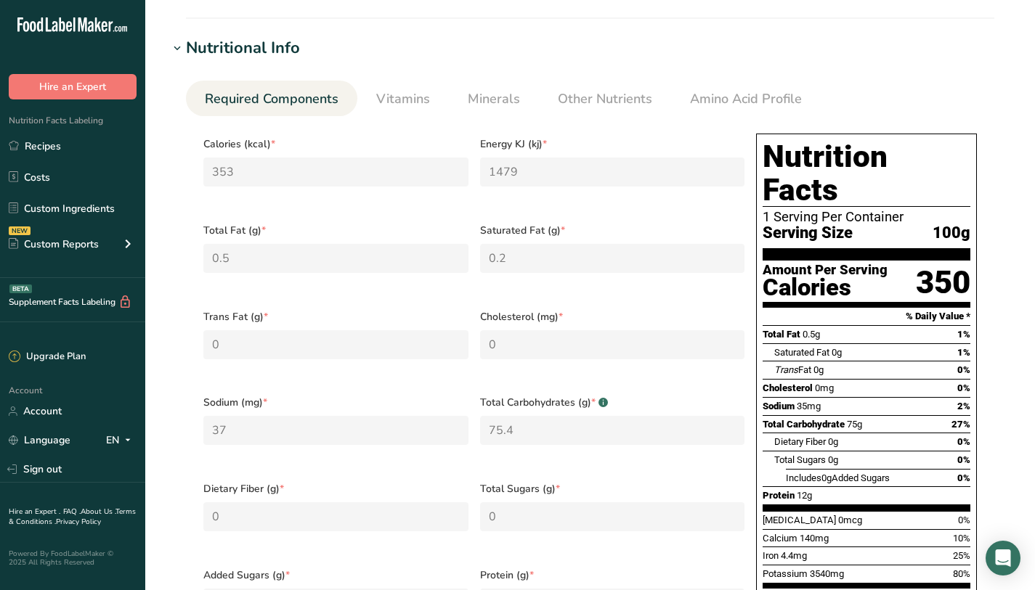
scroll to position [360, 0]
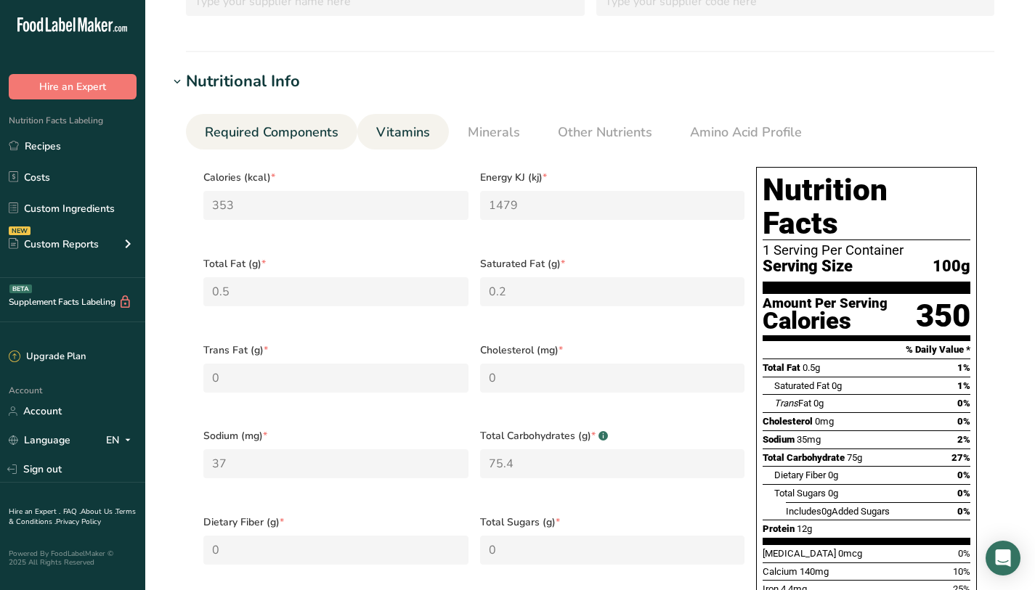
click at [386, 138] on span "Vitamins" at bounding box center [403, 133] width 54 height 20
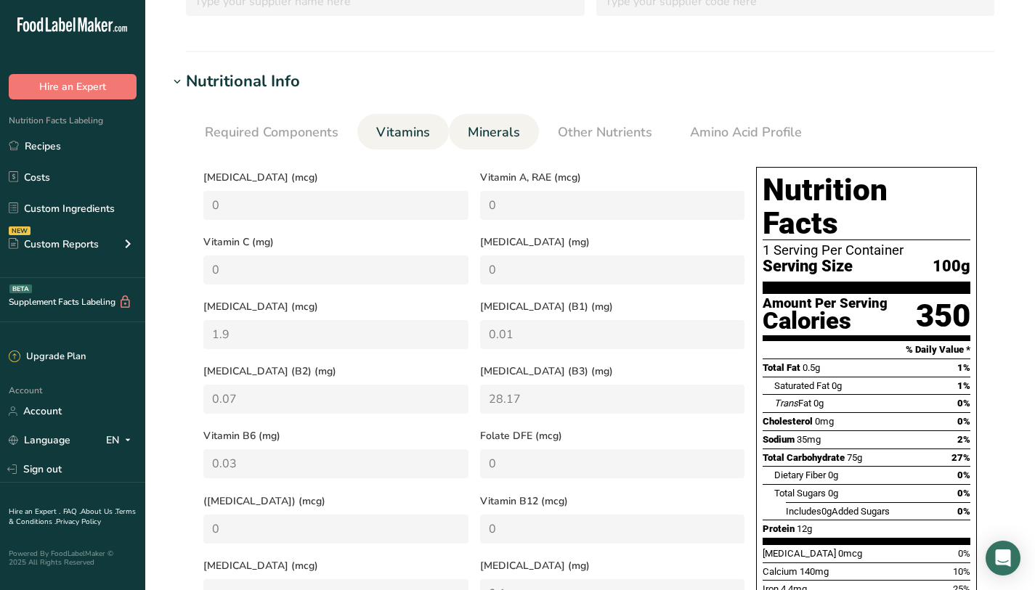
click at [487, 123] on span "Minerals" at bounding box center [494, 133] width 52 height 20
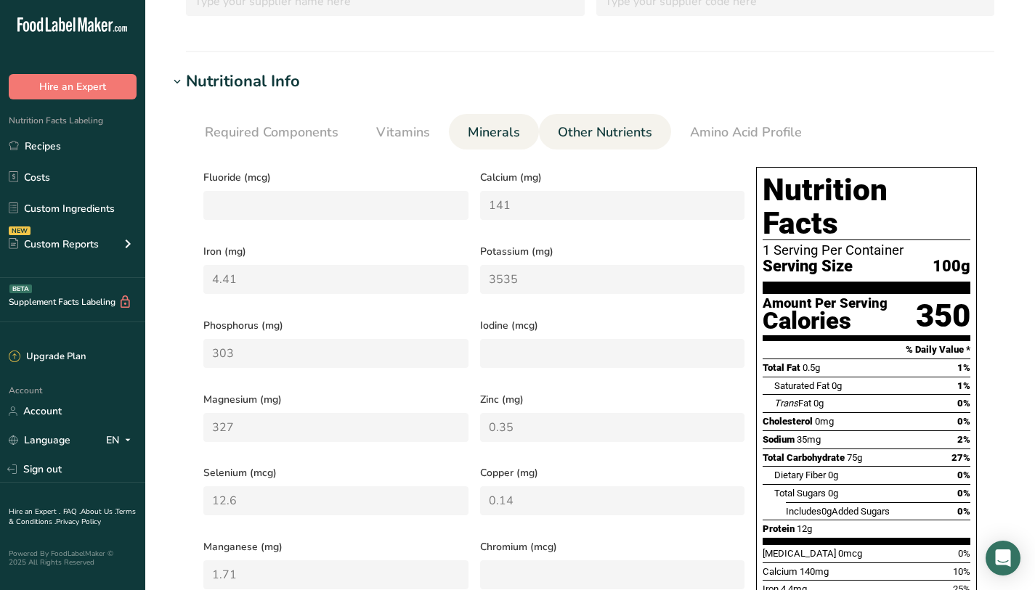
click at [569, 134] on span "Other Nutrients" at bounding box center [605, 133] width 94 height 20
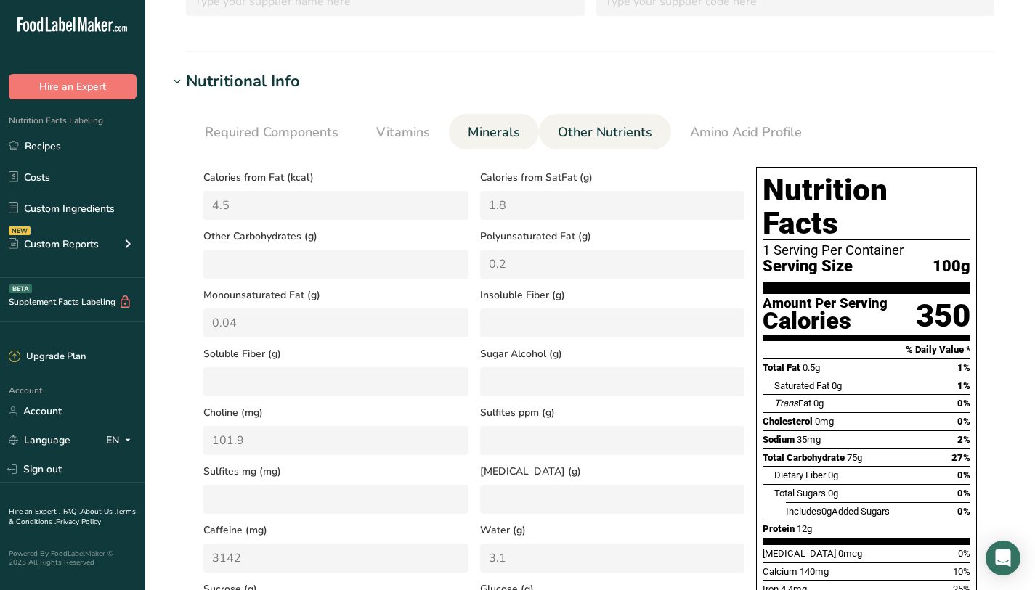
click at [471, 142] on span "Minerals" at bounding box center [494, 133] width 52 height 20
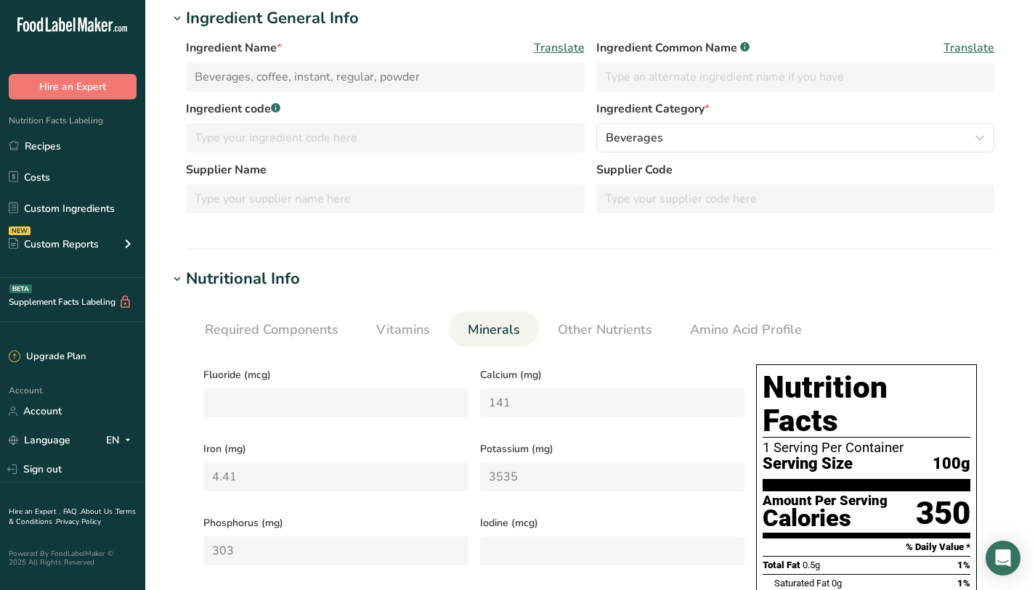
scroll to position [182, 0]
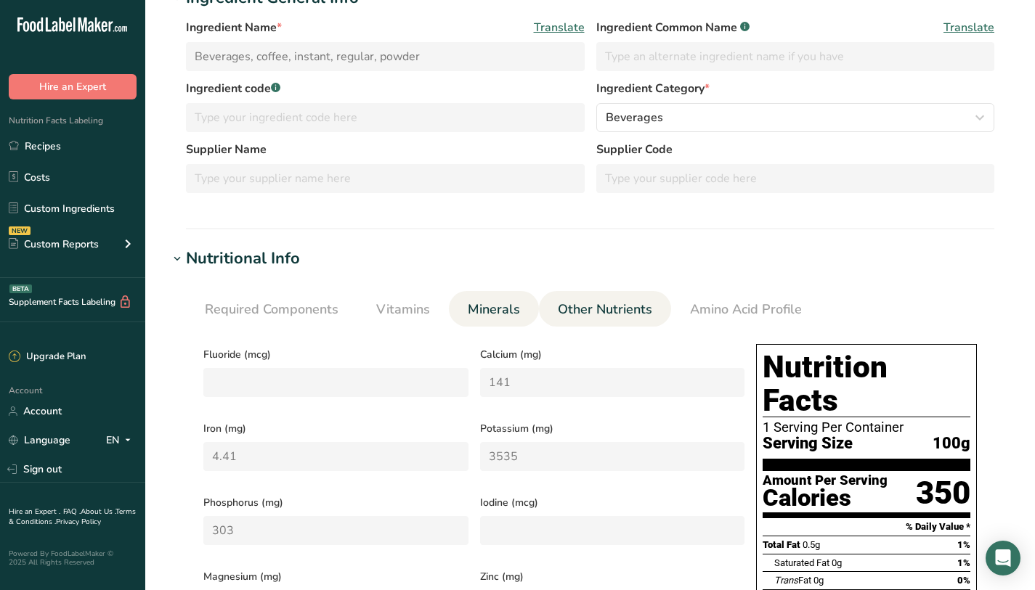
click at [639, 312] on span "Other Nutrients" at bounding box center [605, 310] width 94 height 20
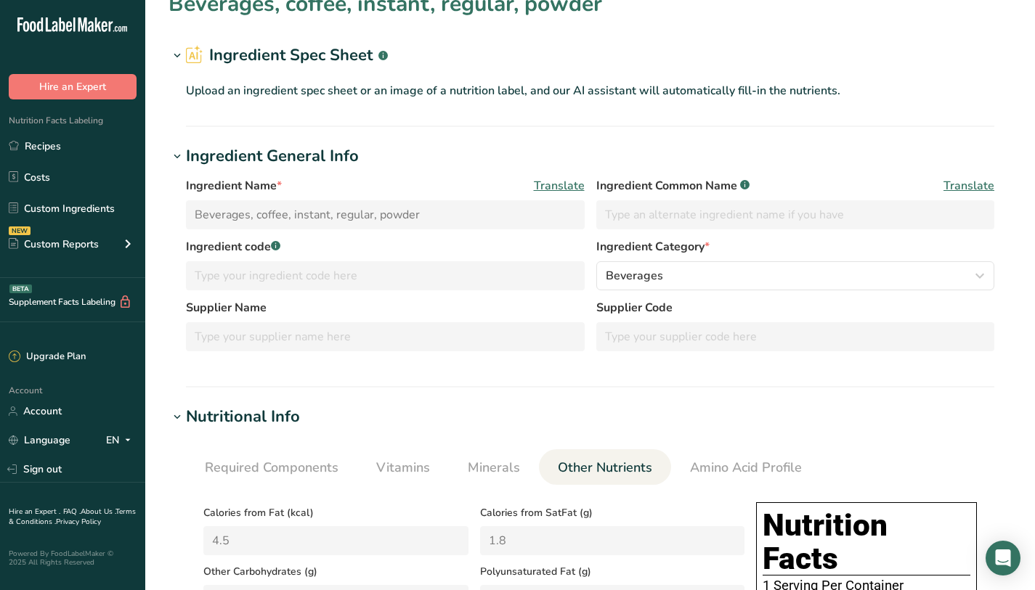
scroll to position [0, 0]
